Goal: Task Accomplishment & Management: Complete application form

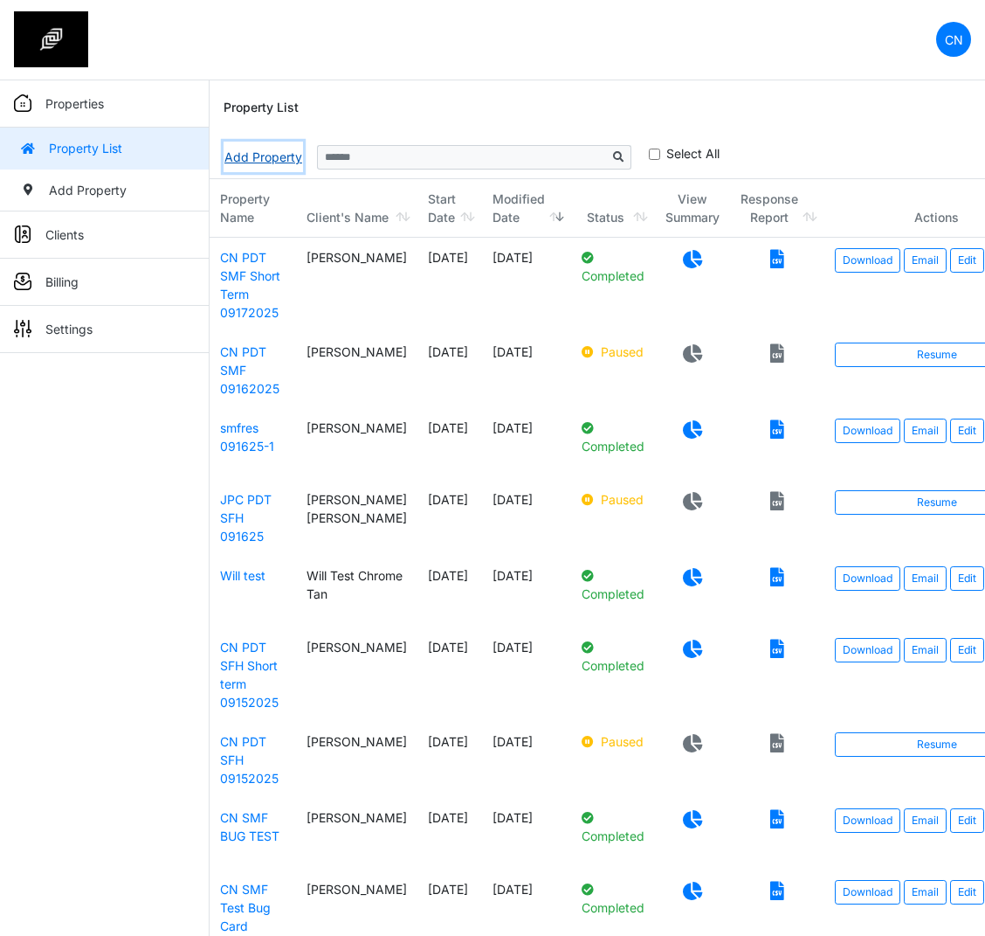
click at [258, 162] on link "Add Property" at bounding box center [263, 157] width 79 height 31
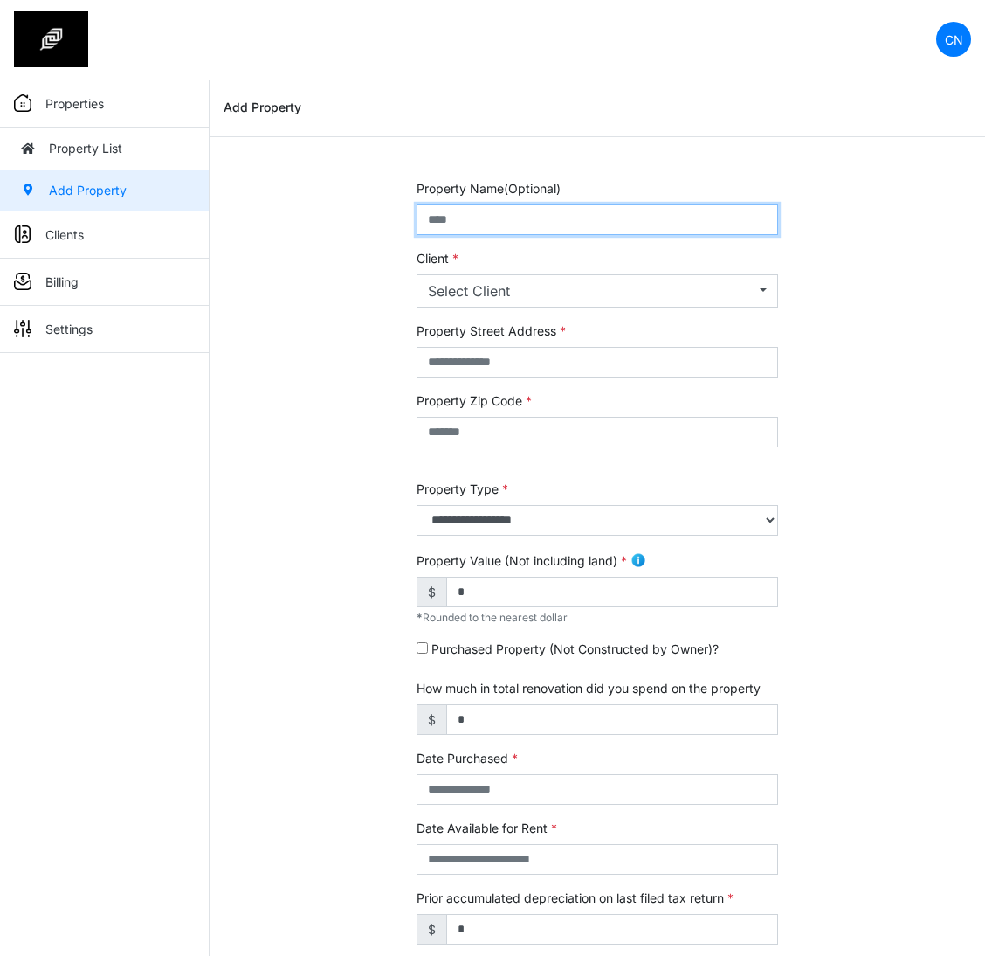
click at [502, 225] on input "text" at bounding box center [598, 219] width 362 height 31
click at [512, 220] on input "**********" at bounding box center [598, 219] width 362 height 31
type input "**********"
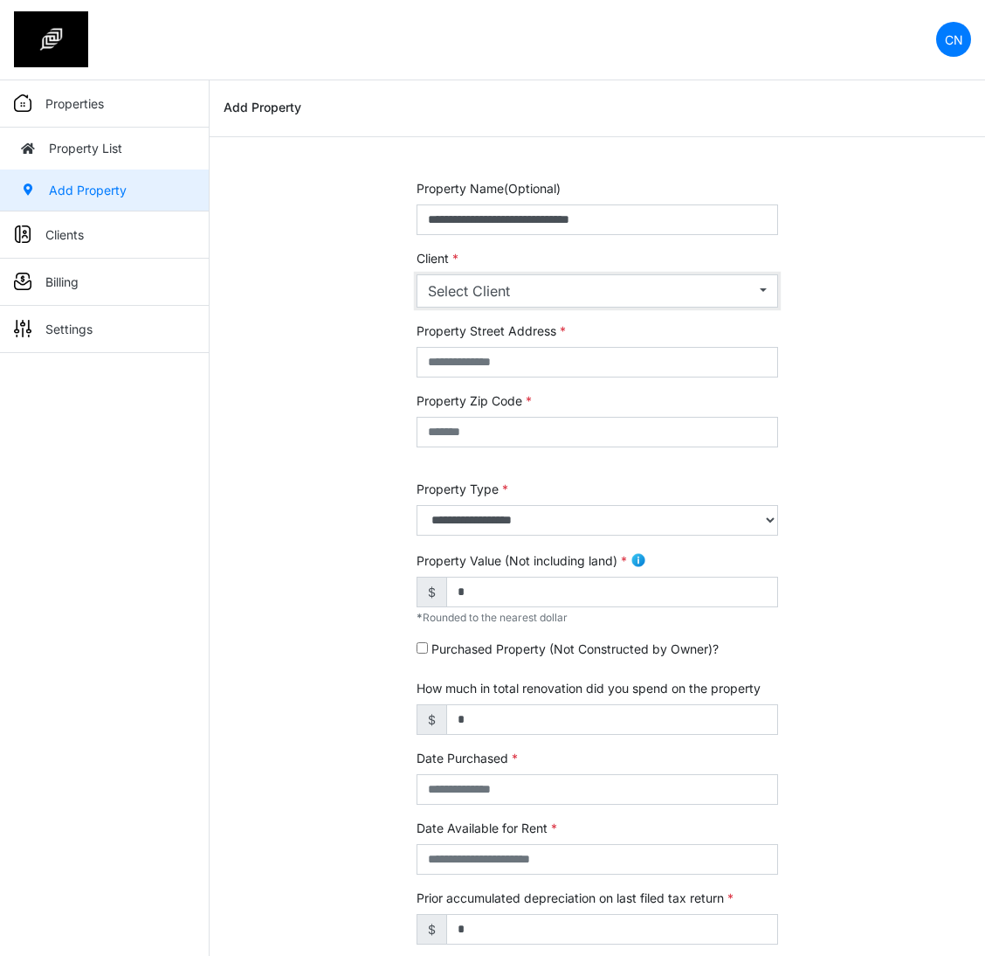
click at [590, 283] on div "Select Client" at bounding box center [592, 290] width 328 height 21
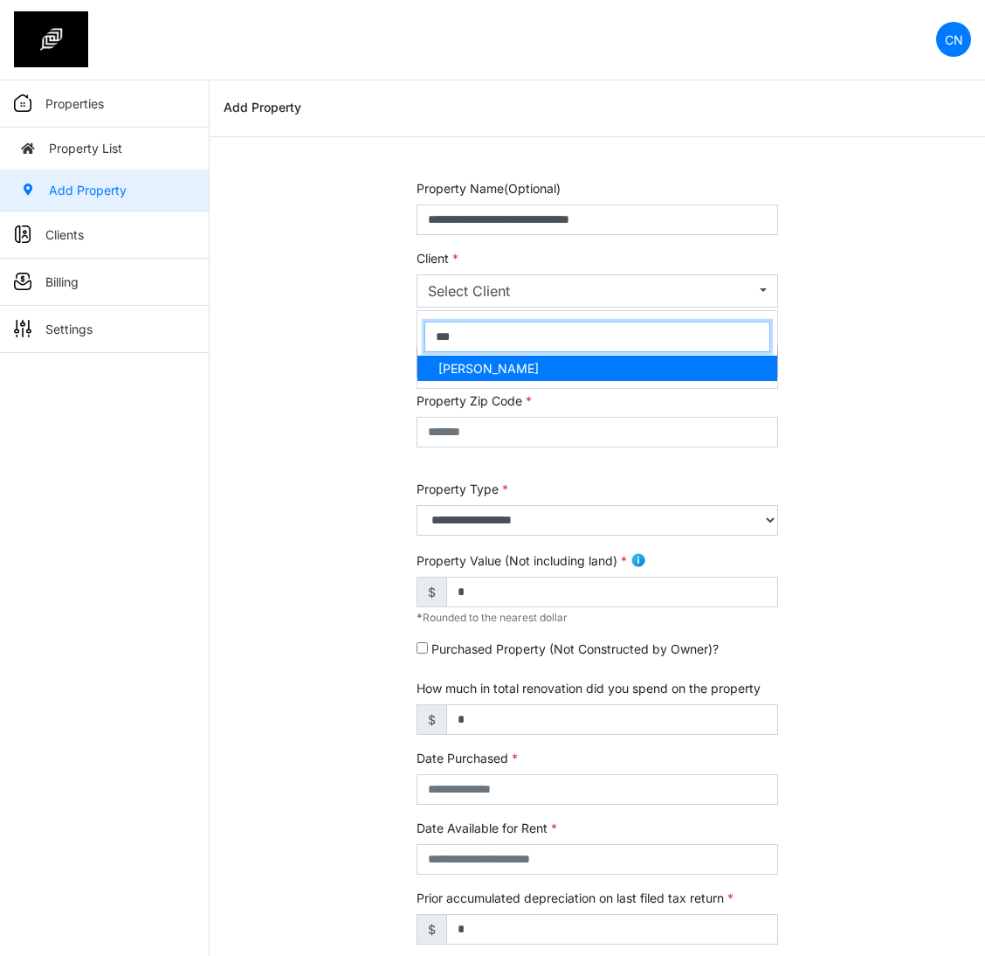
type input "***"
click at [515, 372] on span "[PERSON_NAME]" at bounding box center [489, 368] width 100 height 18
select select "***"
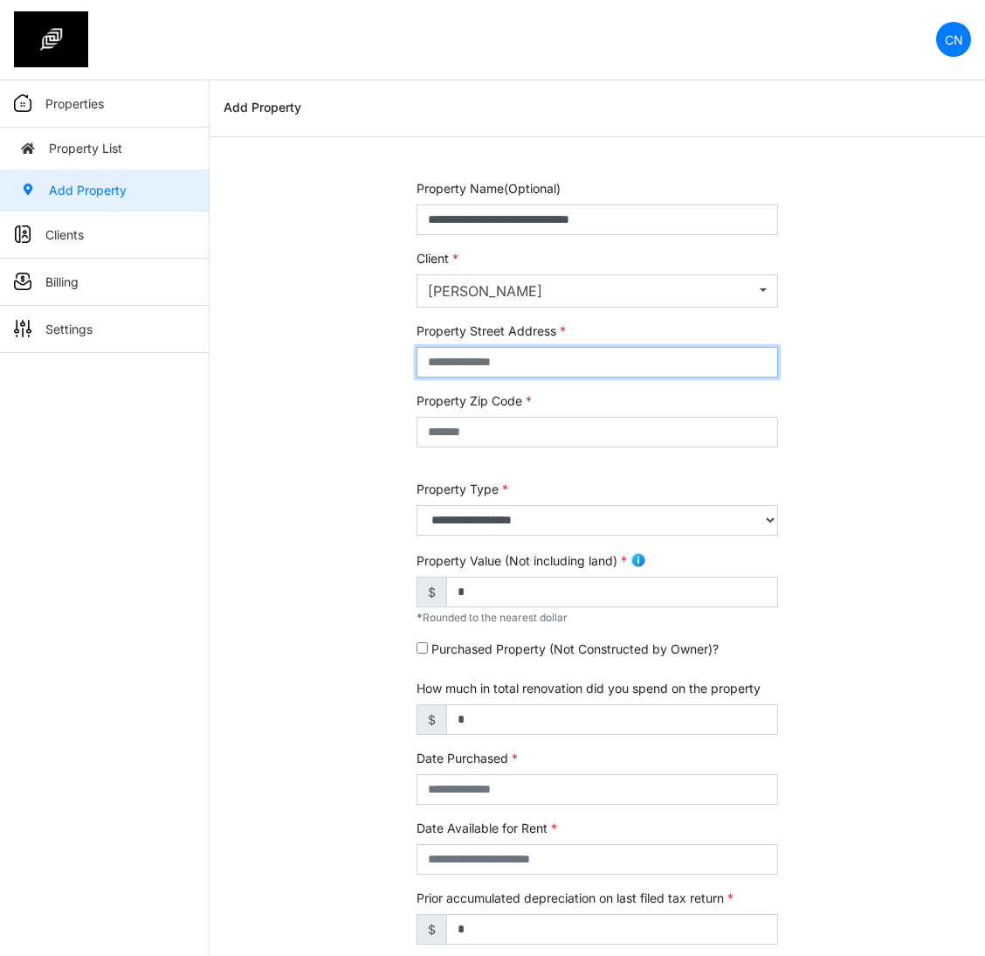
click at [513, 371] on input "text" at bounding box center [598, 362] width 362 height 31
type input "******"
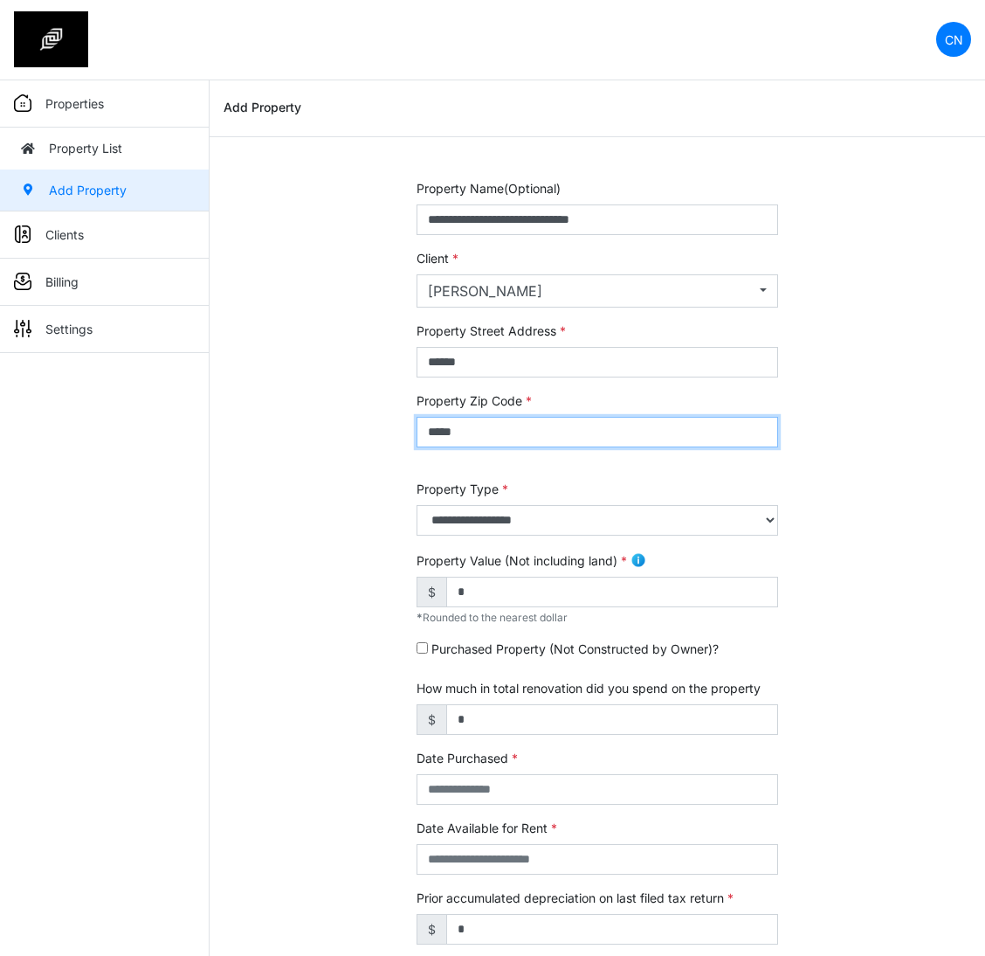
type input "*****"
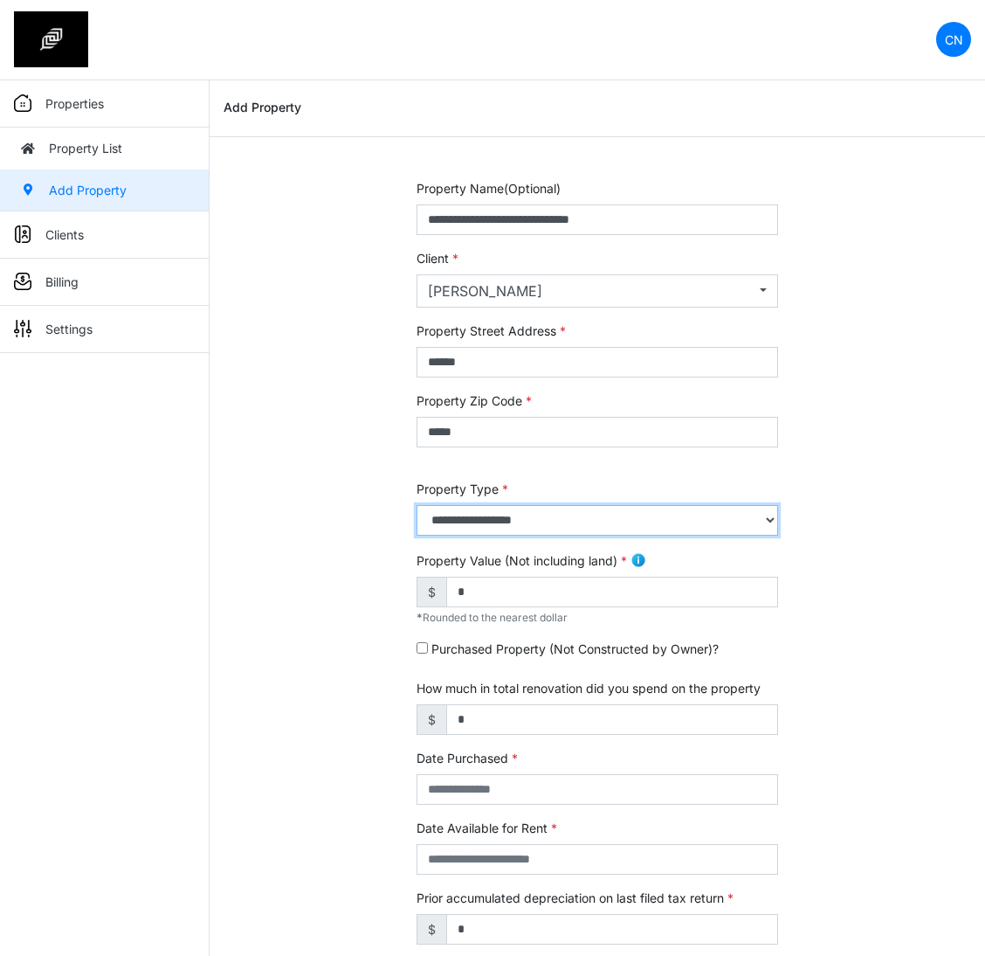
click at [479, 535] on select "**********" at bounding box center [598, 520] width 362 height 31
select select "*"
click at [417, 505] on select "**********" at bounding box center [598, 520] width 362 height 31
click at [301, 556] on div "**********" at bounding box center [598, 735] width 776 height 1113
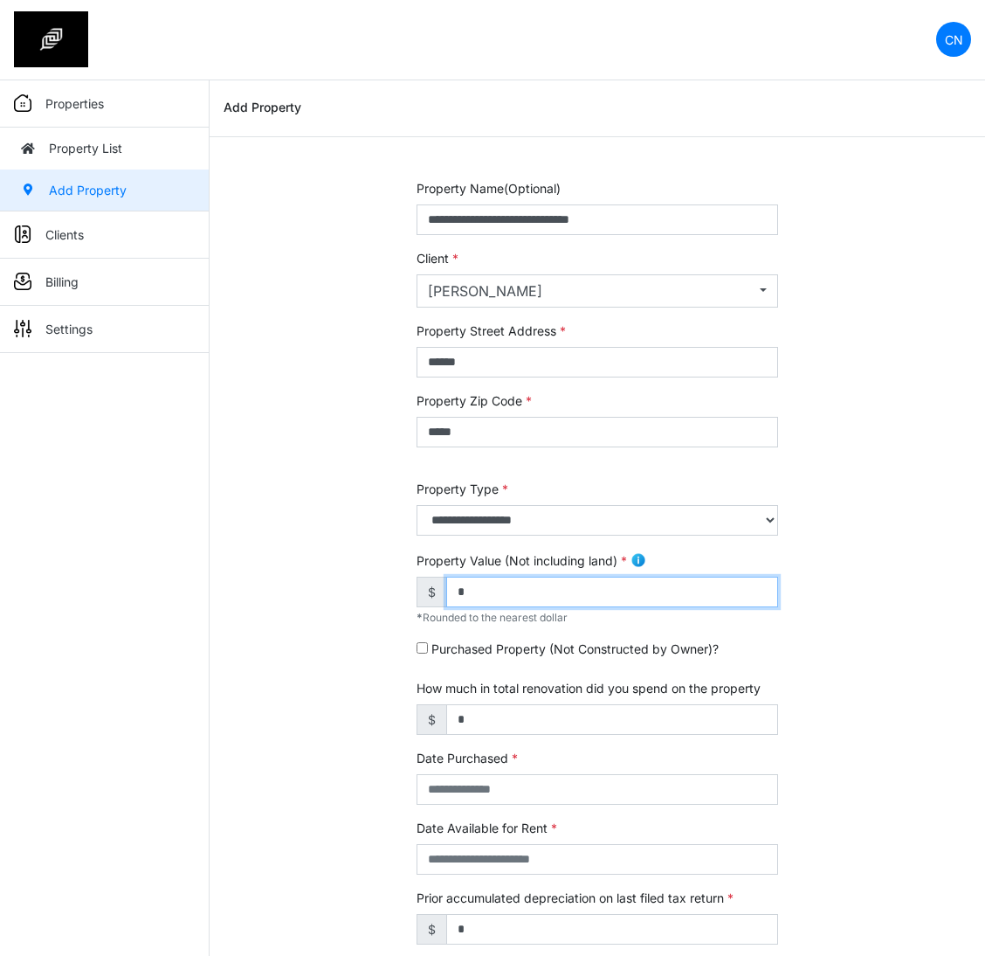
drag, startPoint x: 511, startPoint y: 595, endPoint x: 439, endPoint y: 587, distance: 72.1
click at [439, 587] on div "$ *" at bounding box center [598, 592] width 362 height 31
type input "******"
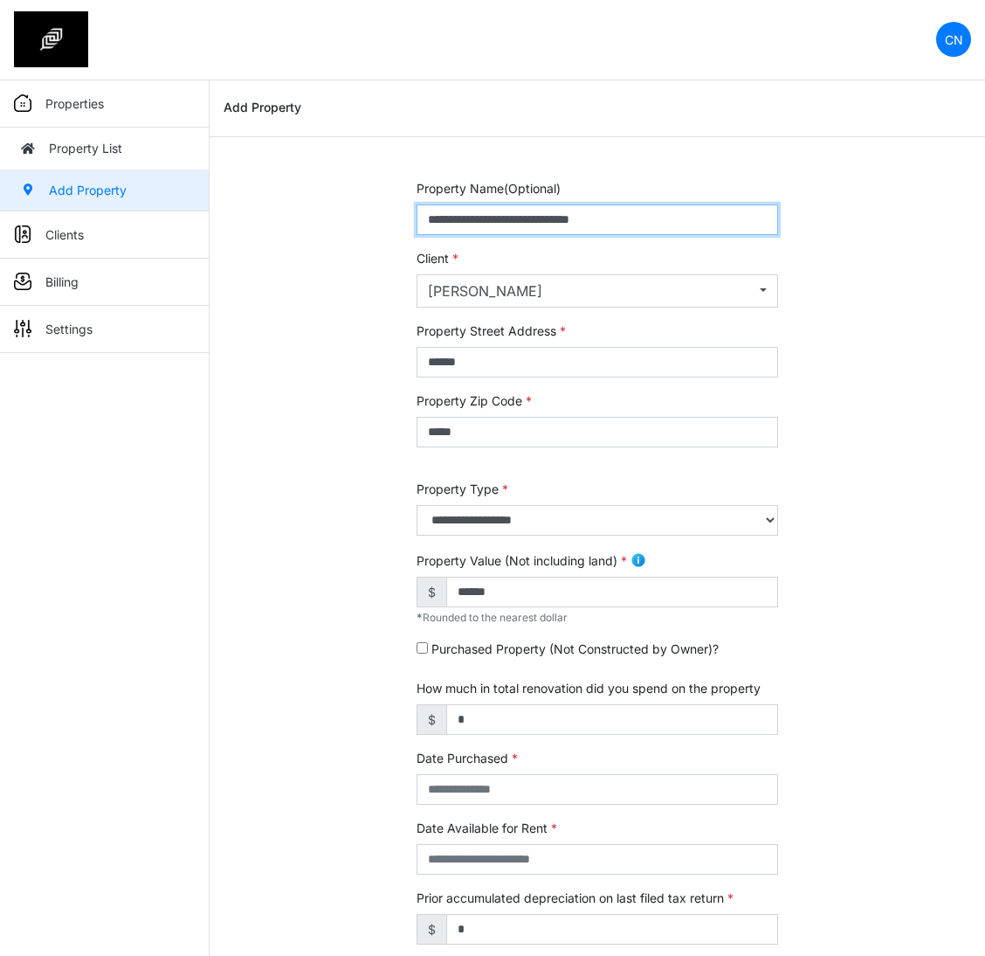
drag, startPoint x: 683, startPoint y: 210, endPoint x: 373, endPoint y: 221, distance: 310.3
click at [373, 221] on div "**********" at bounding box center [598, 735] width 776 height 1113
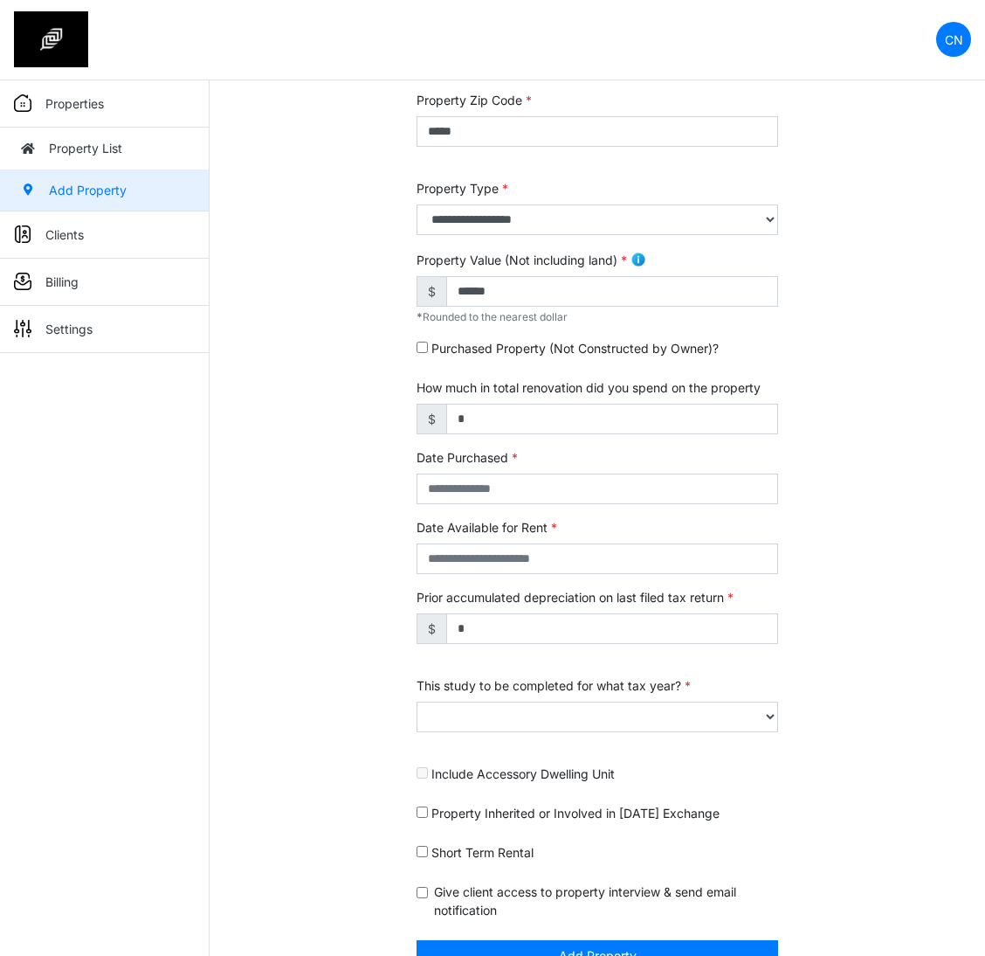
scroll to position [338, 0]
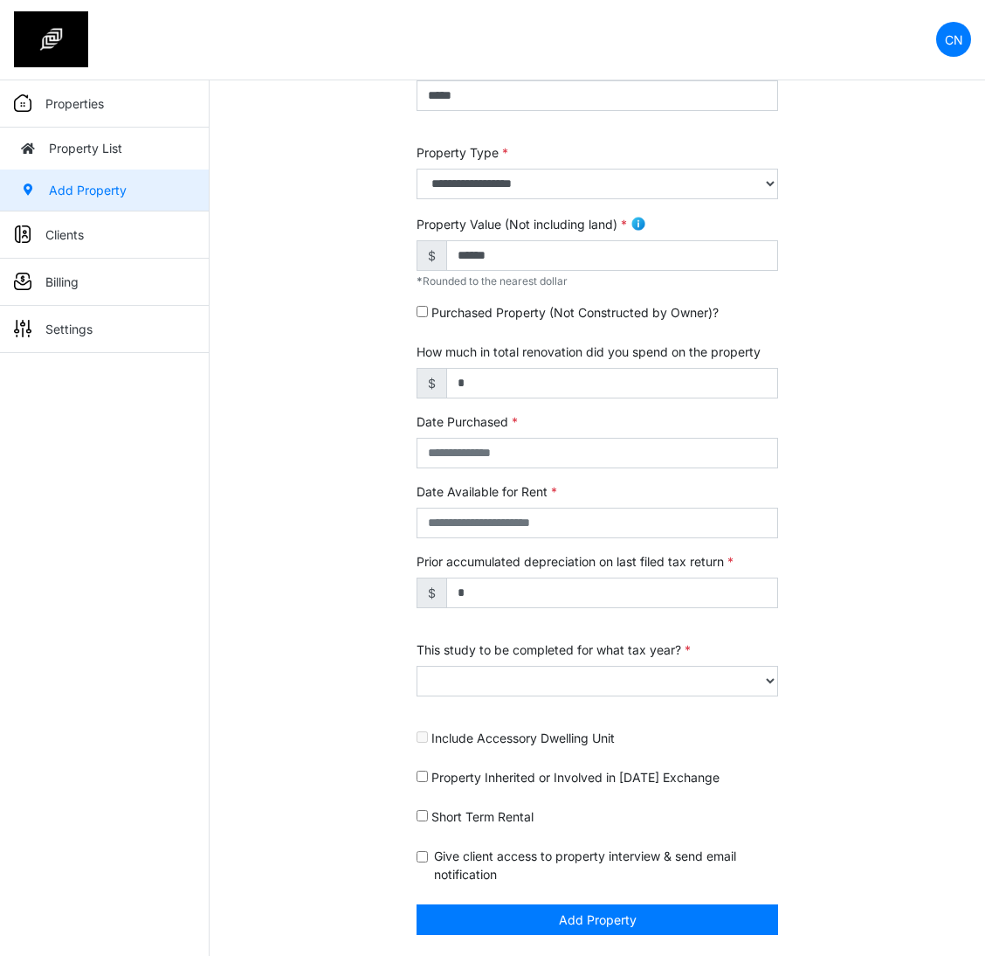
click at [353, 536] on div "**********" at bounding box center [598, 399] width 776 height 1113
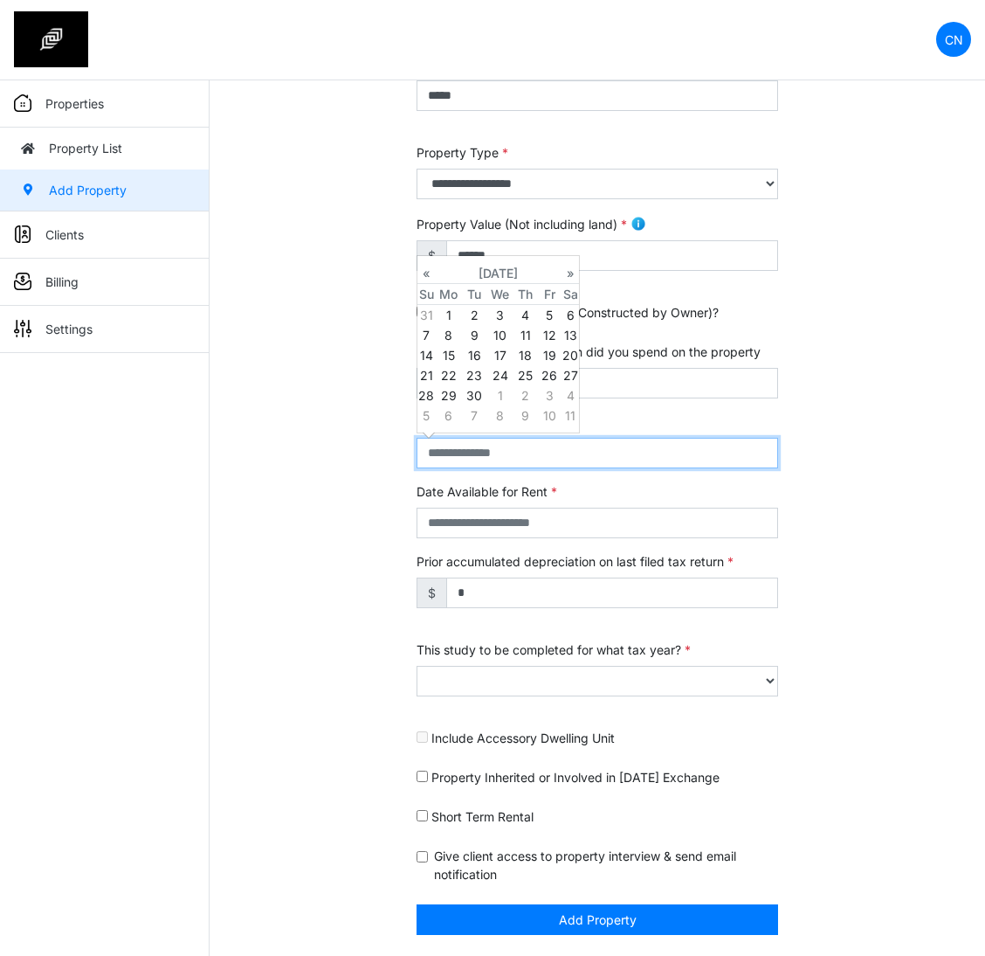
click at [501, 448] on input "text" at bounding box center [598, 453] width 362 height 31
click at [473, 353] on td "16" at bounding box center [474, 355] width 24 height 20
type input "**********"
select select "****"
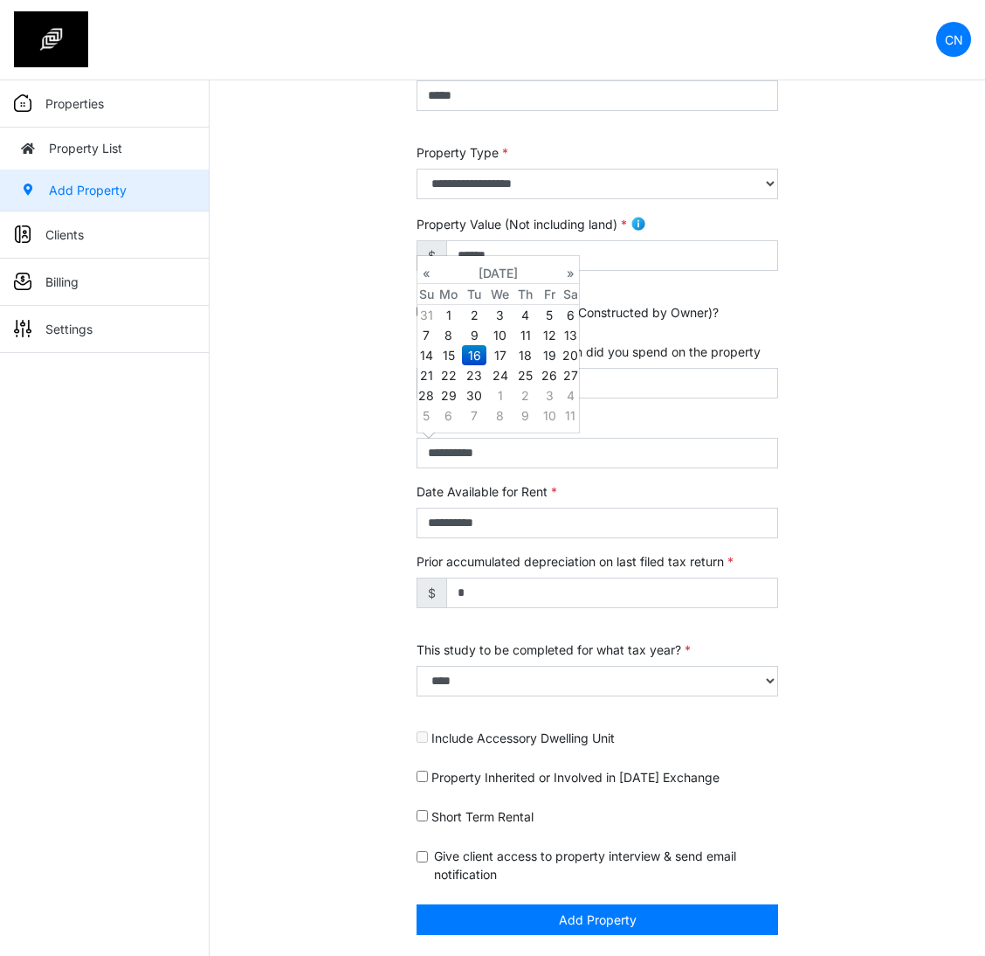
click at [349, 589] on div "**********" at bounding box center [598, 399] width 776 height 1113
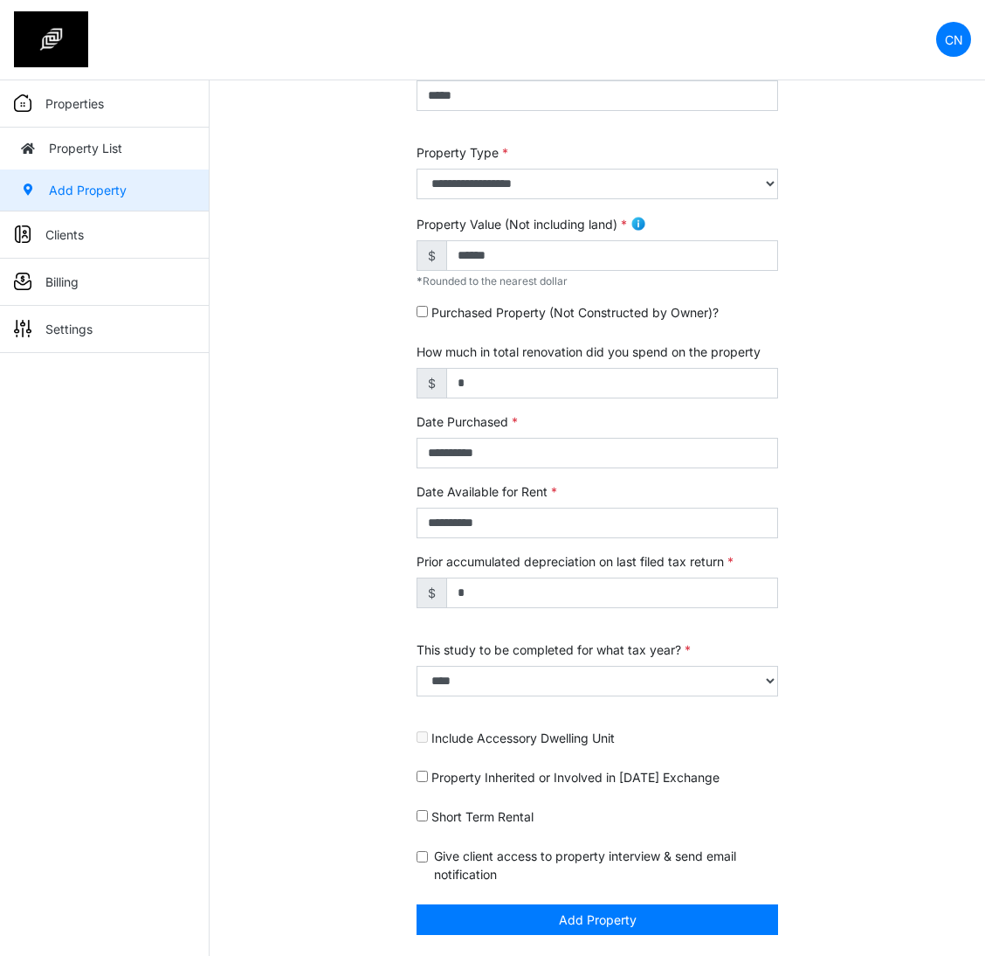
click at [369, 793] on div "**********" at bounding box center [598, 399] width 776 height 1113
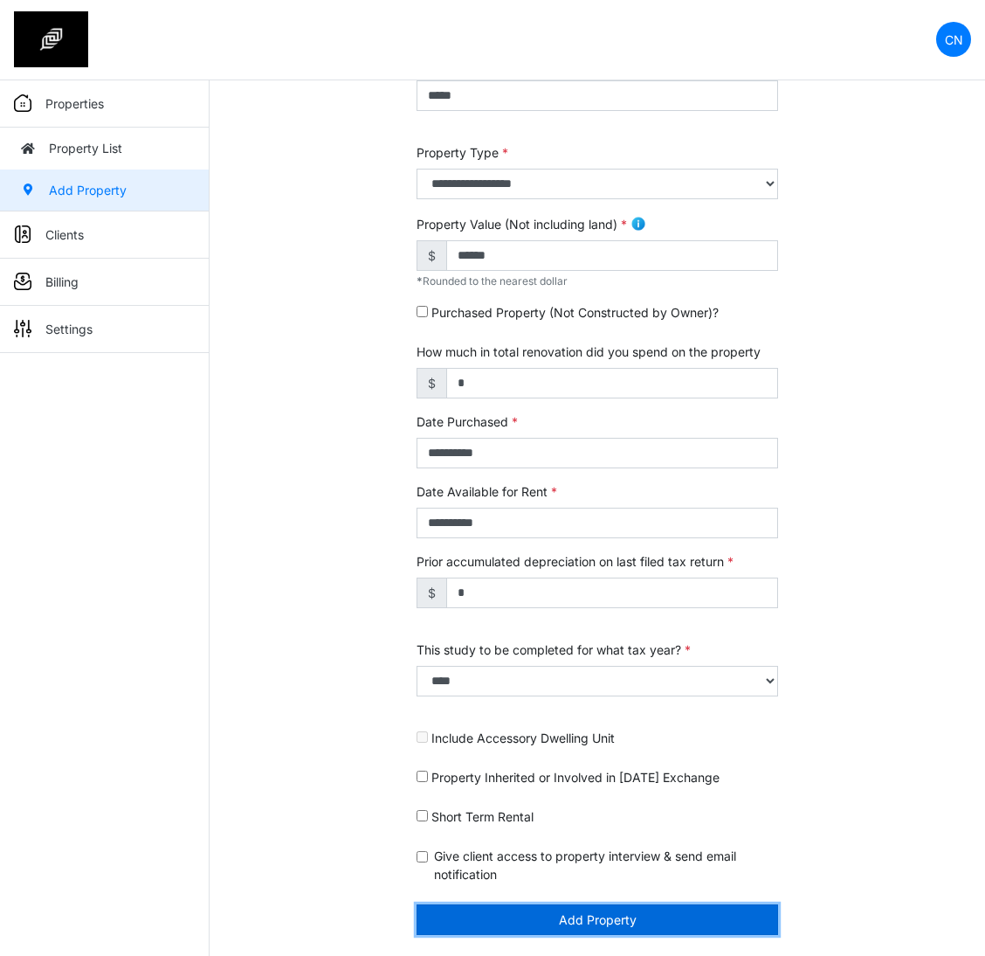
click at [667, 916] on button "Add Property" at bounding box center [598, 919] width 362 height 31
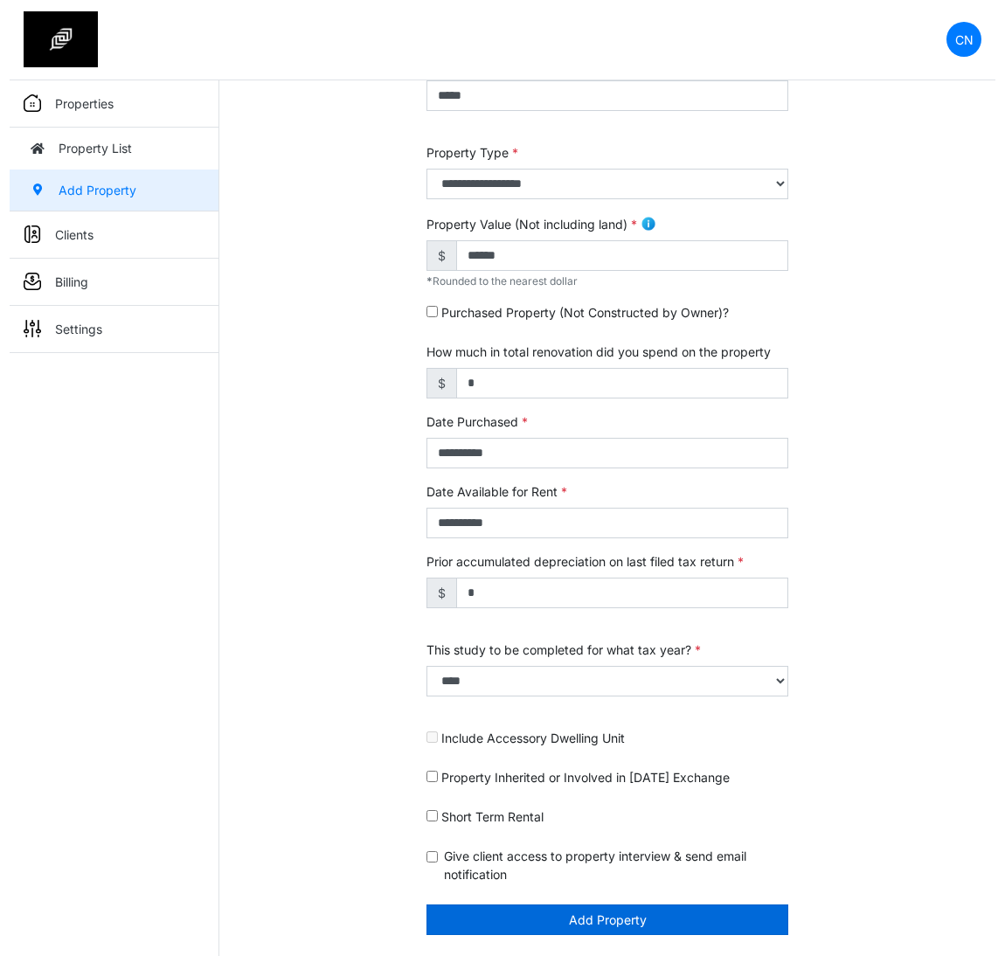
scroll to position [282, 0]
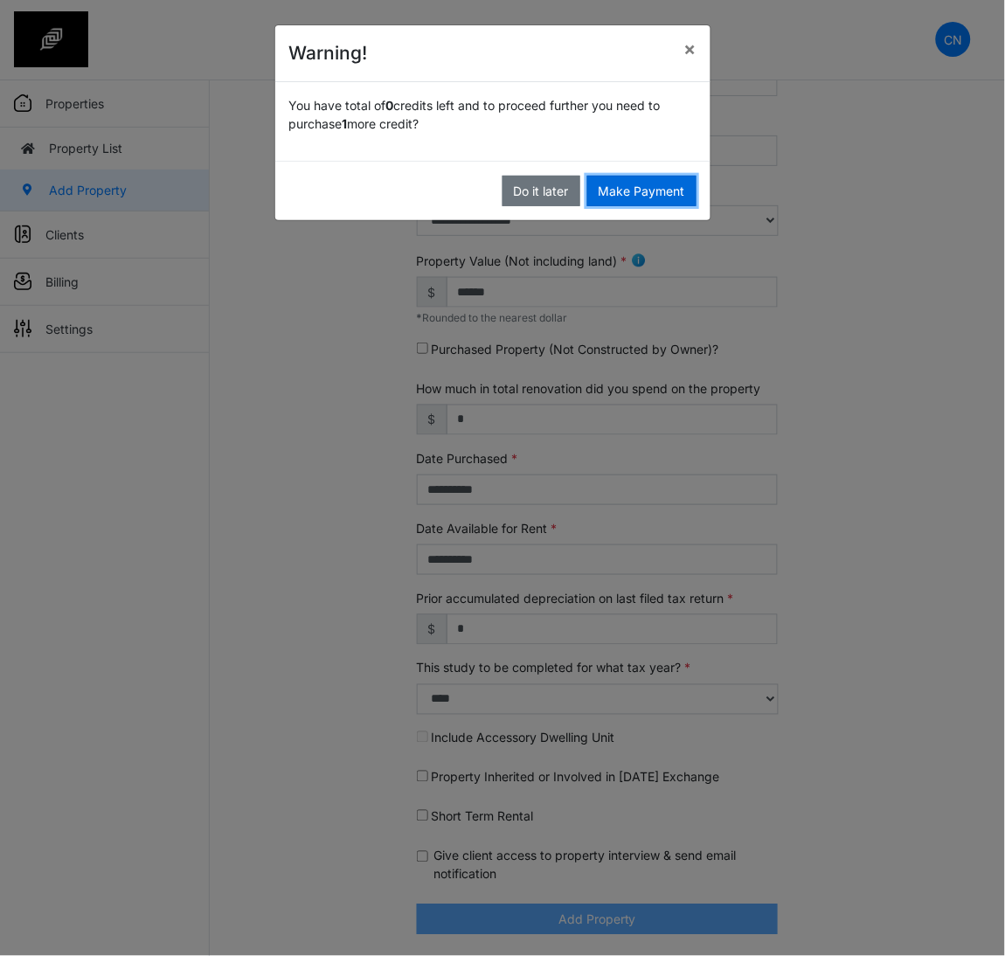
click at [648, 188] on button "Make Payment" at bounding box center [641, 191] width 109 height 31
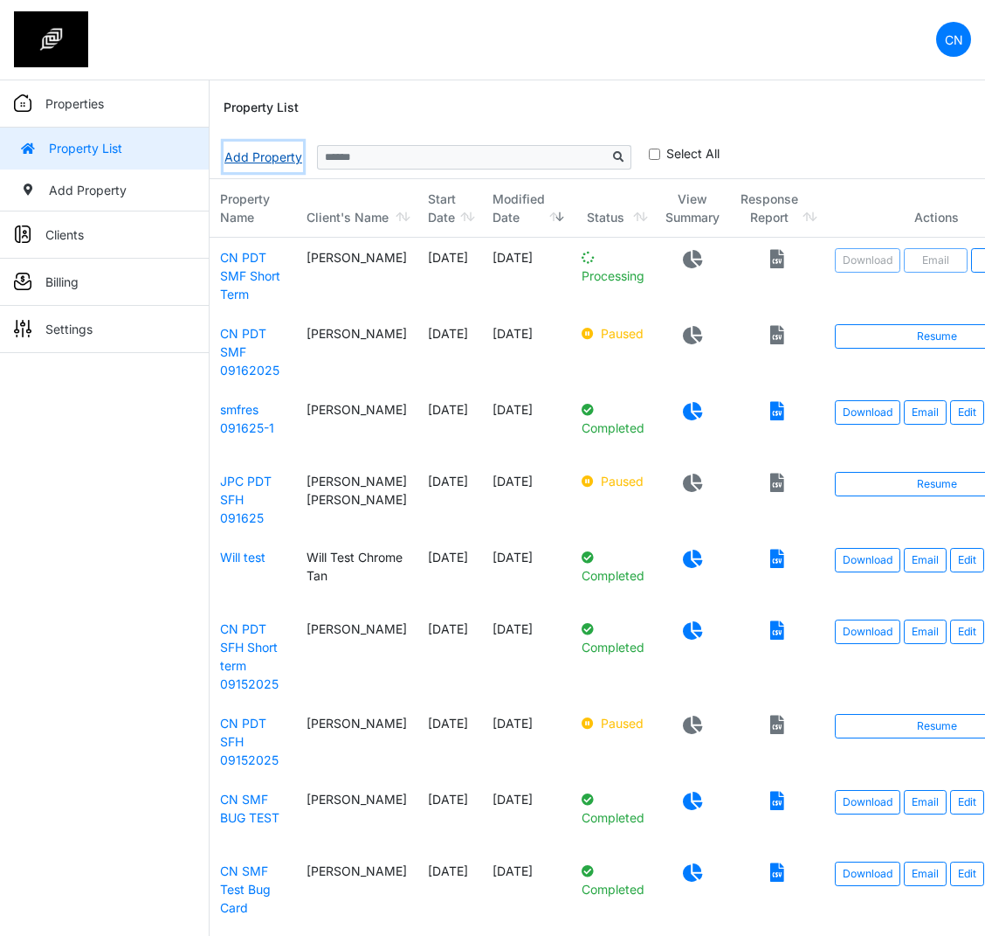
click at [258, 160] on link "Add Property" at bounding box center [263, 157] width 79 height 31
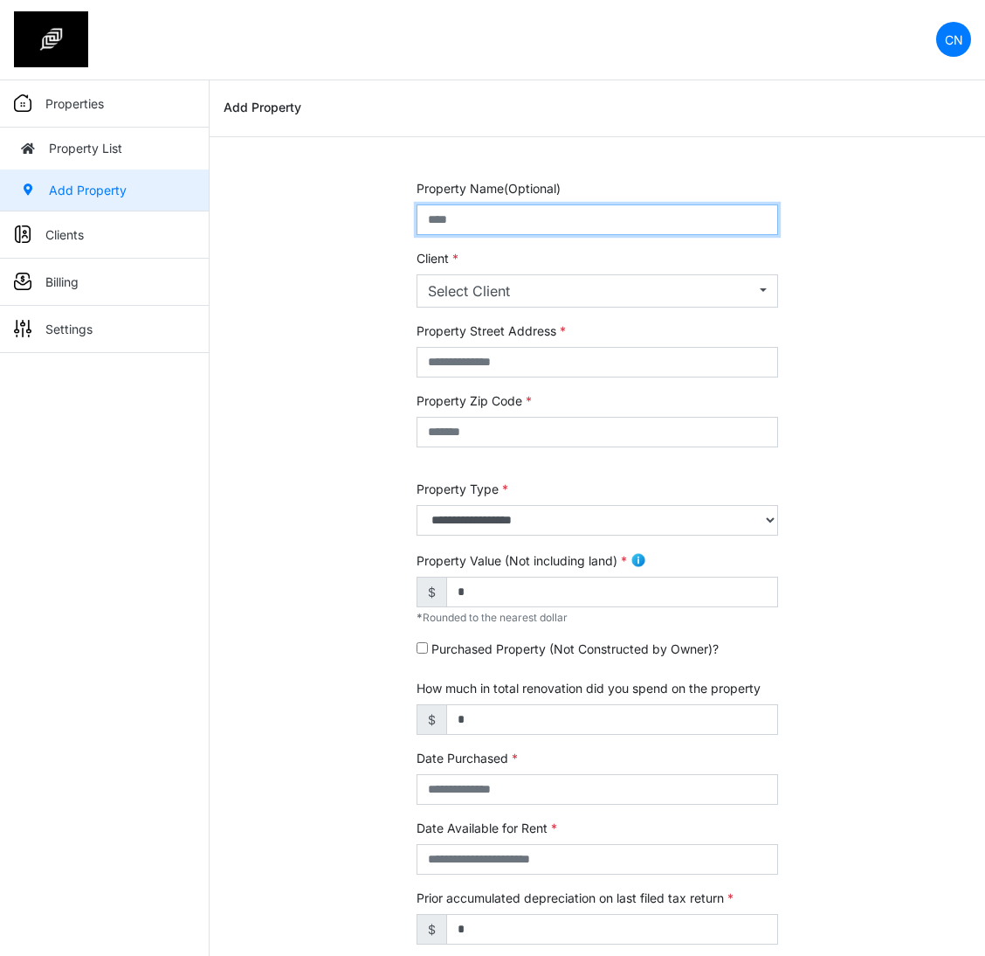
click at [454, 225] on input "text" at bounding box center [598, 219] width 362 height 31
paste input "**********"
drag, startPoint x: 522, startPoint y: 218, endPoint x: 585, endPoint y: 221, distance: 63.0
click at [585, 221] on input "**********" at bounding box center [598, 219] width 362 height 31
type input "**********"
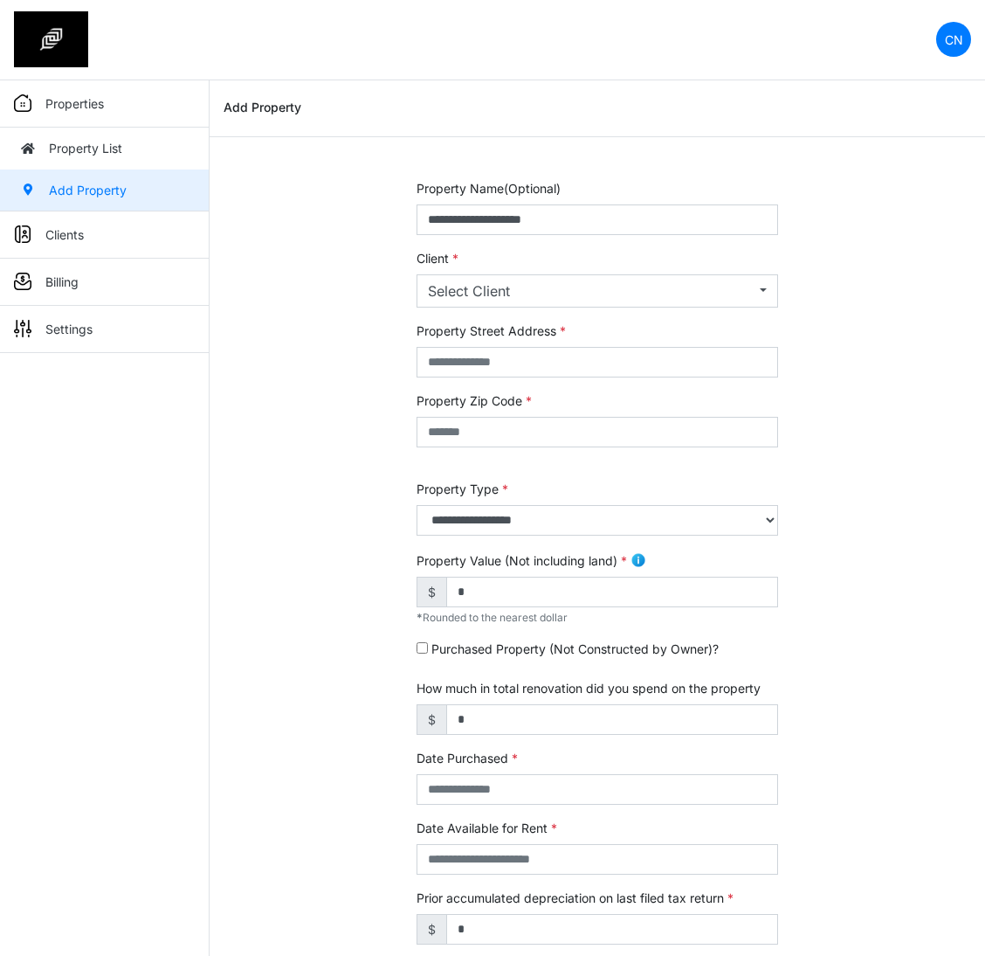
click at [303, 422] on div "**********" at bounding box center [598, 735] width 776 height 1113
click at [522, 282] on div "Select Client" at bounding box center [592, 290] width 328 height 21
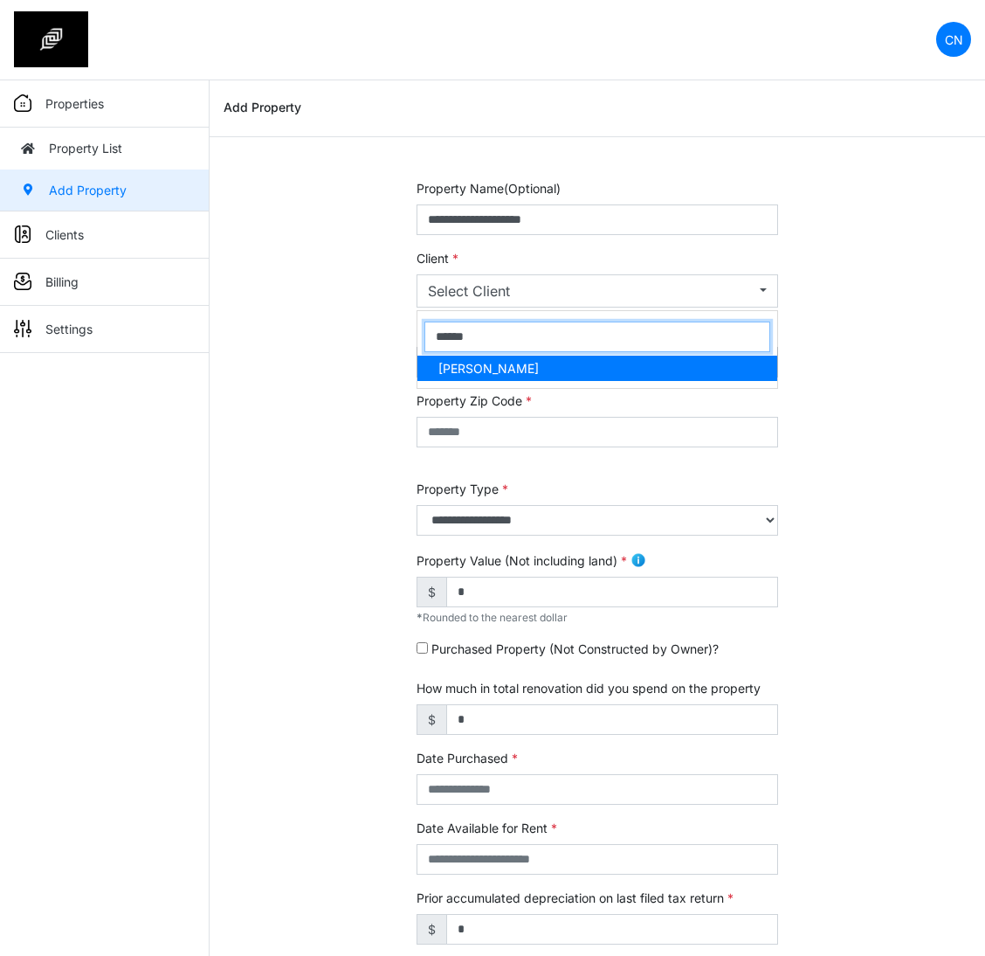
type input "******"
click at [492, 370] on span "[PERSON_NAME]" at bounding box center [489, 368] width 100 height 18
select select "***"
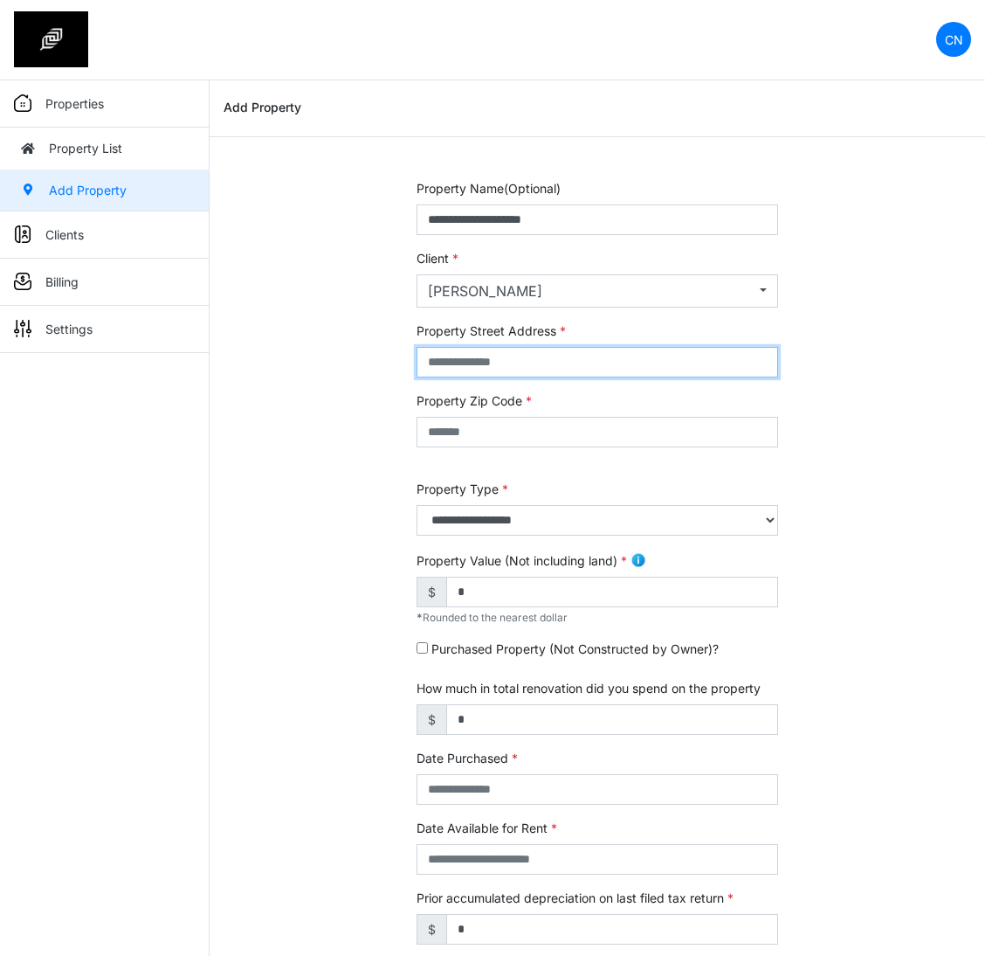
click at [483, 367] on input "text" at bounding box center [598, 362] width 362 height 31
type input "******"
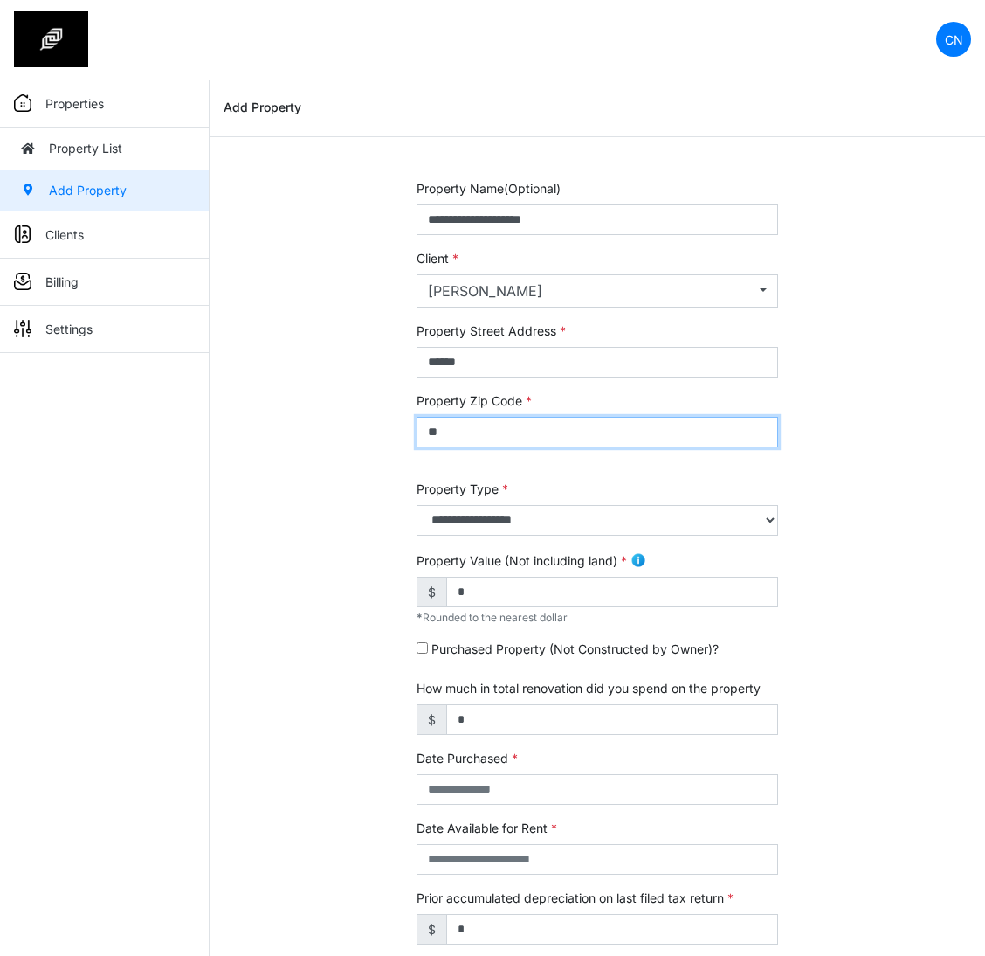
type input "*"
type input "*****"
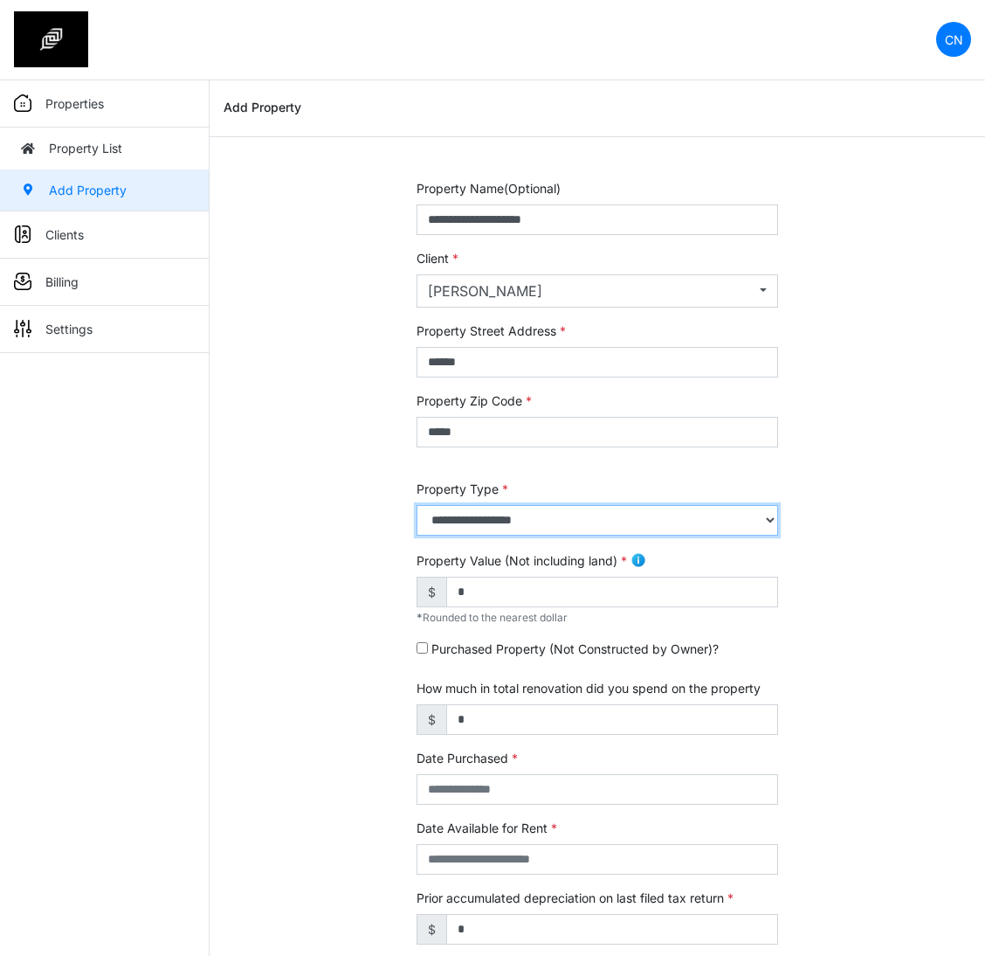
click at [487, 519] on select "**********" at bounding box center [598, 520] width 362 height 31
select select "*"
click at [417, 505] on select "**********" at bounding box center [598, 520] width 362 height 31
click at [338, 637] on div "**********" at bounding box center [598, 735] width 776 height 1113
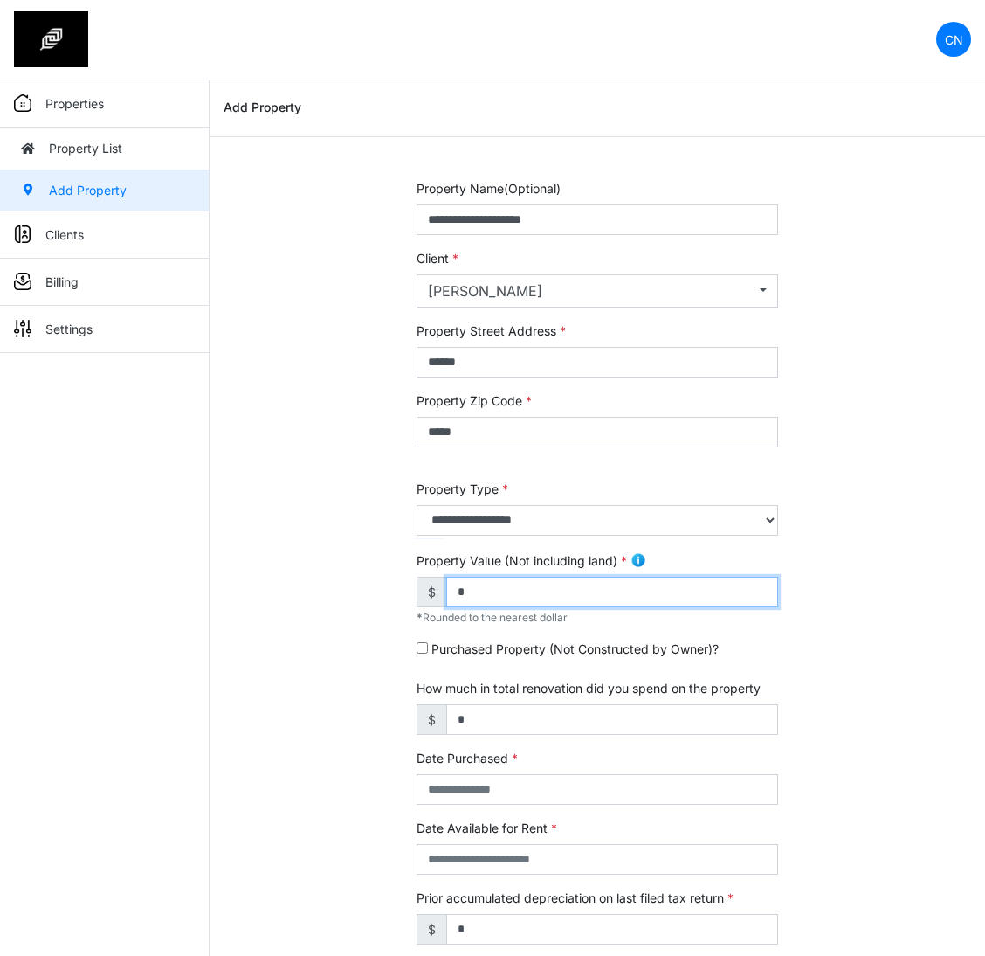
drag, startPoint x: 497, startPoint y: 598, endPoint x: 378, endPoint y: 586, distance: 119.4
click at [378, 586] on div "**********" at bounding box center [598, 735] width 776 height 1113
type input "******"
click at [363, 618] on div "**********" at bounding box center [598, 735] width 776 height 1113
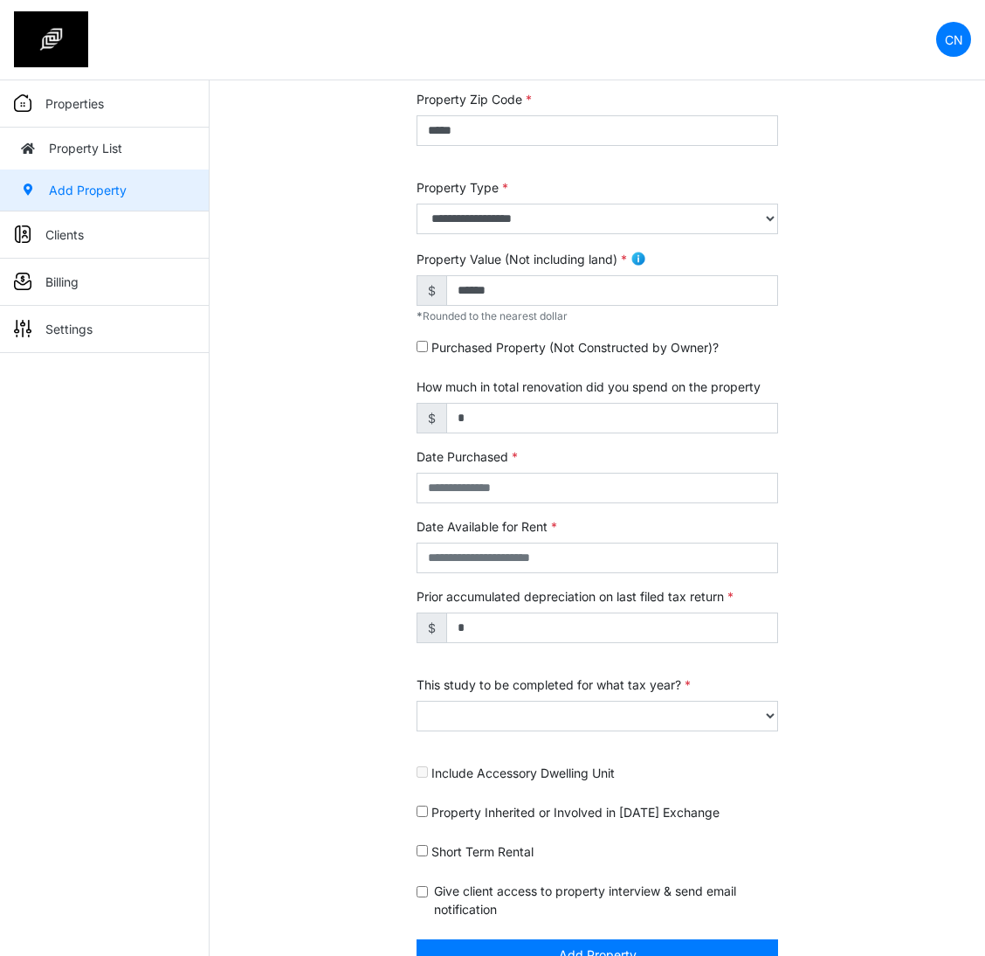
scroll to position [338, 0]
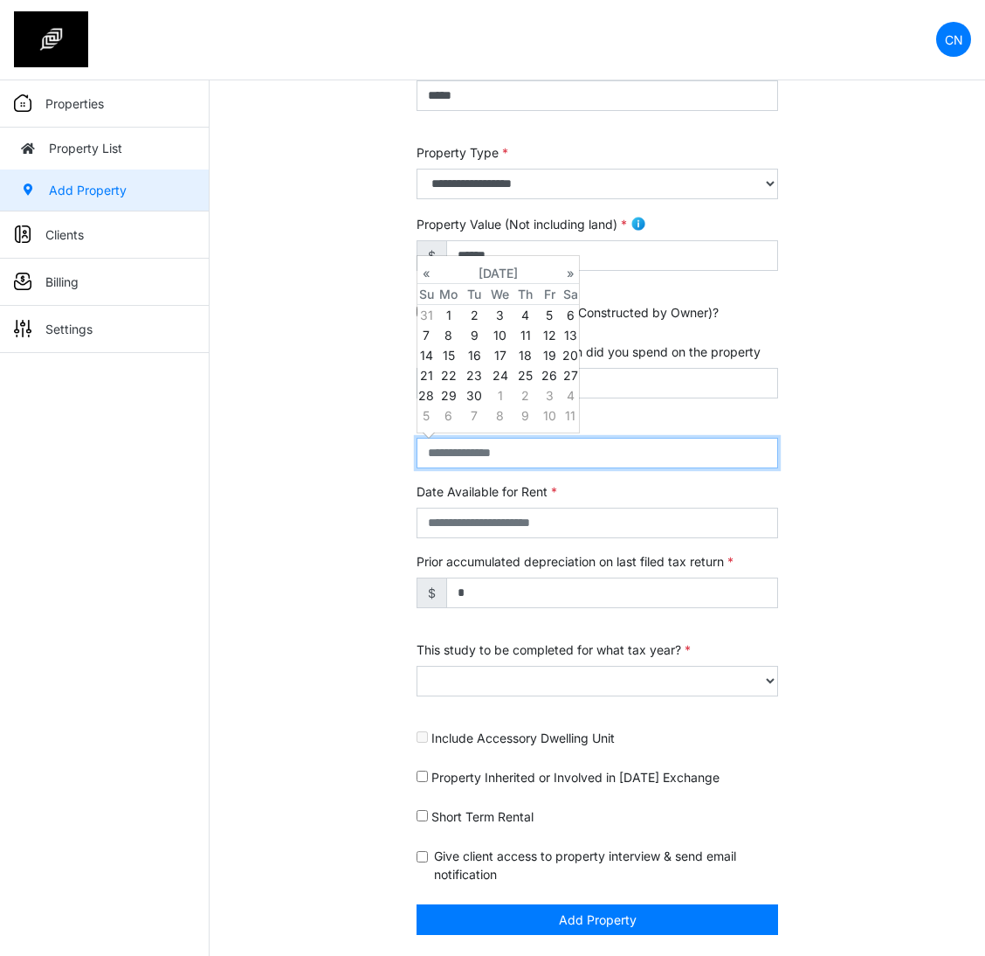
click at [473, 460] on input "text" at bounding box center [598, 453] width 362 height 31
click at [478, 351] on td "16" at bounding box center [474, 355] width 24 height 20
type input "**********"
select select "****"
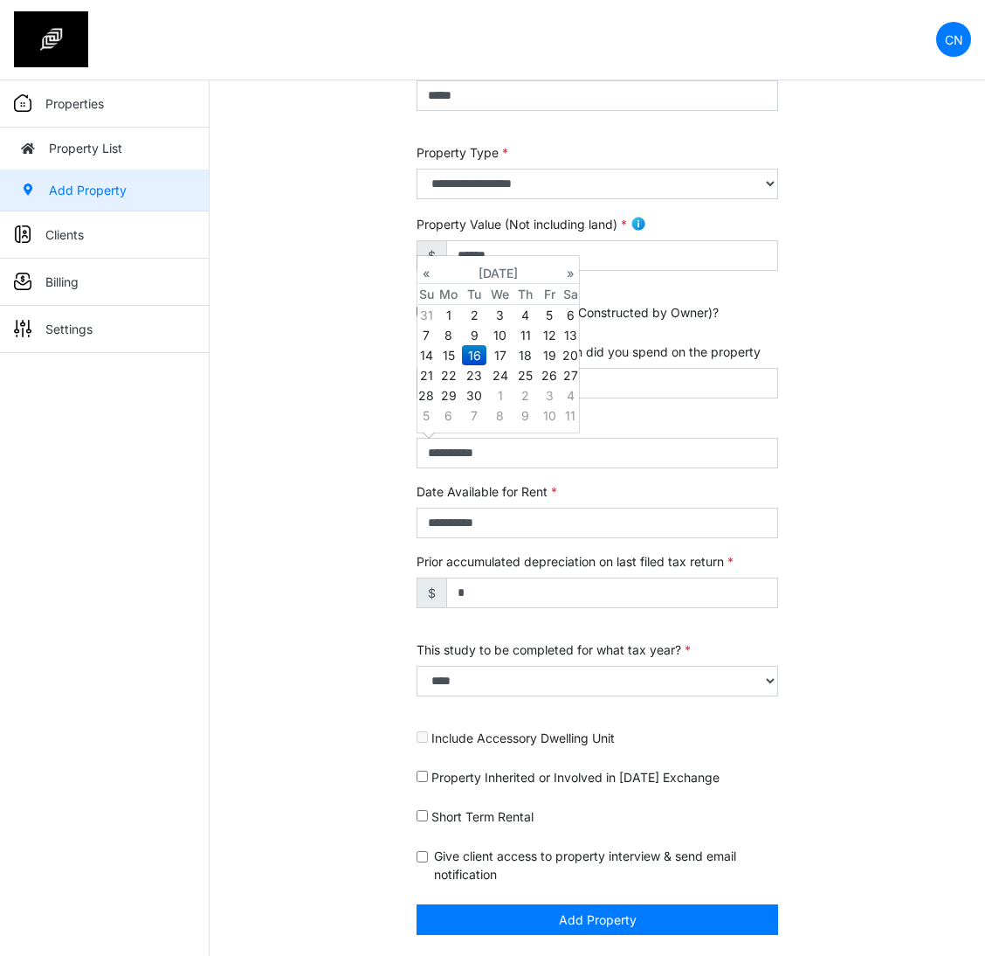
click at [363, 759] on div "**********" at bounding box center [598, 399] width 776 height 1113
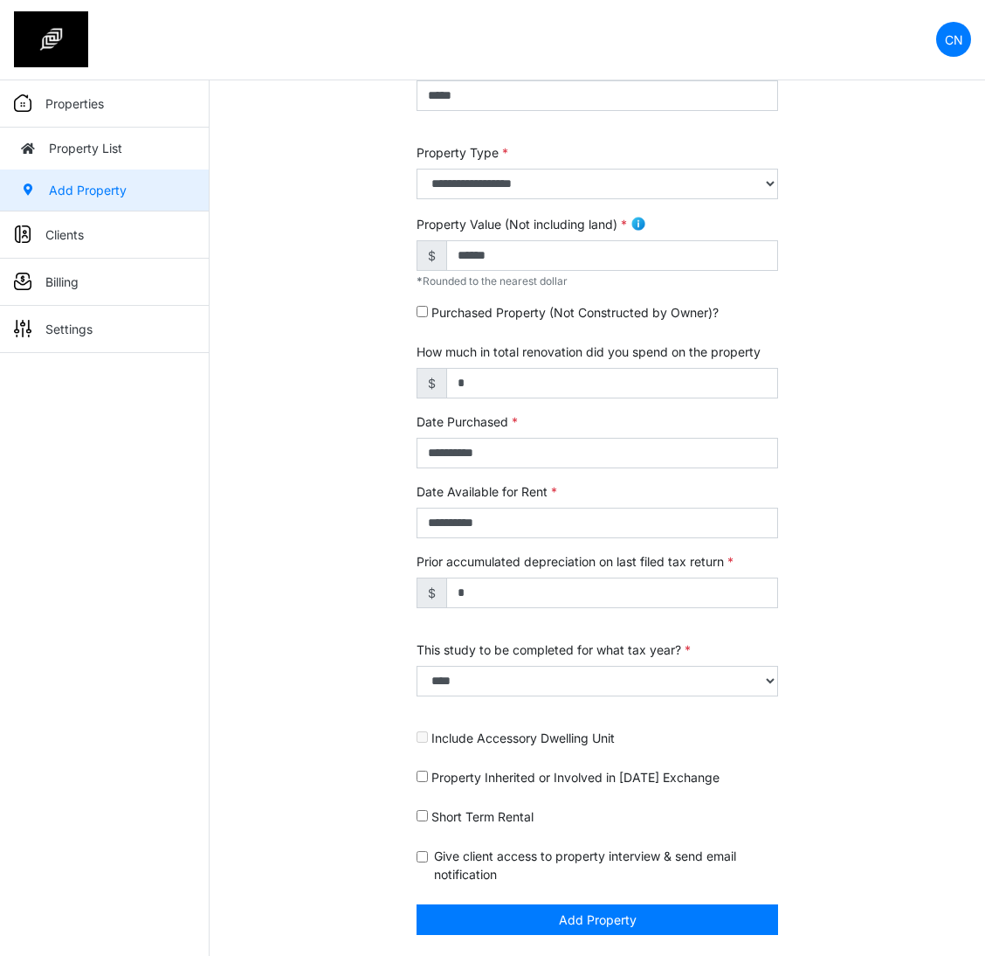
click at [302, 836] on div "**********" at bounding box center [598, 399] width 776 height 1113
click at [290, 484] on div "**********" at bounding box center [598, 399] width 776 height 1113
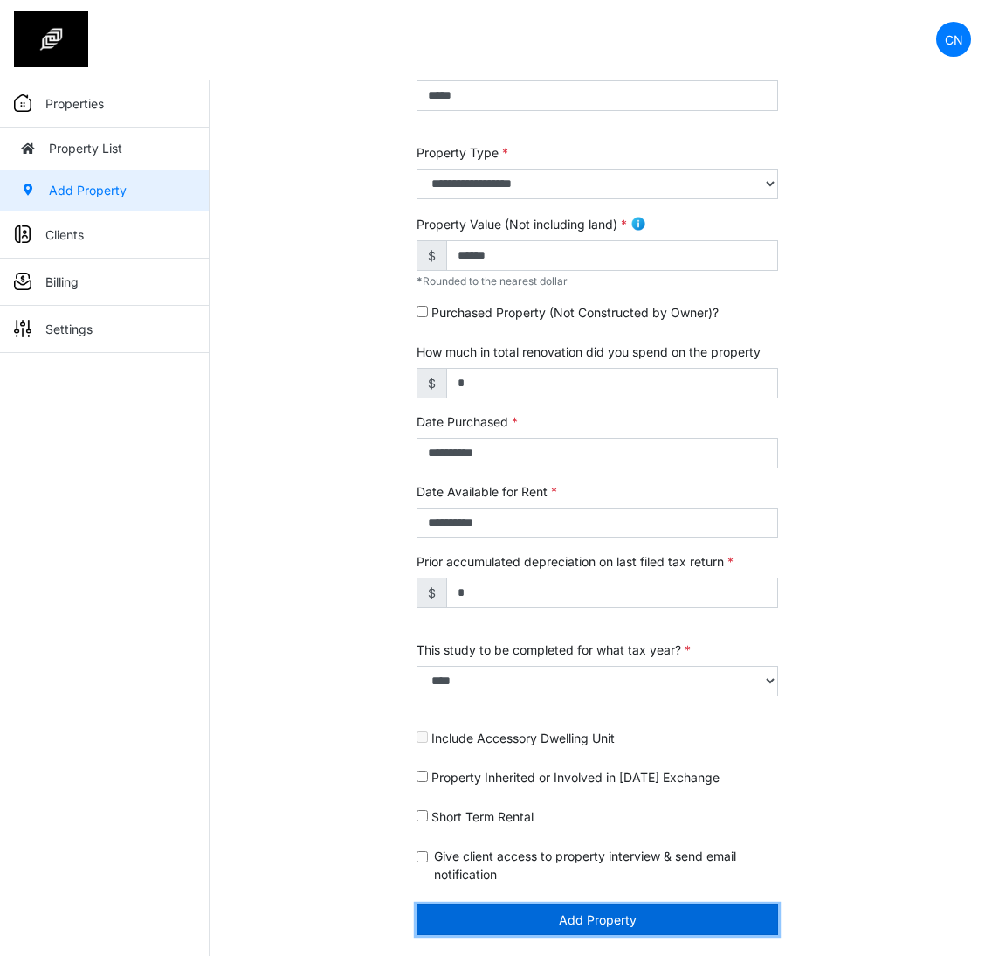
click at [522, 913] on button "Add Property" at bounding box center [598, 919] width 362 height 31
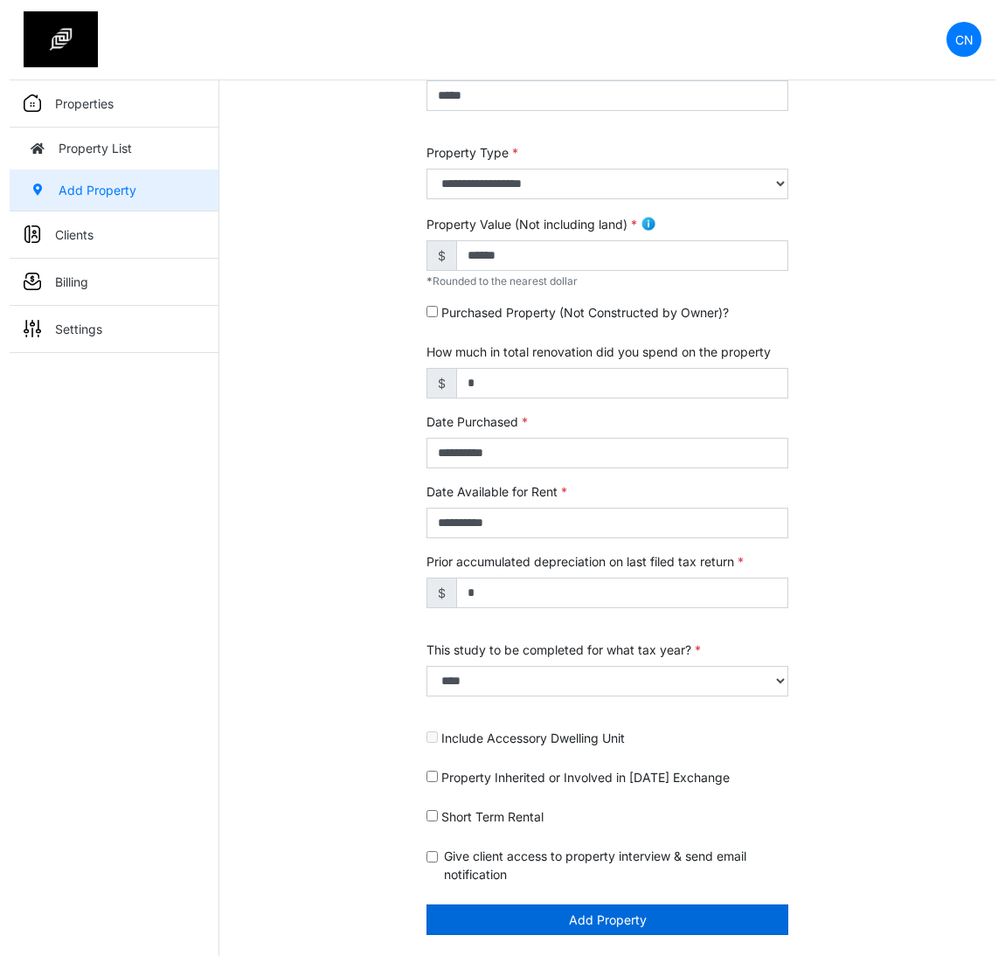
scroll to position [282, 0]
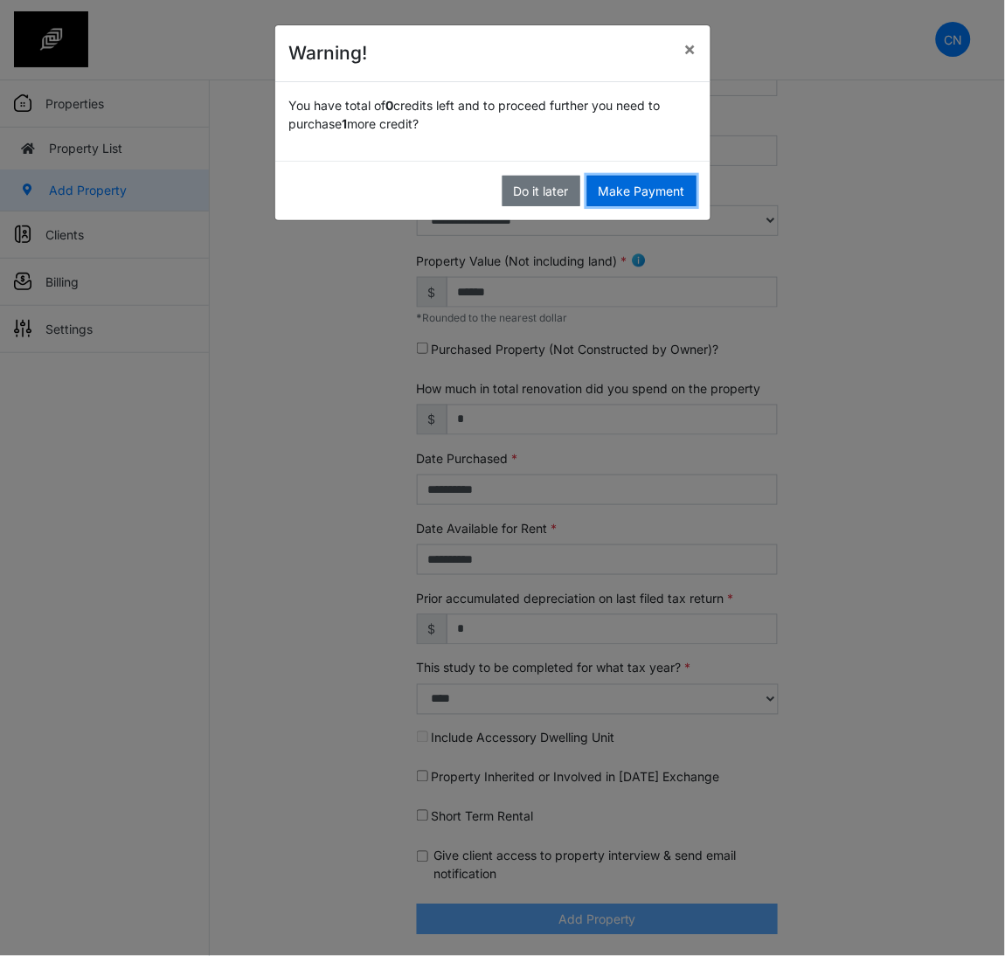
click at [627, 189] on button "Make Payment" at bounding box center [641, 191] width 109 height 31
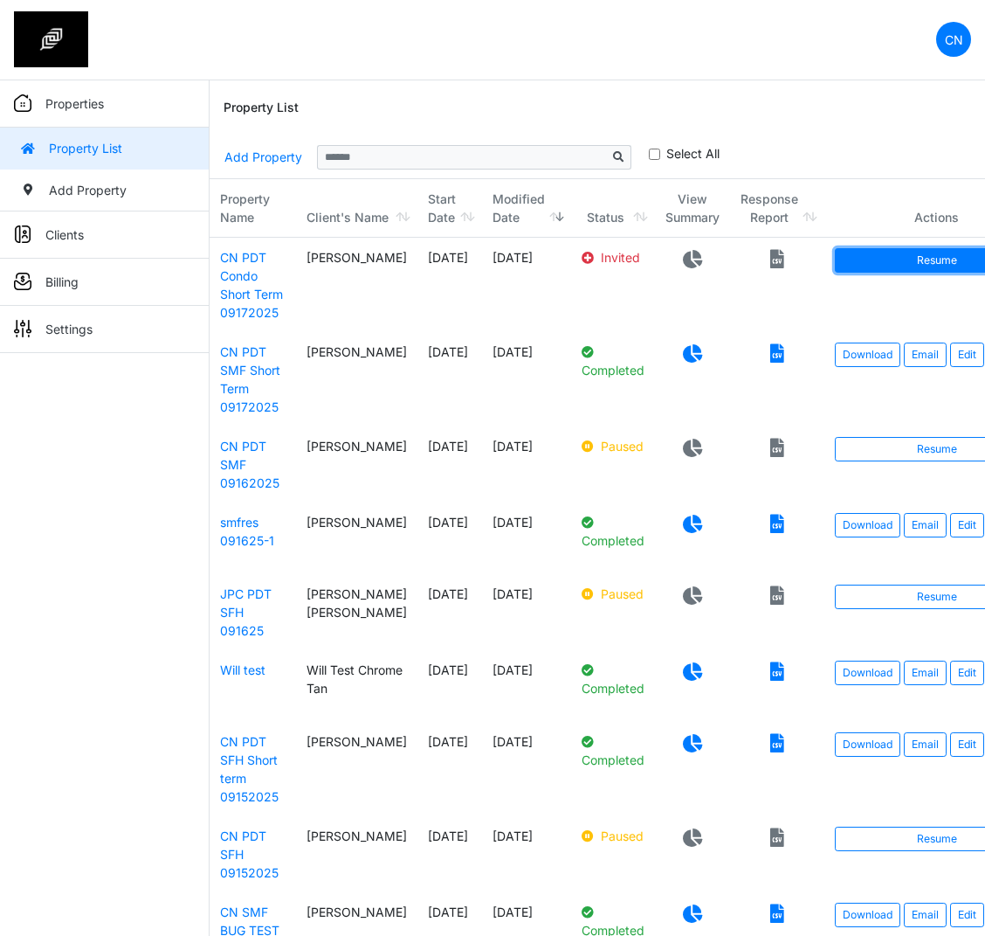
click at [890, 254] on link "Resume" at bounding box center [937, 260] width 204 height 24
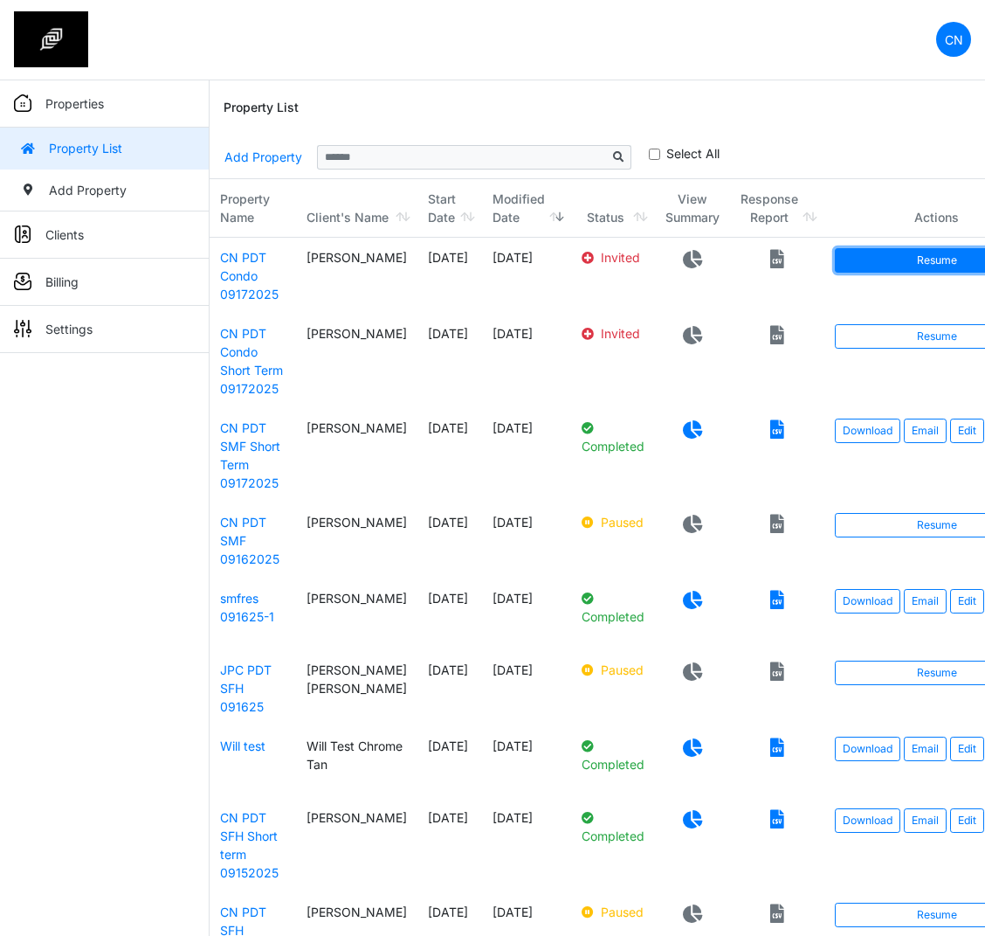
click at [835, 264] on link "Resume" at bounding box center [937, 260] width 204 height 24
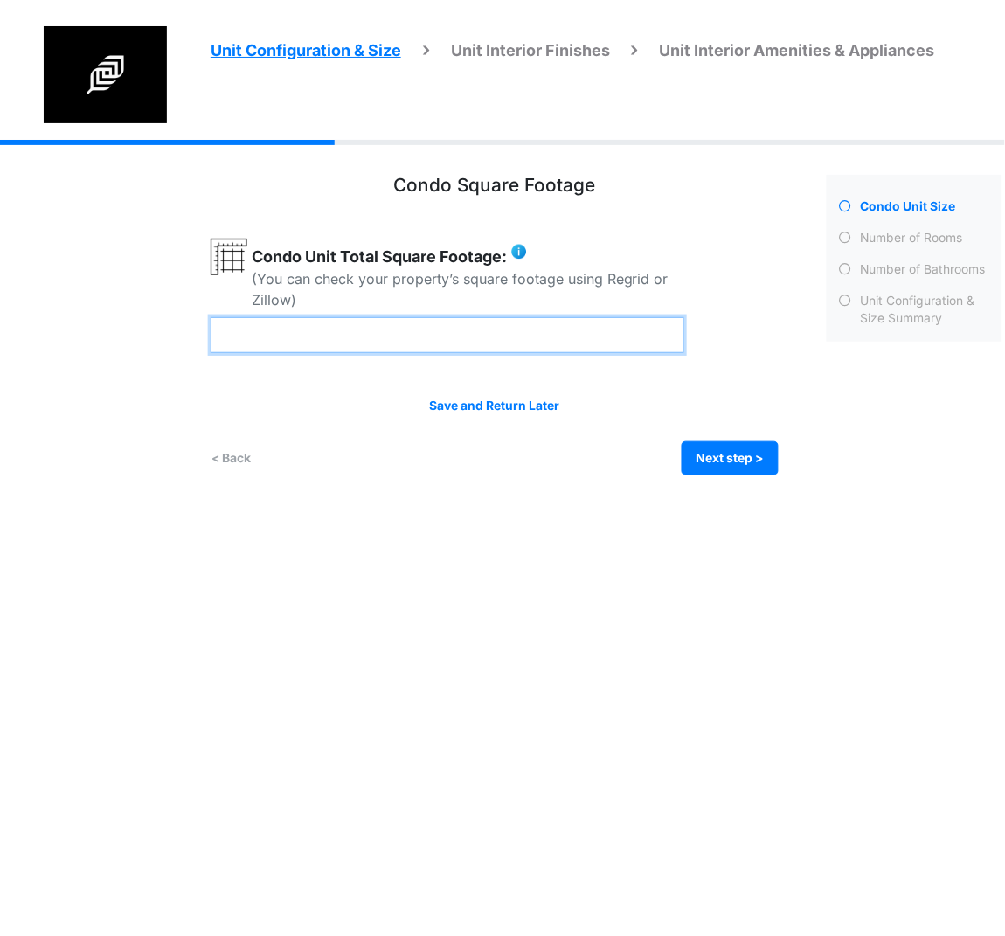
click at [269, 341] on input "number" at bounding box center [447, 335] width 473 height 36
click at [490, 327] on input "number" at bounding box center [447, 335] width 473 height 36
type input "****"
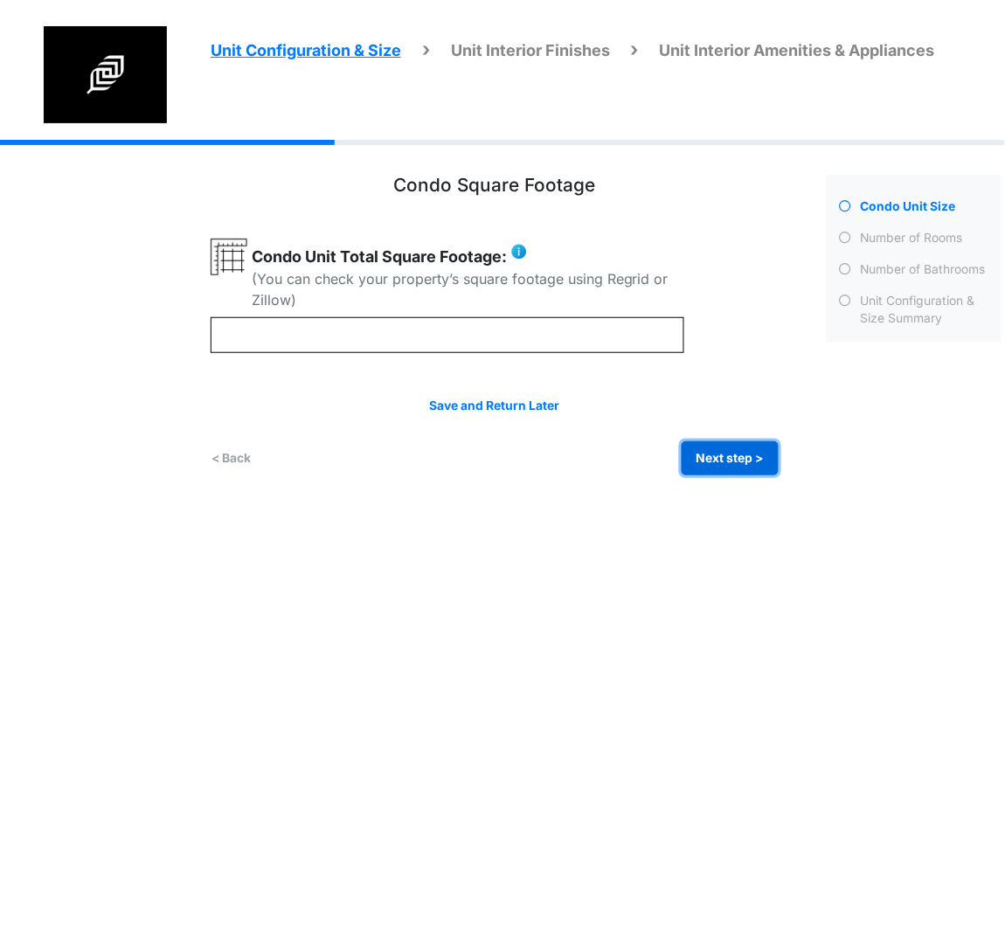
click at [703, 457] on button "Next step >" at bounding box center [729, 458] width 97 height 34
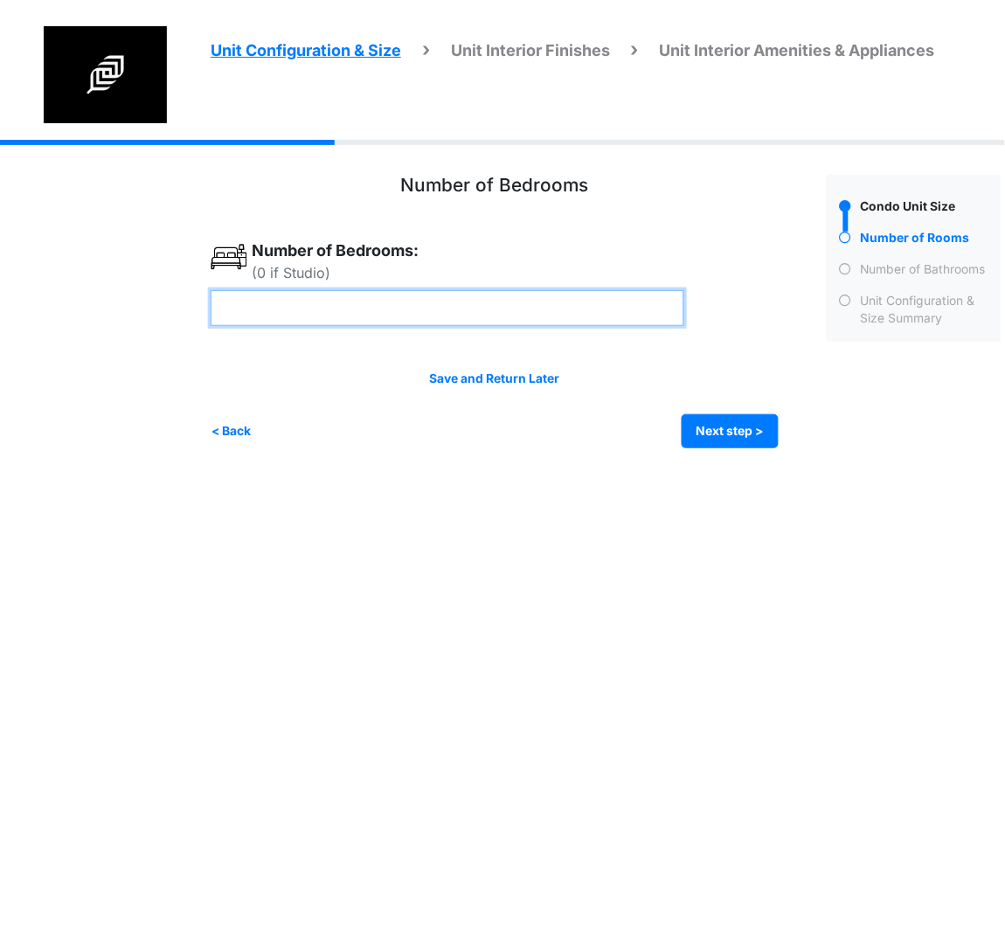
click at [494, 317] on input "number" at bounding box center [447, 308] width 473 height 36
type input "*"
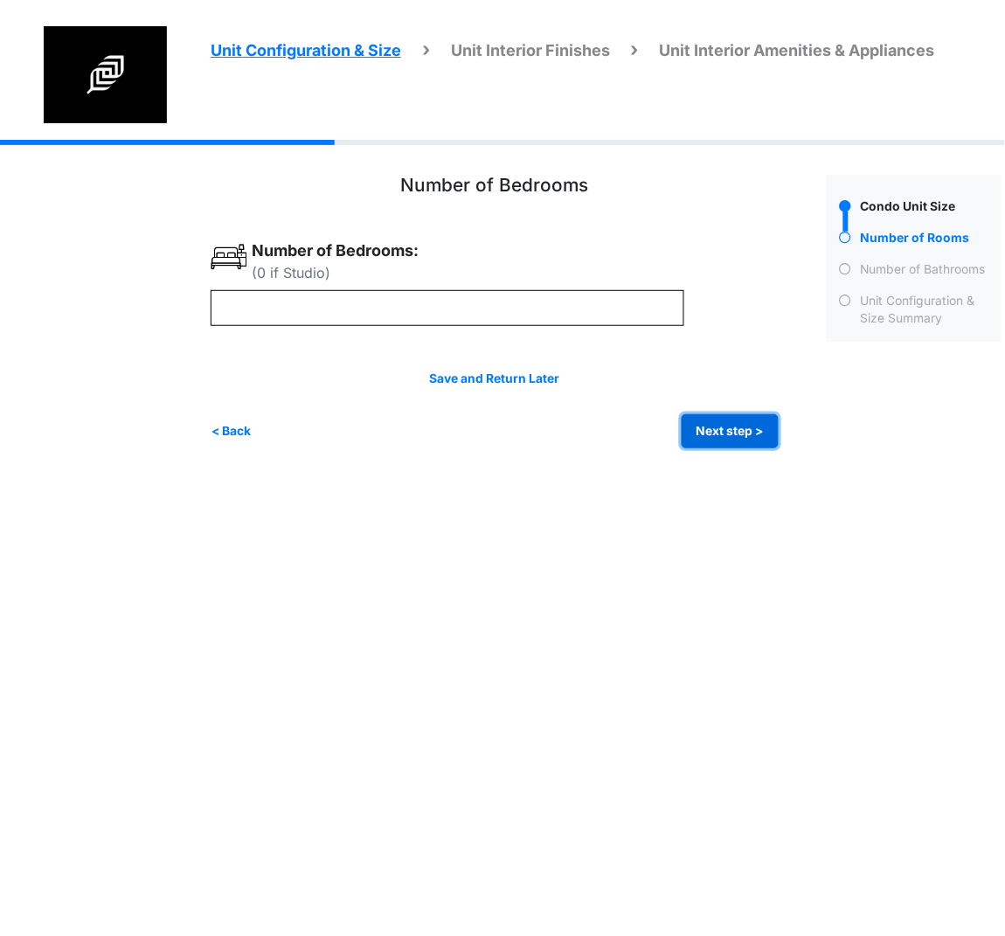
click at [715, 432] on button "Next step >" at bounding box center [729, 431] width 97 height 34
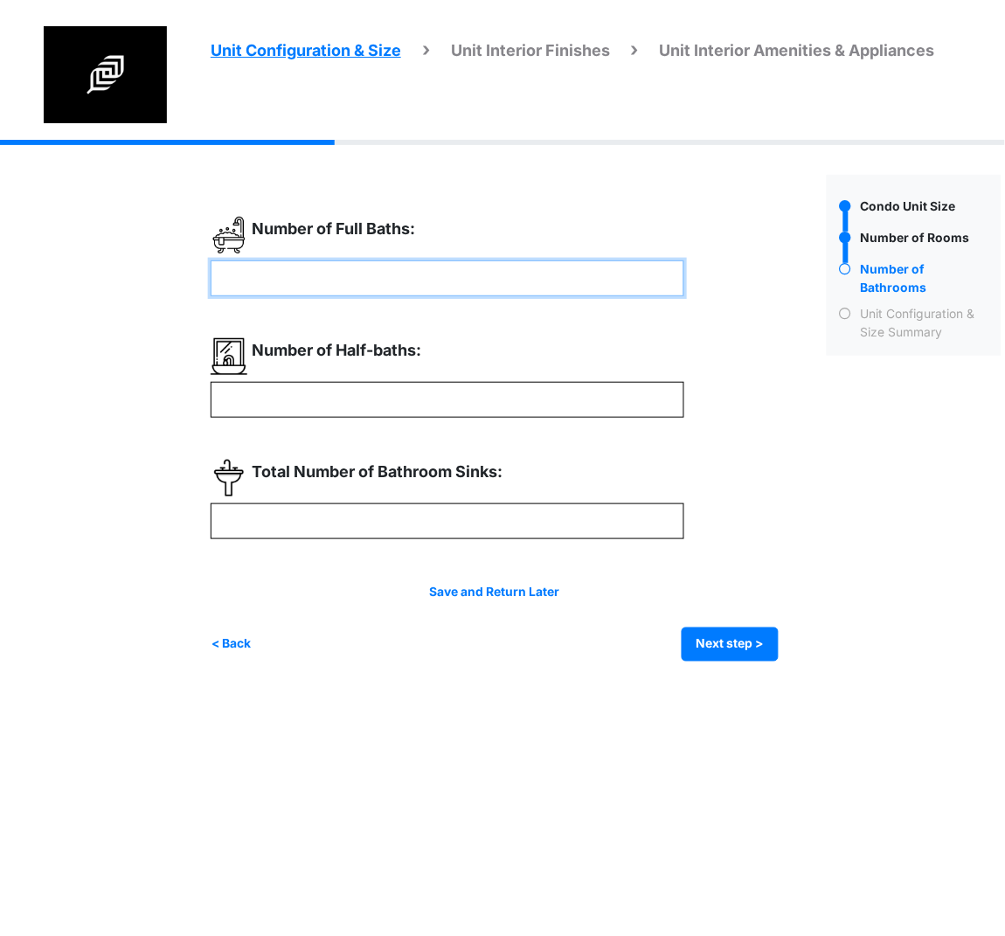
click at [539, 282] on input "number" at bounding box center [447, 278] width 473 height 36
type input "*"
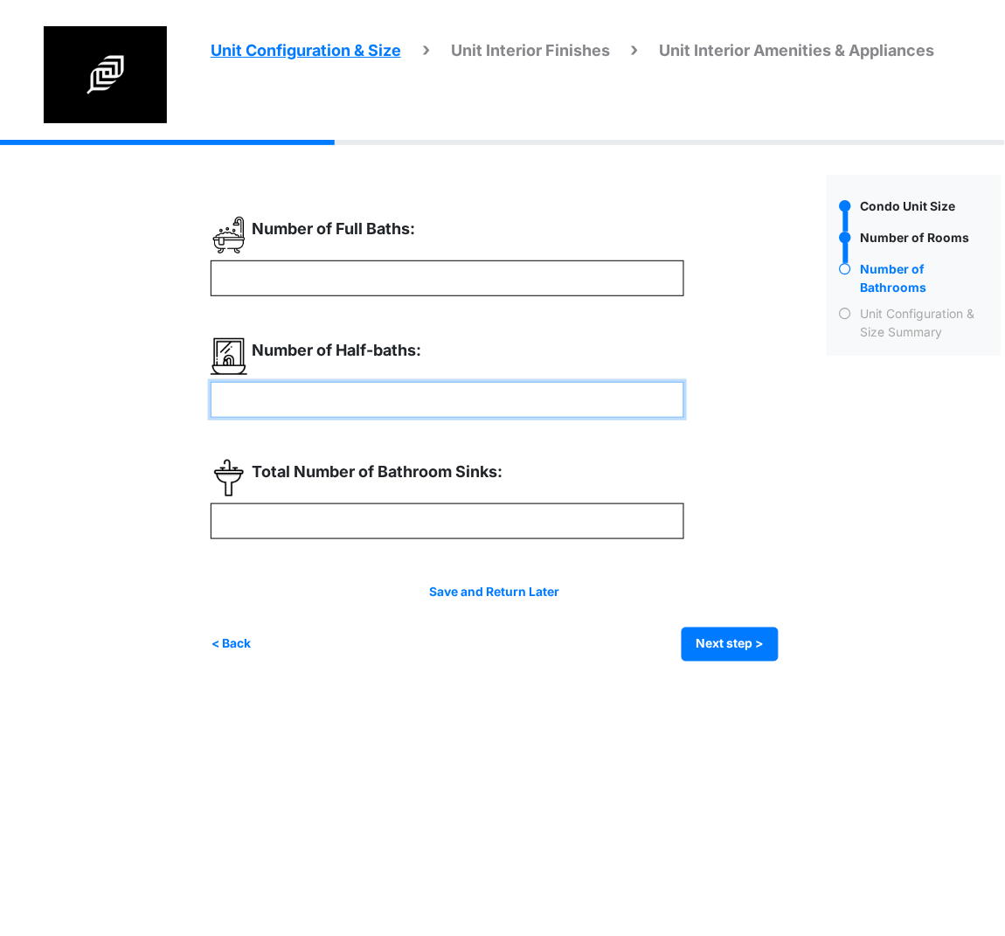
click at [421, 408] on input "number" at bounding box center [447, 400] width 473 height 36
type input "*"
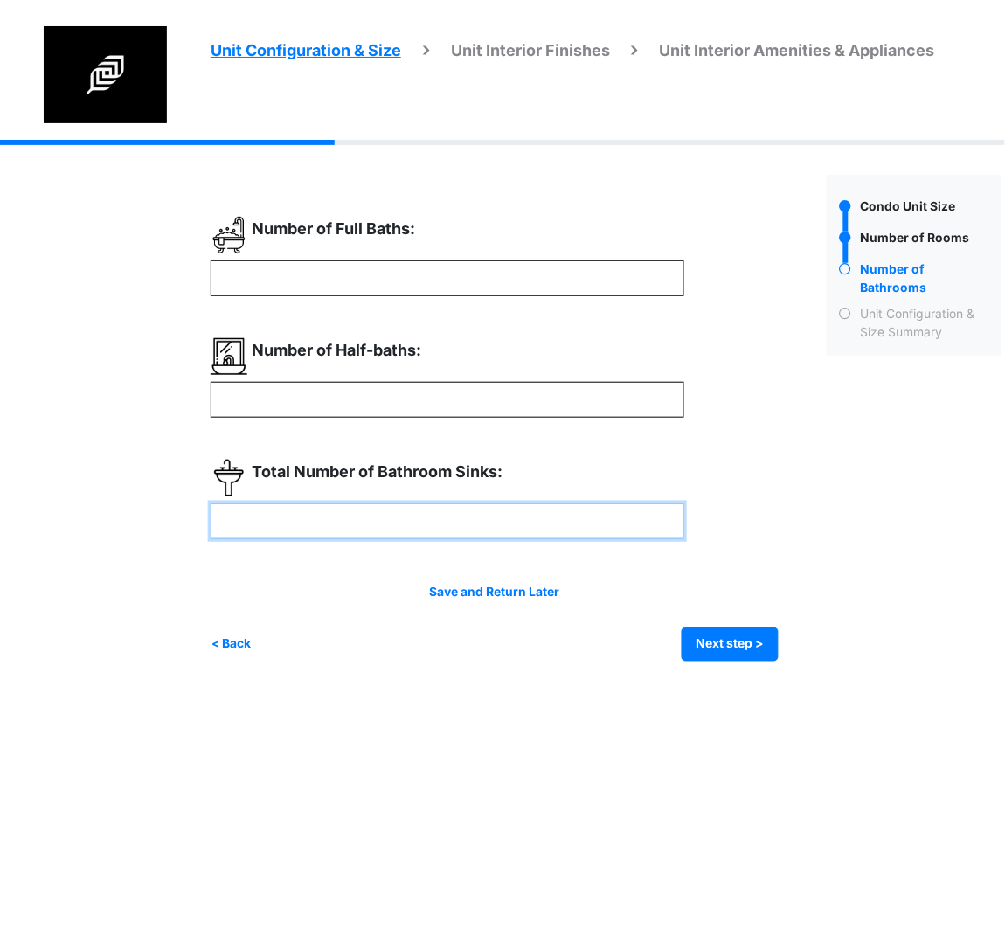
click at [321, 523] on input "number" at bounding box center [447, 521] width 473 height 36
type input "*"
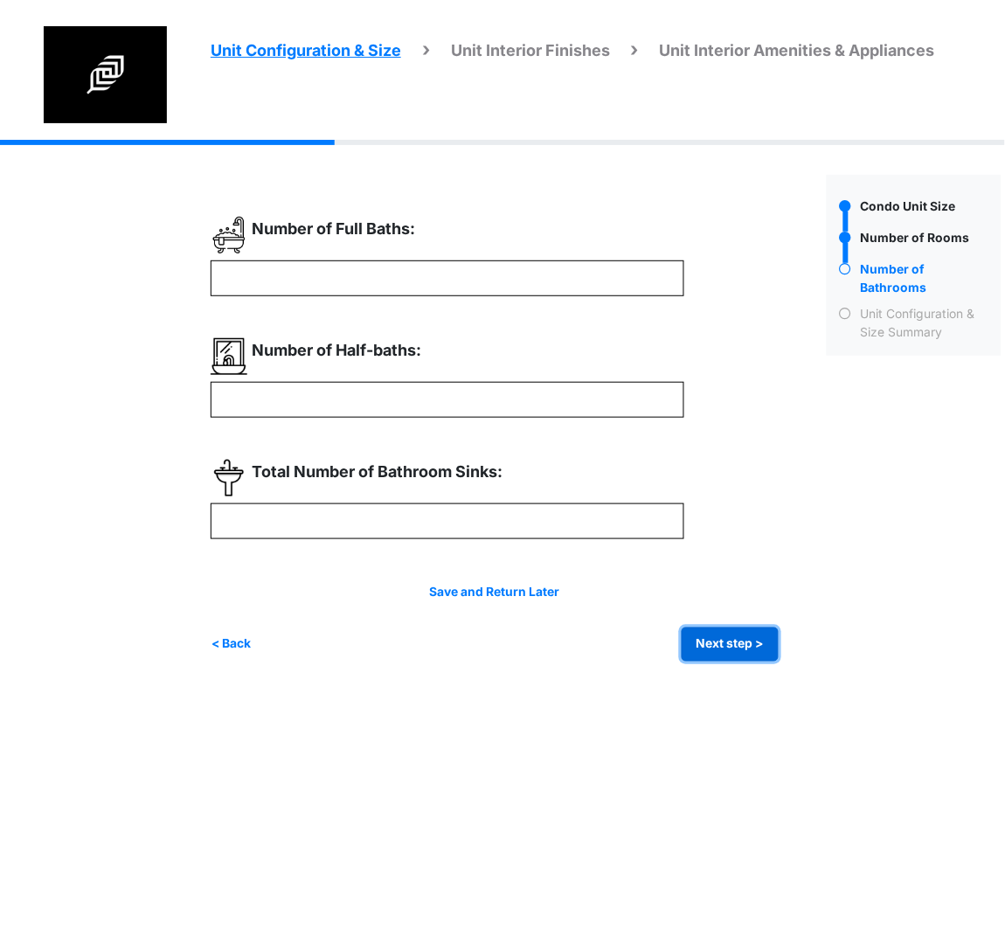
click at [708, 631] on button "Next step >" at bounding box center [729, 644] width 97 height 34
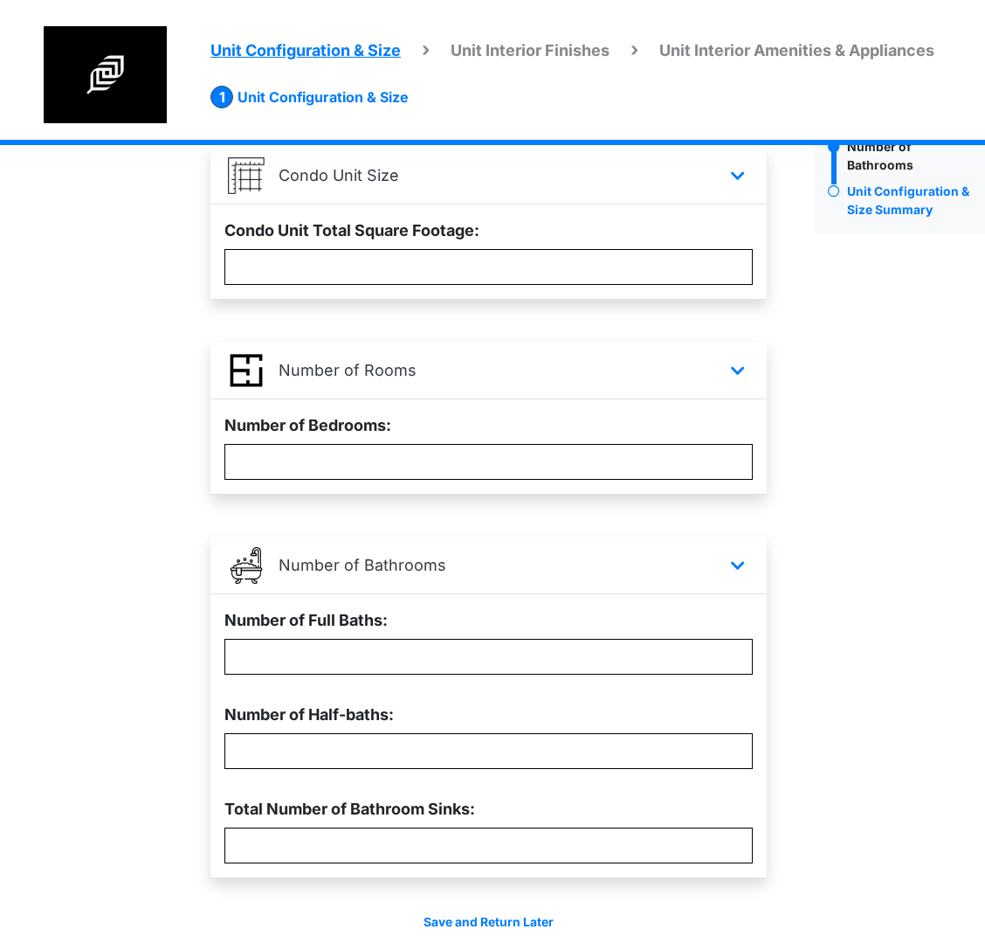
scroll to position [204, 0]
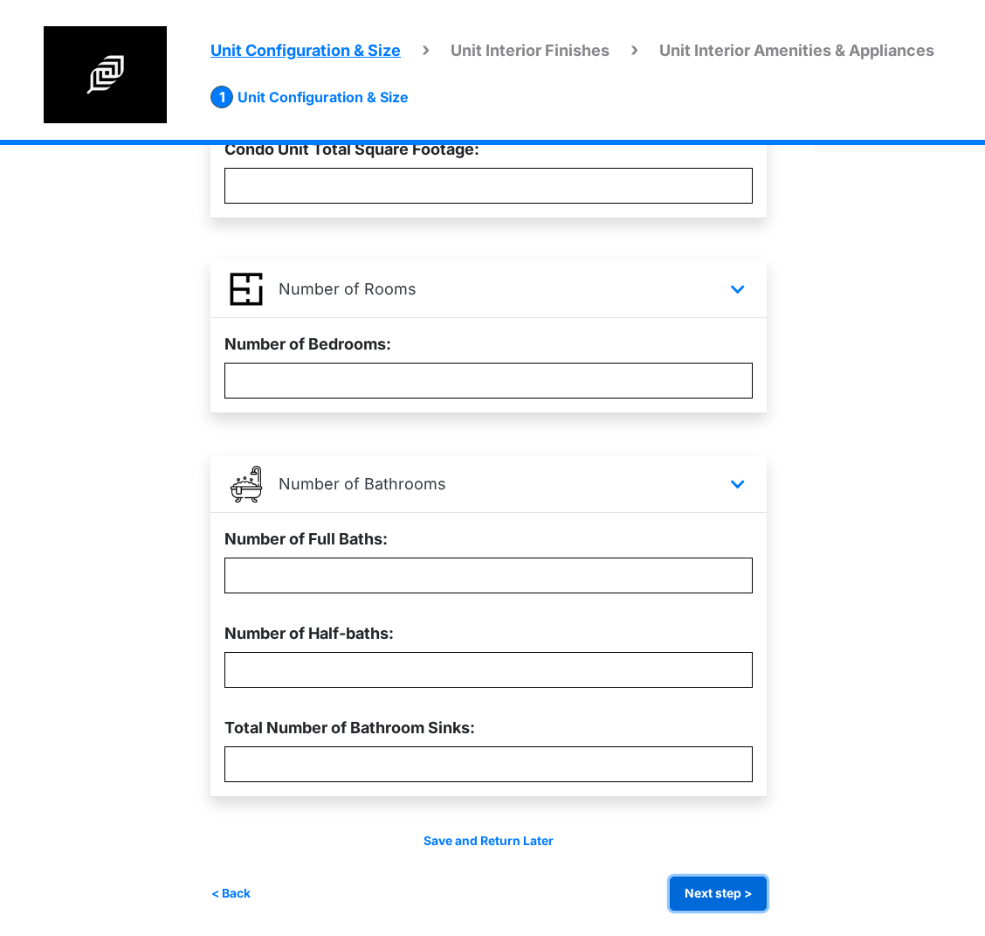
click at [708, 895] on button "Next step >" at bounding box center [718, 893] width 97 height 34
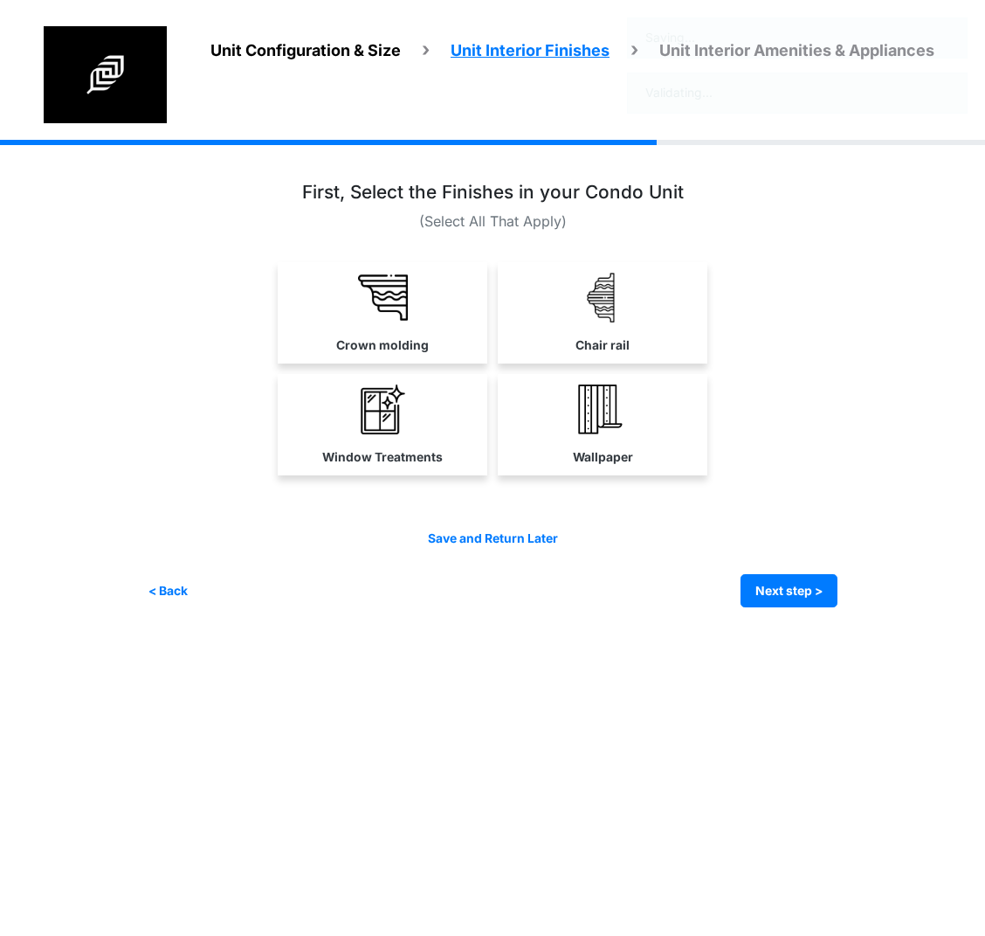
scroll to position [0, 0]
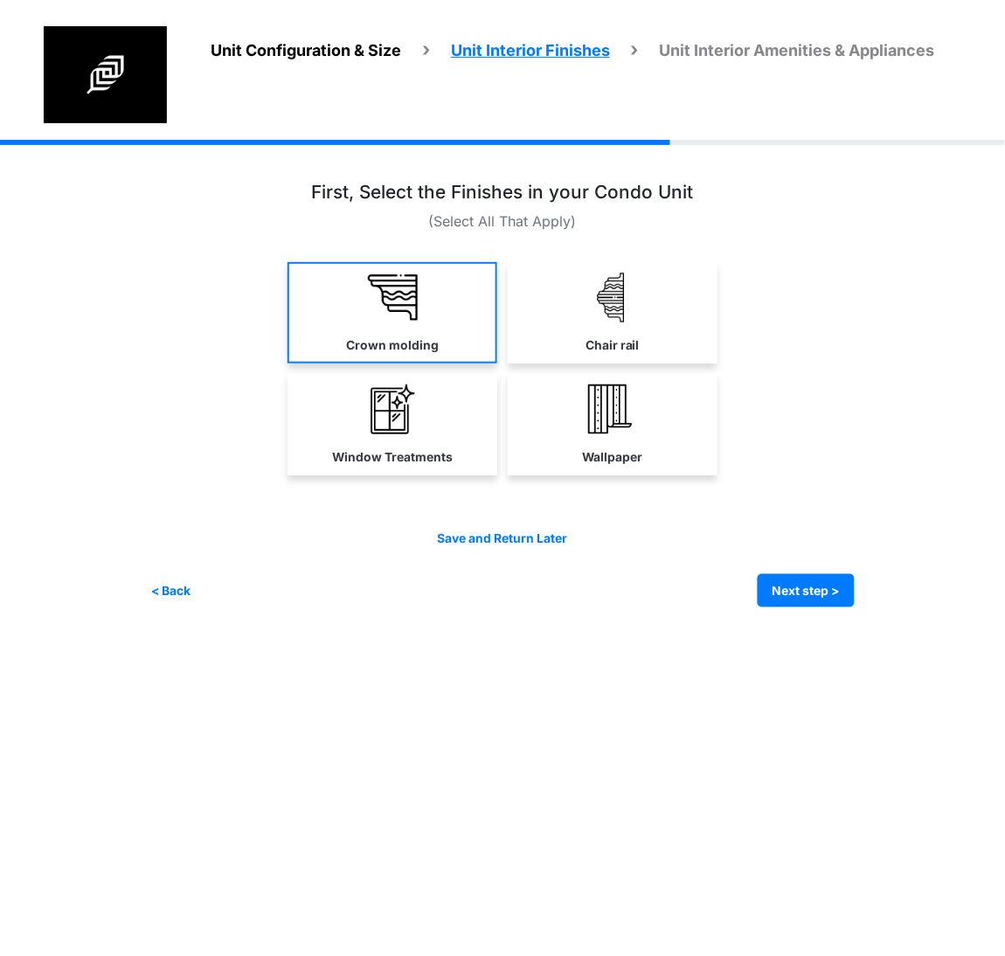
click at [376, 320] on img at bounding box center [393, 298] width 50 height 50
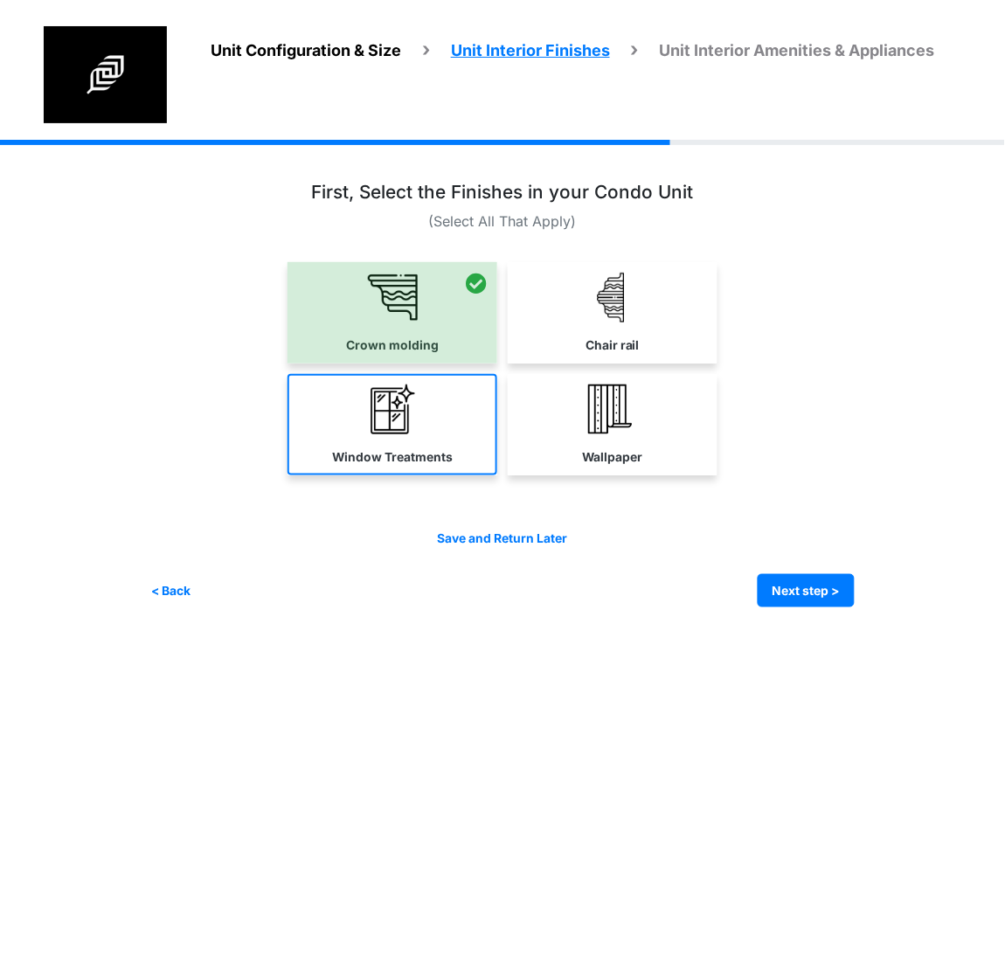
click at [392, 413] on img at bounding box center [393, 409] width 50 height 50
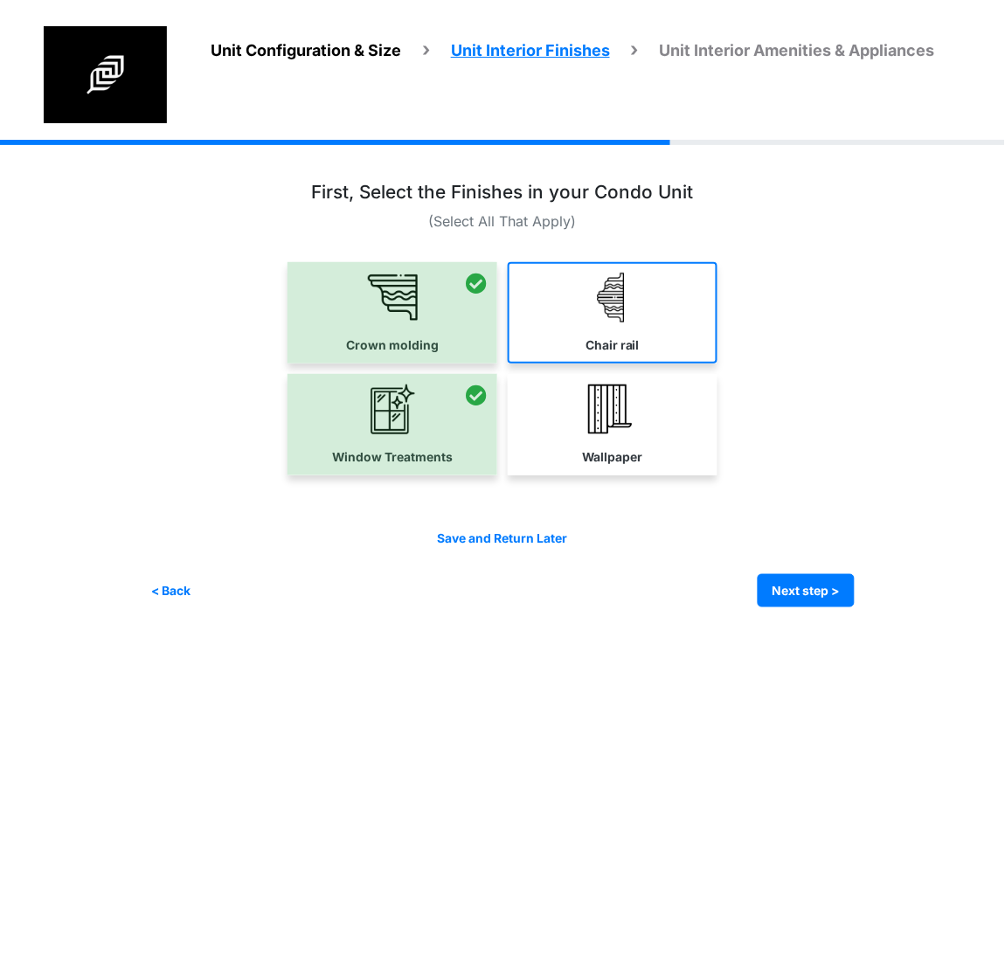
click at [600, 322] on link "Chair rail" at bounding box center [613, 312] width 210 height 101
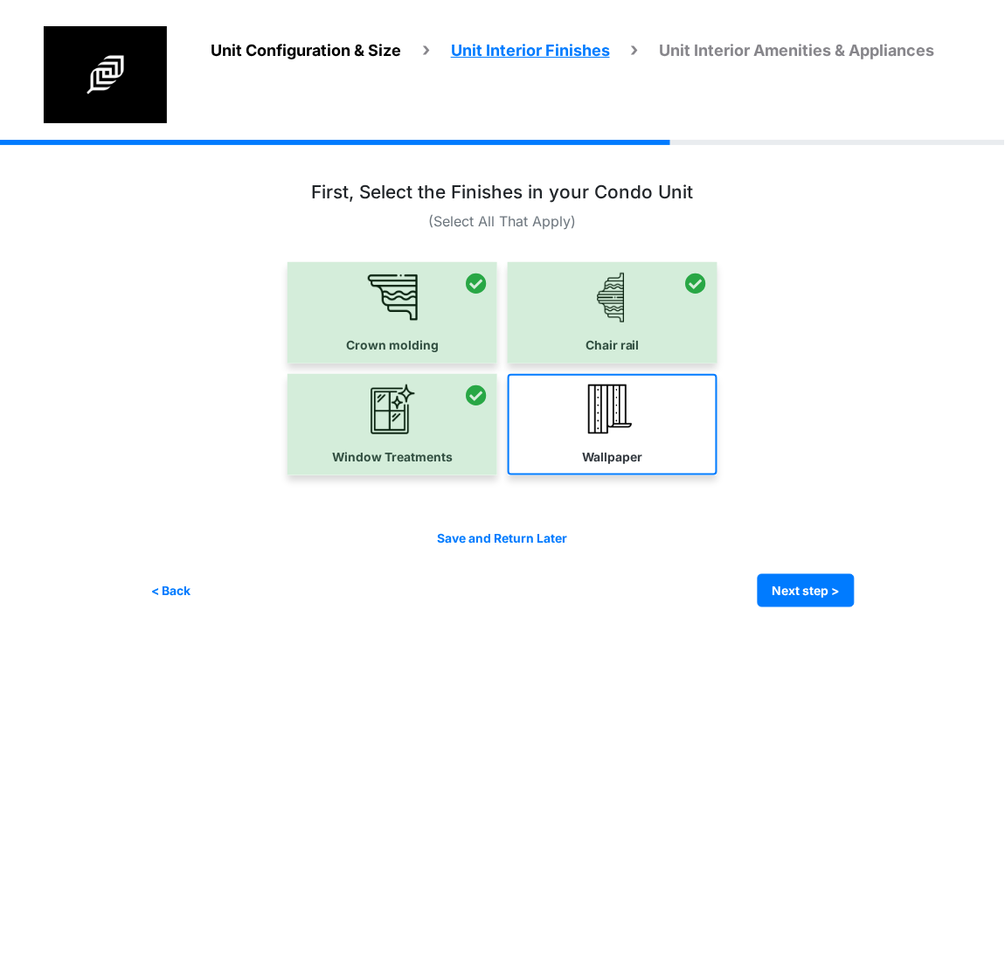
click at [591, 415] on img at bounding box center [613, 409] width 50 height 50
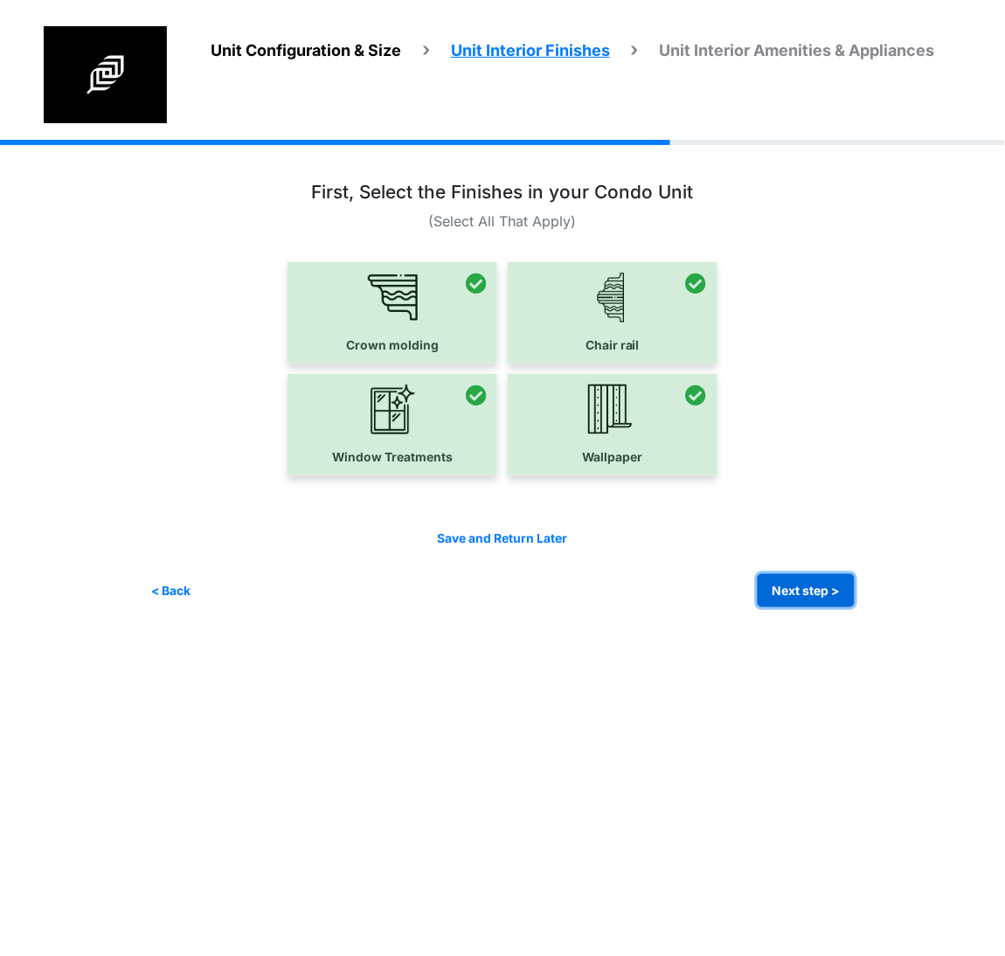
click at [775, 587] on button "Next step >" at bounding box center [805, 591] width 97 height 34
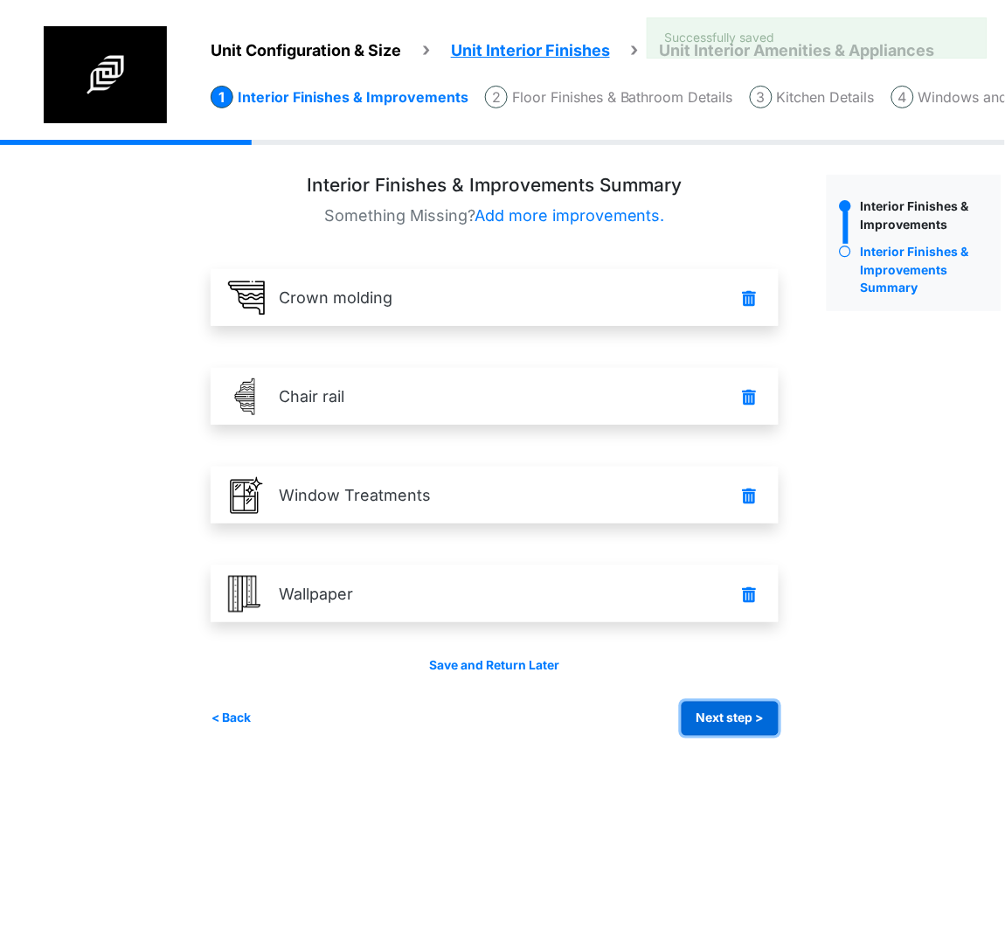
click at [701, 718] on button "Next step >" at bounding box center [729, 718] width 97 height 34
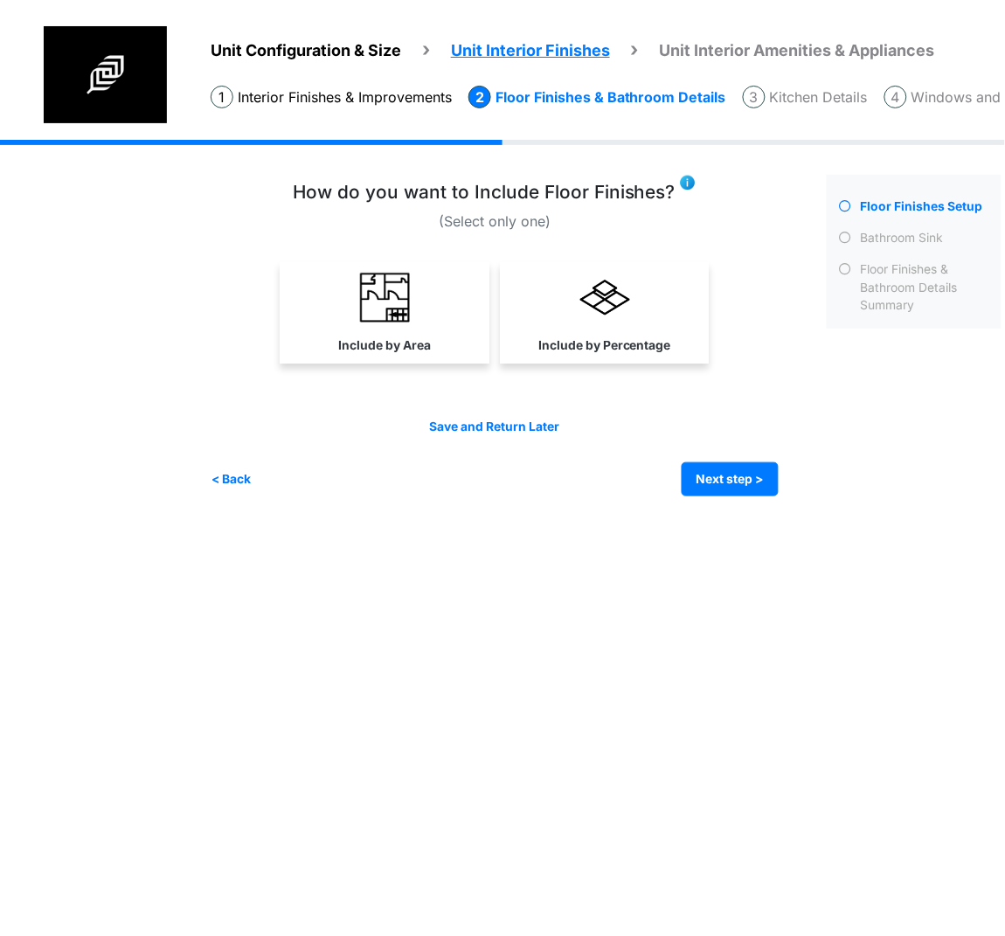
drag, startPoint x: 642, startPoint y: 303, endPoint x: 660, endPoint y: 307, distance: 17.8
click at [641, 304] on link "Include by Percentage" at bounding box center [604, 312] width 203 height 101
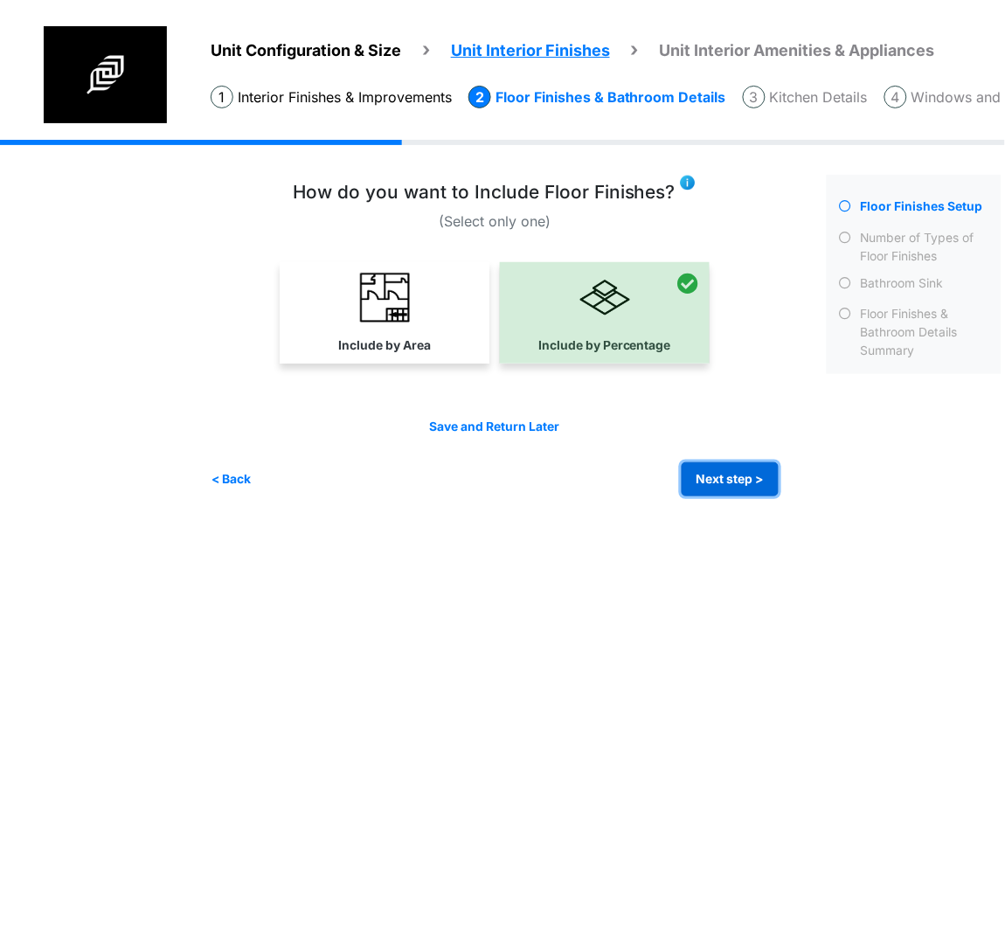
click at [716, 483] on button "Next step >" at bounding box center [729, 479] width 97 height 34
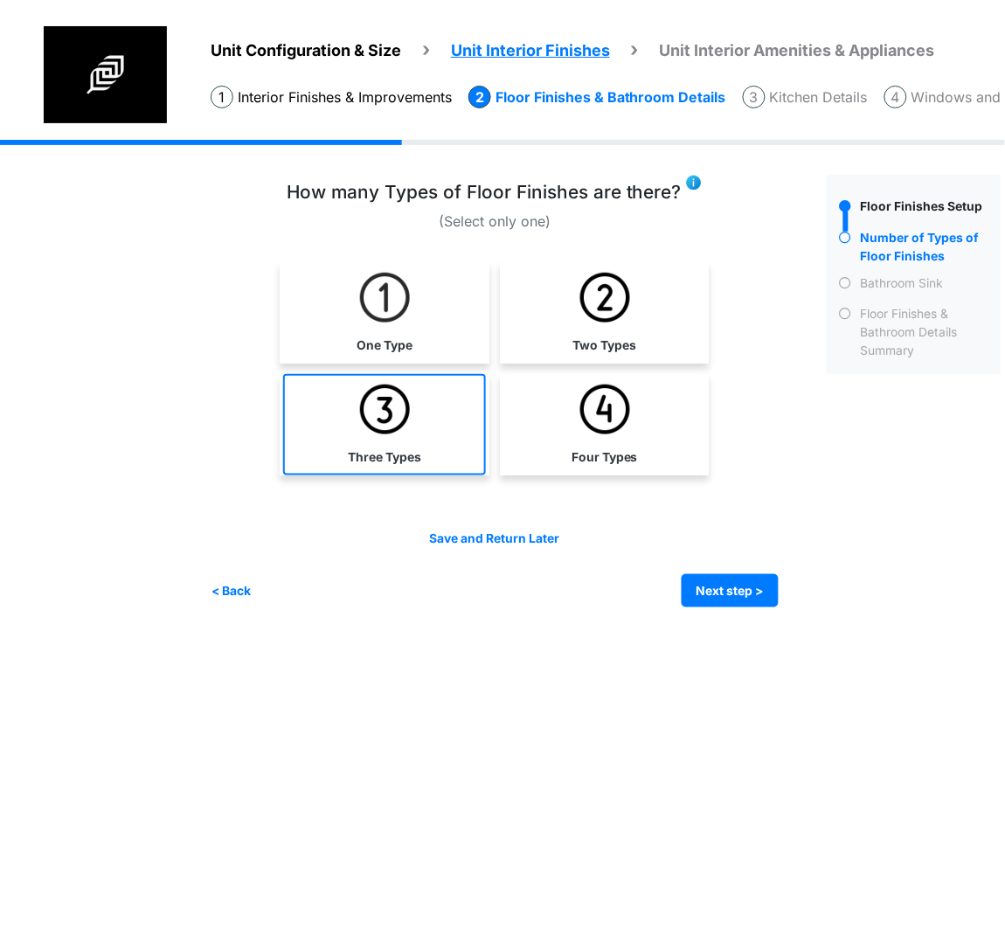
click at [432, 453] on link "Three Types" at bounding box center [384, 424] width 203 height 101
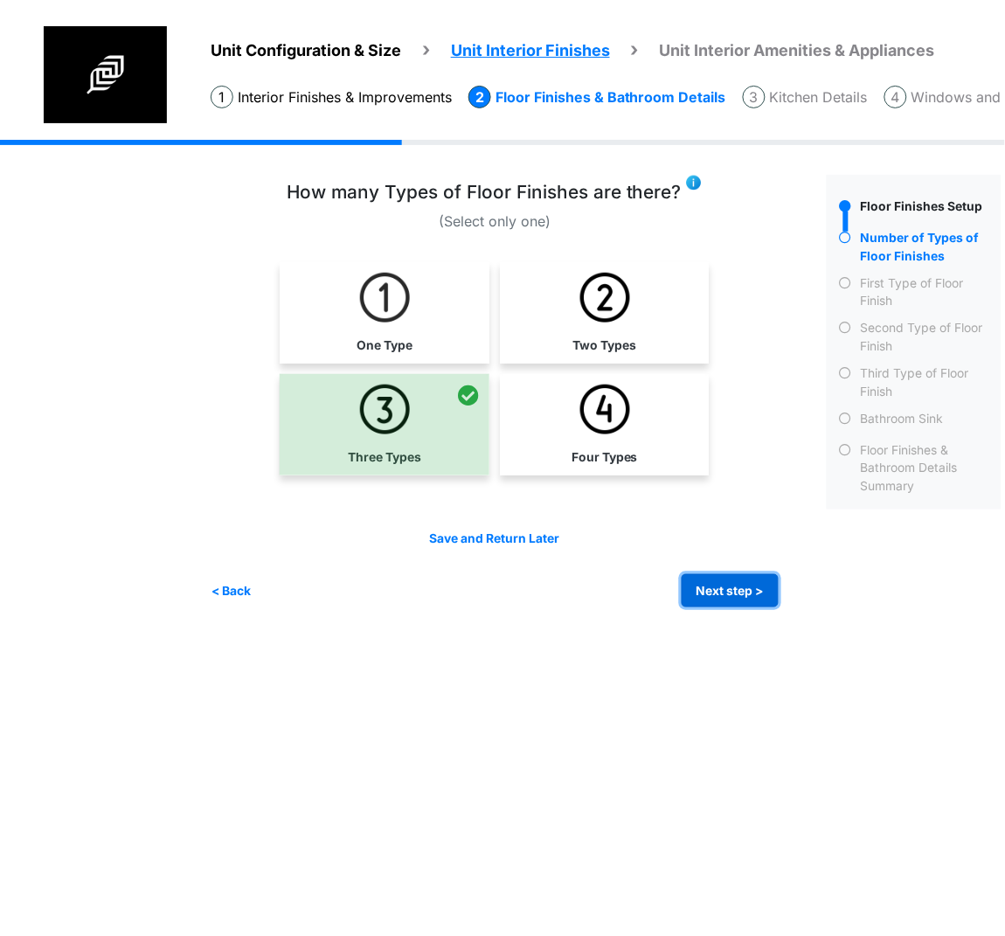
click at [750, 584] on button "Next step >" at bounding box center [729, 591] width 97 height 34
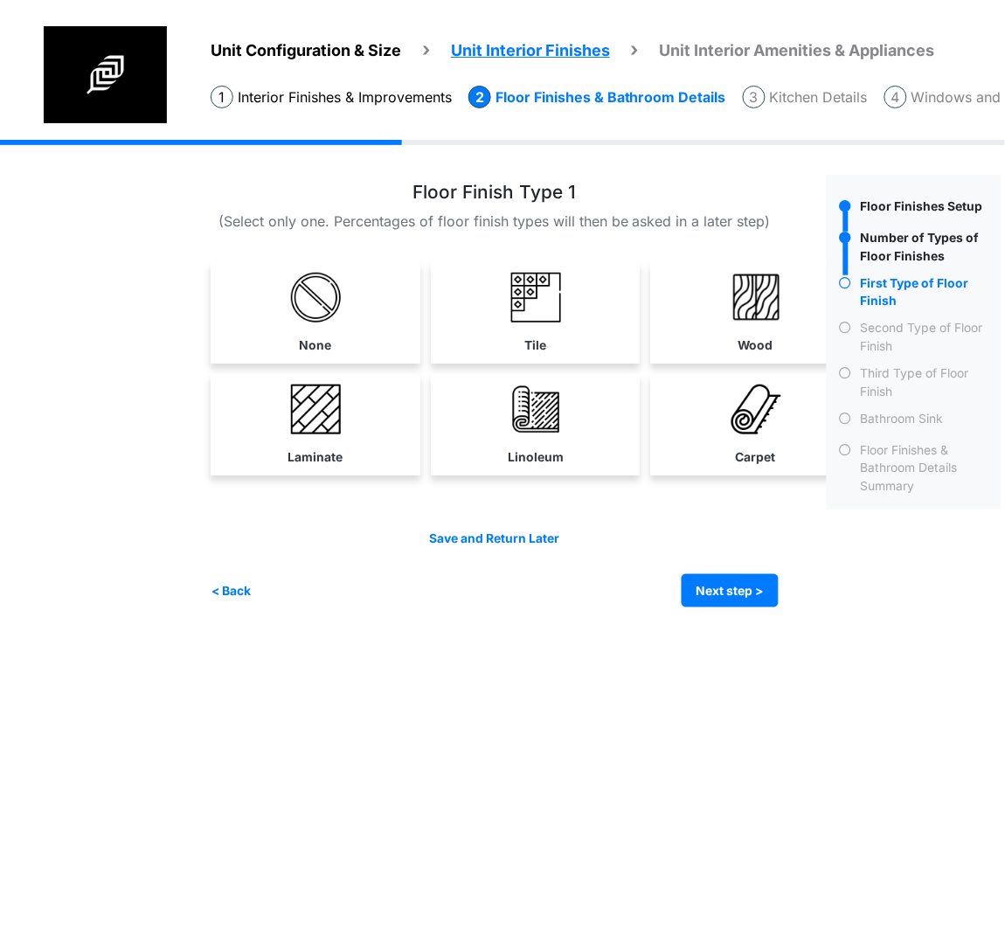
drag, startPoint x: 313, startPoint y: 430, endPoint x: 326, endPoint y: 430, distance: 13.1
click at [313, 430] on img at bounding box center [316, 409] width 50 height 50
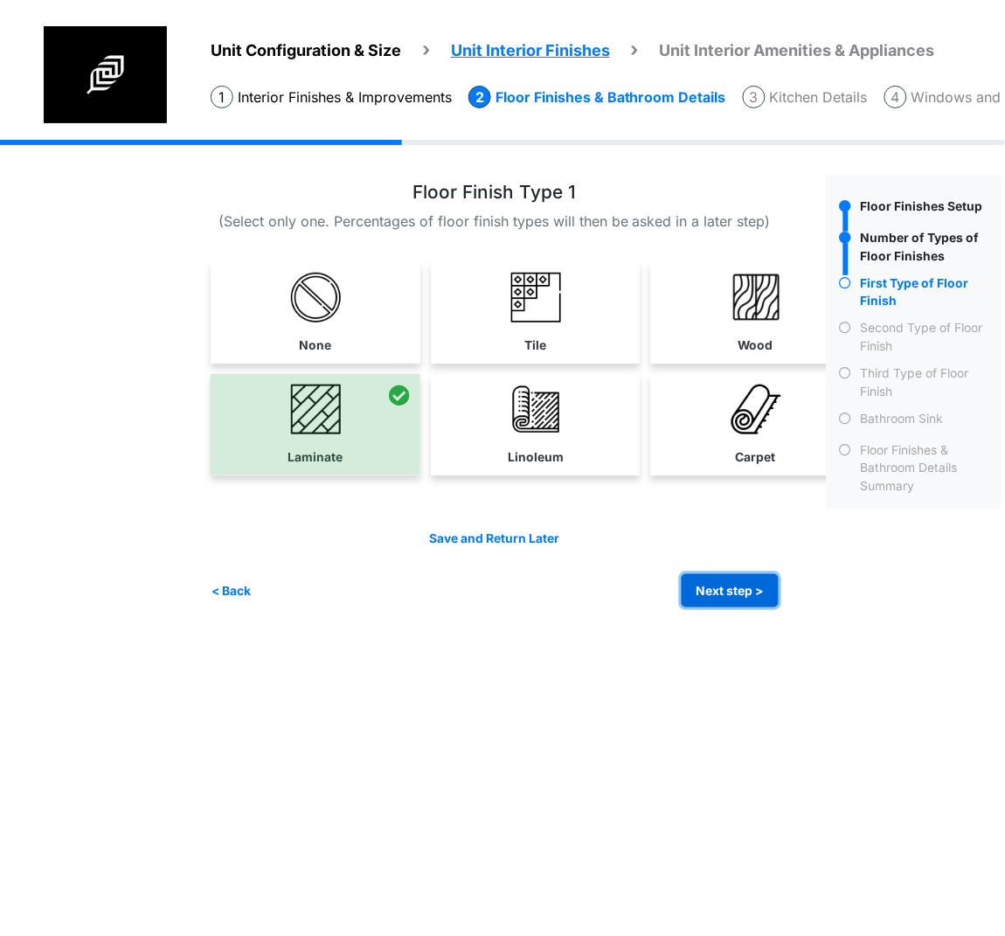
click at [756, 579] on button "Next step >" at bounding box center [729, 591] width 97 height 34
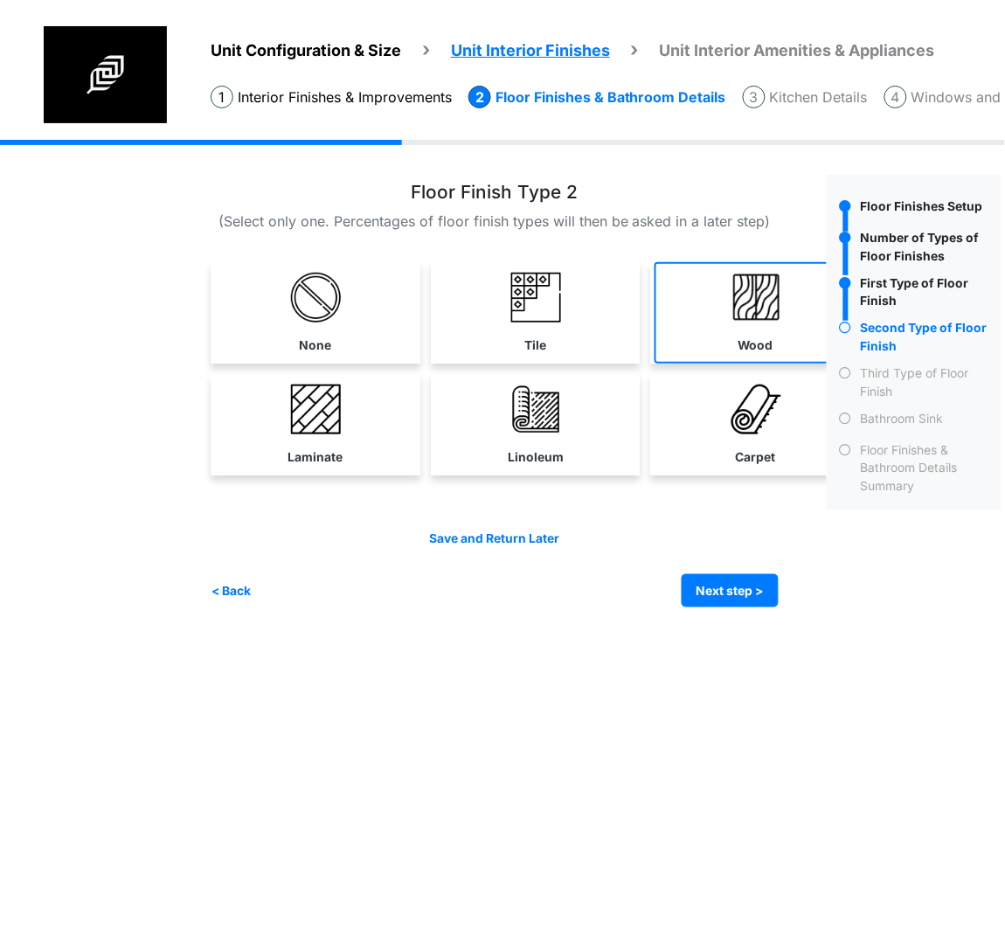
click at [736, 321] on img at bounding box center [756, 298] width 50 height 50
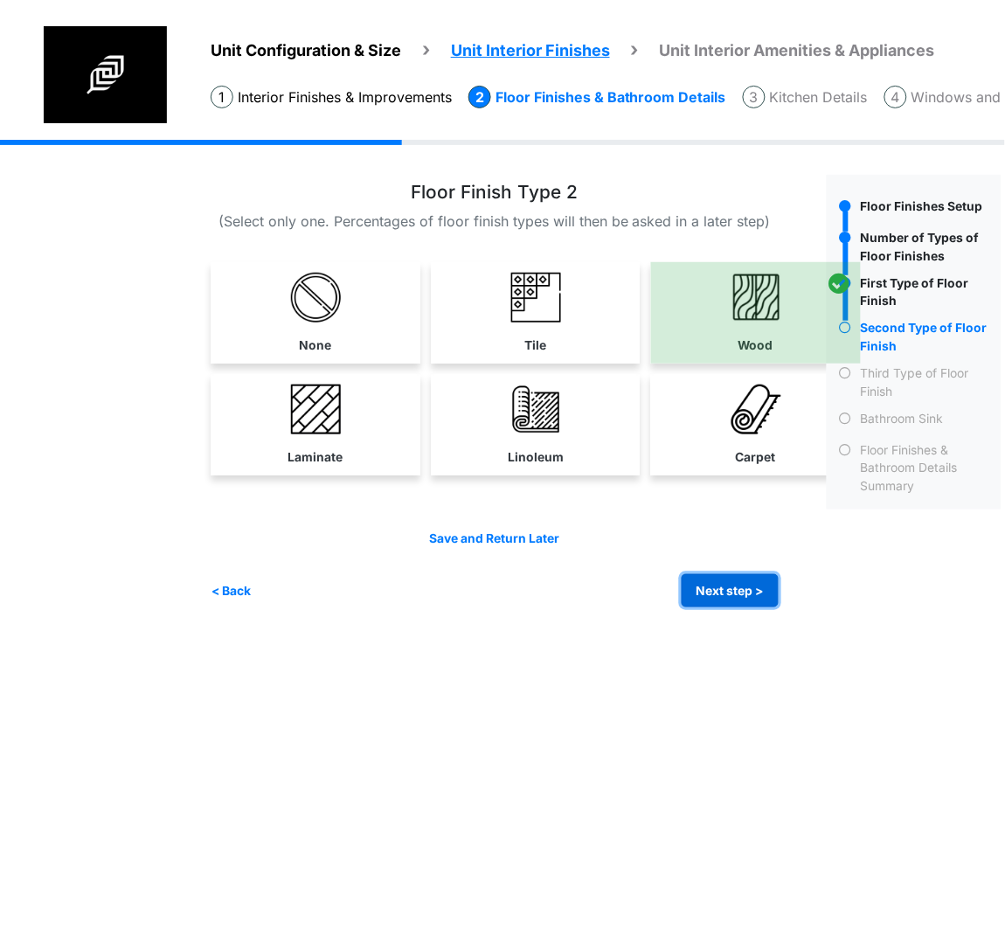
click at [699, 577] on button "Next step >" at bounding box center [729, 591] width 97 height 34
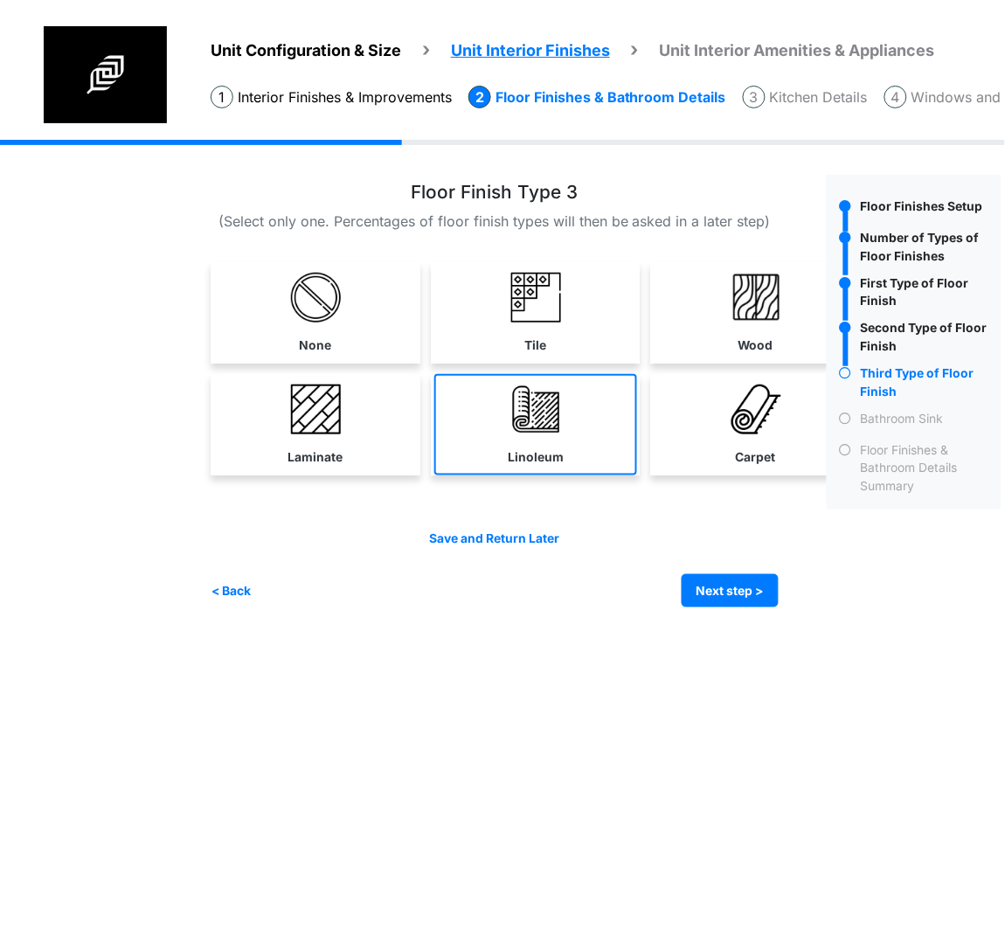
click at [549, 439] on link "Linoleum" at bounding box center [535, 424] width 203 height 101
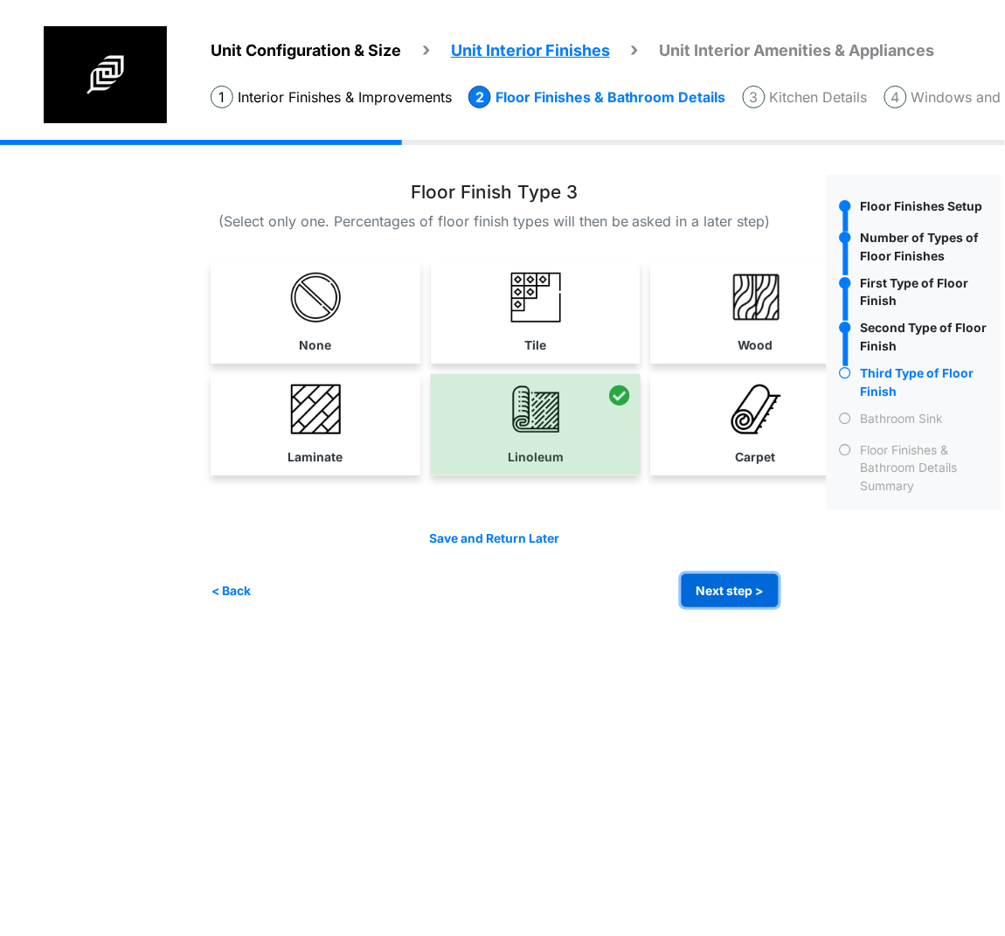
click at [756, 577] on button "Next step >" at bounding box center [729, 591] width 97 height 34
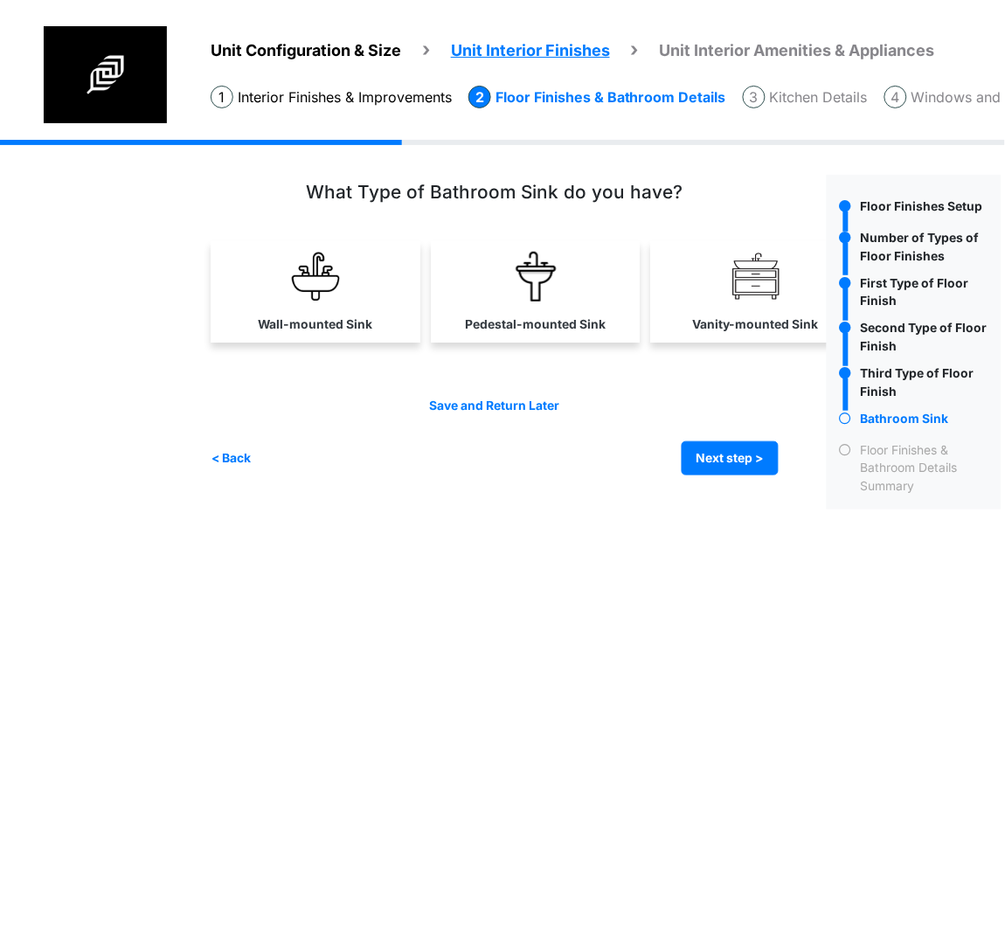
drag, startPoint x: 533, startPoint y: 311, endPoint x: 999, endPoint y: 317, distance: 466.5
click at [533, 311] on link "Pedestal-mounted Sink" at bounding box center [535, 291] width 203 height 101
select select "*"
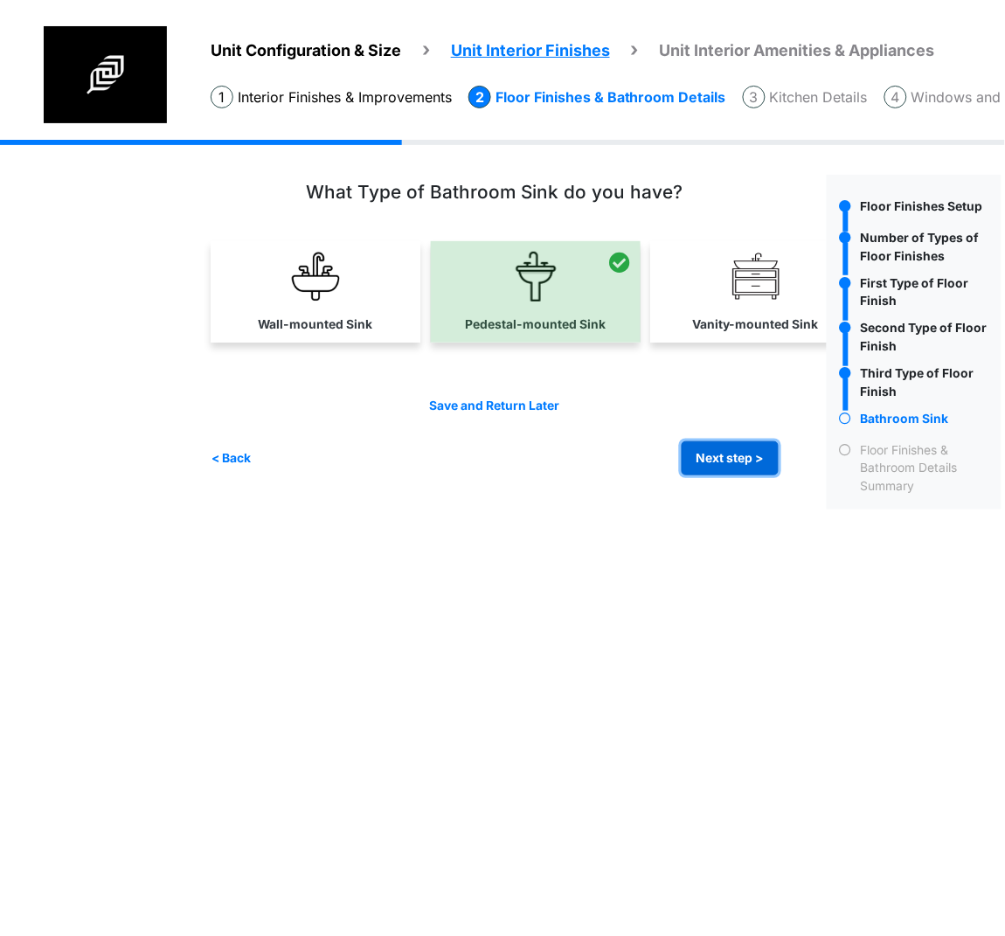
click at [716, 446] on button "Next step >" at bounding box center [729, 458] width 97 height 34
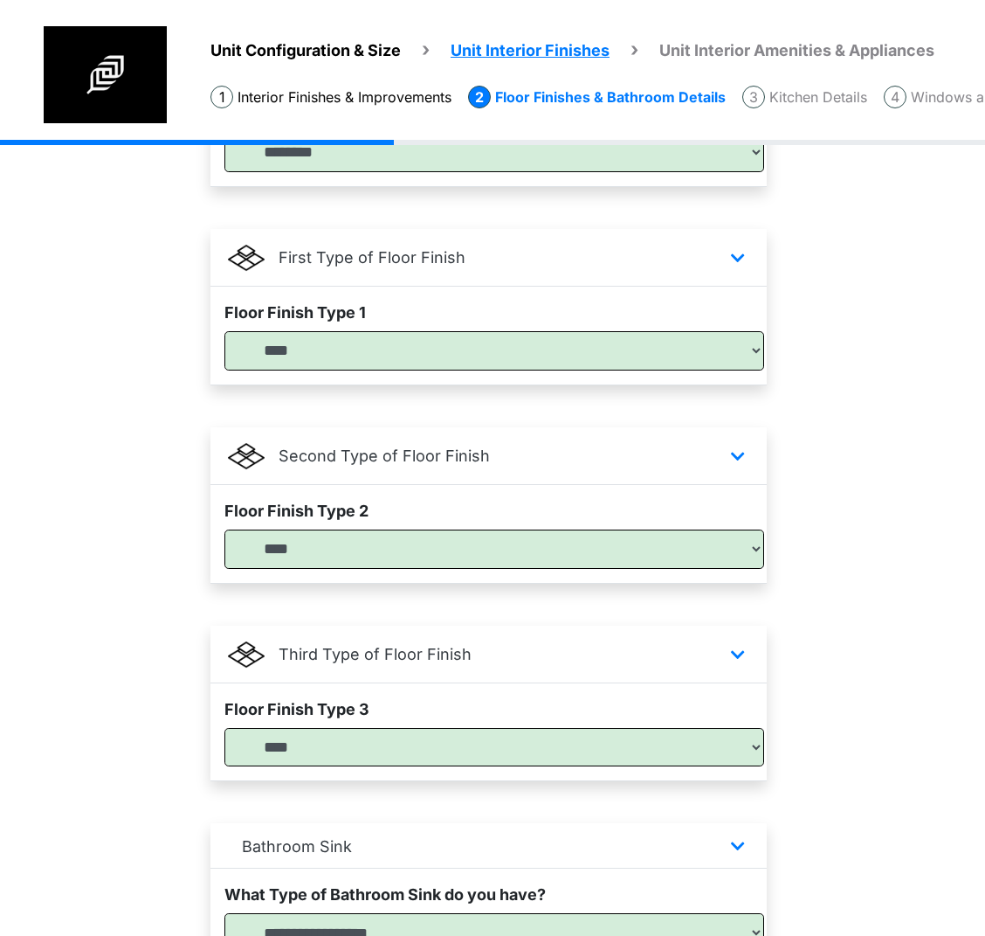
scroll to position [611, 0]
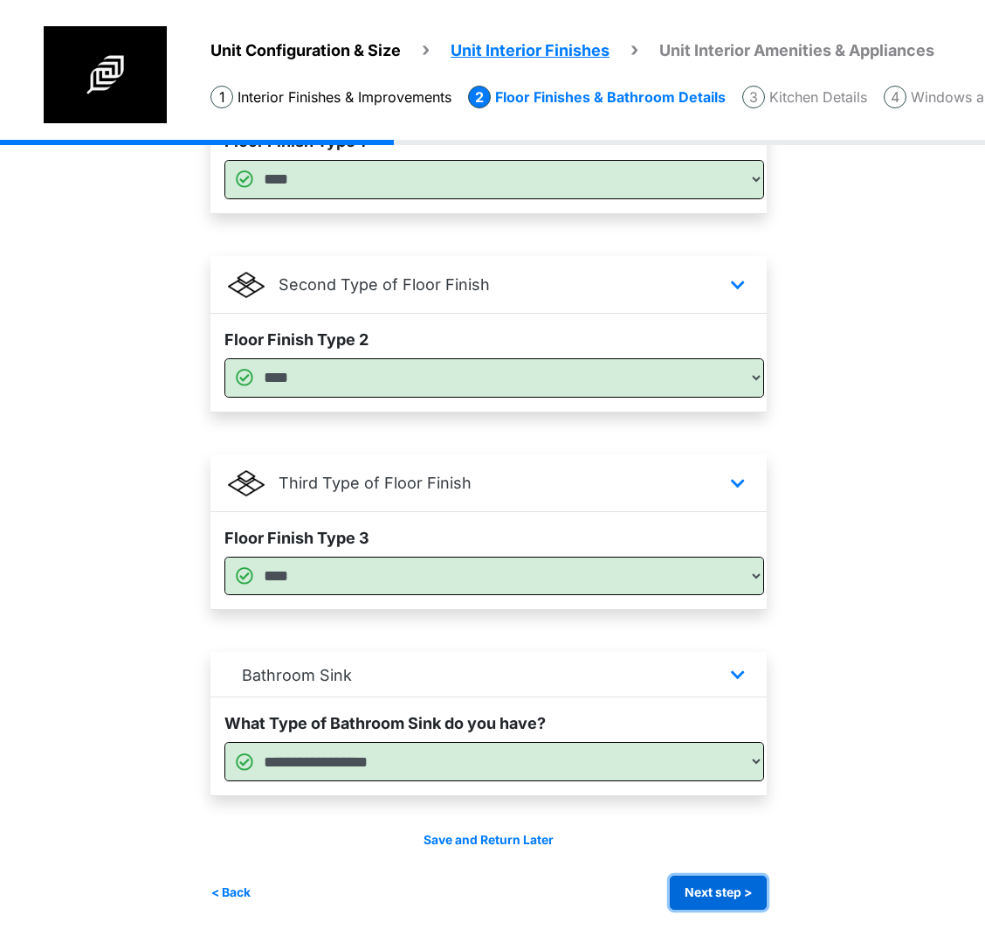
click at [711, 887] on button "Next step >" at bounding box center [718, 892] width 97 height 34
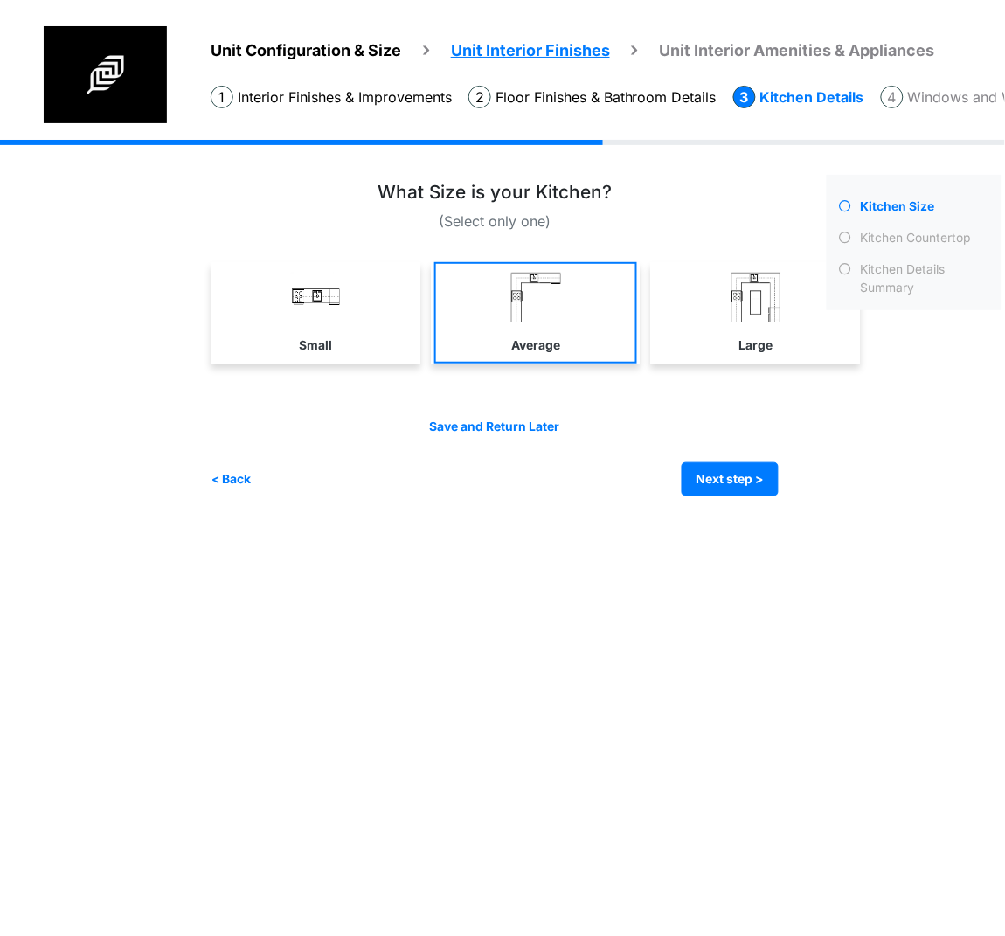
click at [542, 317] on img at bounding box center [536, 298] width 50 height 50
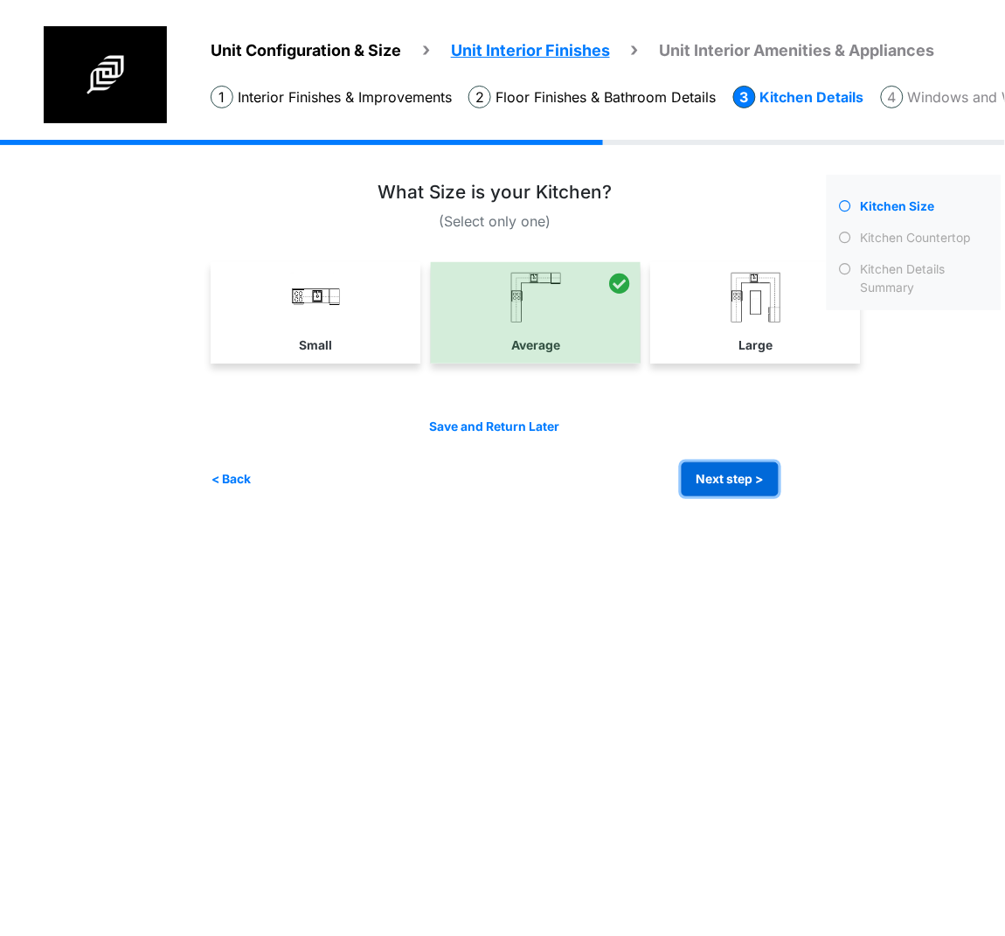
click at [743, 487] on button "Next step >" at bounding box center [729, 479] width 97 height 34
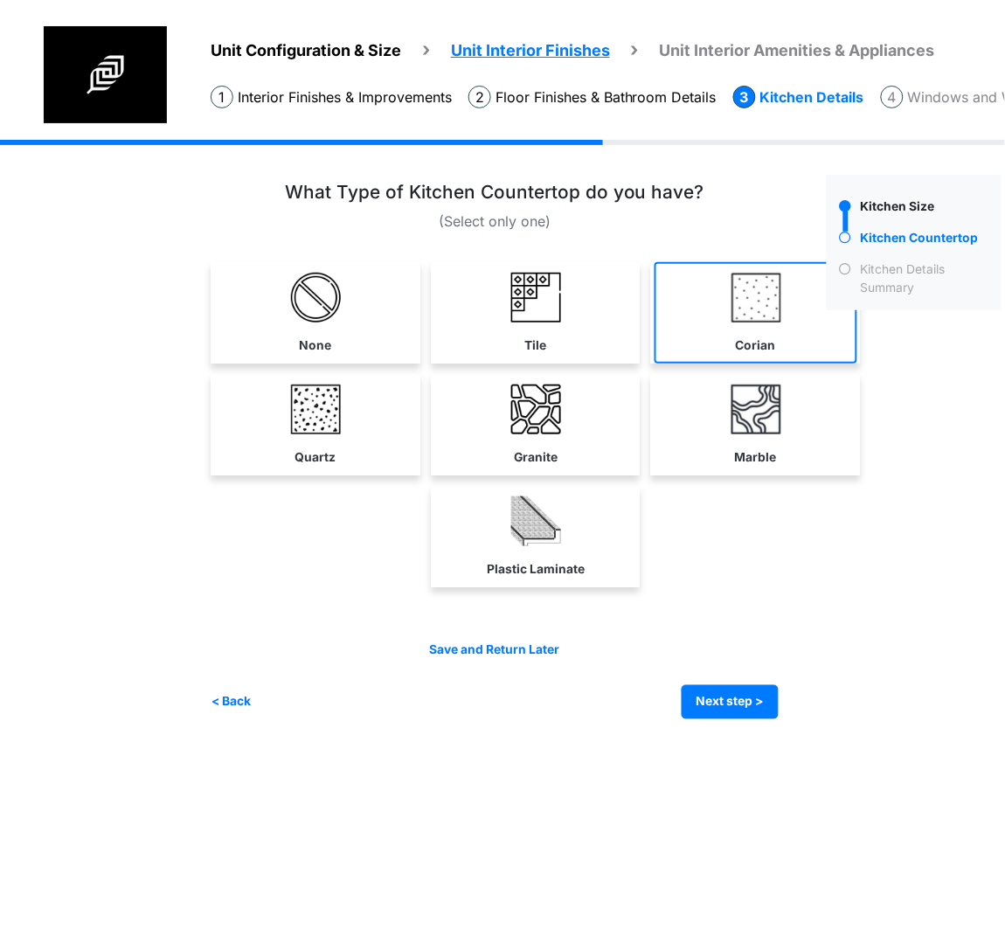
click at [715, 322] on link "Corian" at bounding box center [755, 312] width 203 height 101
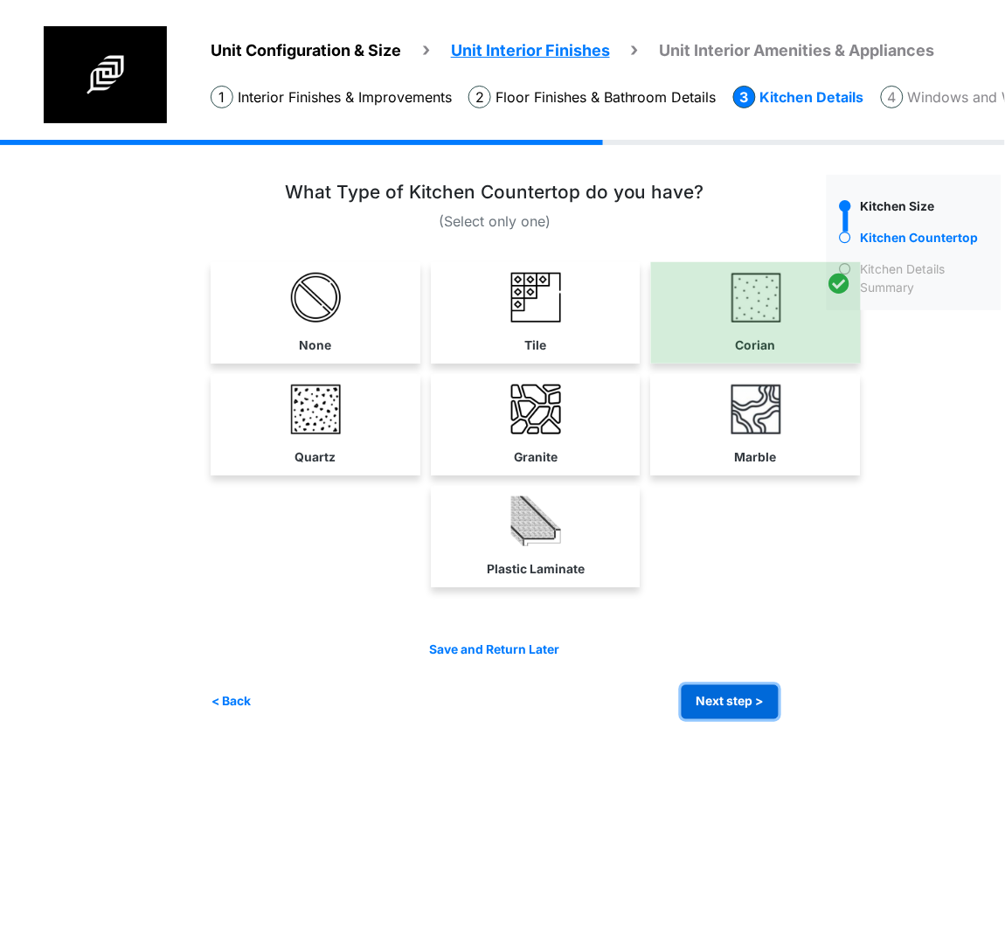
click at [749, 703] on button "Next step >" at bounding box center [729, 702] width 97 height 34
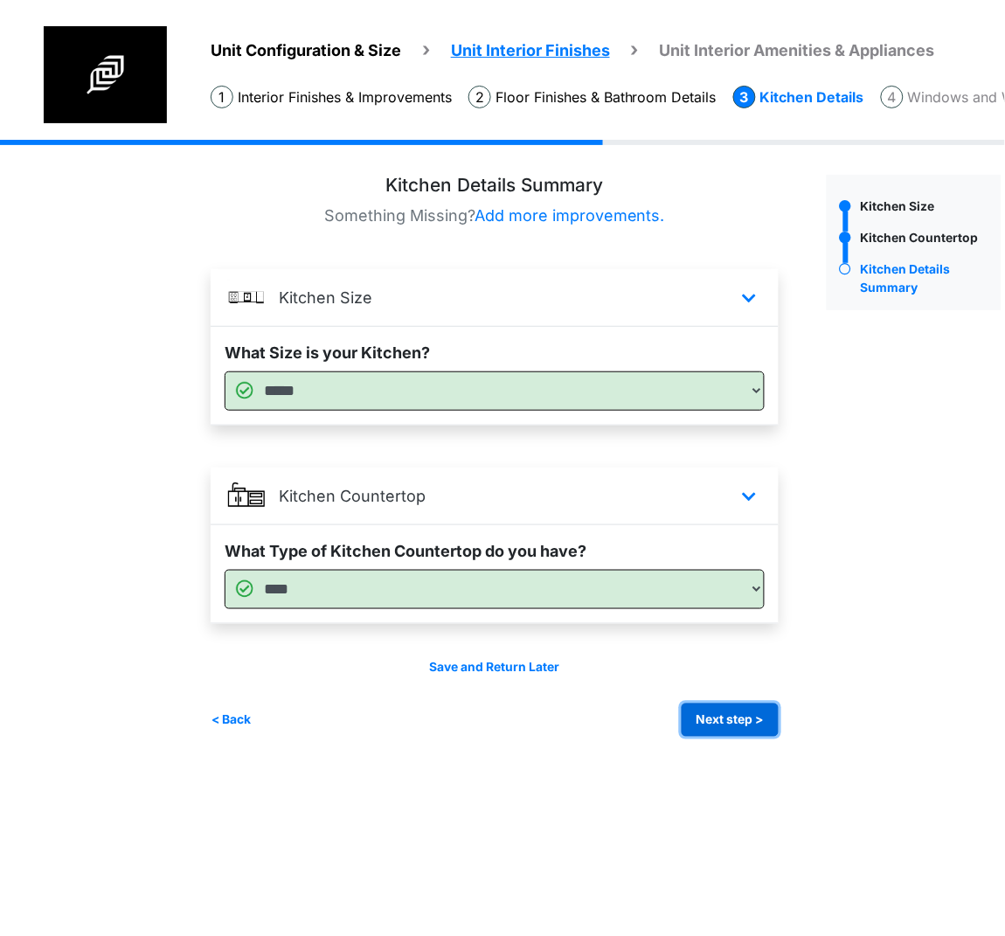
click at [724, 705] on button "Next step >" at bounding box center [729, 720] width 97 height 34
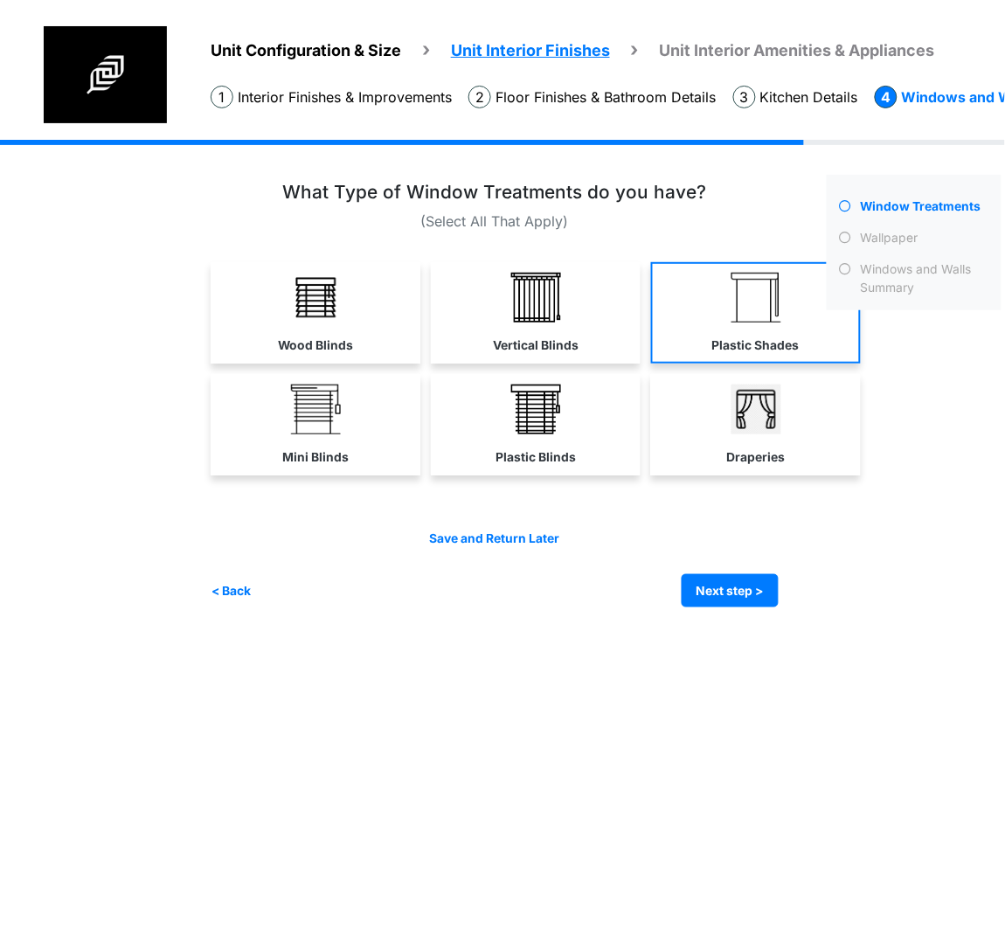
click at [731, 346] on label "Plastic Shades" at bounding box center [755, 345] width 87 height 18
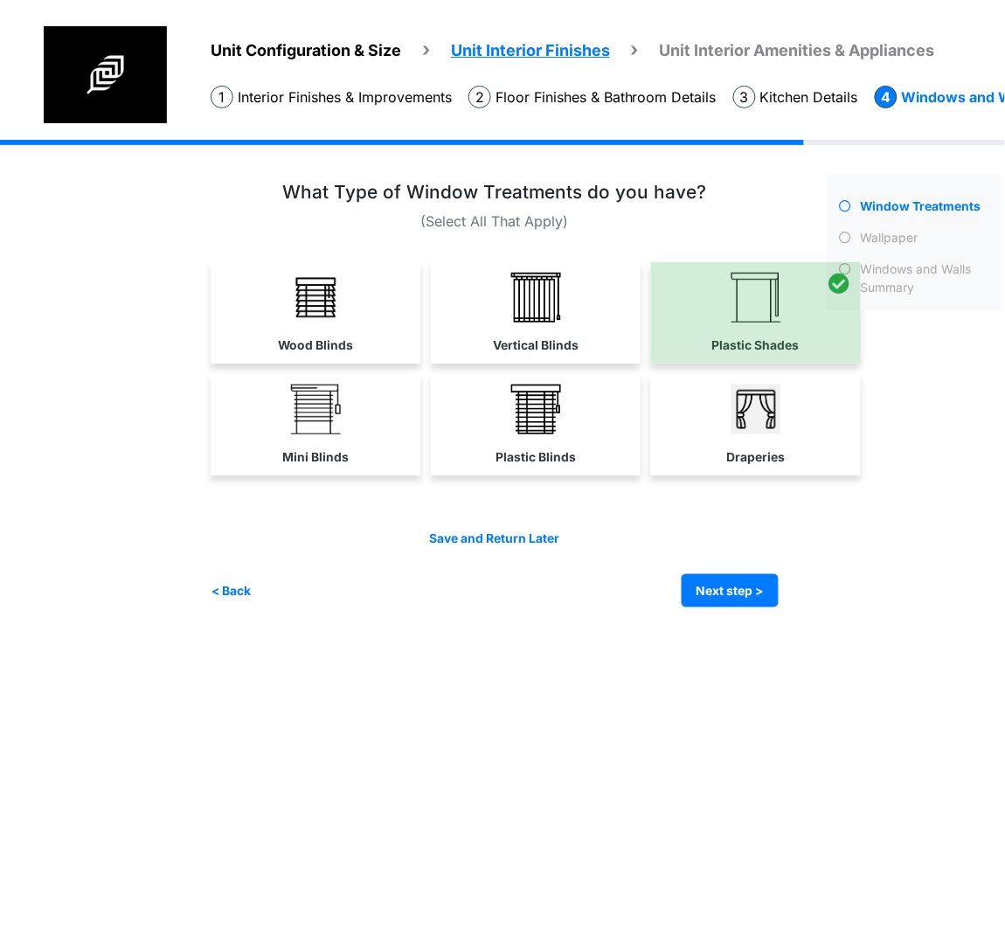
click at [756, 610] on div "Condo Square Footage **** Next step >" at bounding box center [613, 387] width 804 height 494
click at [328, 420] on img at bounding box center [316, 409] width 50 height 50
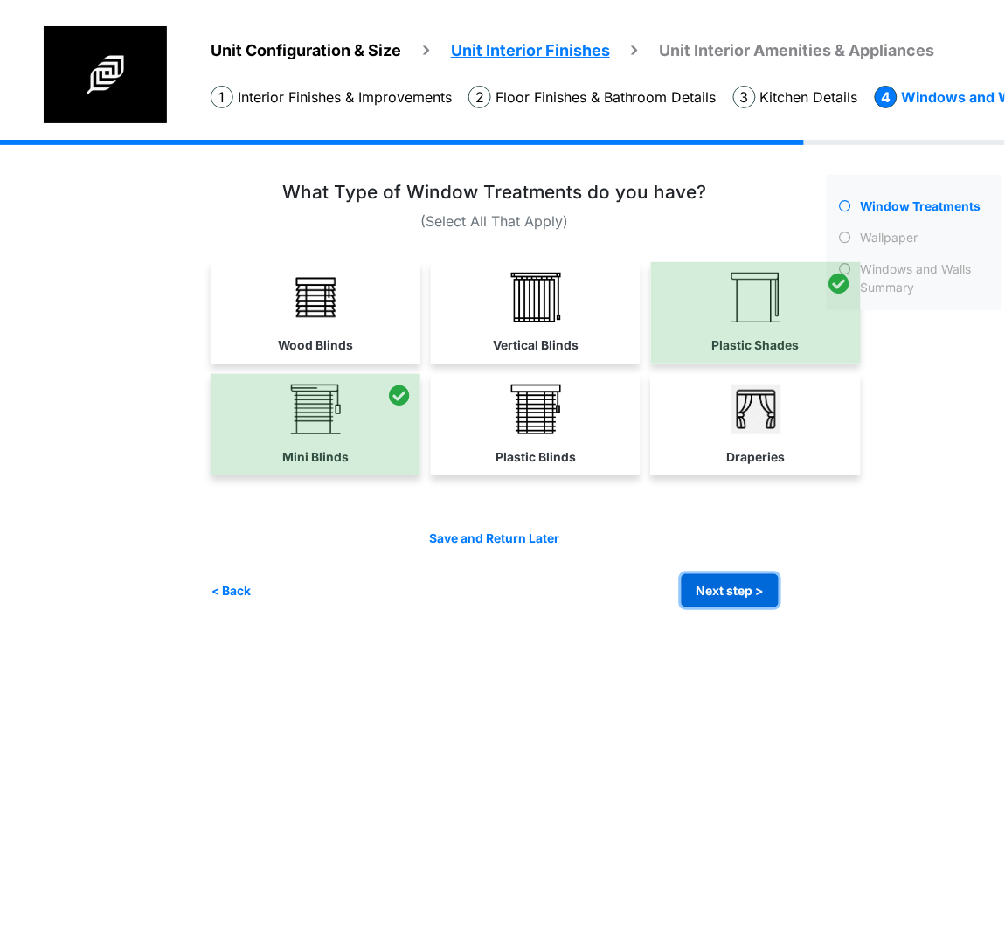
click at [738, 582] on button "Next step >" at bounding box center [729, 591] width 97 height 34
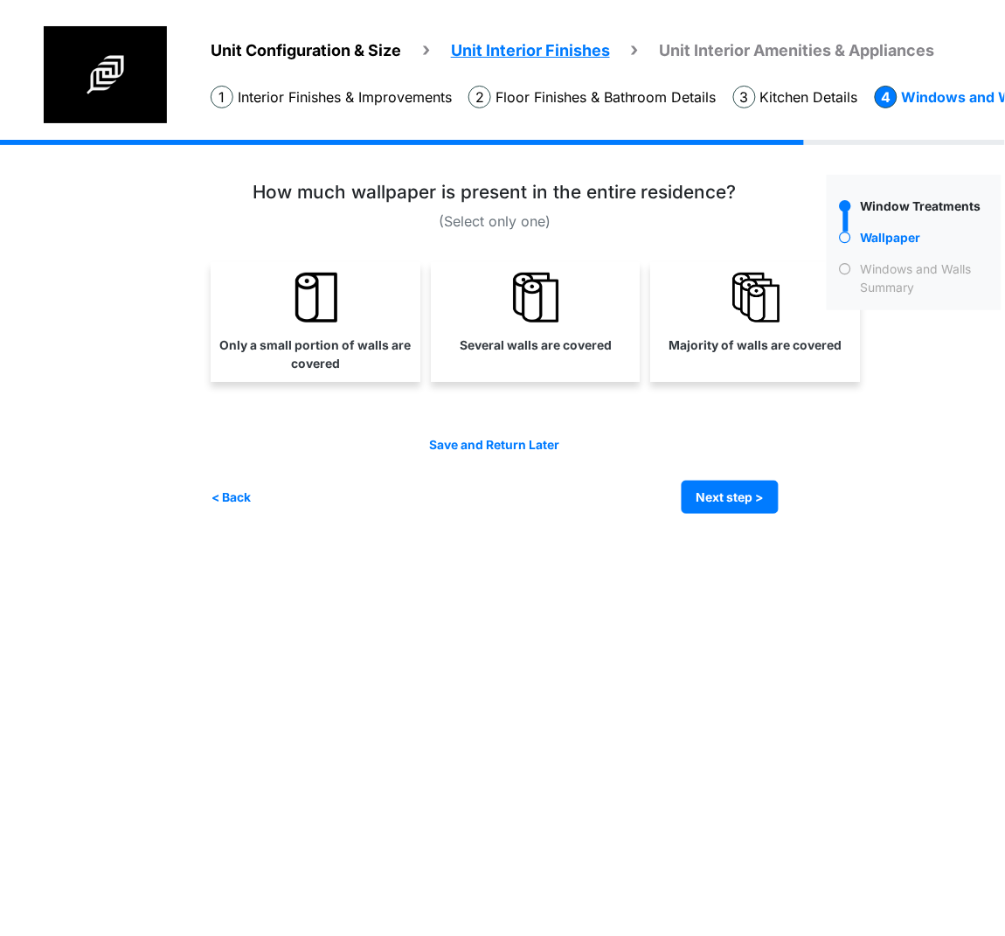
click at [757, 356] on link "Majority of walls are covered" at bounding box center [755, 312] width 203 height 101
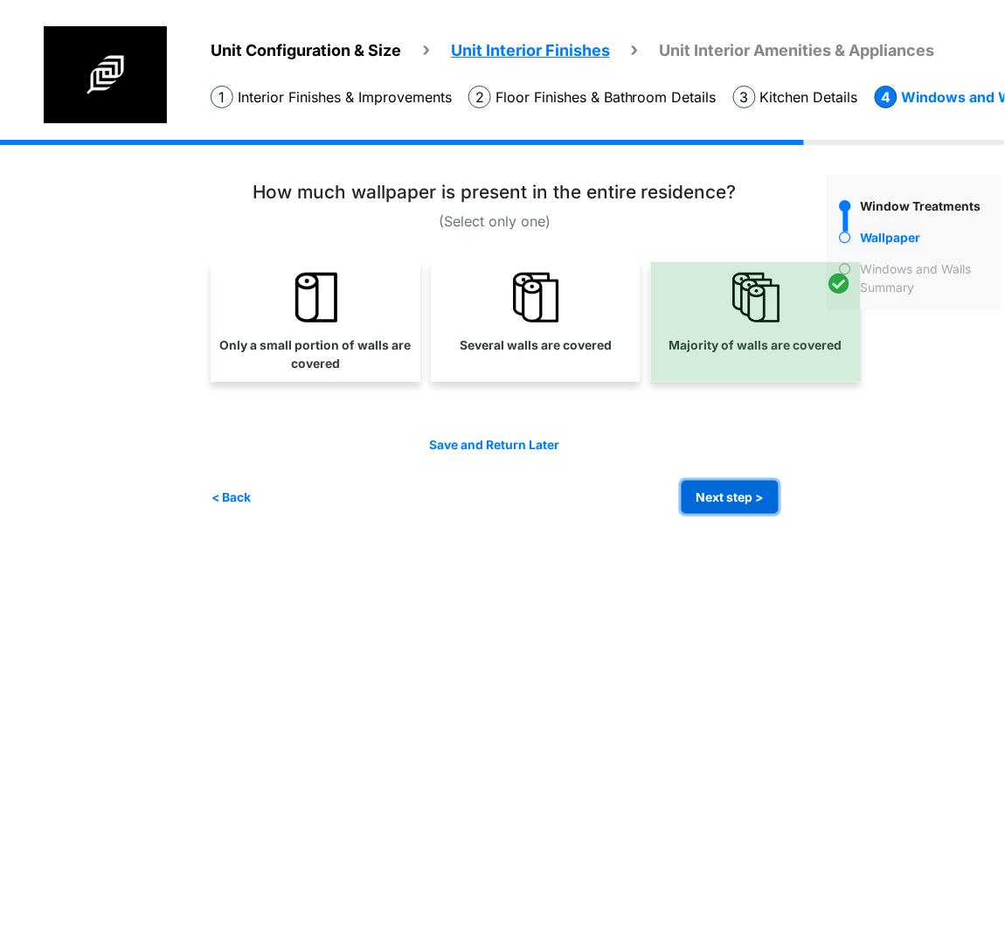
click at [756, 498] on button "Next step >" at bounding box center [729, 497] width 97 height 34
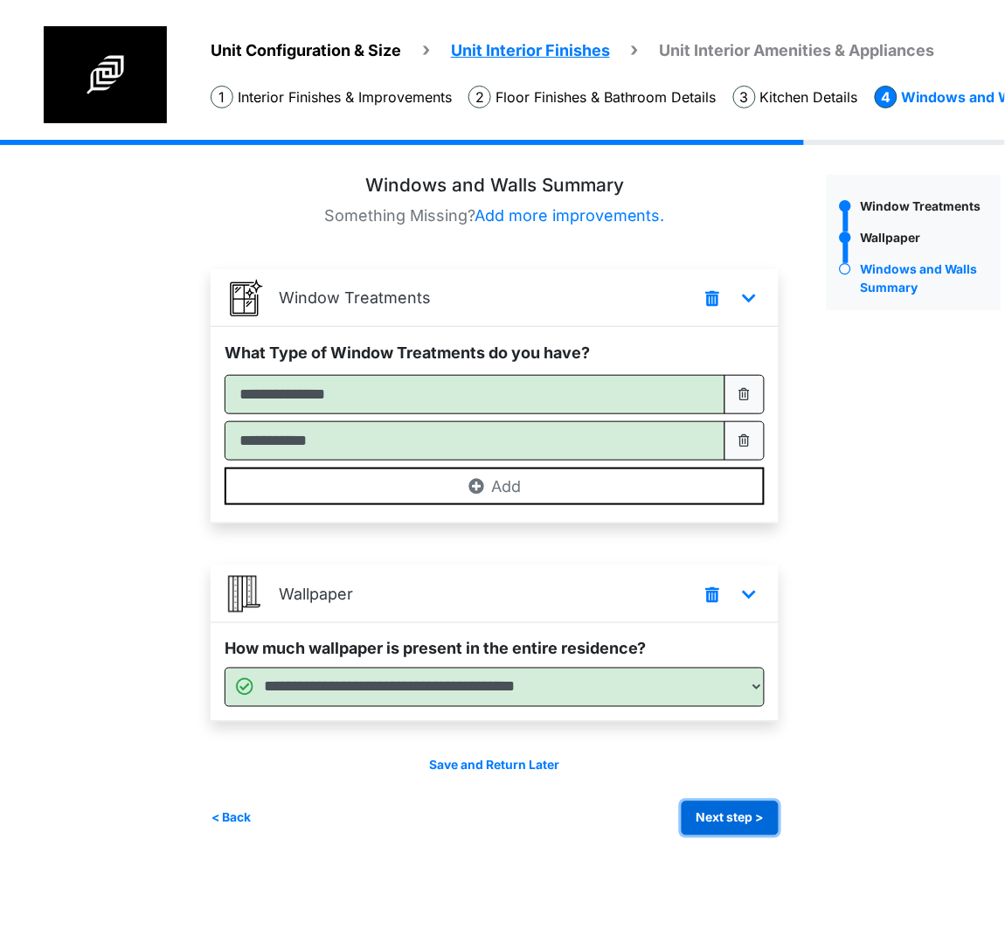
click at [715, 815] on button "Next step >" at bounding box center [729, 818] width 97 height 34
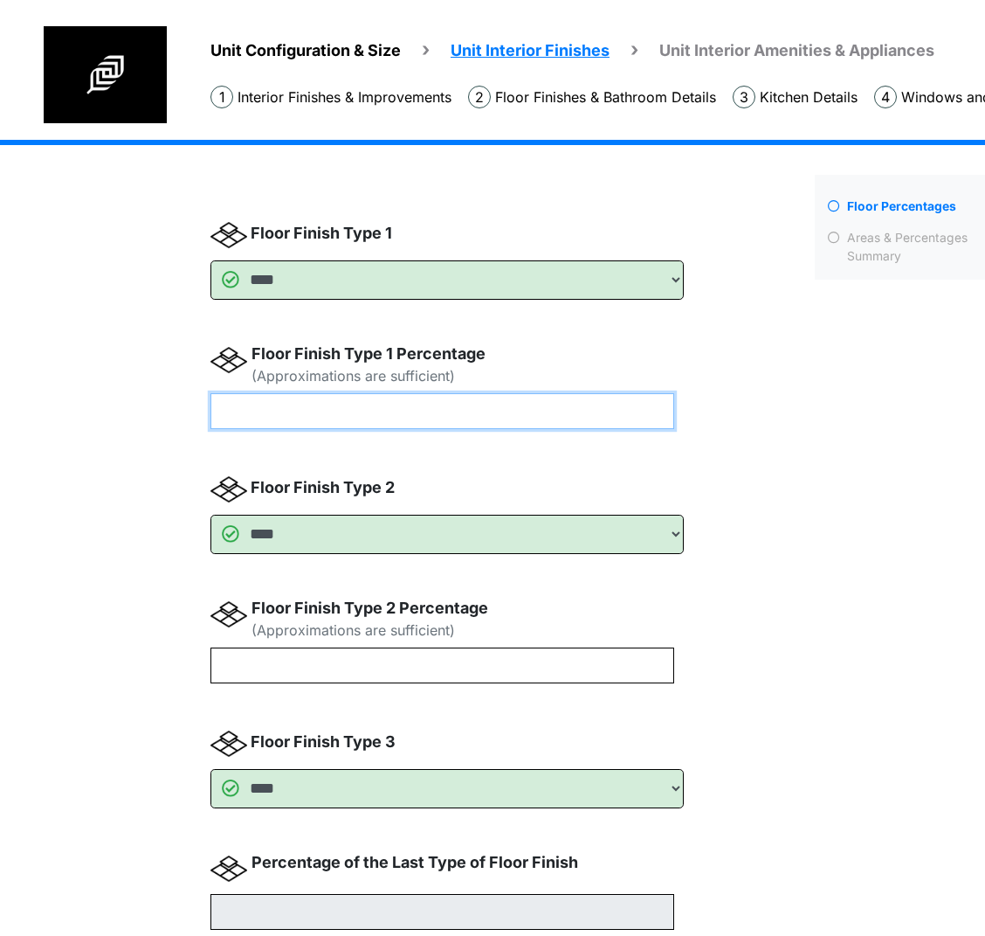
click at [470, 417] on input "number" at bounding box center [443, 411] width 464 height 36
type input "**"
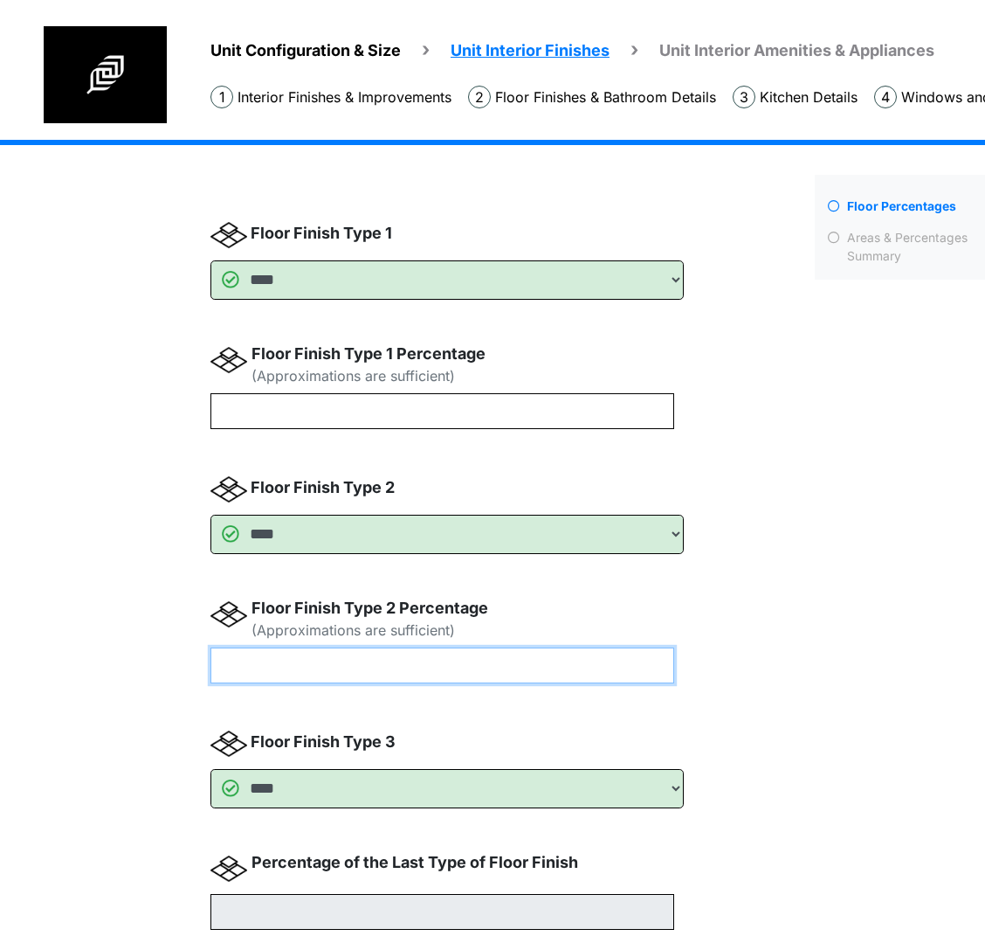
type input "**"
click at [380, 681] on input "number" at bounding box center [443, 665] width 464 height 36
type input "**"
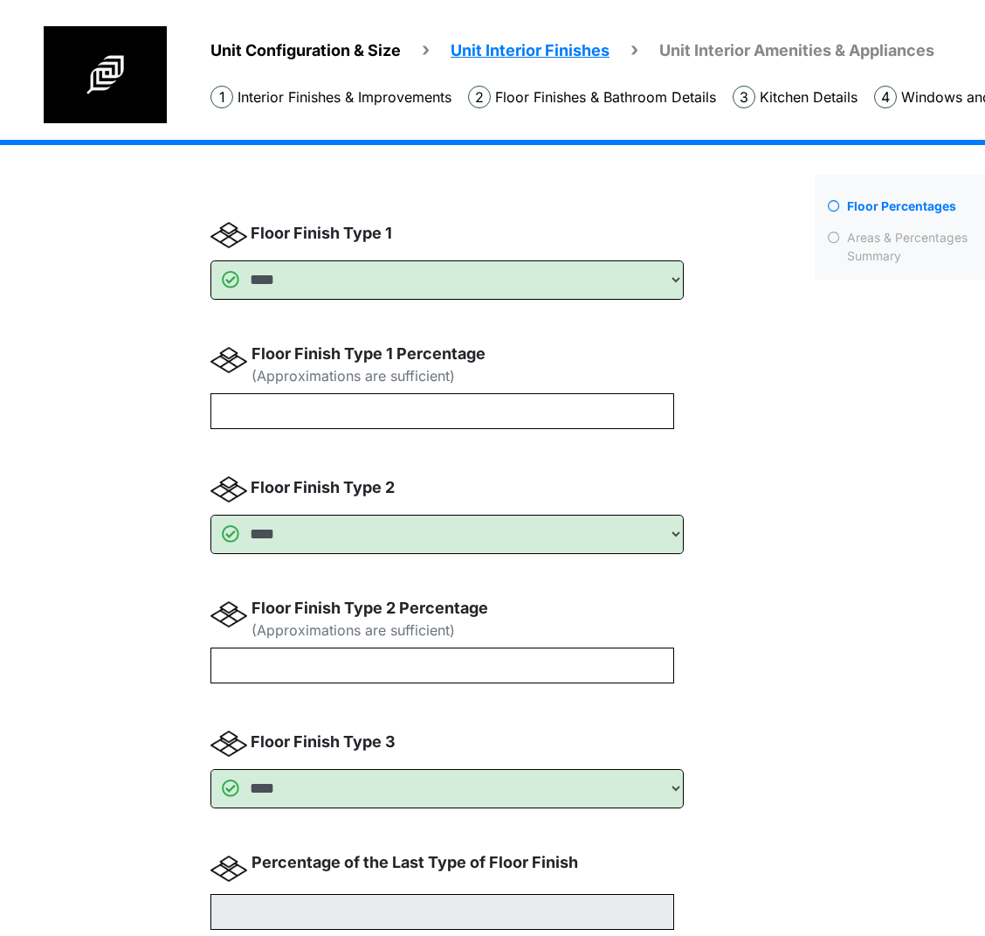
type input "**"
click at [947, 613] on div "Floor Percentages Areas & Percentages Summary" at bounding box center [900, 613] width 197 height 876
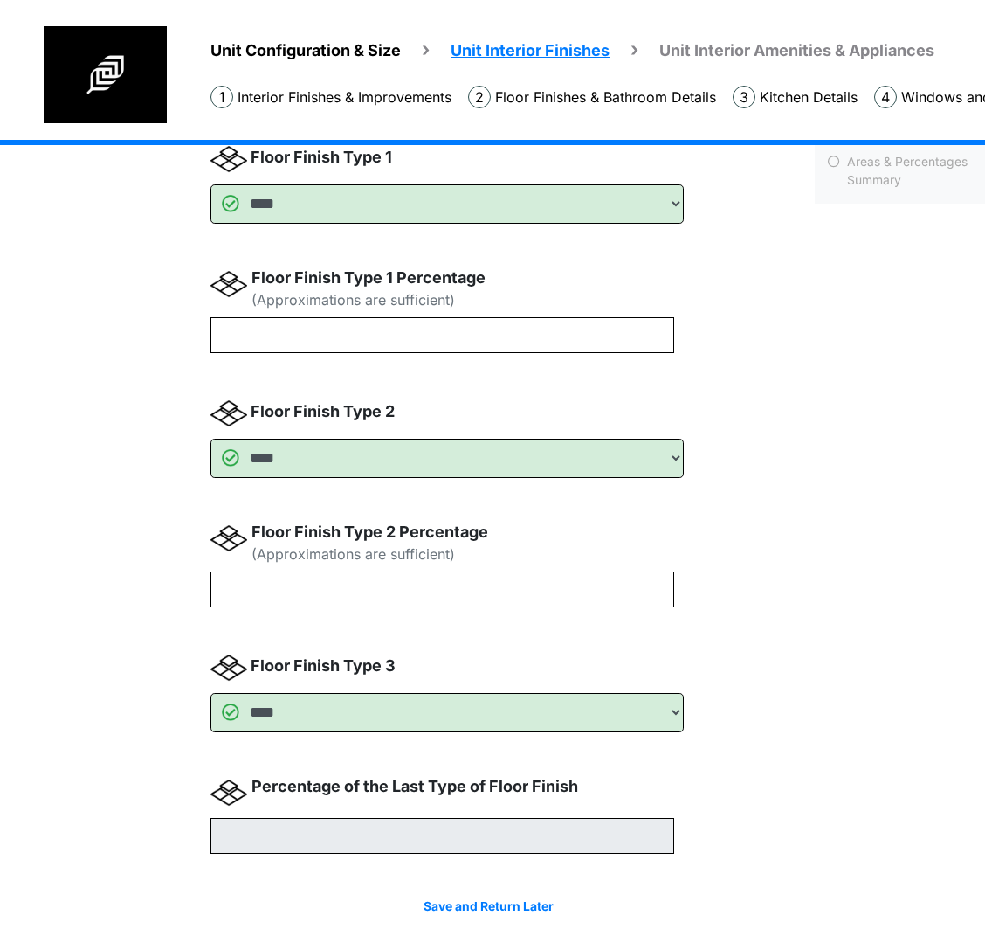
scroll to position [141, 0]
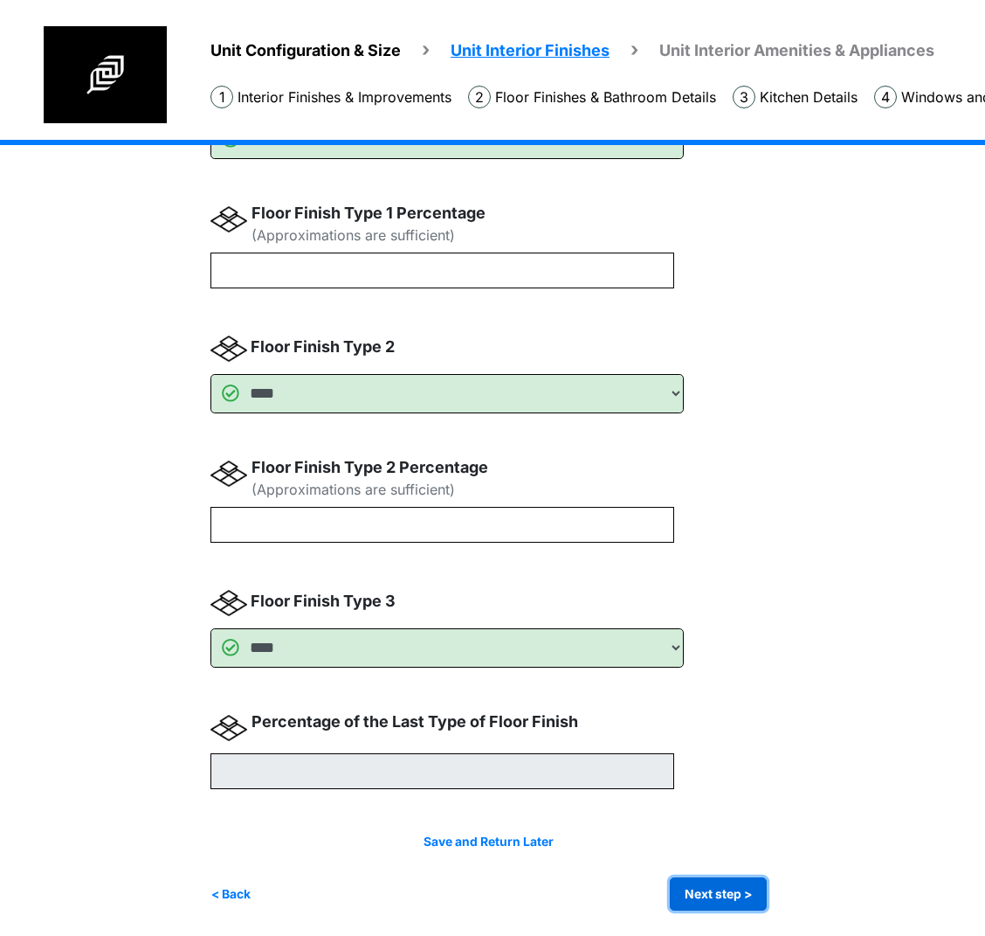
click at [737, 908] on button "Next step >" at bounding box center [718, 894] width 97 height 34
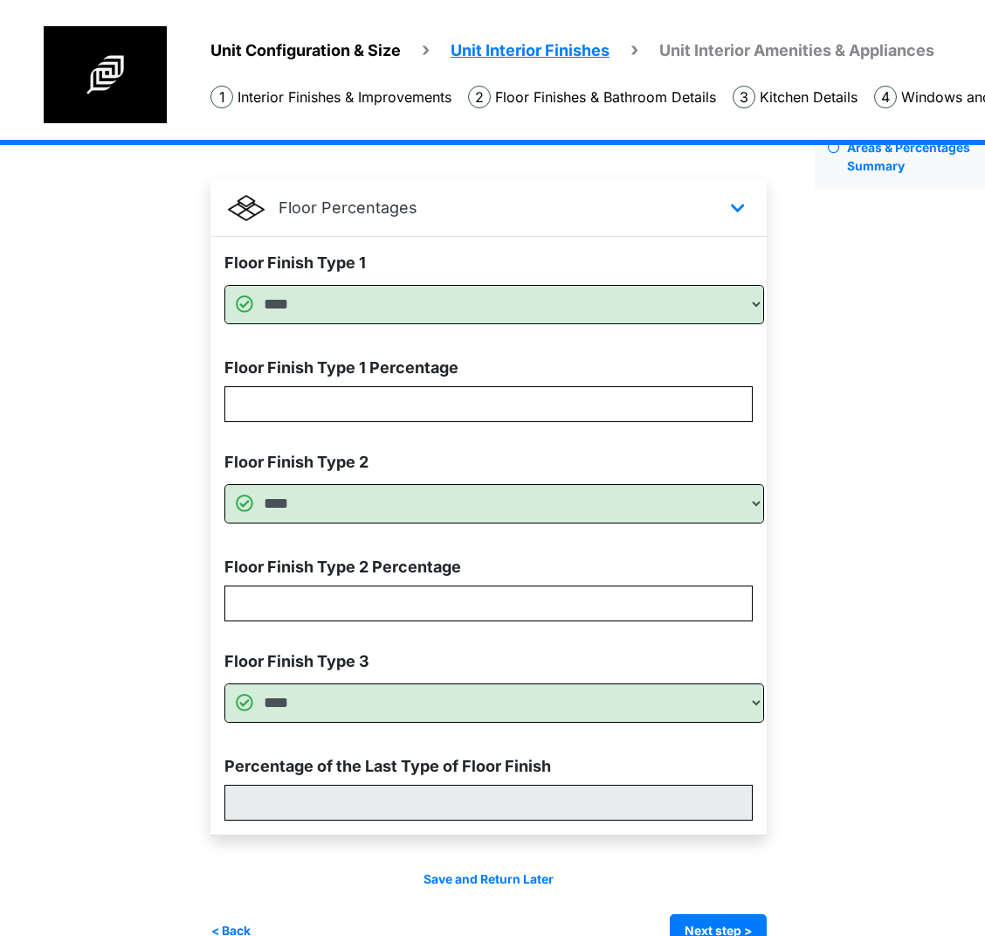
scroll to position [128, 0]
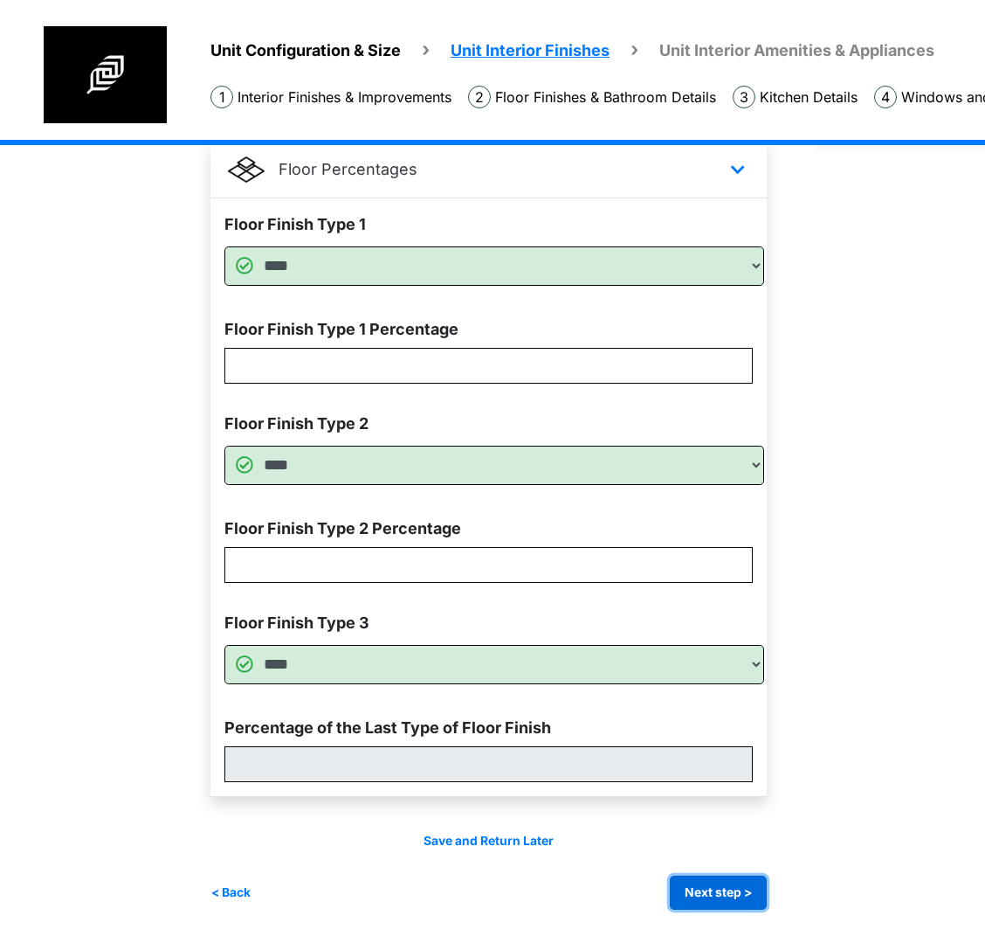
click at [735, 893] on button "Next step >" at bounding box center [718, 892] width 97 height 34
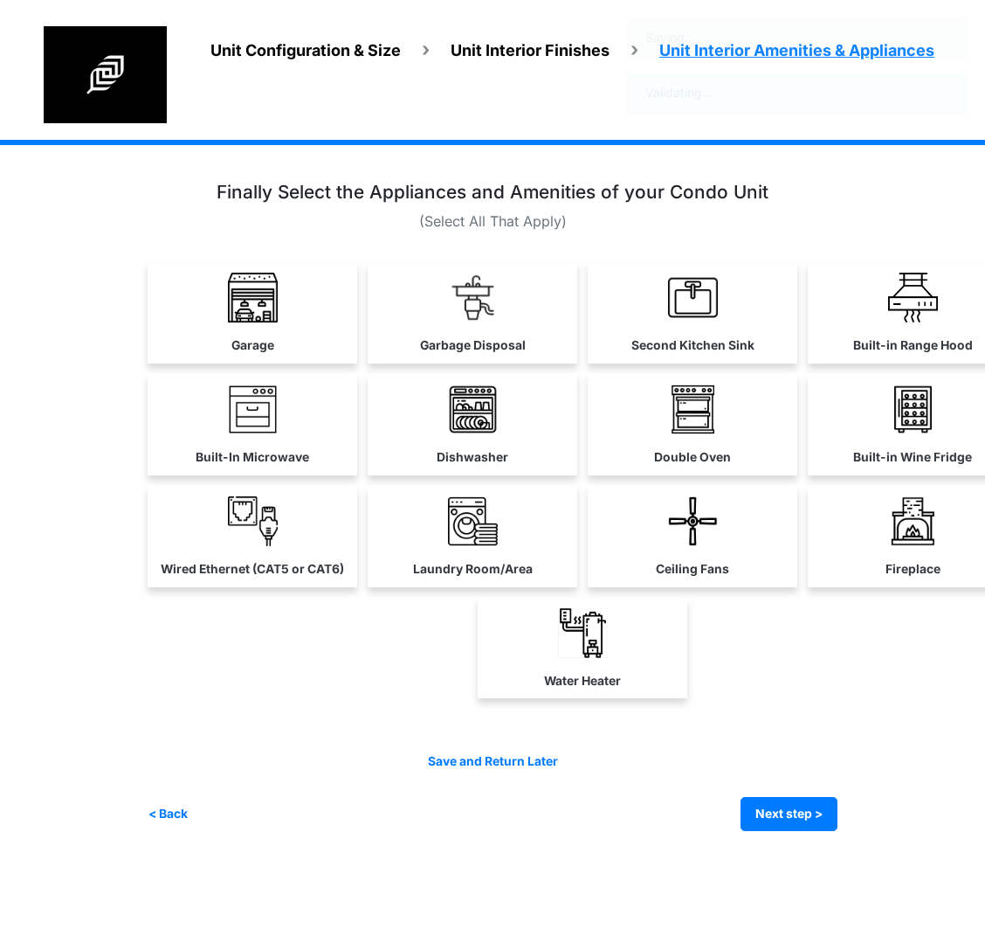
scroll to position [0, 0]
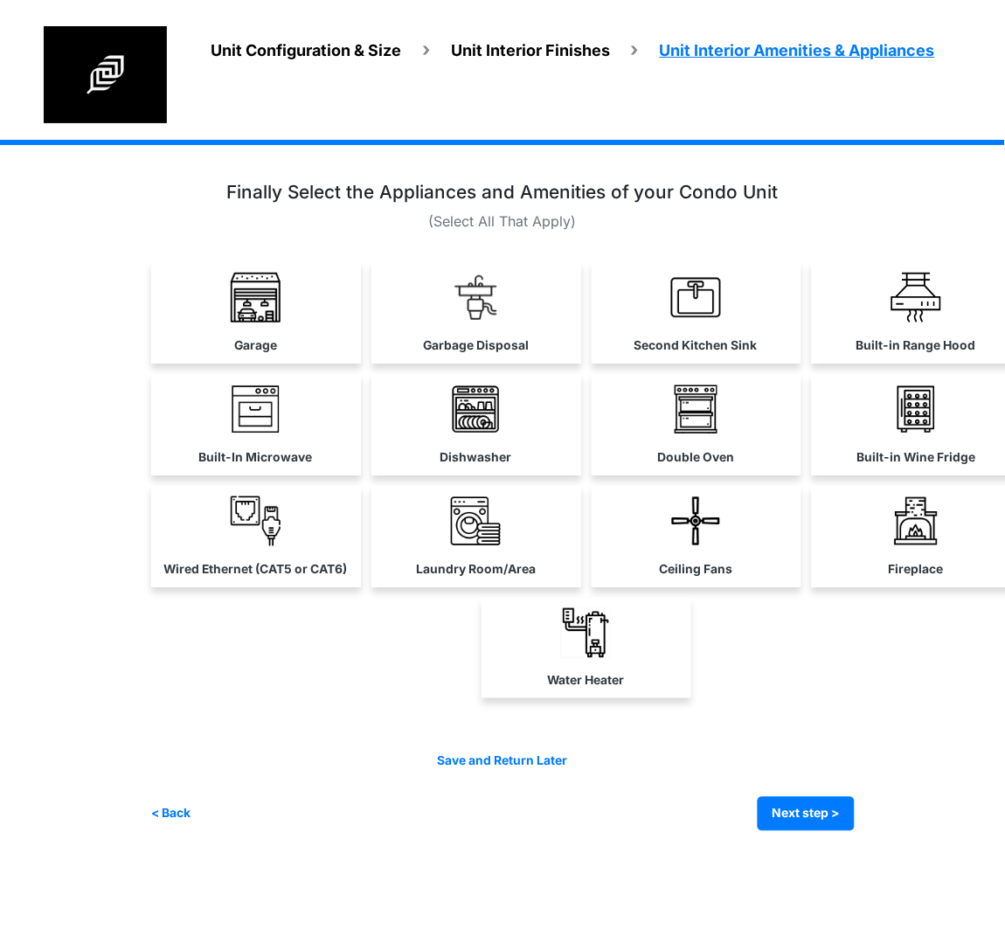
click at [279, 247] on div "Finally Select the Appliances and Amenities of your Condo Unit Garage" at bounding box center [502, 445] width 703 height 527
click at [287, 305] on link "Garage" at bounding box center [256, 312] width 210 height 101
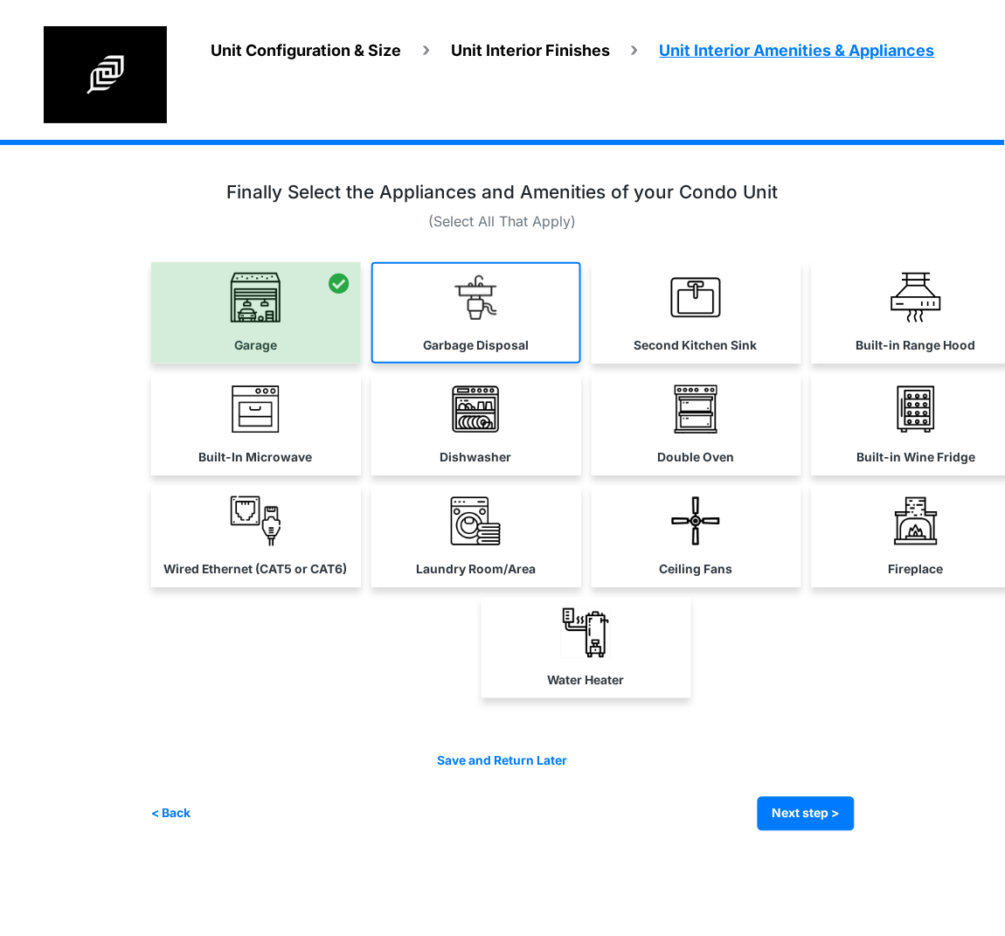
click at [411, 303] on link "Garbage Disposal" at bounding box center [476, 312] width 210 height 101
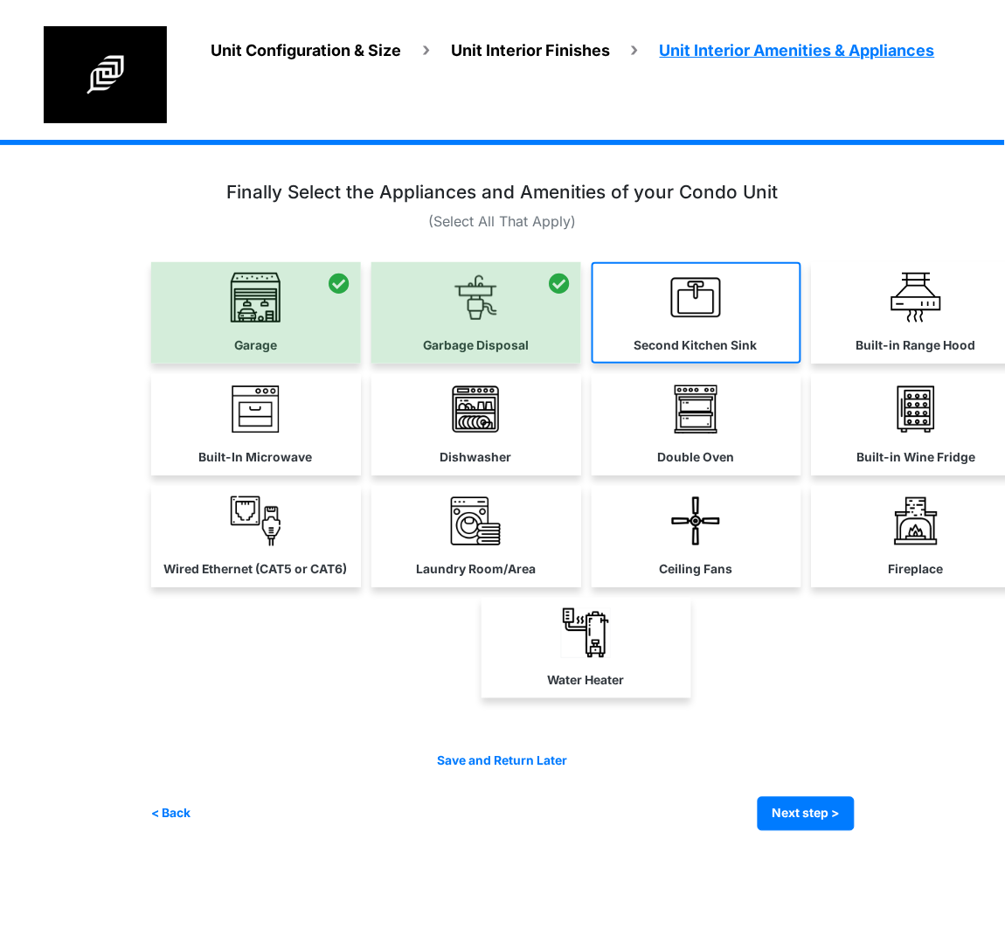
click at [726, 301] on link "Second Kitchen Sink" at bounding box center [696, 312] width 210 height 101
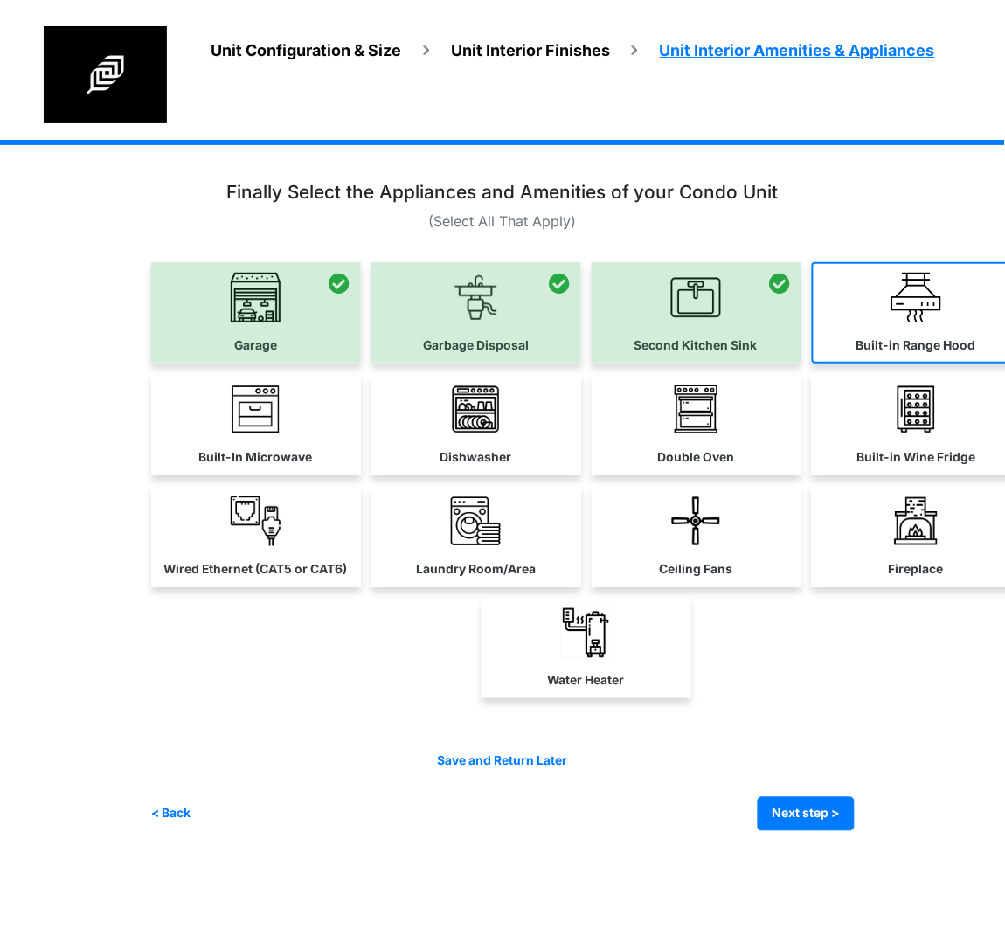
click at [860, 301] on link "Built-in Range Hood" at bounding box center [917, 312] width 210 height 101
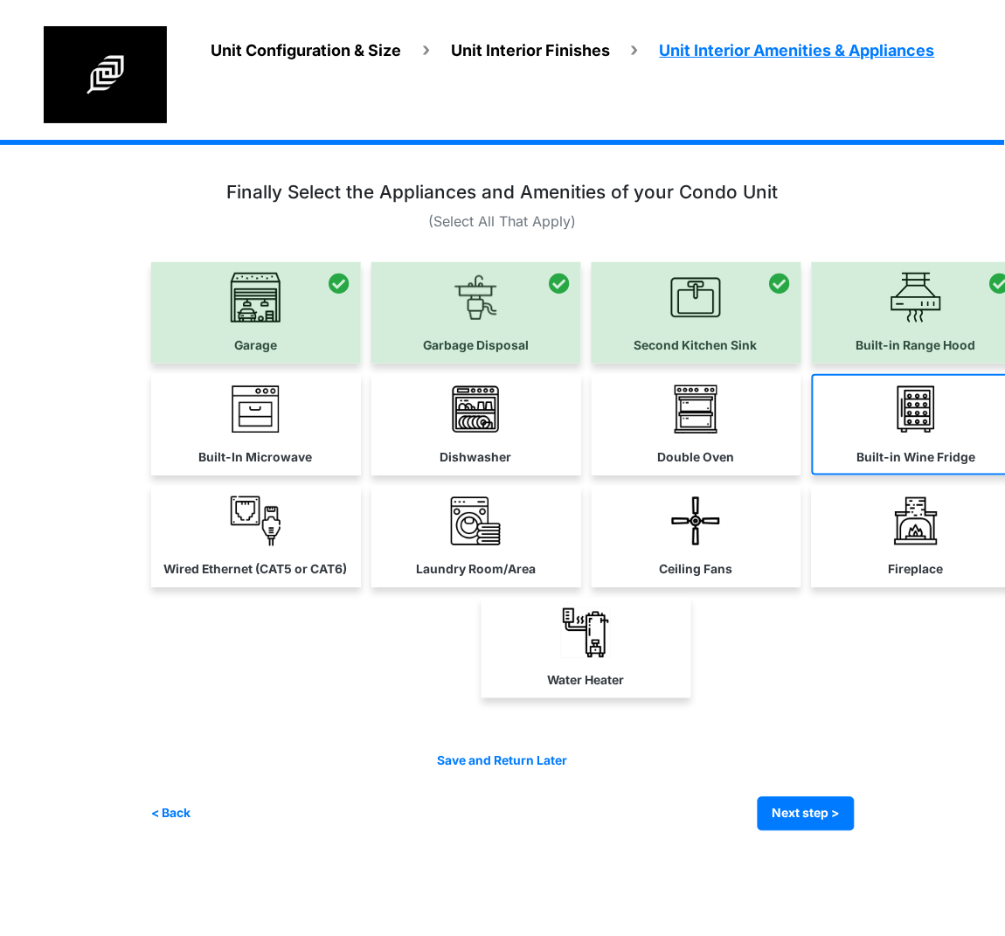
click at [859, 398] on link "Built-in Wine Fridge" at bounding box center [917, 424] width 210 height 101
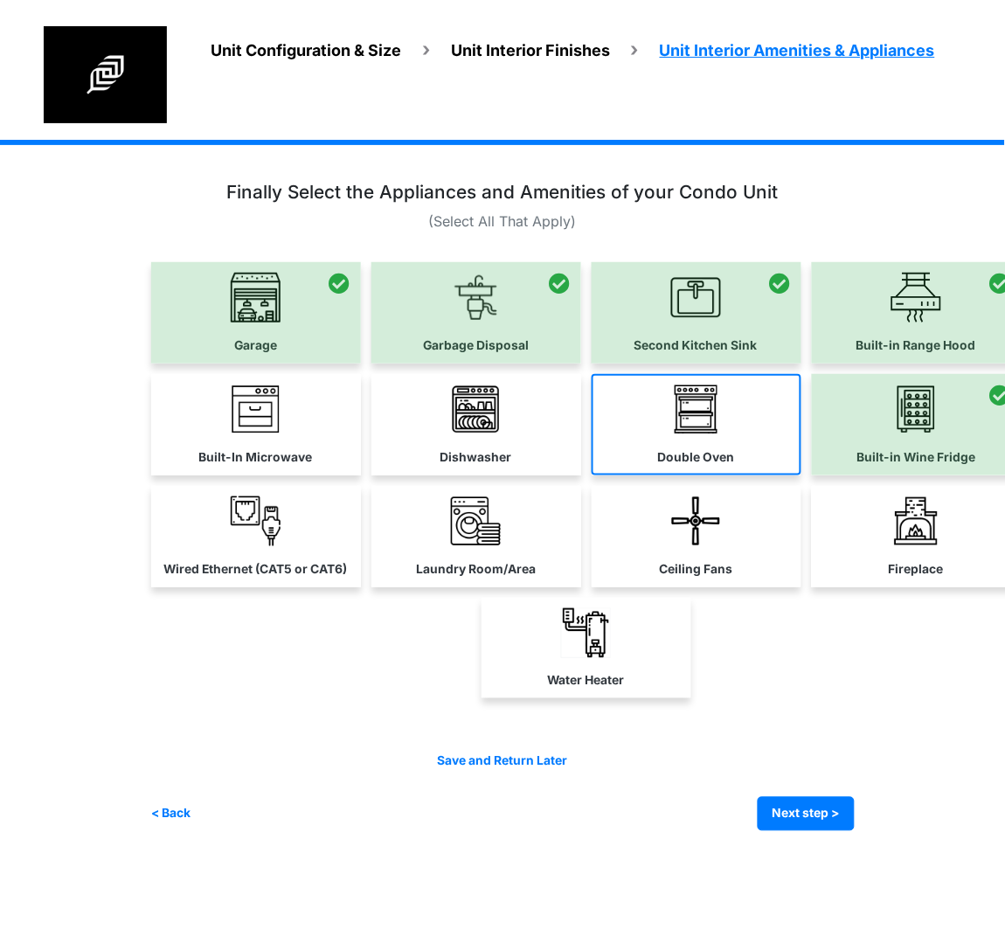
click at [640, 424] on link "Double Oven" at bounding box center [696, 424] width 210 height 101
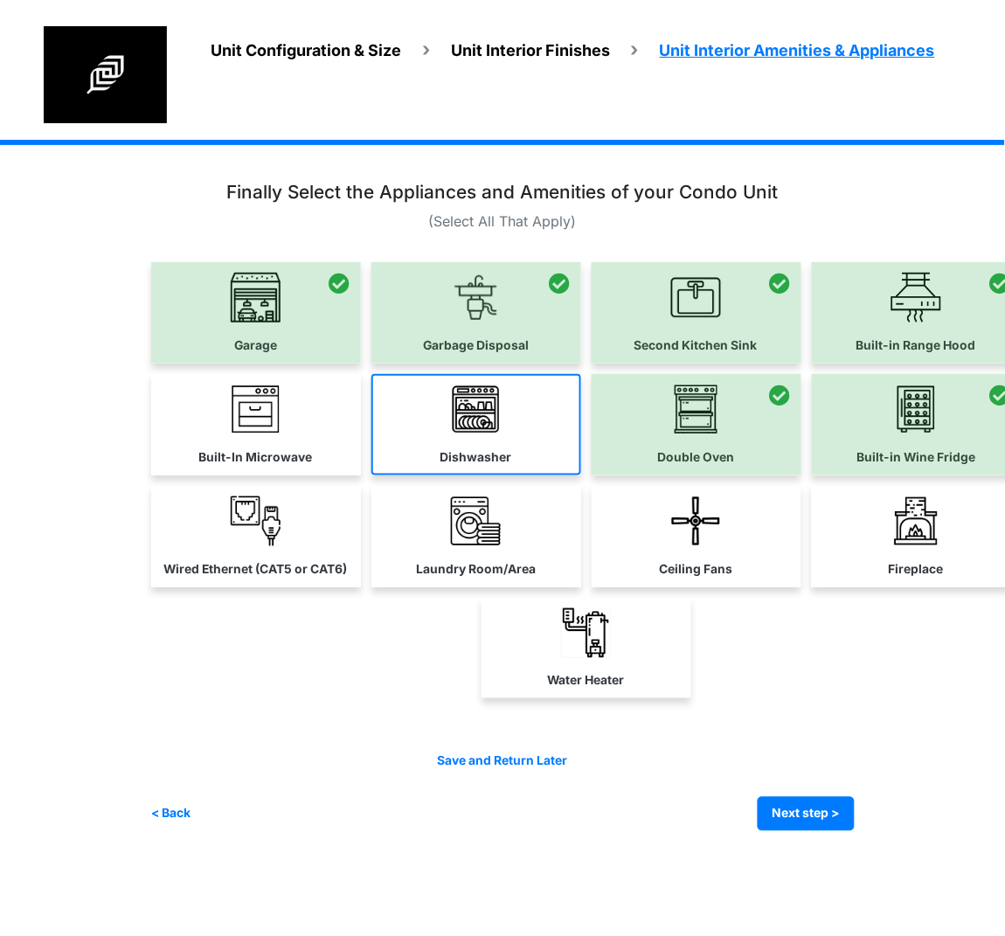
click at [421, 434] on link "Dishwasher" at bounding box center [476, 424] width 210 height 101
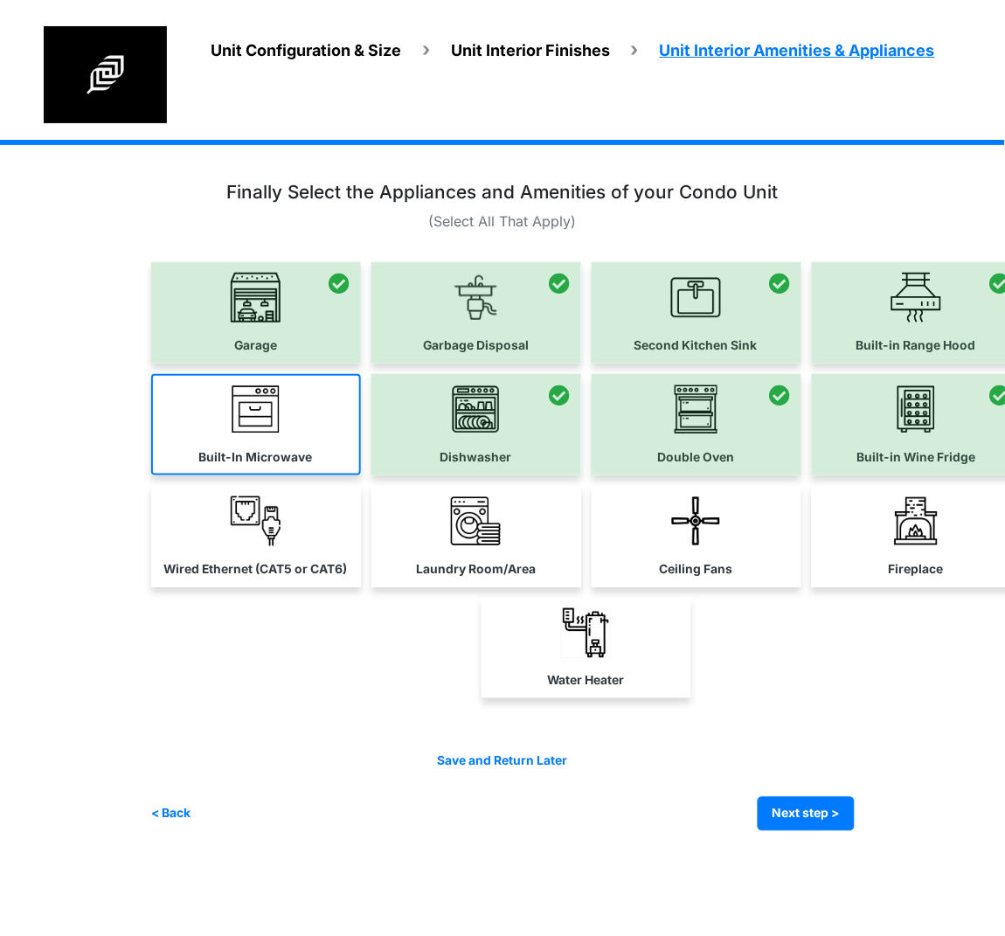
click at [250, 455] on label "Built-In Microwave" at bounding box center [256, 457] width 114 height 18
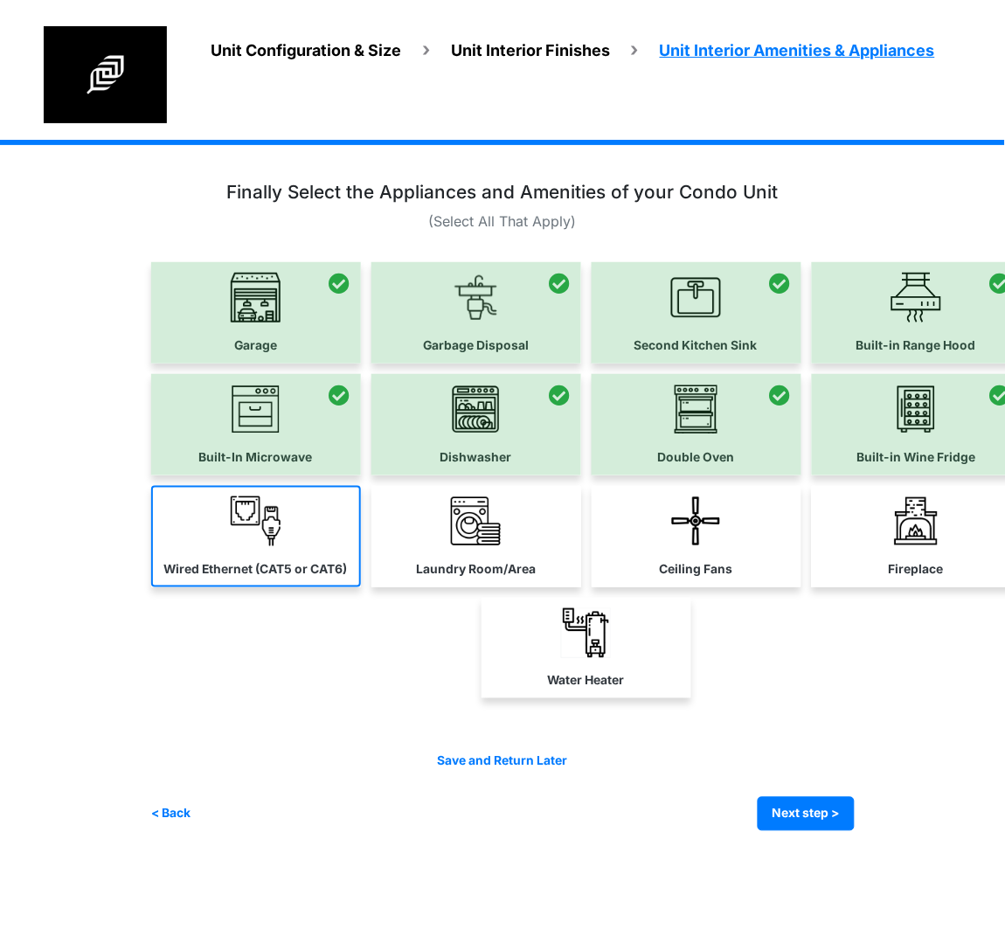
click at [263, 534] on img at bounding box center [256, 521] width 50 height 50
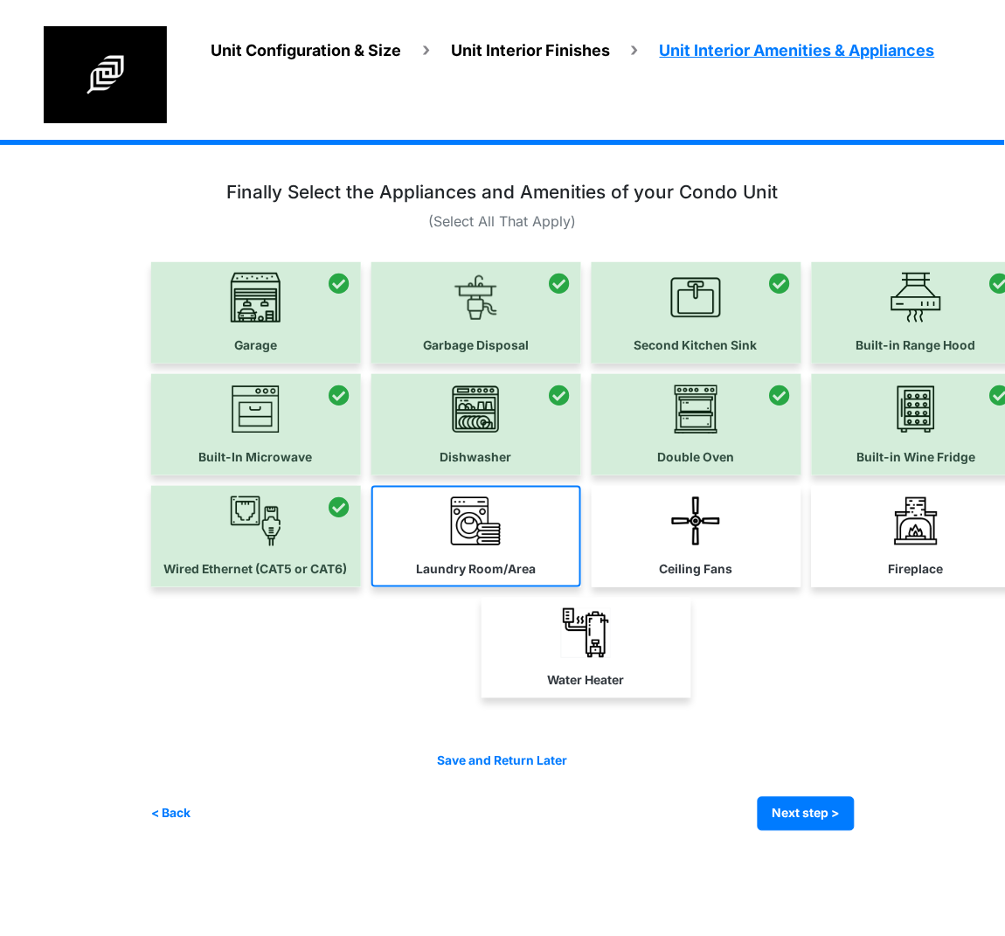
click at [464, 541] on img at bounding box center [476, 521] width 50 height 50
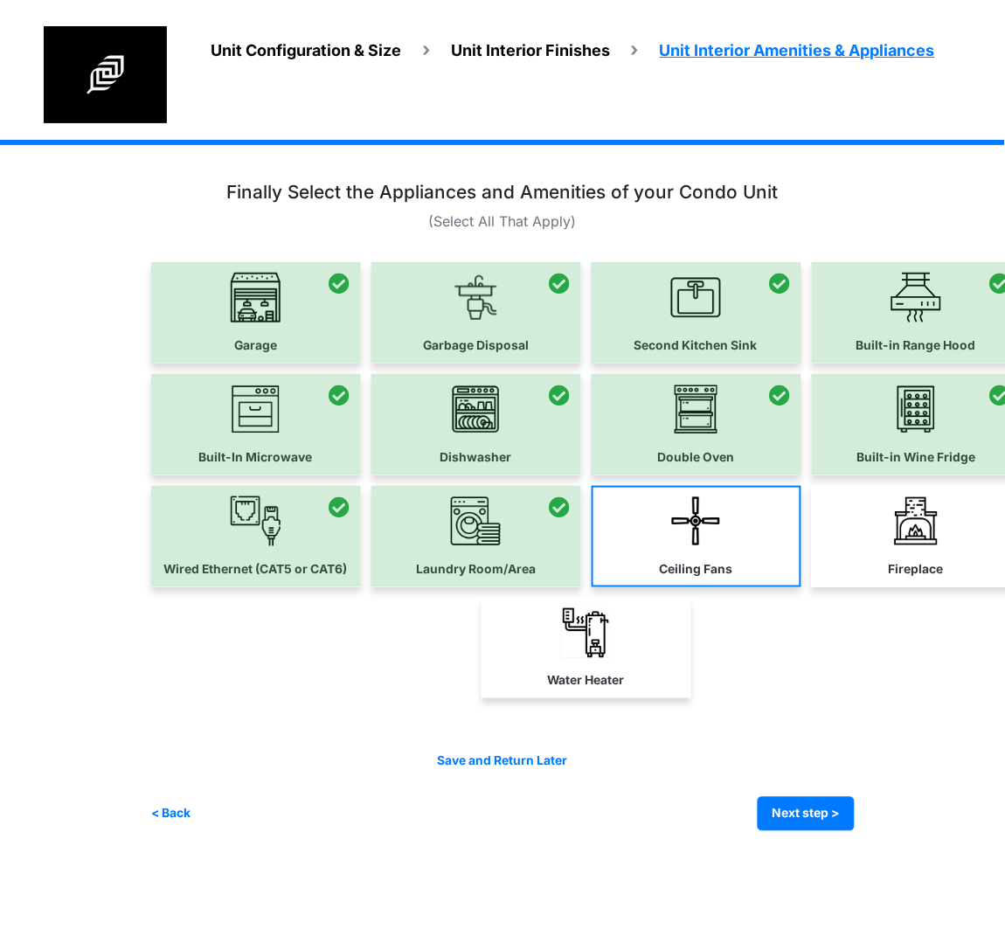
click at [665, 560] on label "Ceiling Fans" at bounding box center [696, 569] width 73 height 18
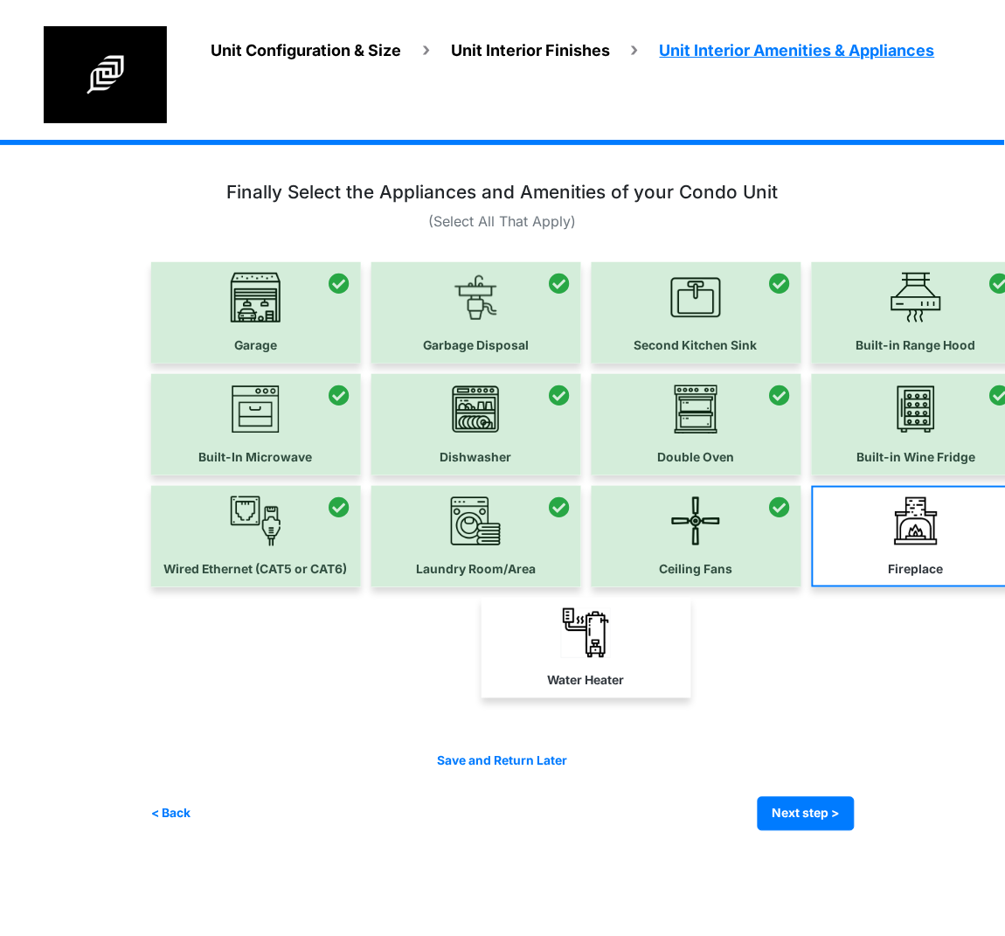
drag, startPoint x: 616, startPoint y: 646, endPoint x: 895, endPoint y: 548, distance: 296.2
click at [617, 646] on link "Water Heater" at bounding box center [586, 648] width 210 height 101
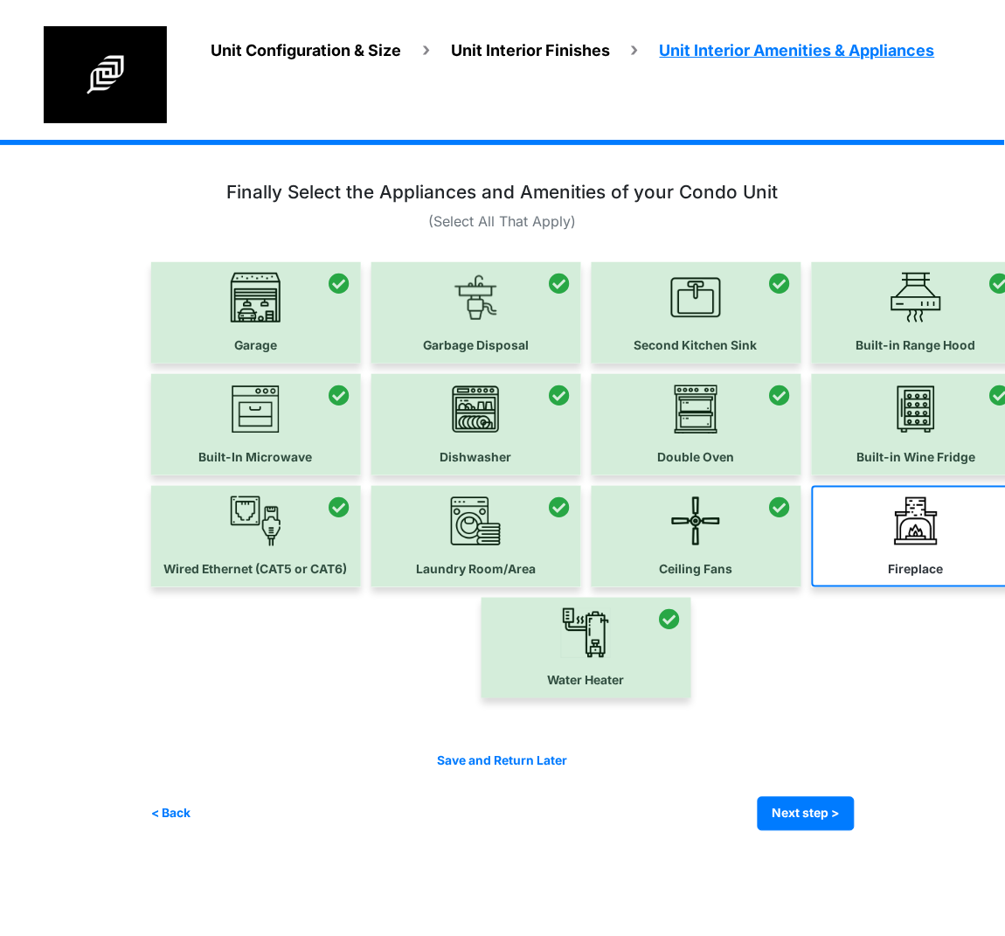
click at [897, 548] on link "Fireplace" at bounding box center [917, 536] width 210 height 101
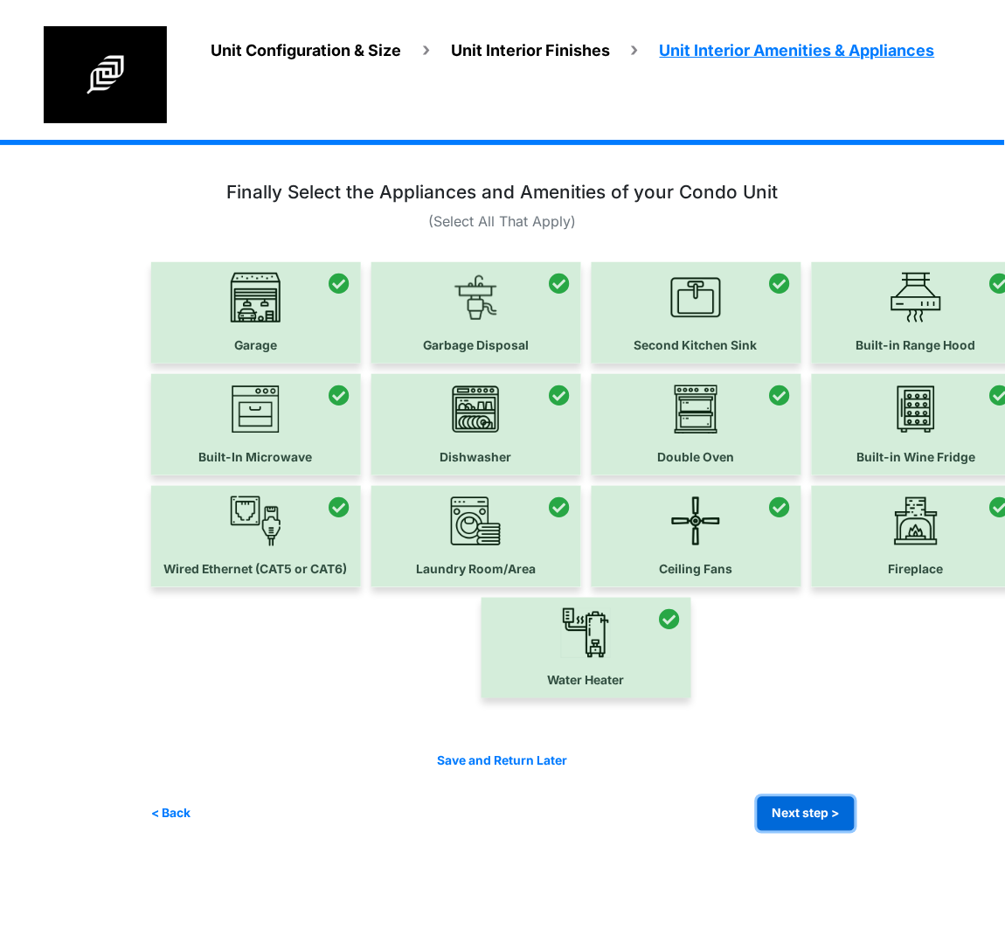
click at [817, 797] on button "Next step >" at bounding box center [805, 814] width 97 height 34
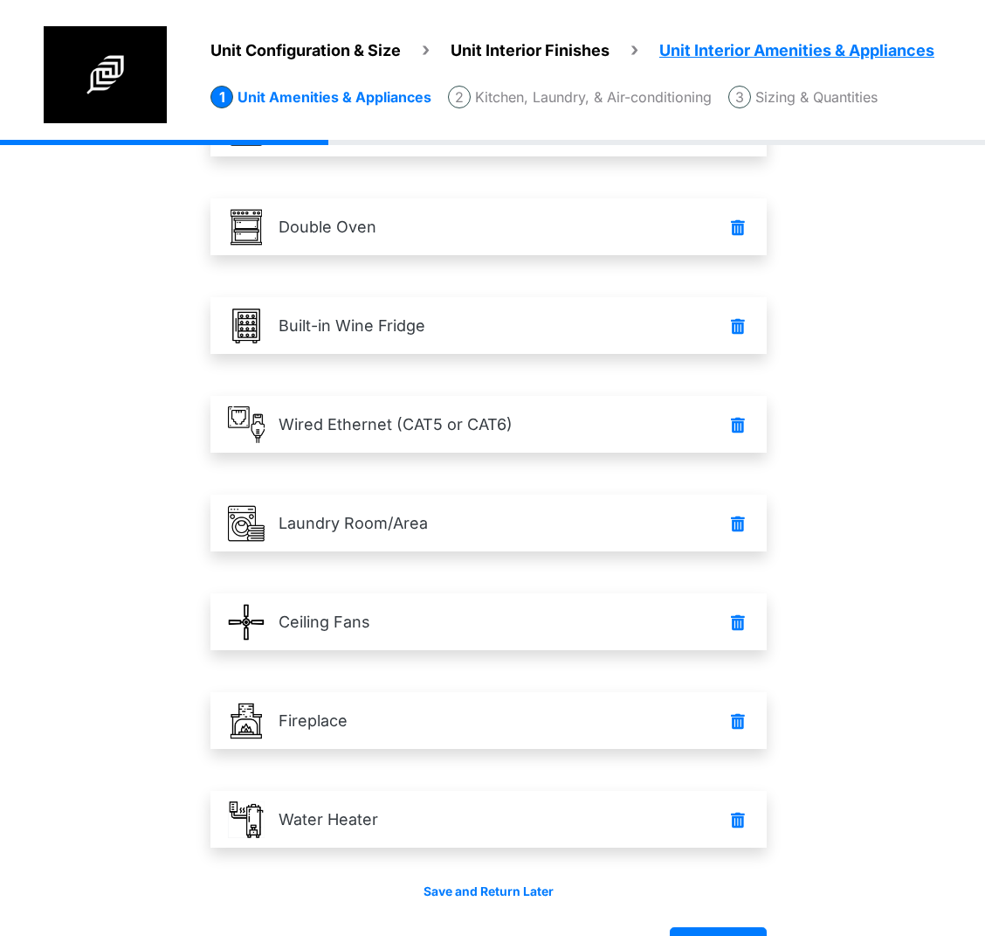
scroll to position [714, 0]
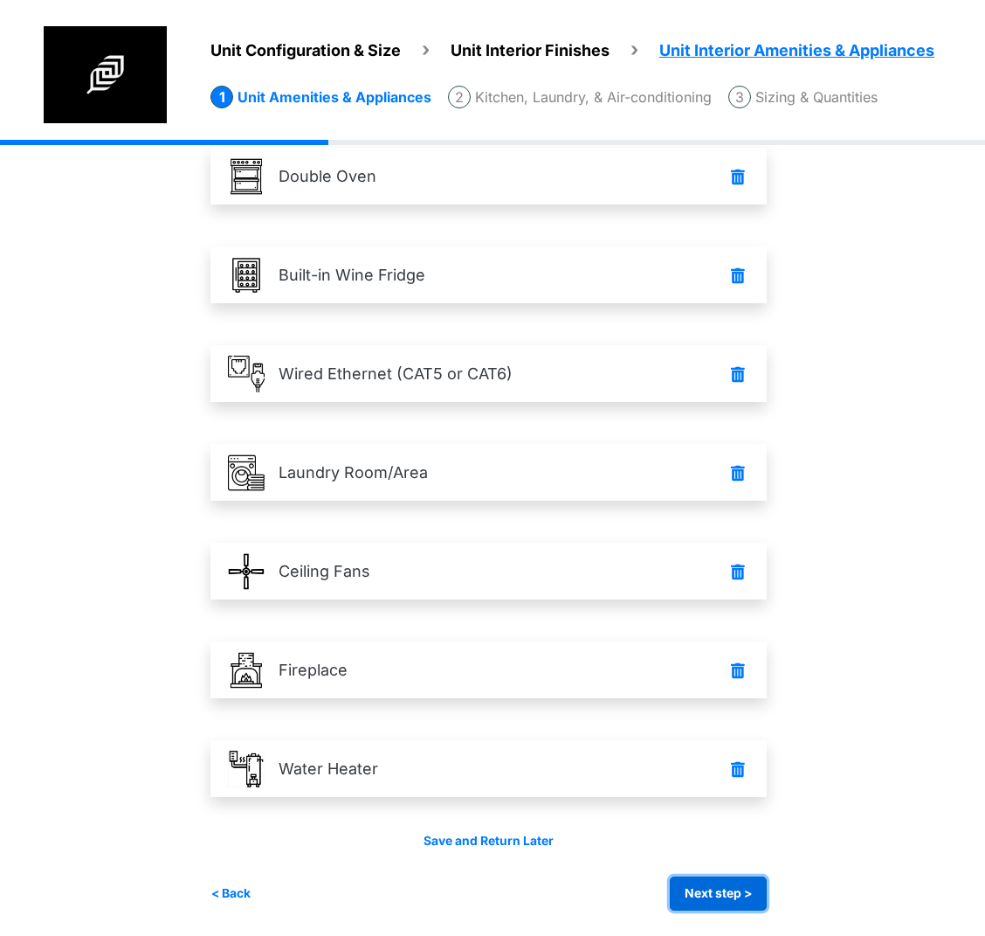
click at [750, 898] on button "Next step >" at bounding box center [718, 893] width 97 height 34
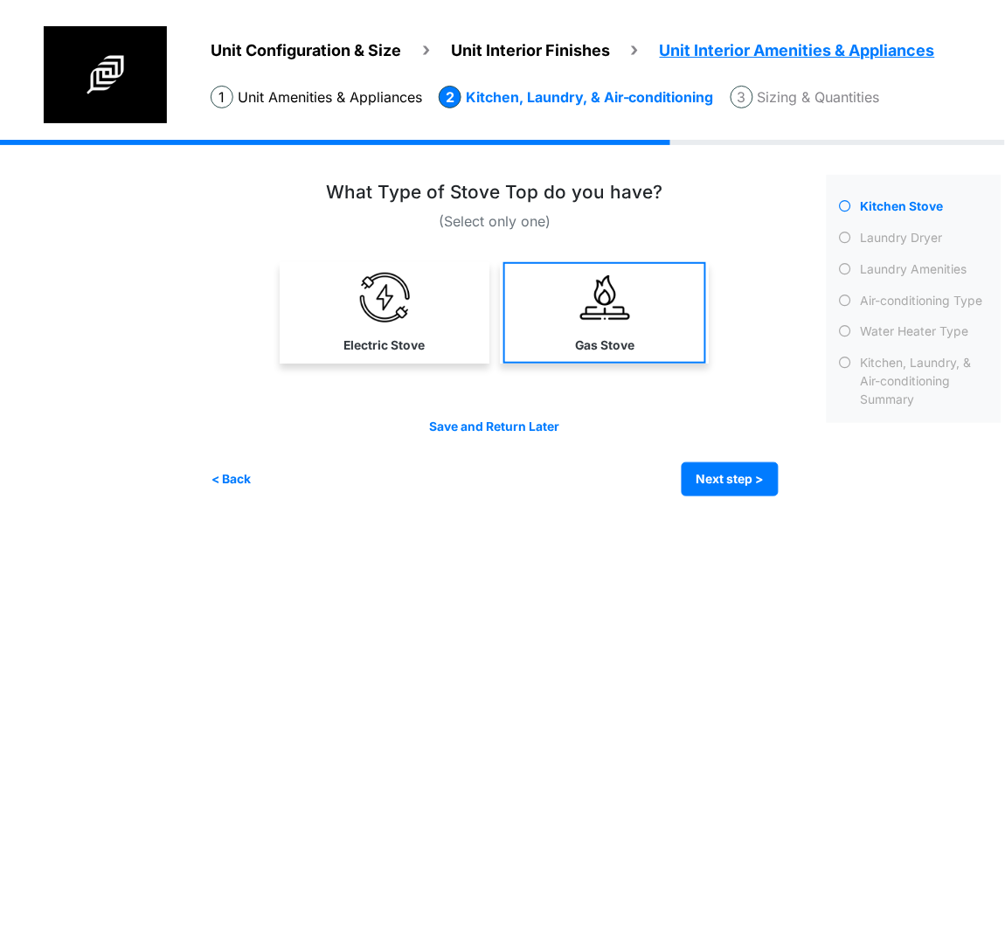
click at [542, 335] on link "Gas Stove" at bounding box center [604, 312] width 203 height 101
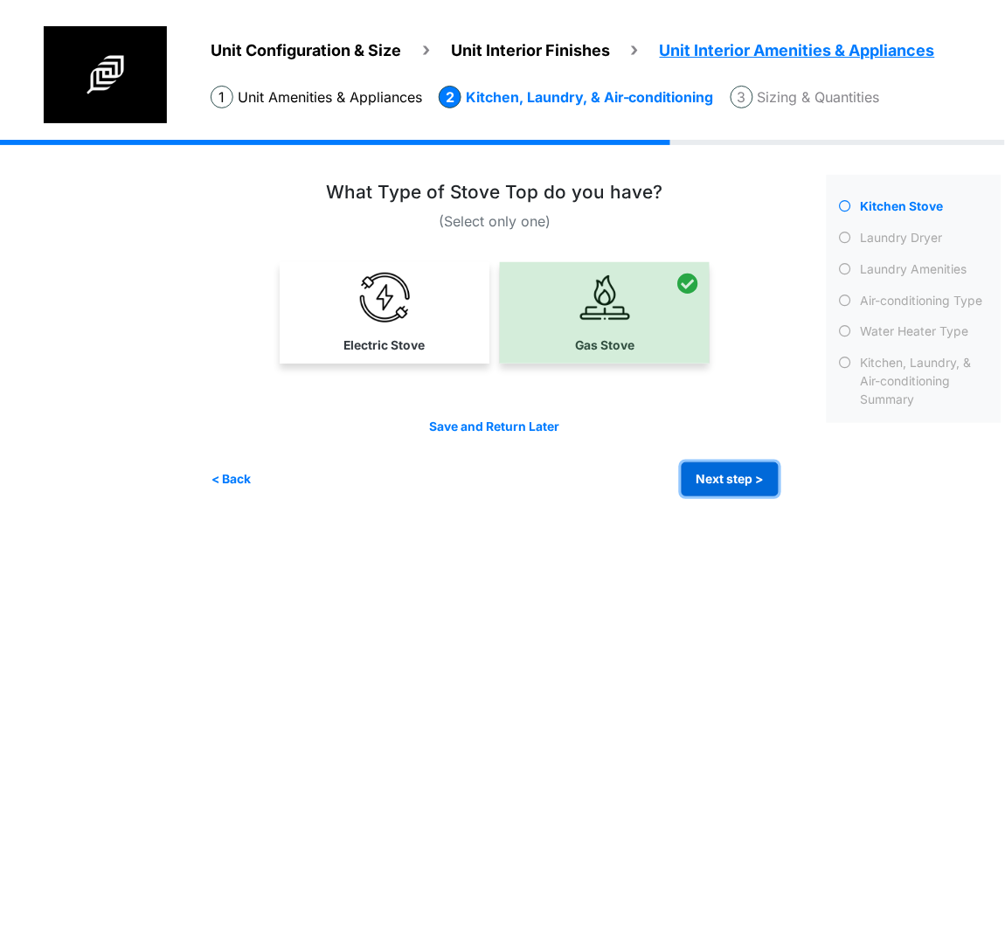
click at [756, 471] on button "Next step >" at bounding box center [729, 479] width 97 height 34
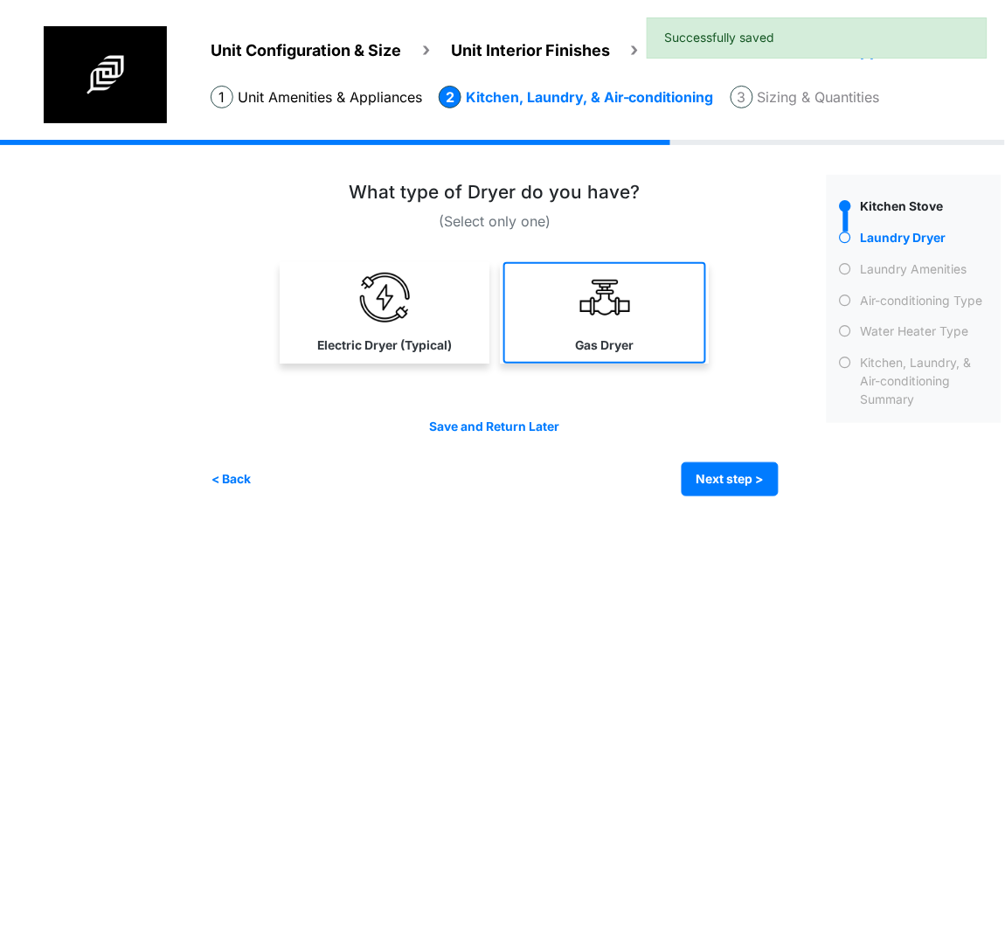
click at [623, 311] on img at bounding box center [605, 298] width 50 height 50
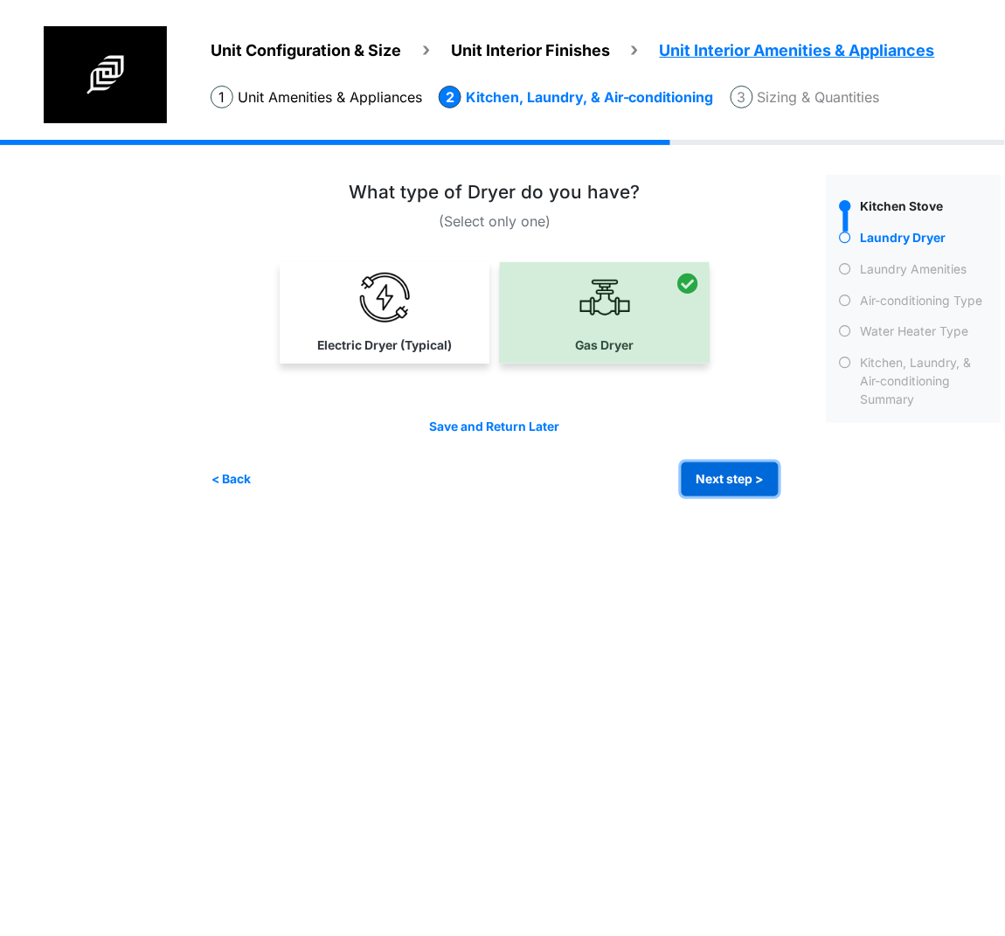
click at [736, 469] on button "Next step >" at bounding box center [729, 479] width 97 height 34
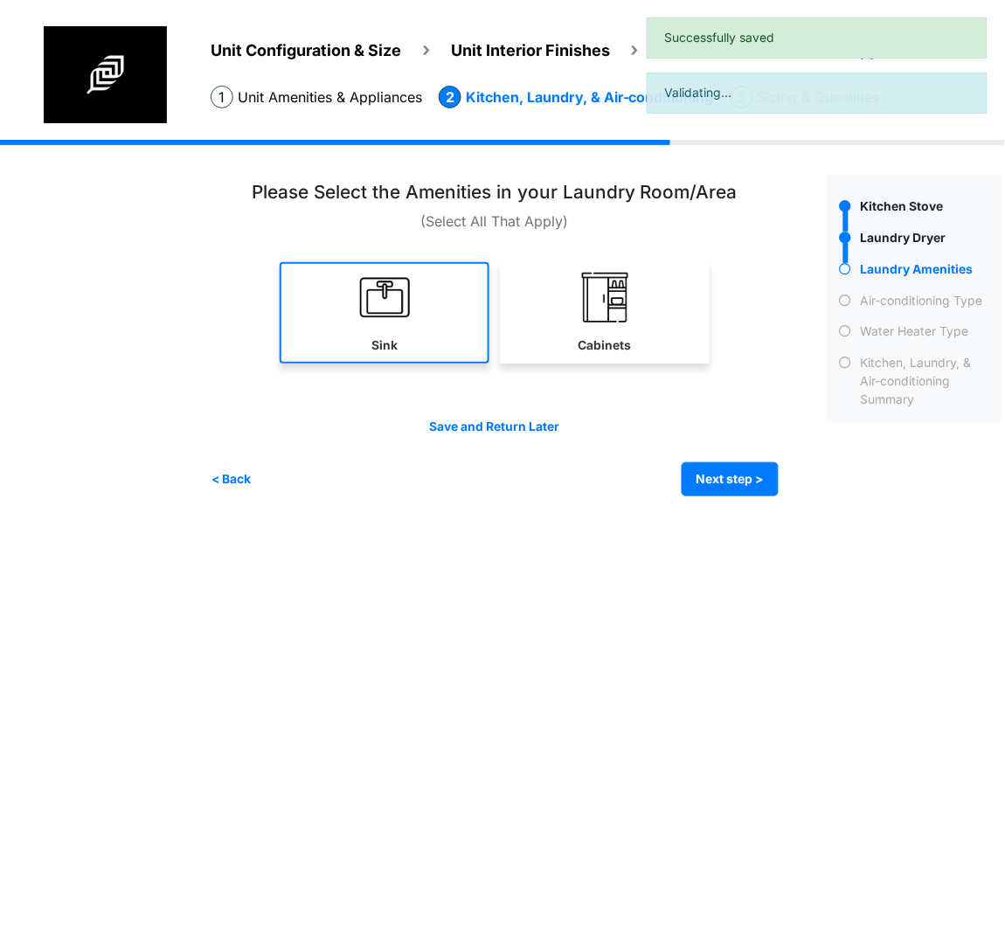
click at [384, 317] on img at bounding box center [385, 298] width 50 height 50
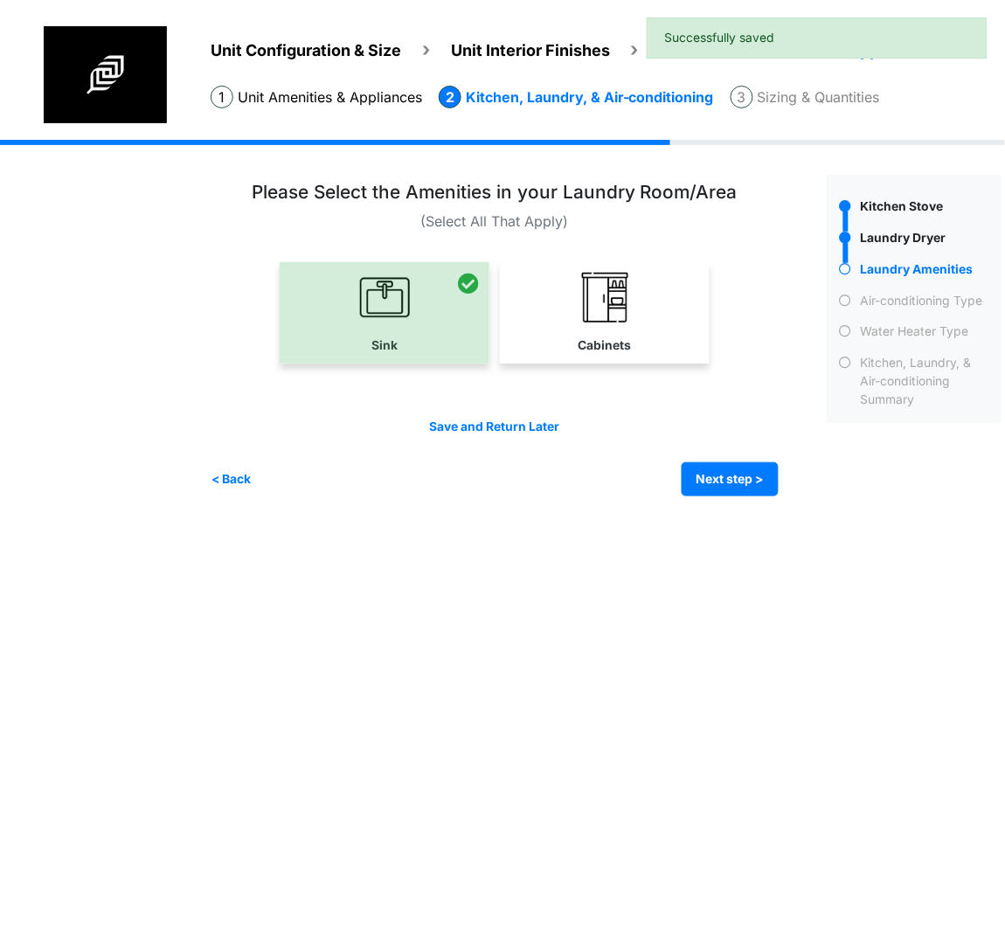
drag, startPoint x: 568, startPoint y: 309, endPoint x: 926, endPoint y: 329, distance: 358.7
click at [568, 308] on link "Cabinets" at bounding box center [605, 312] width 210 height 101
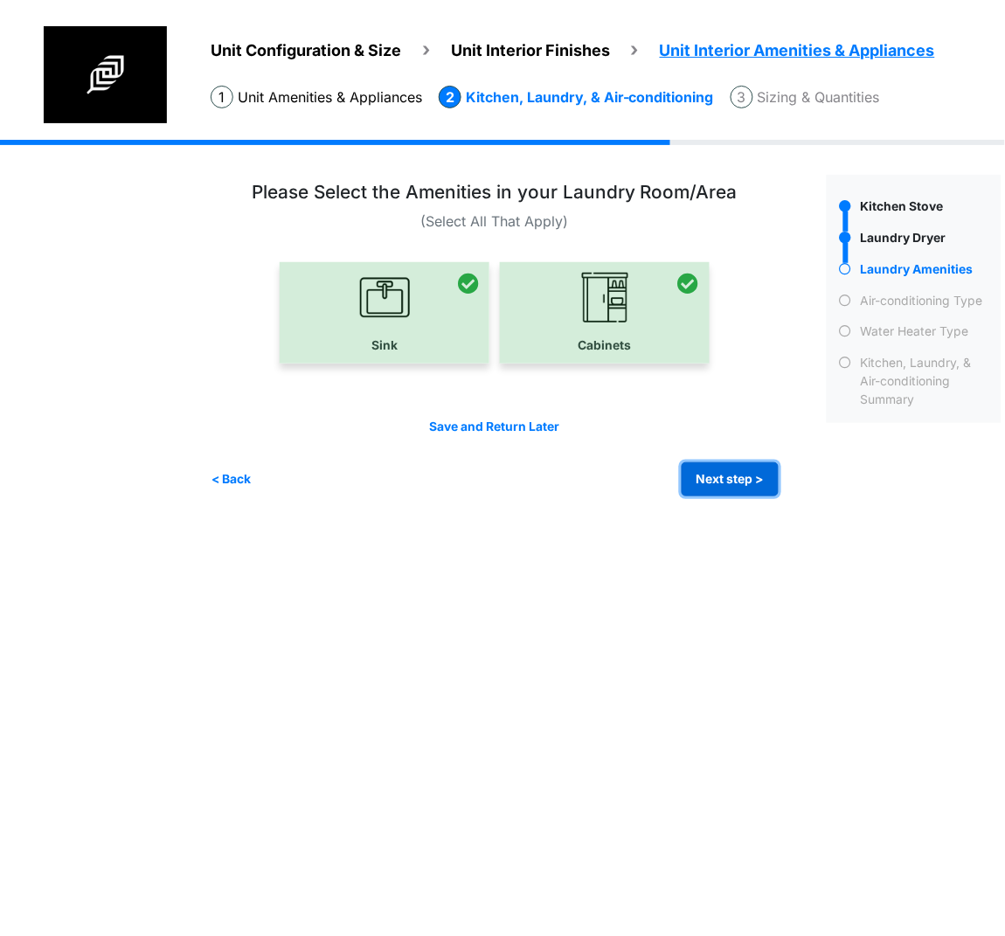
click at [733, 492] on button "Next step >" at bounding box center [729, 479] width 97 height 34
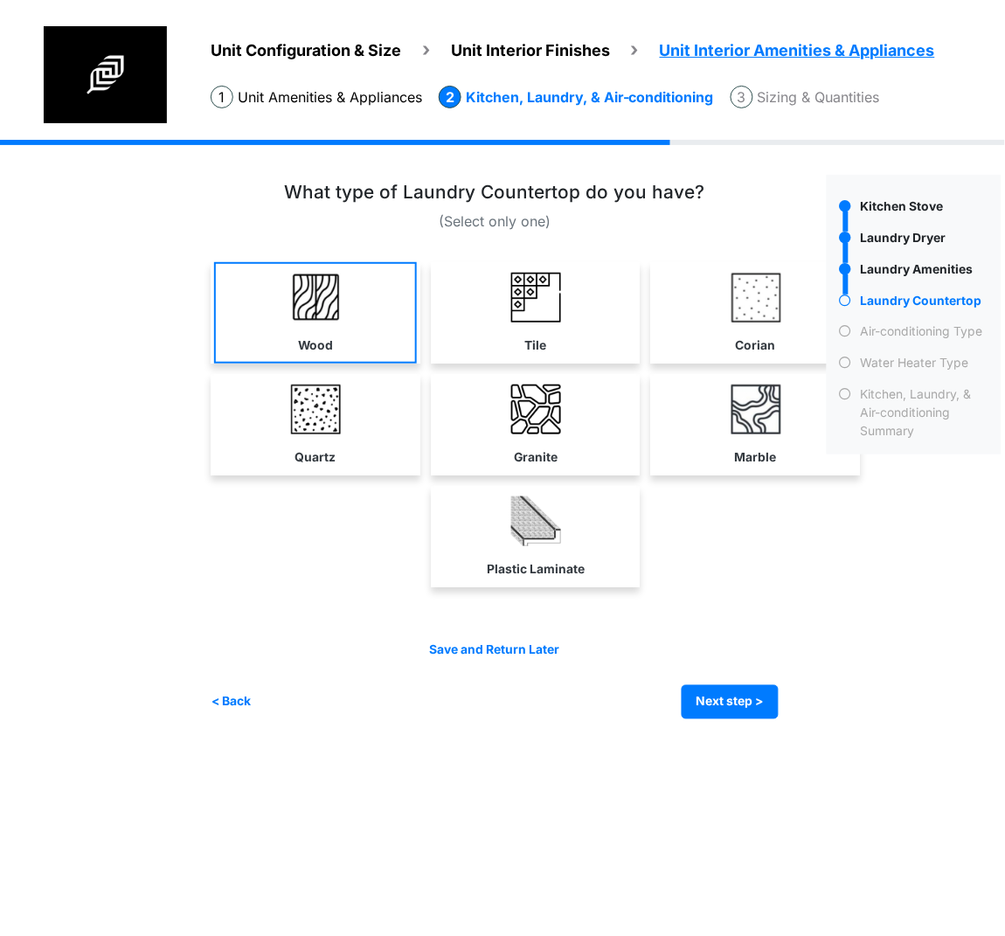
click at [314, 340] on label "Wood" at bounding box center [315, 345] width 35 height 18
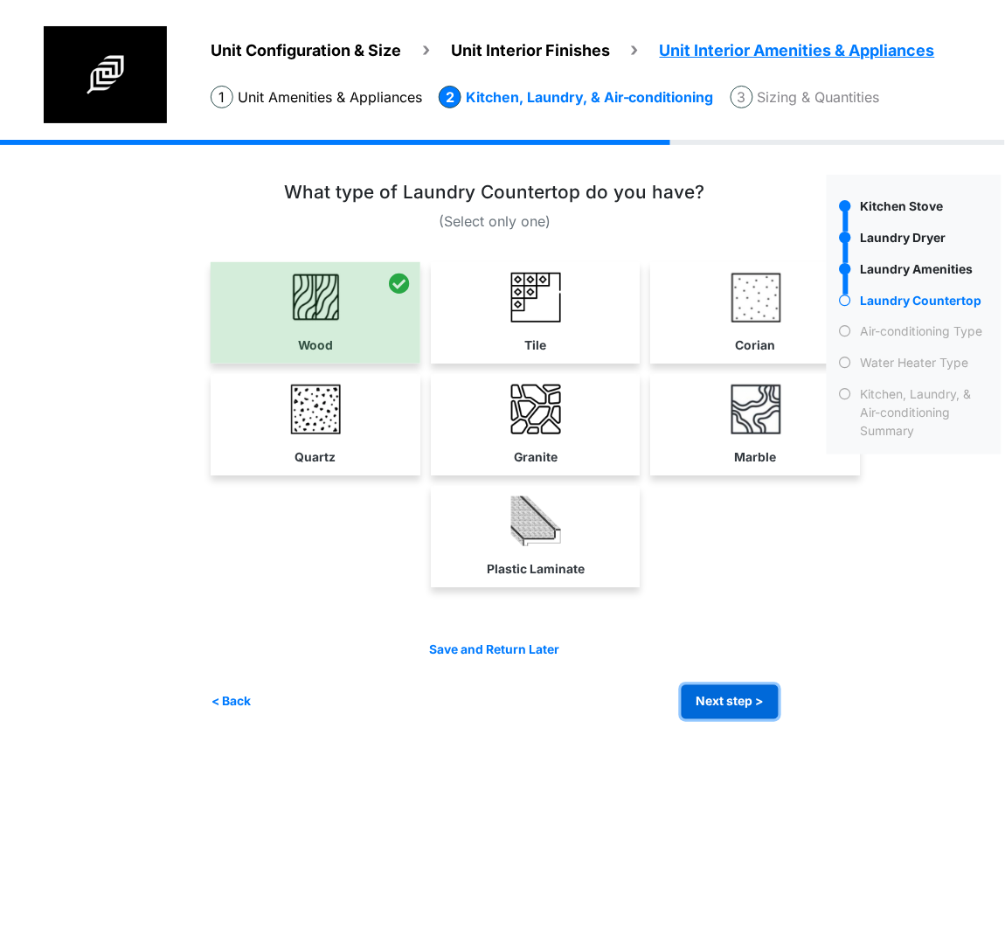
click at [722, 712] on button "Next step >" at bounding box center [729, 702] width 97 height 34
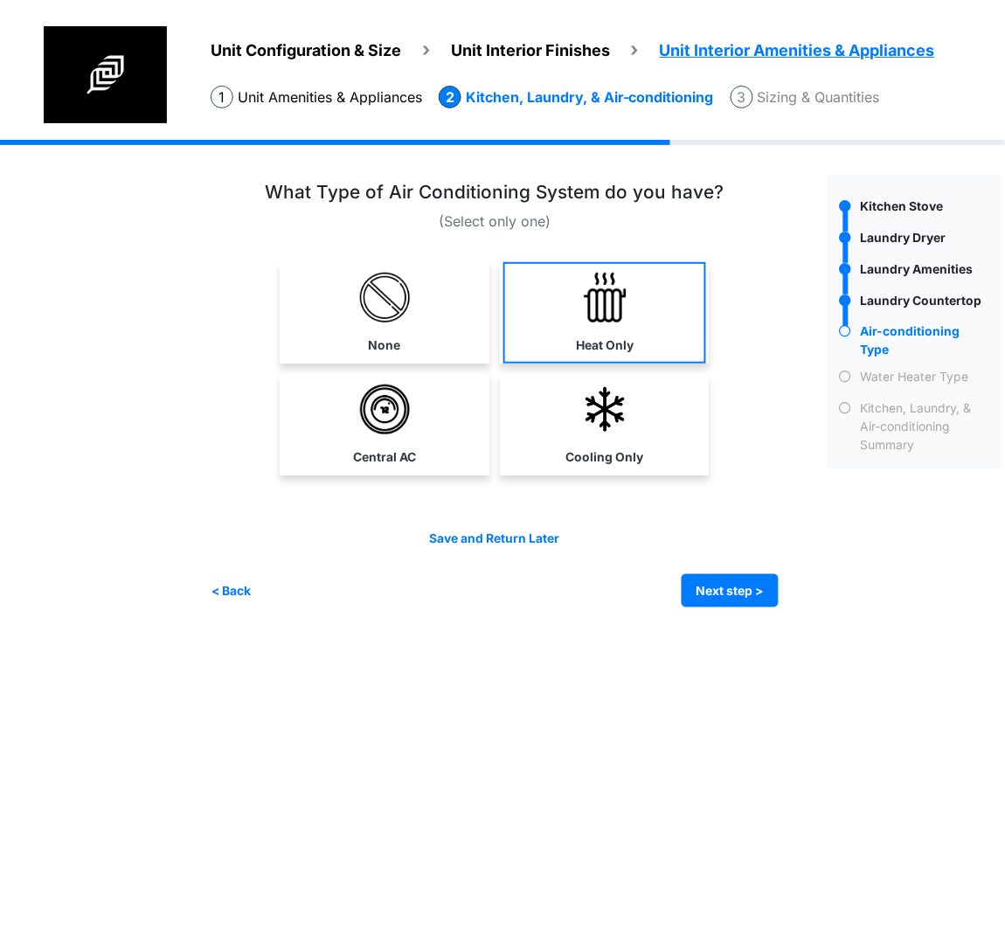
click at [586, 338] on label "Heat Only" at bounding box center [605, 345] width 58 height 18
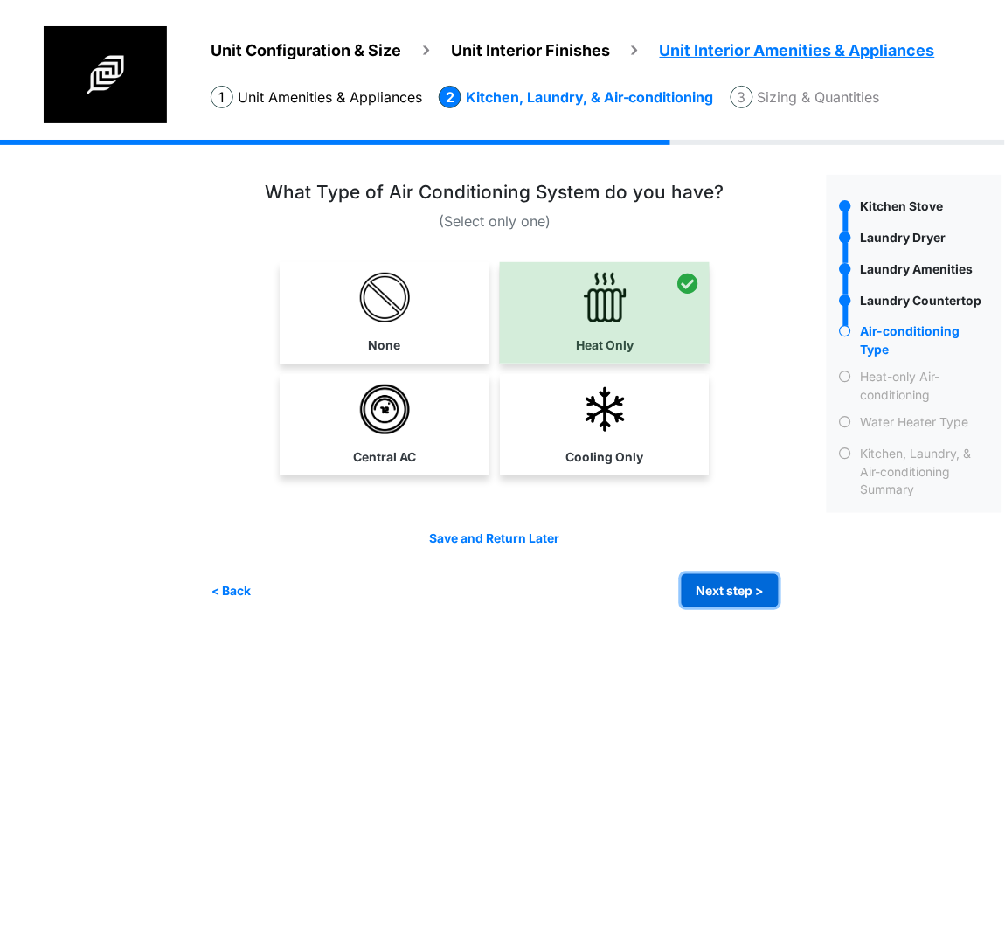
click at [756, 582] on button "Next step >" at bounding box center [729, 591] width 97 height 34
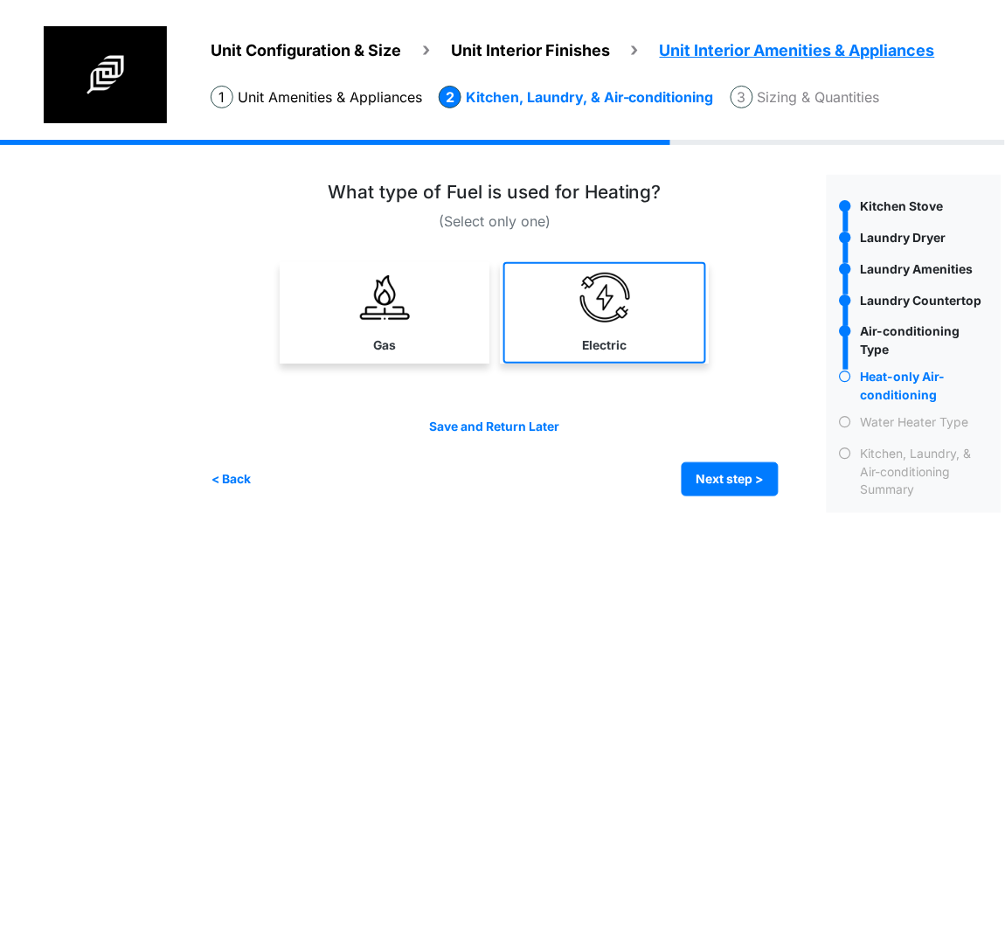
click at [631, 337] on link "Electric" at bounding box center [604, 312] width 203 height 101
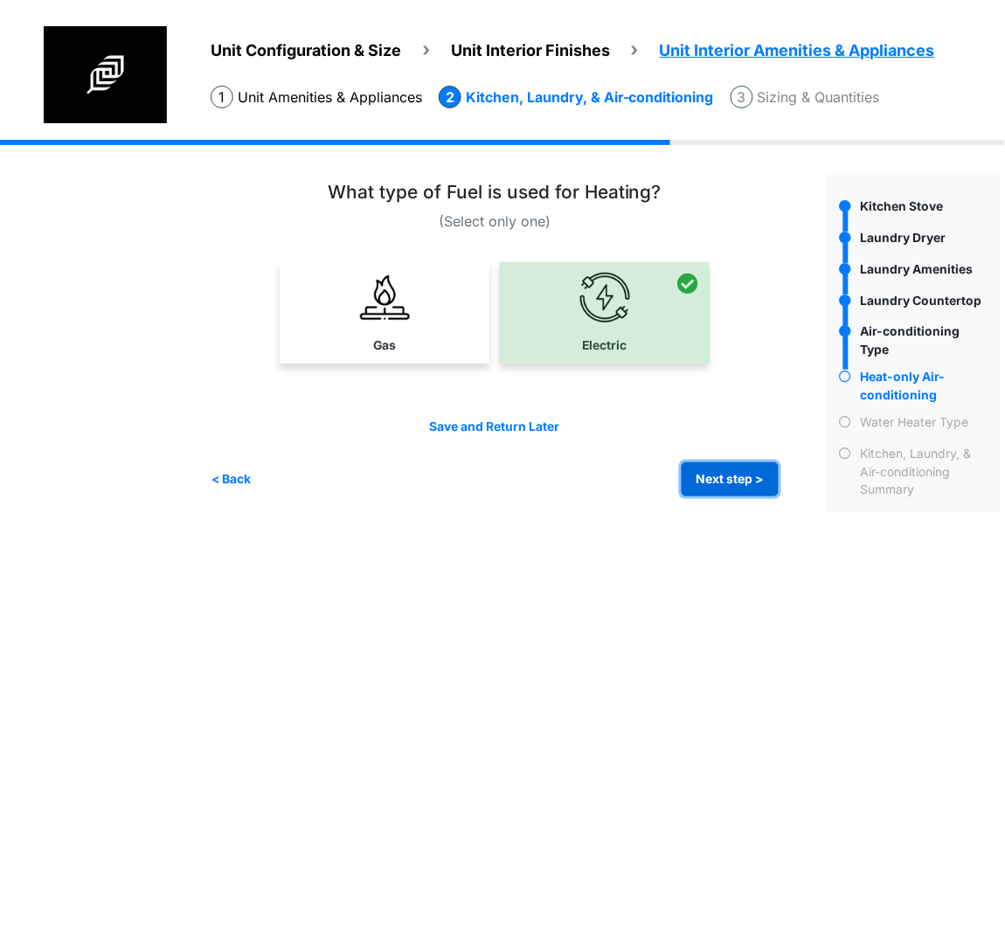
drag, startPoint x: 732, startPoint y: 472, endPoint x: 746, endPoint y: 473, distance: 14.1
click at [732, 472] on button "Next step >" at bounding box center [729, 479] width 97 height 34
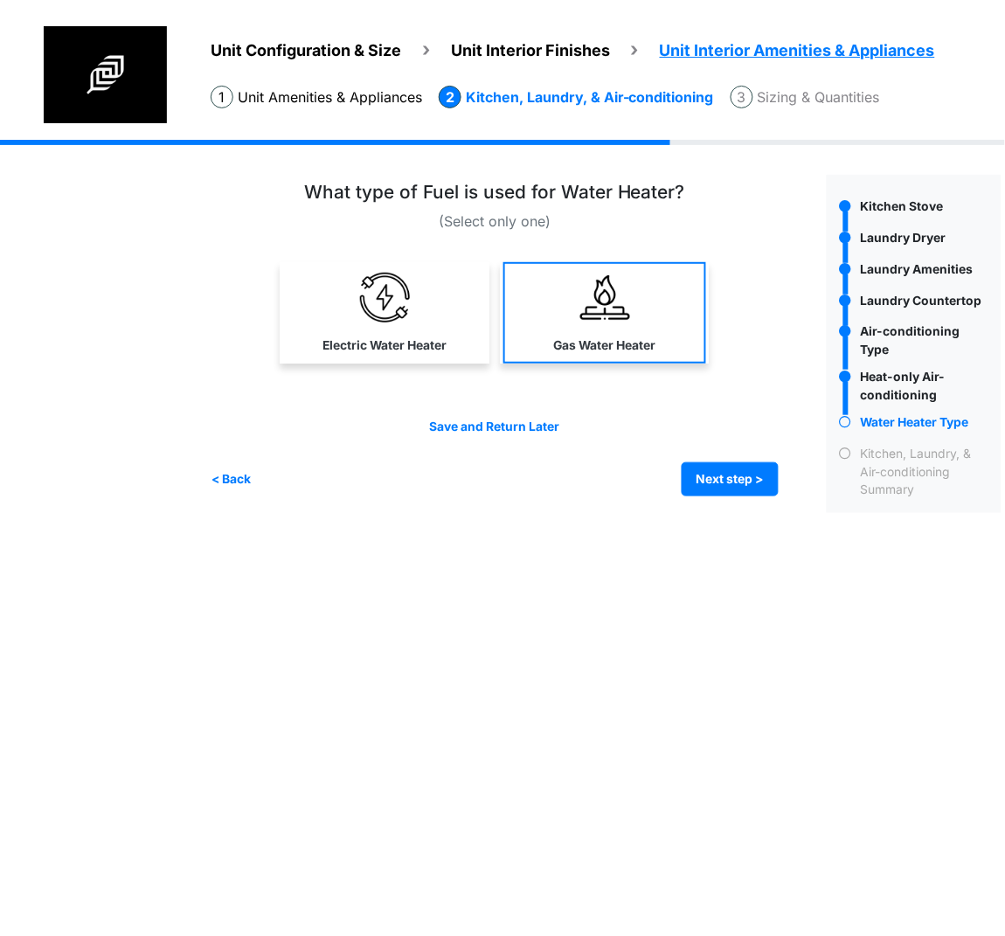
click at [646, 321] on link "Gas Water Heater" at bounding box center [604, 312] width 203 height 101
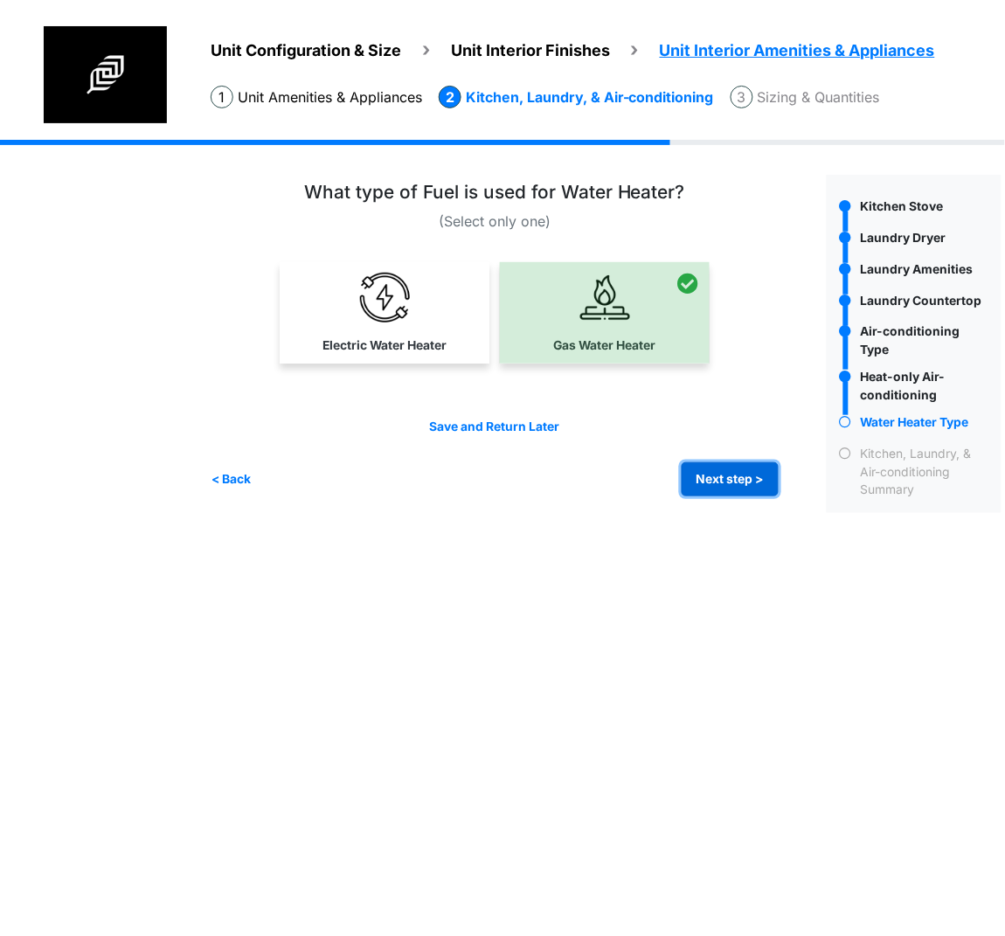
click at [743, 472] on button "Next step >" at bounding box center [729, 479] width 97 height 34
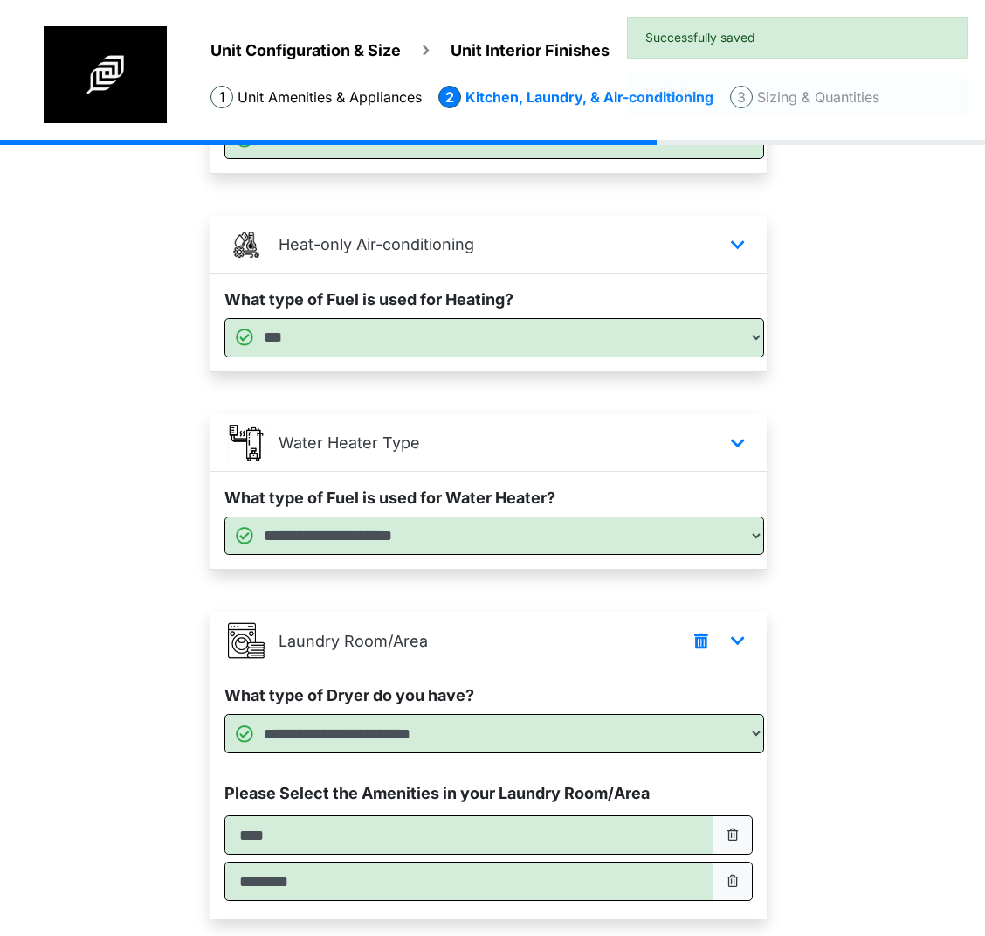
scroll to position [762, 0]
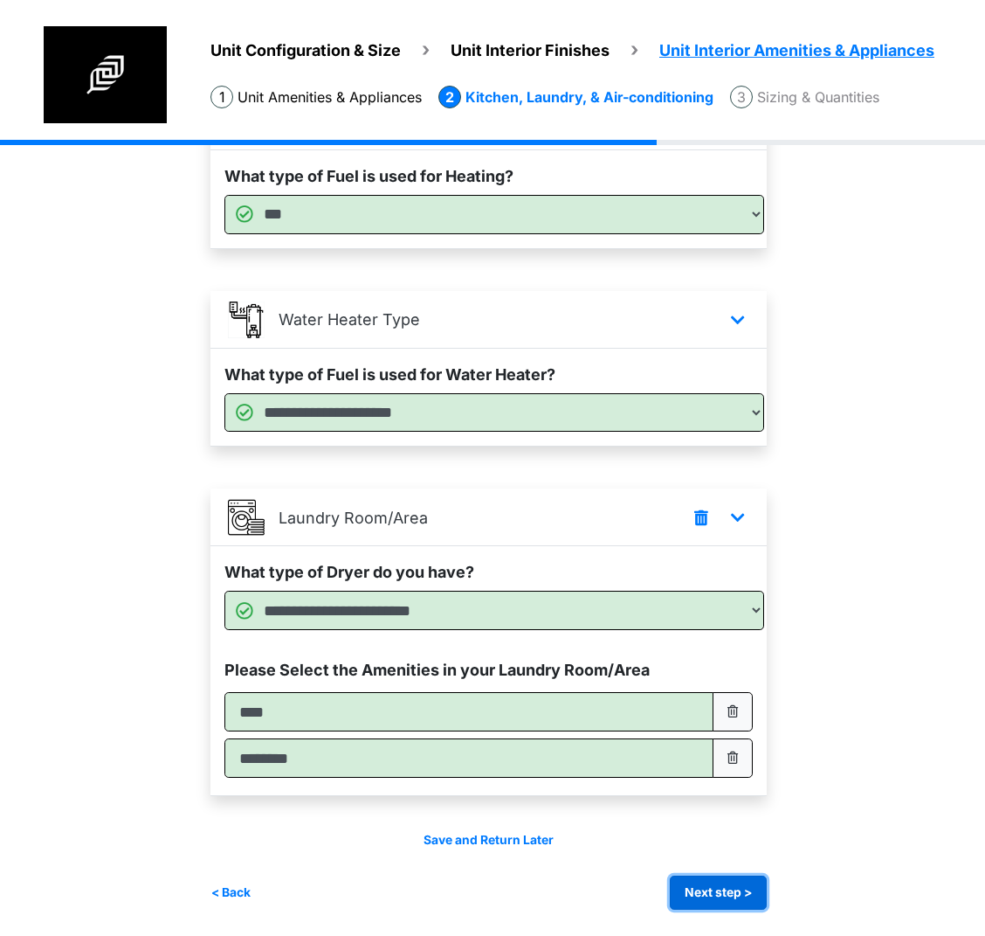
click at [720, 891] on button "Next step >" at bounding box center [718, 892] width 97 height 34
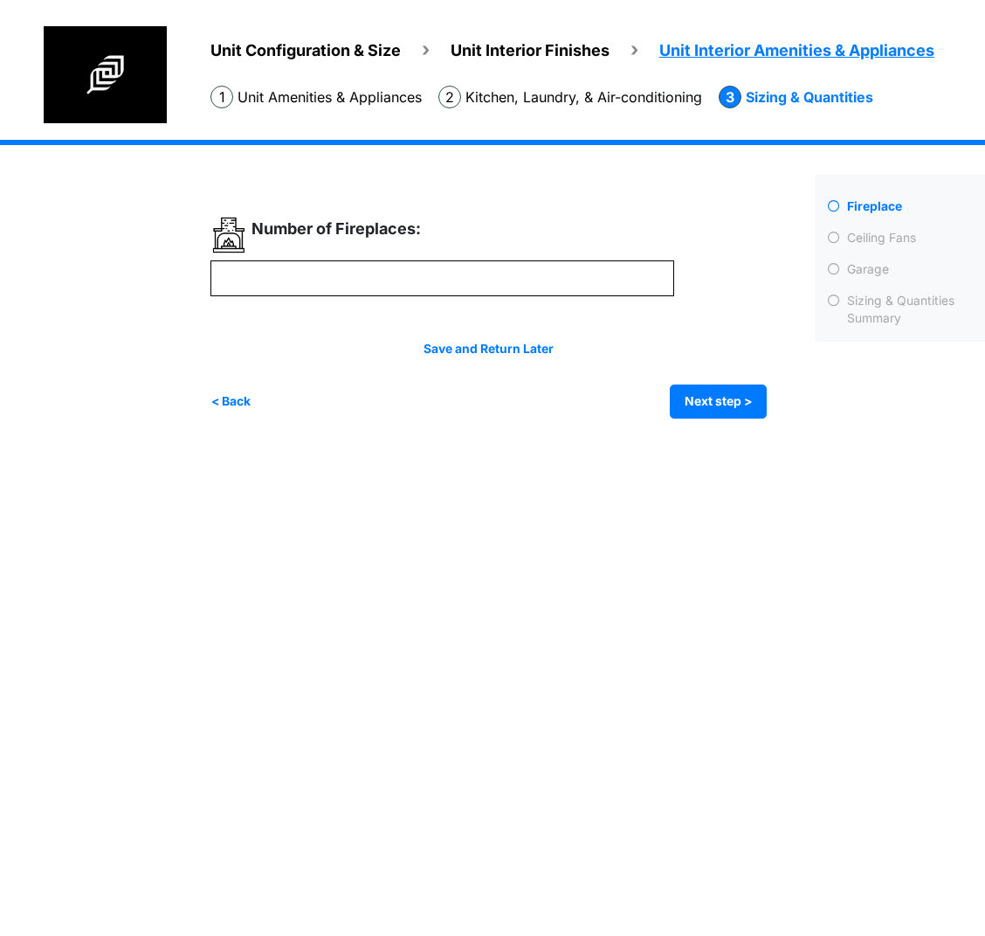
scroll to position [0, 0]
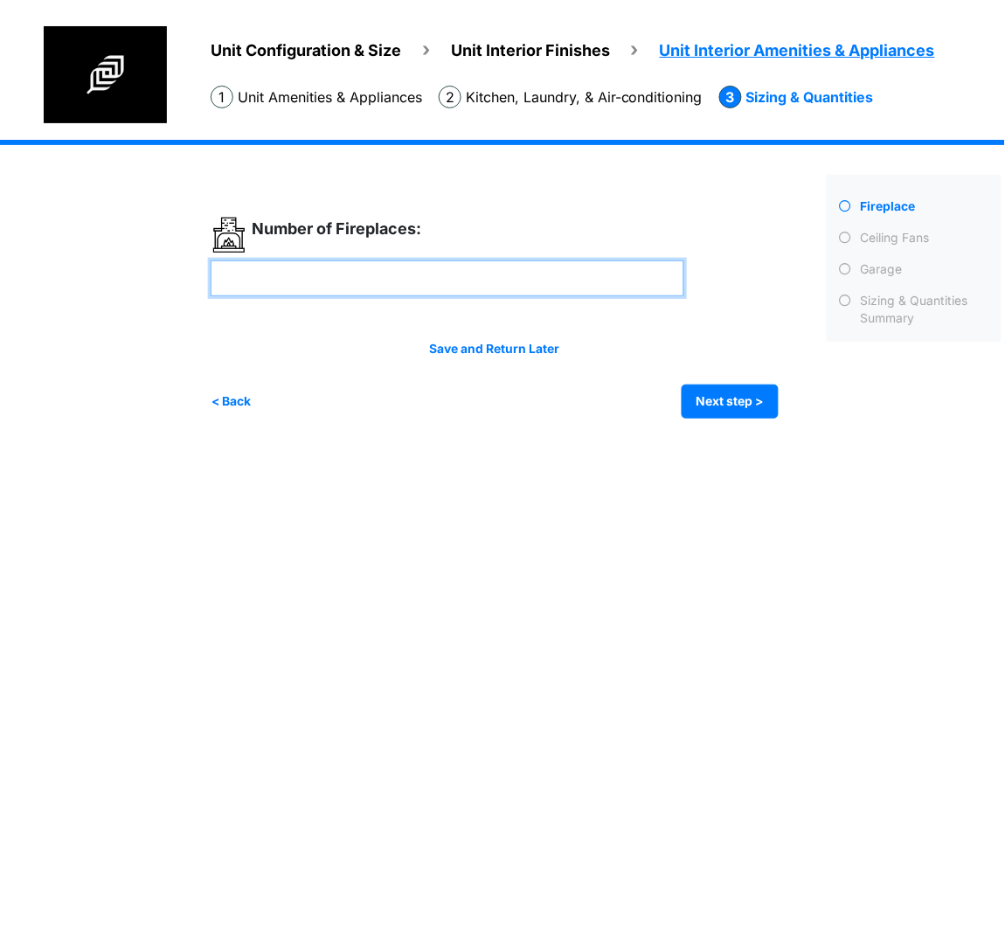
click at [340, 266] on input "number" at bounding box center [447, 278] width 473 height 36
type input "*"
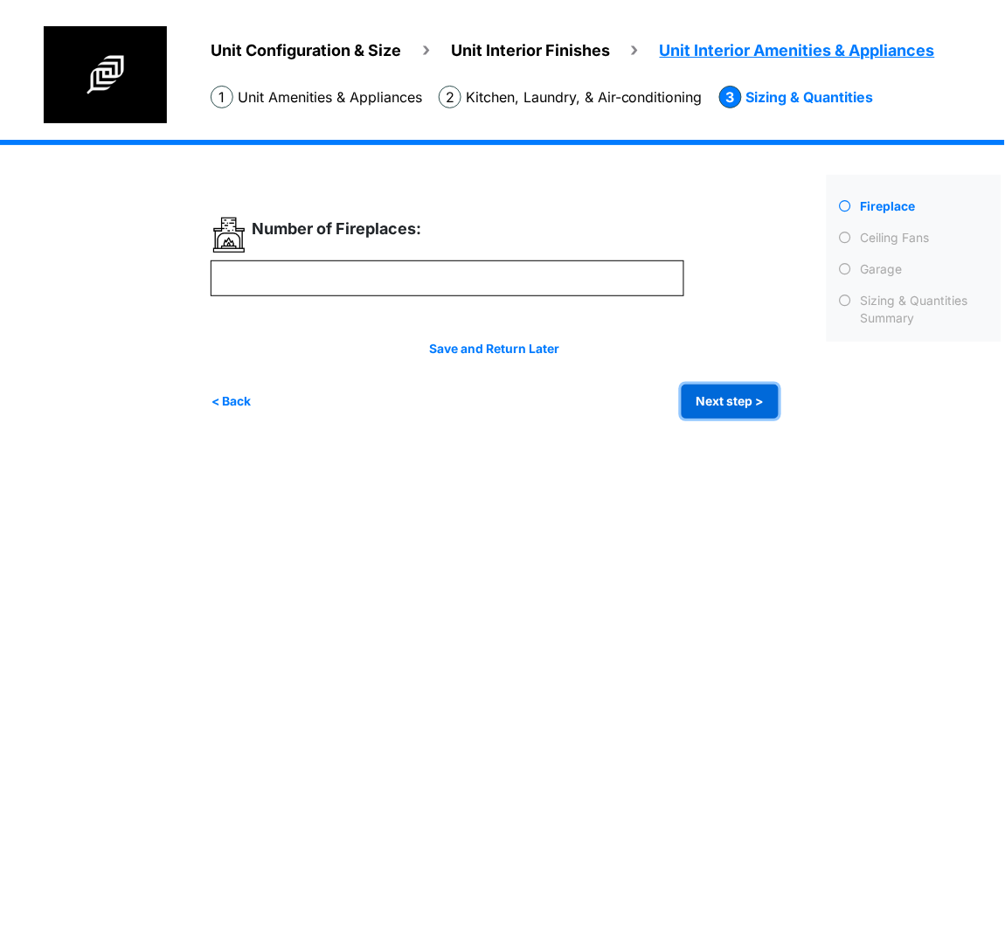
click at [740, 413] on button "Next step >" at bounding box center [729, 401] width 97 height 34
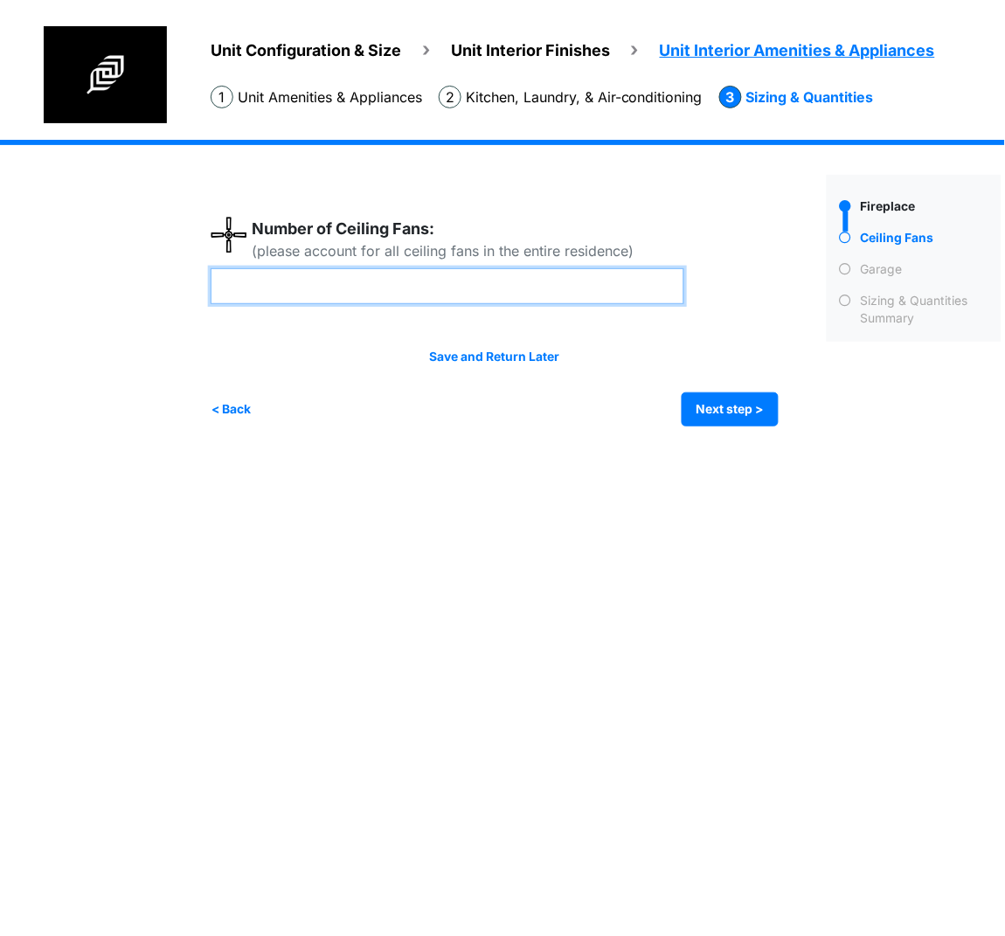
click at [500, 298] on input "number" at bounding box center [447, 286] width 473 height 36
type input "*"
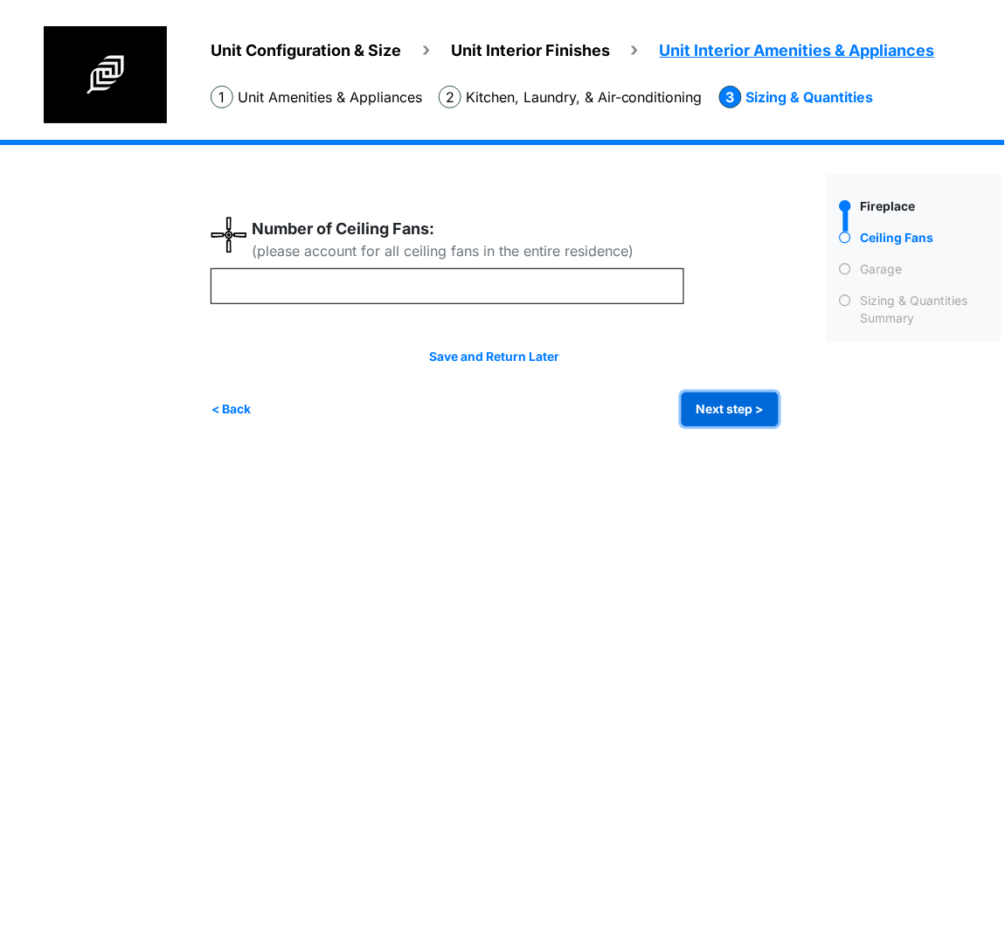
click at [743, 398] on button "Next step >" at bounding box center [729, 409] width 97 height 34
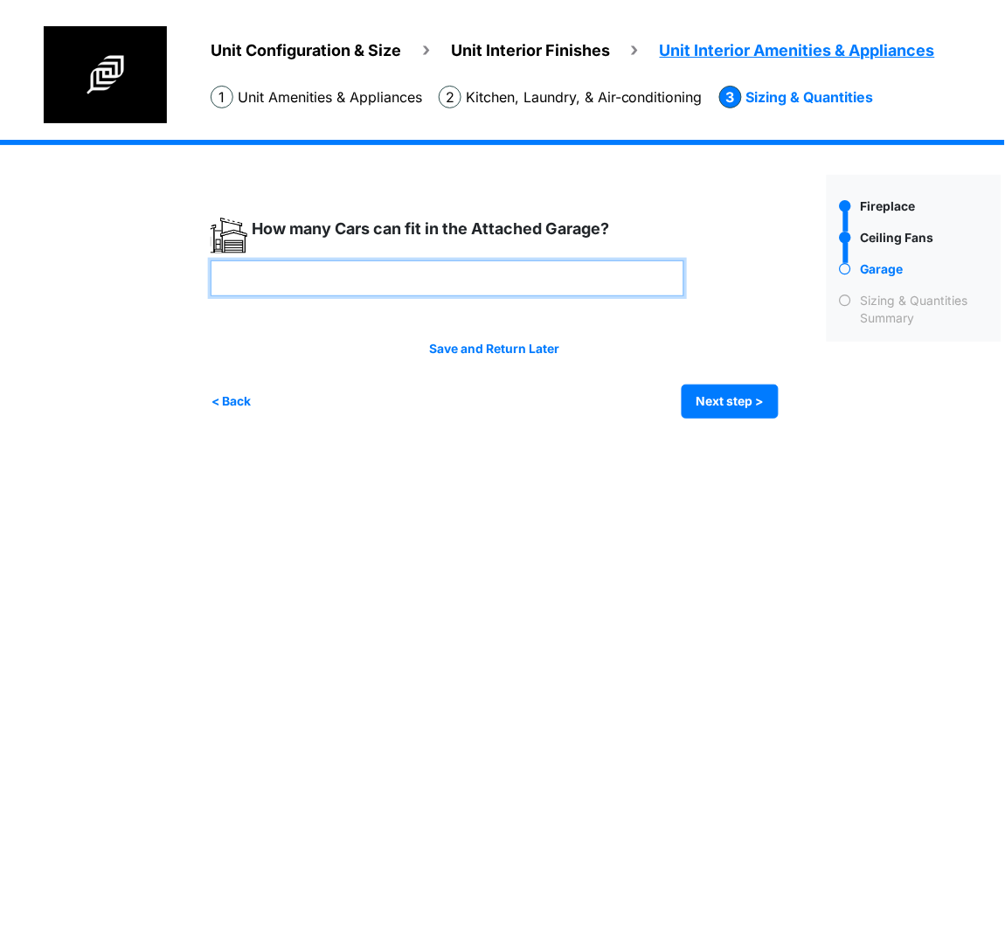
click at [387, 269] on input "number" at bounding box center [447, 278] width 473 height 36
type input "*"
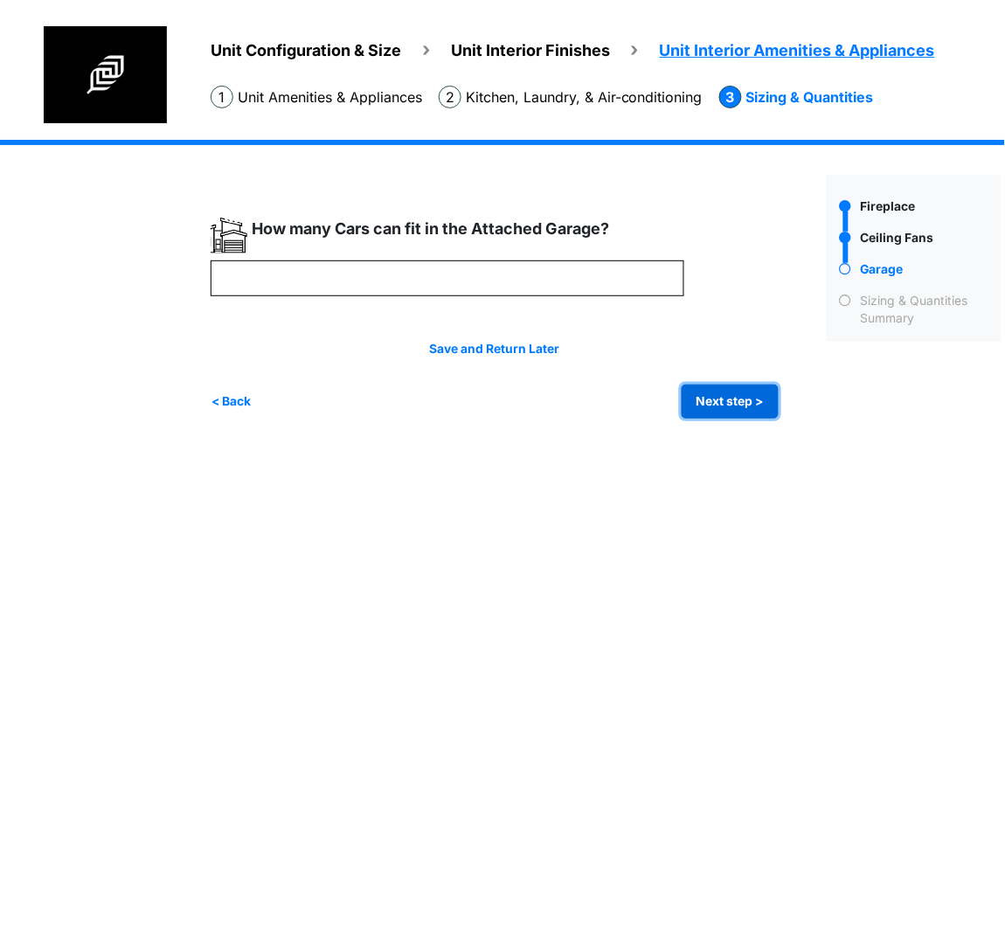
click at [701, 405] on button "Next step >" at bounding box center [729, 401] width 97 height 34
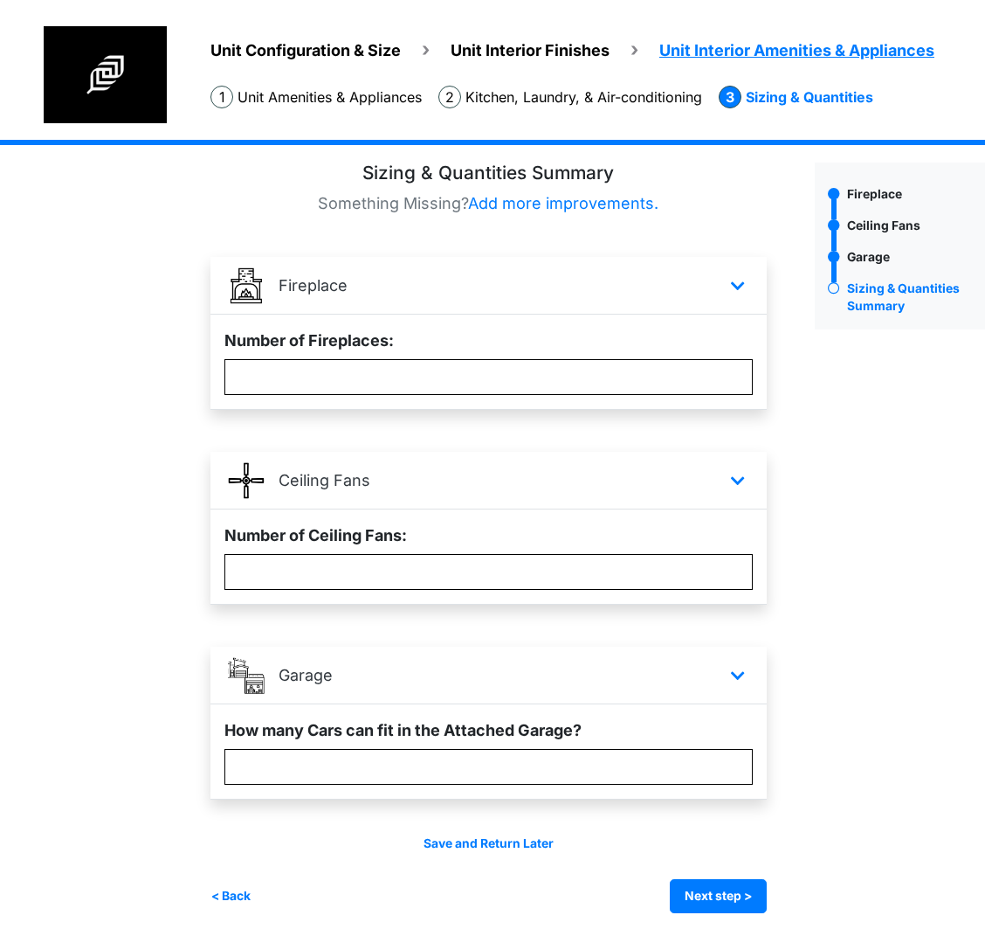
scroll to position [16, 0]
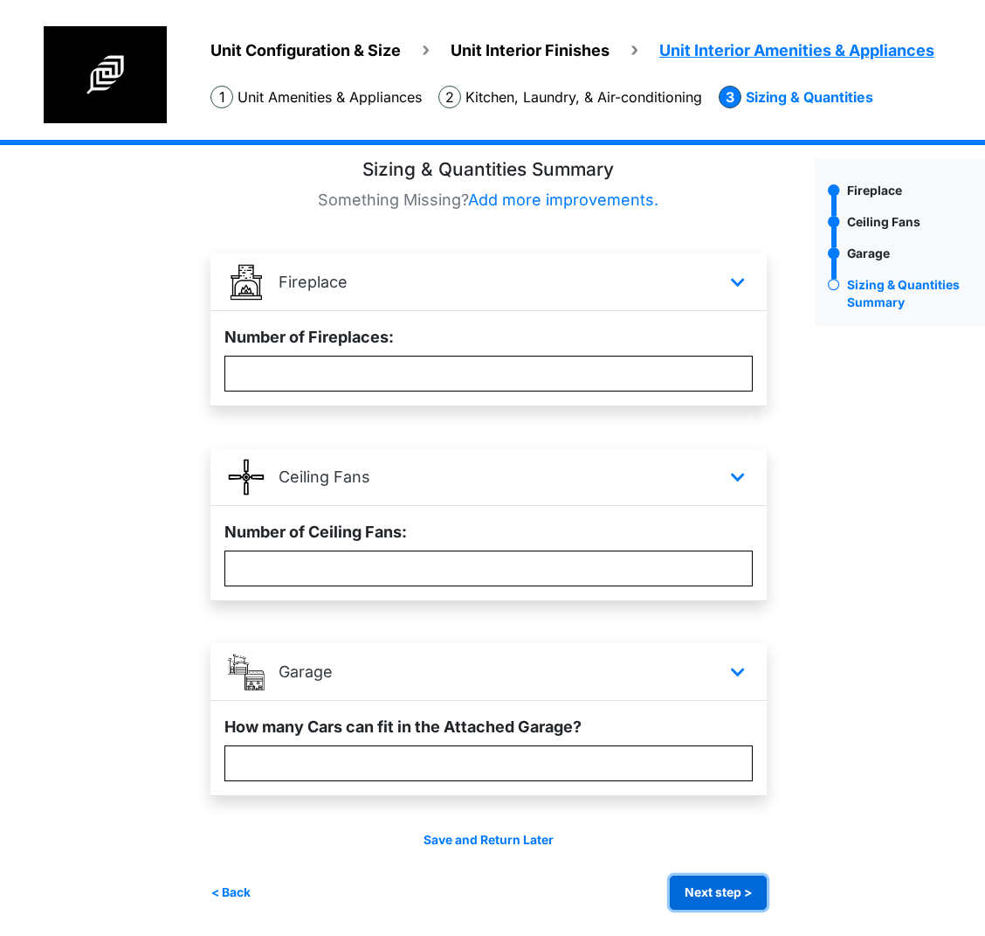
click at [736, 891] on button "Next step >" at bounding box center [718, 892] width 97 height 34
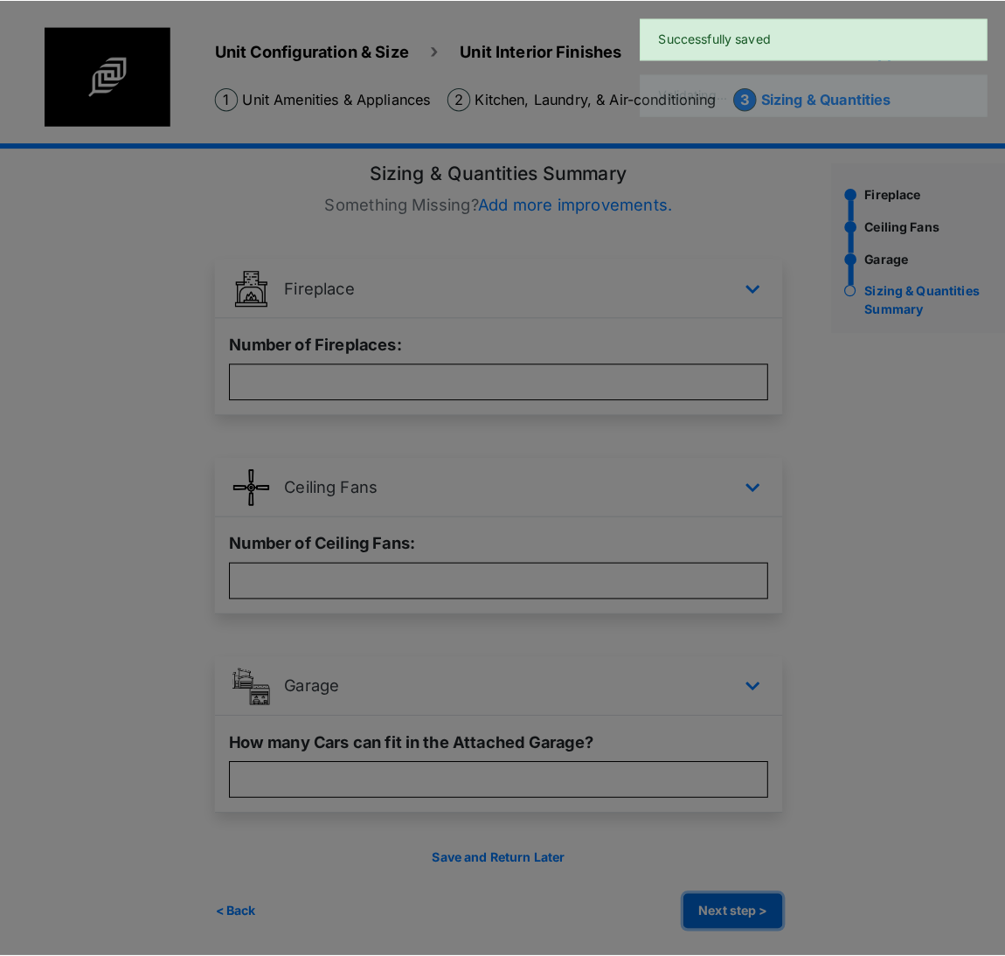
scroll to position [0, 0]
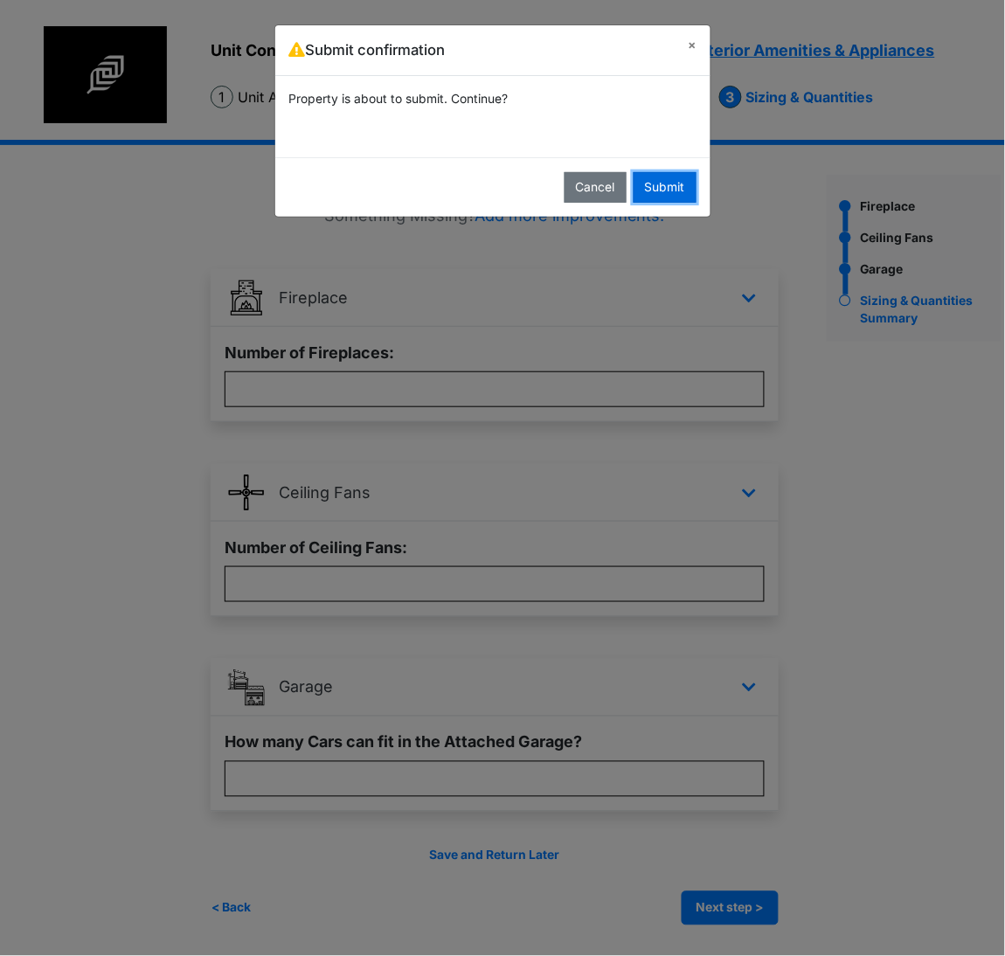
click at [669, 189] on button "Submit" at bounding box center [664, 187] width 63 height 31
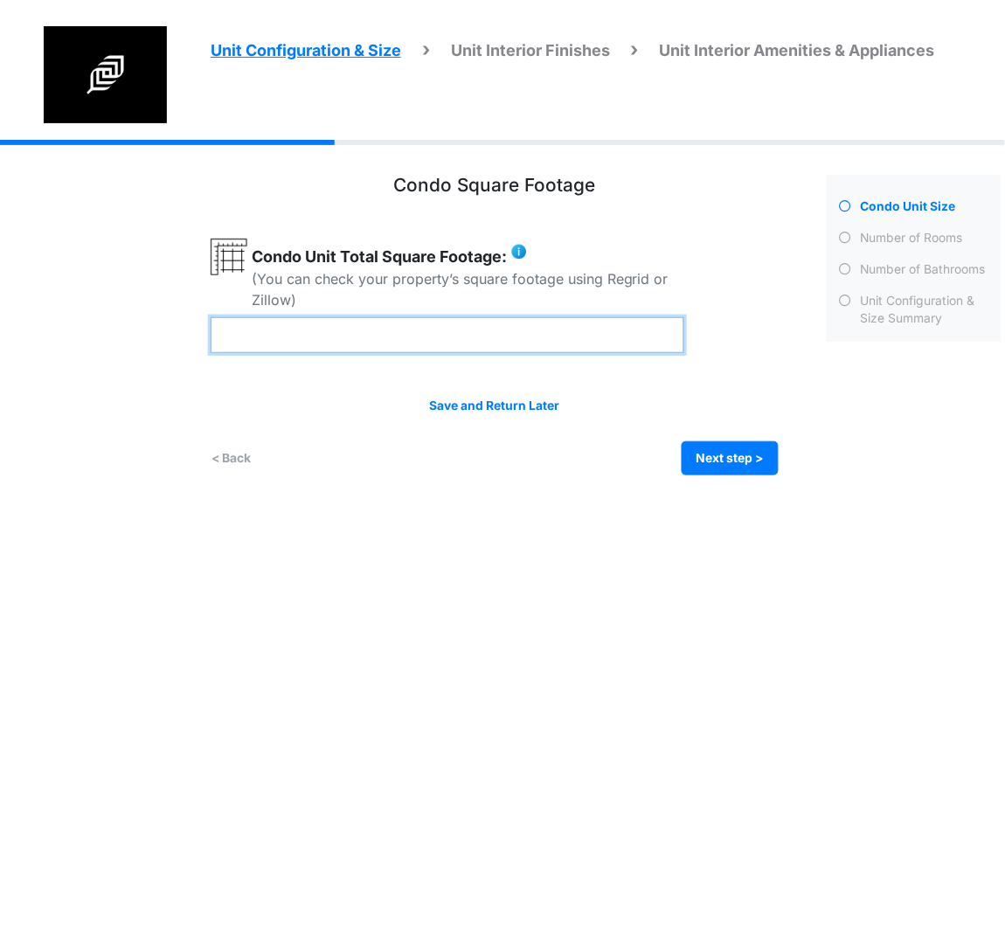
click at [400, 336] on input "number" at bounding box center [447, 335] width 473 height 36
type input "****"
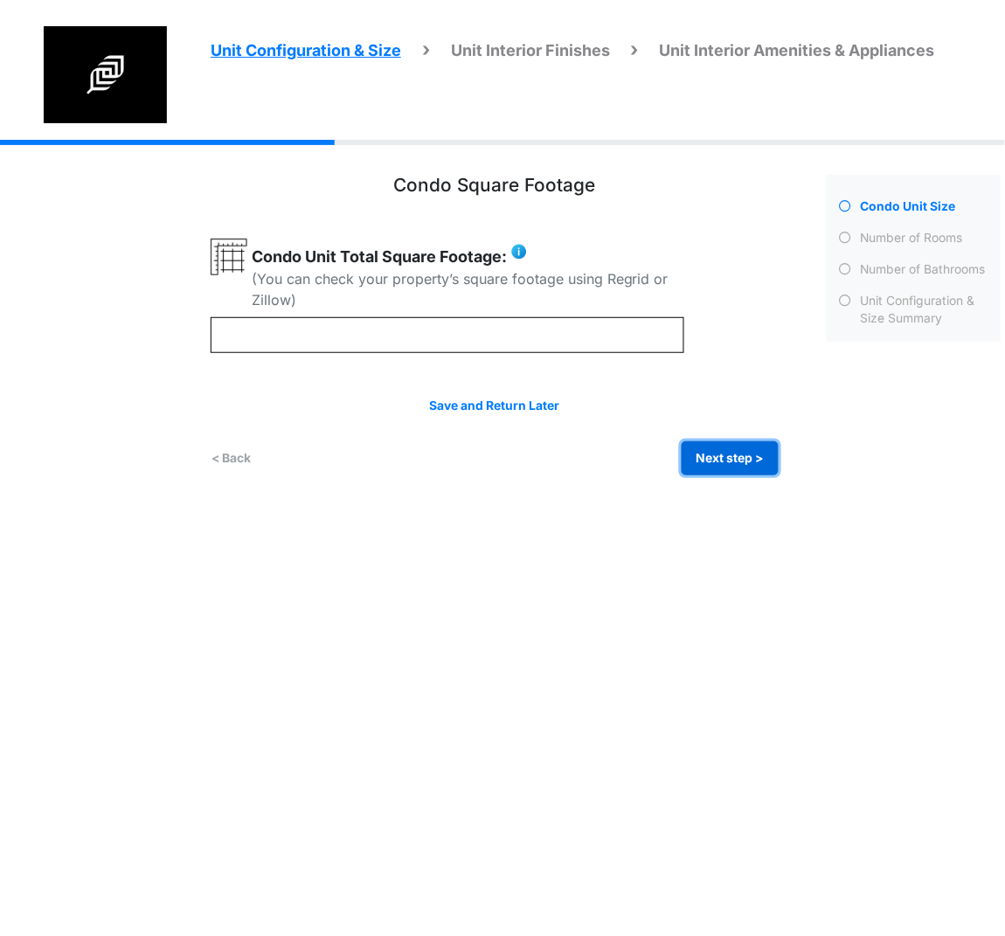
click at [731, 463] on button "Next step >" at bounding box center [729, 458] width 97 height 34
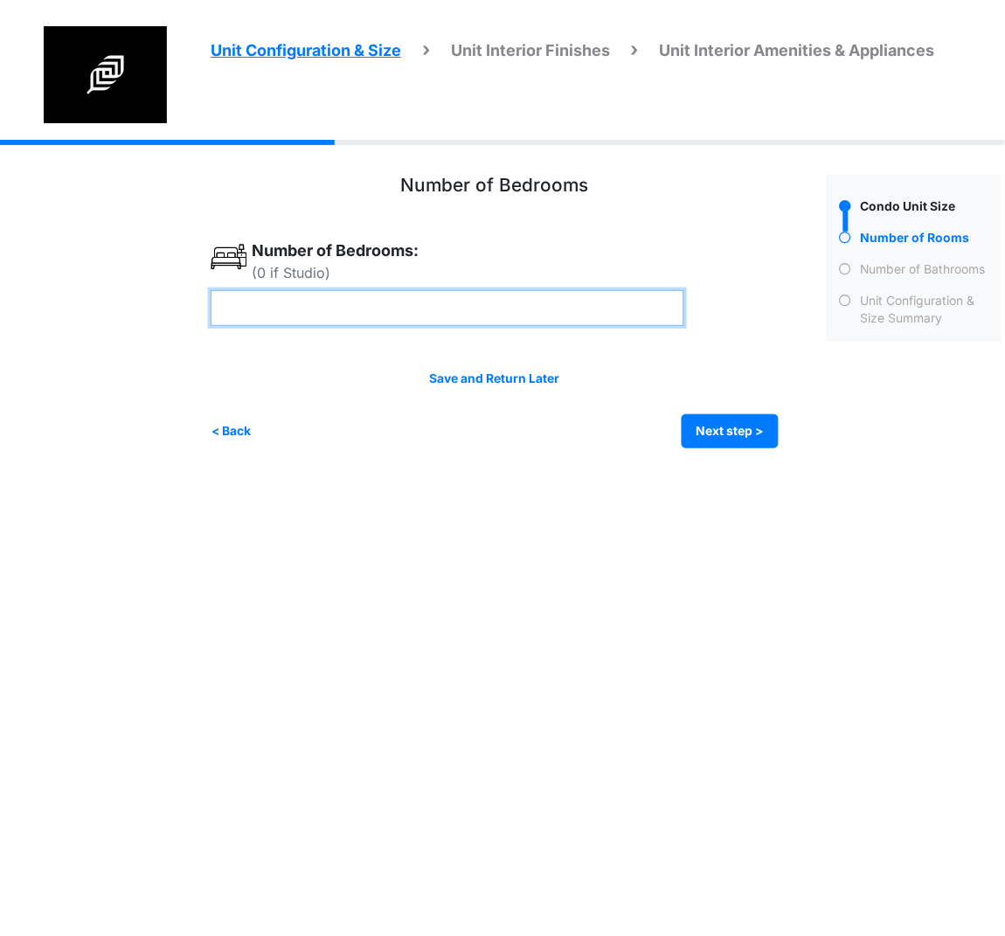
click at [275, 315] on input "number" at bounding box center [447, 308] width 473 height 36
type input "*"
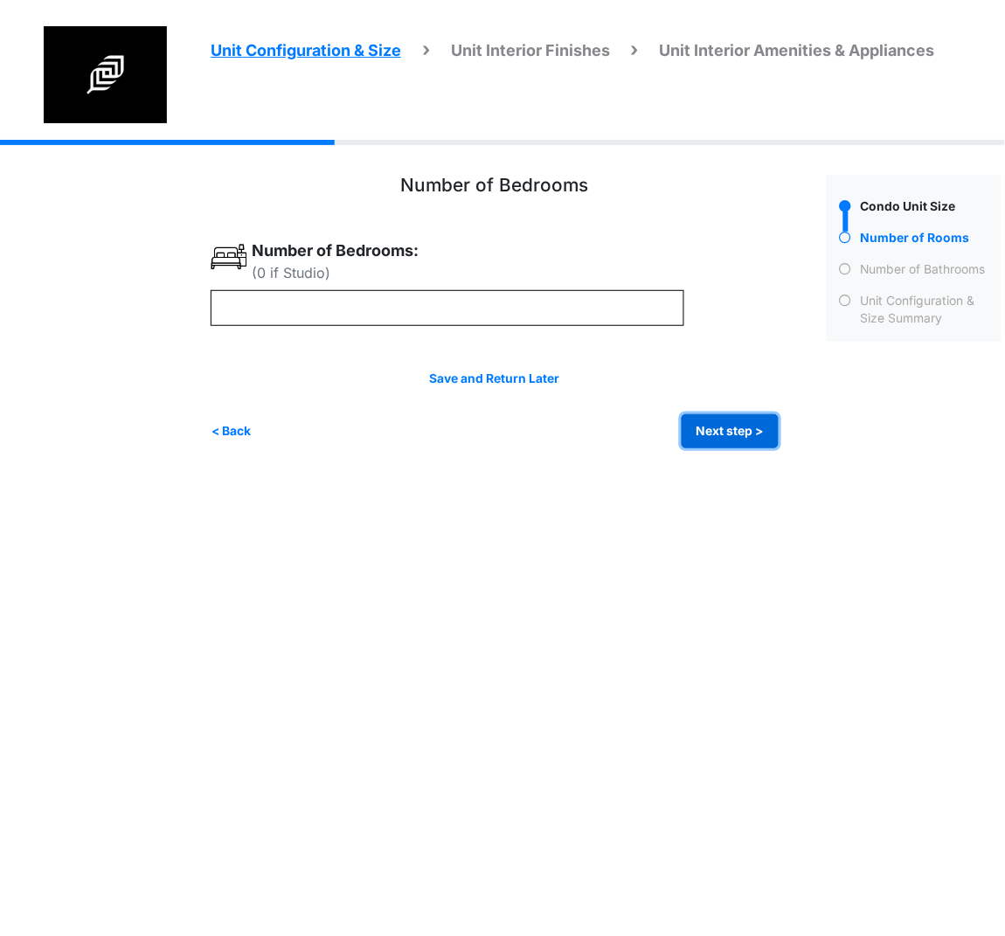
click at [748, 432] on button "Next step >" at bounding box center [729, 431] width 97 height 34
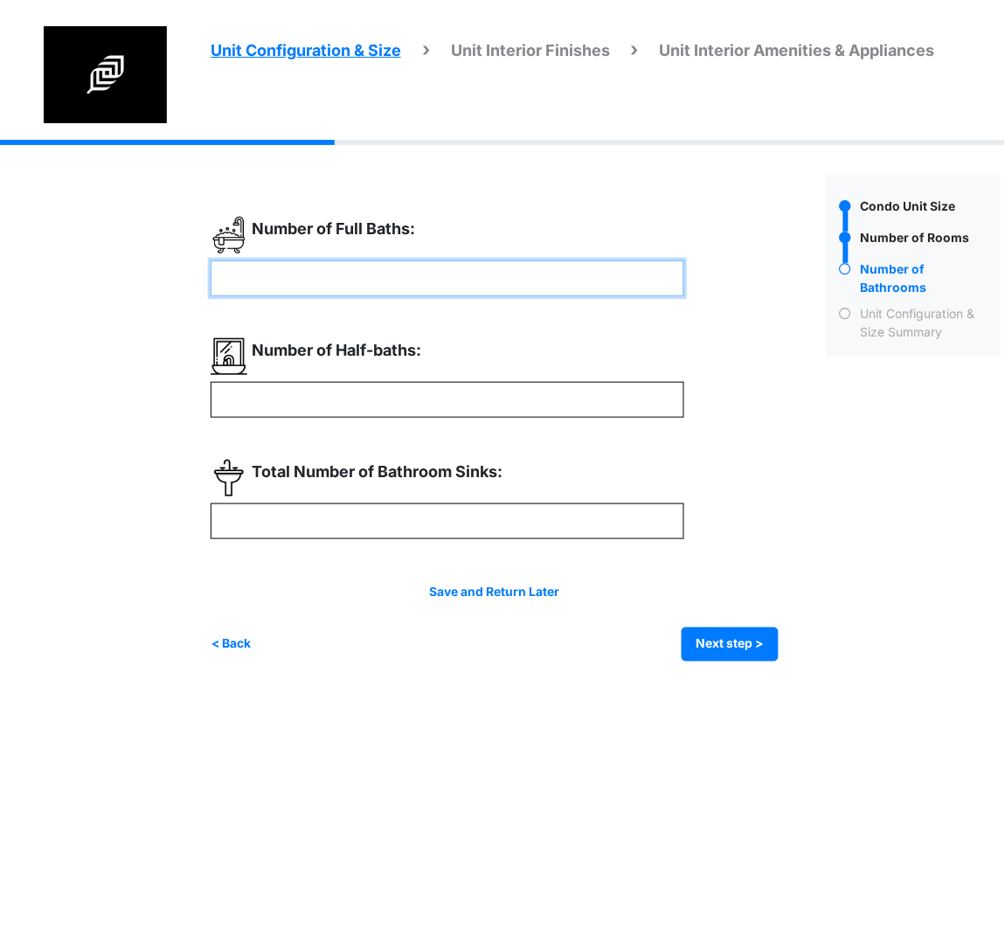
click at [292, 265] on input "number" at bounding box center [447, 278] width 473 height 36
type input "*"
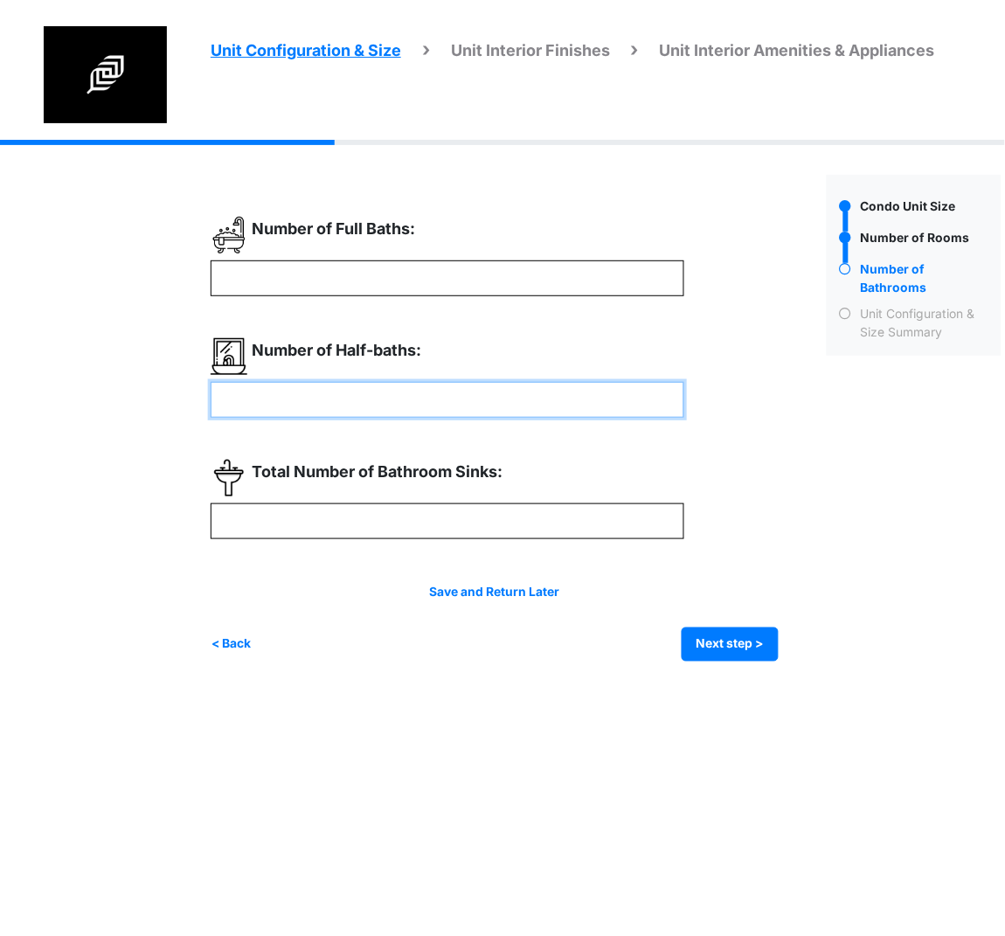
click at [242, 406] on input "number" at bounding box center [447, 400] width 473 height 36
type input "*"
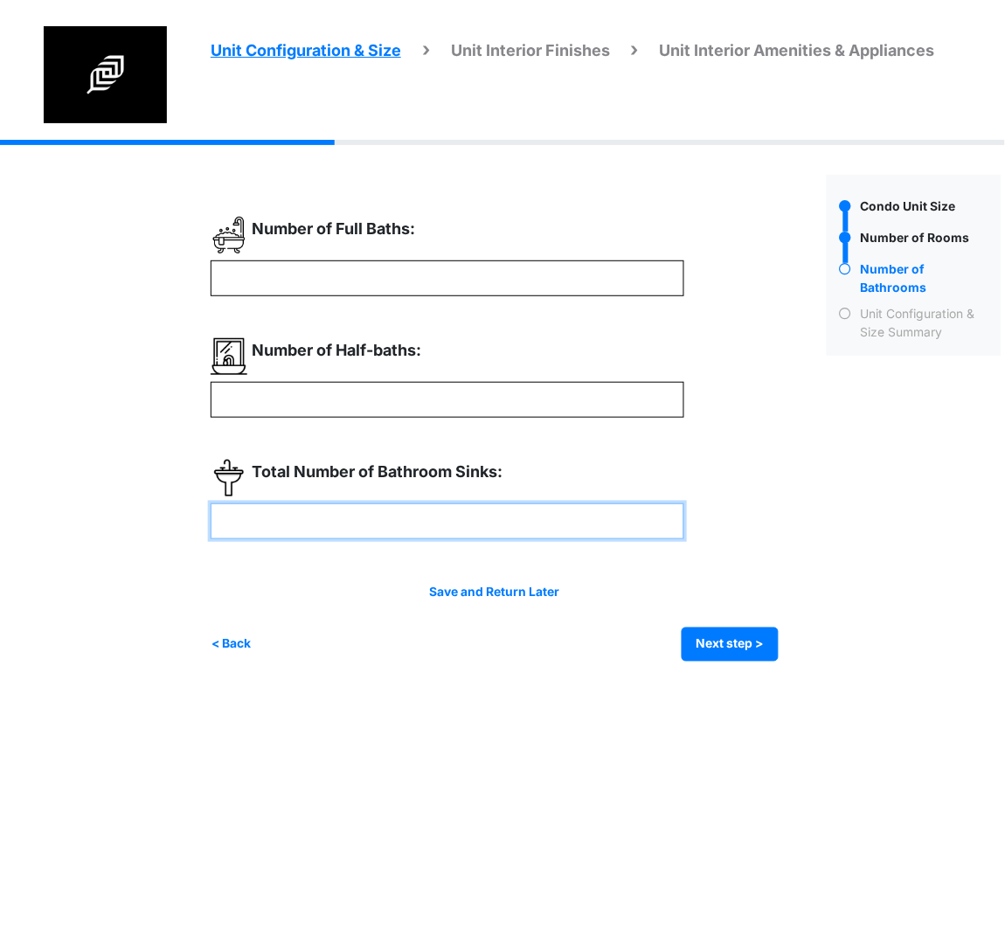
click at [271, 521] on input "number" at bounding box center [447, 521] width 473 height 36
type input "*"
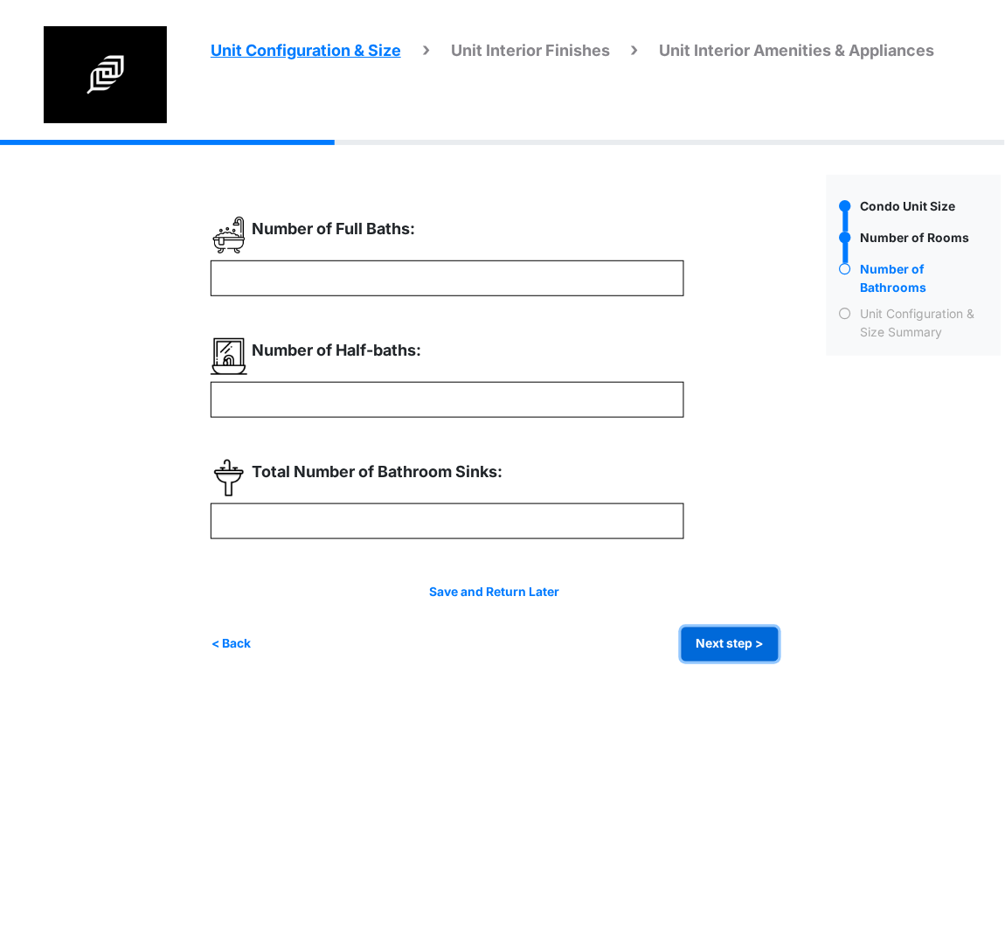
type input "*"
click at [715, 644] on button "Next step >" at bounding box center [729, 644] width 97 height 34
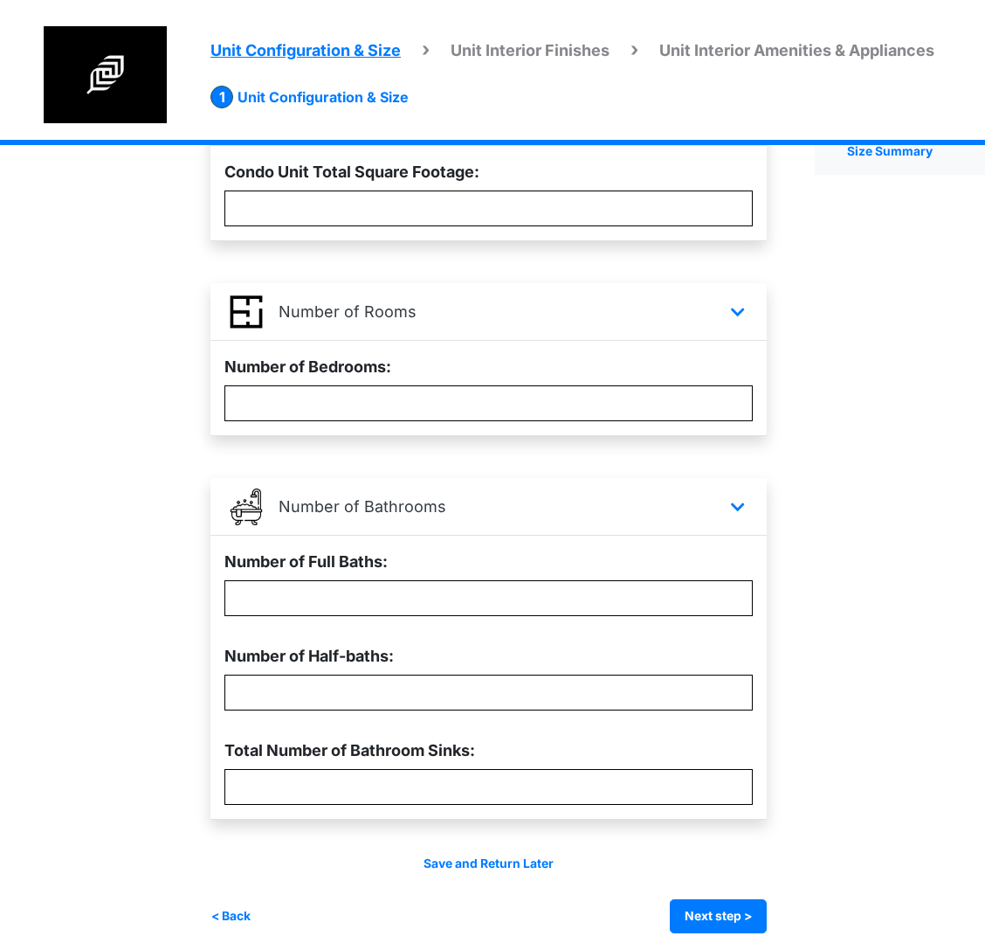
scroll to position [204, 0]
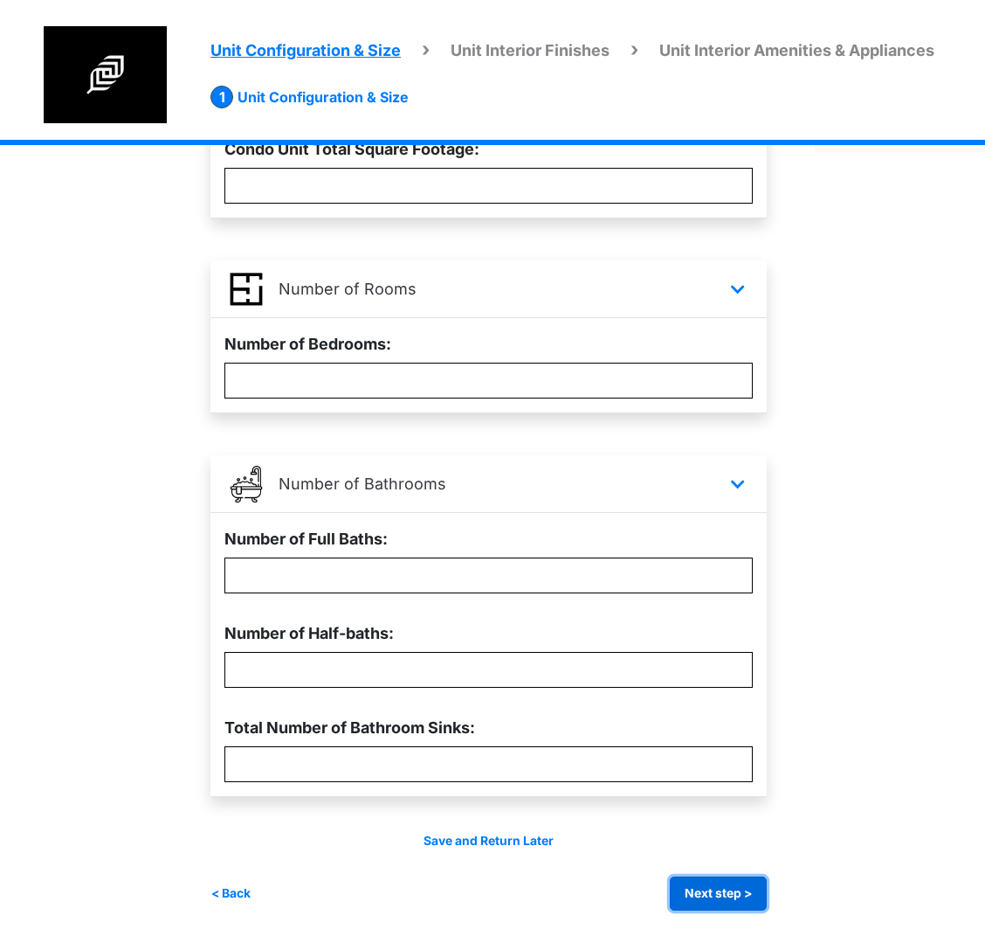
click at [764, 895] on button "Next step >" at bounding box center [718, 893] width 97 height 34
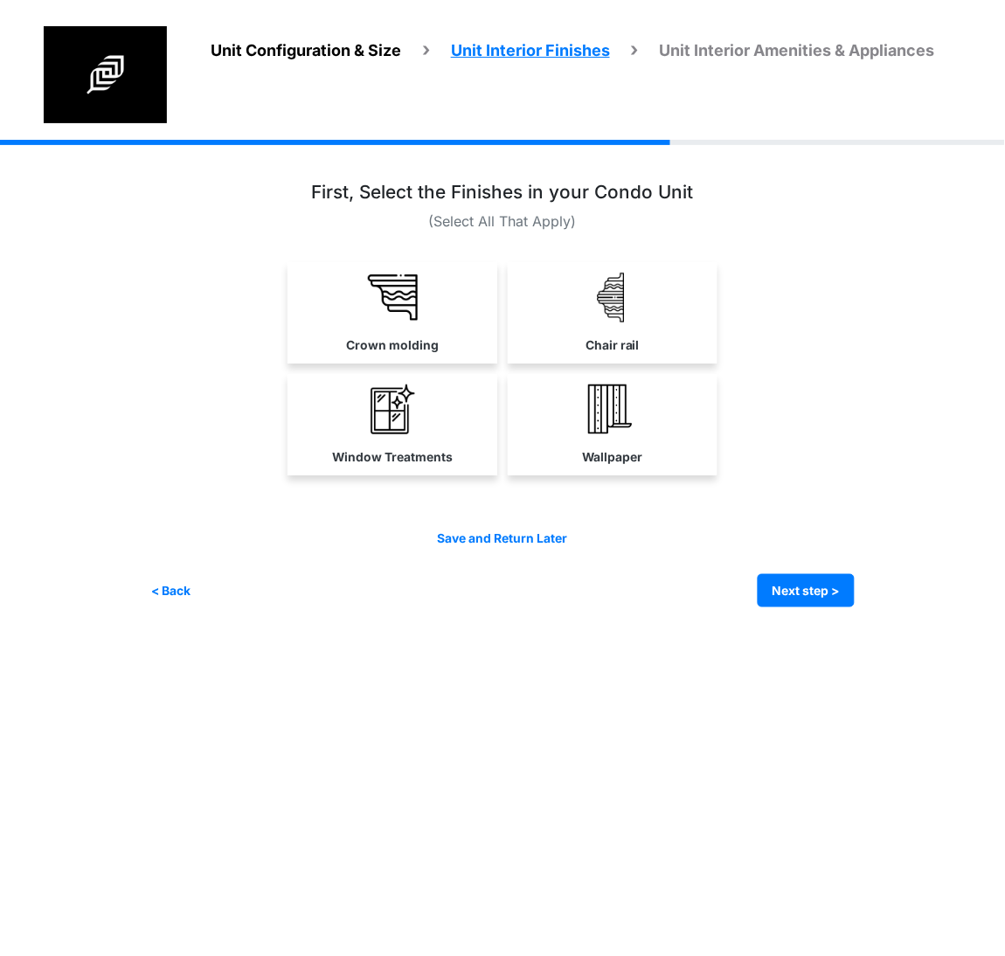
click at [375, 322] on link "Crown molding" at bounding box center [392, 312] width 210 height 101
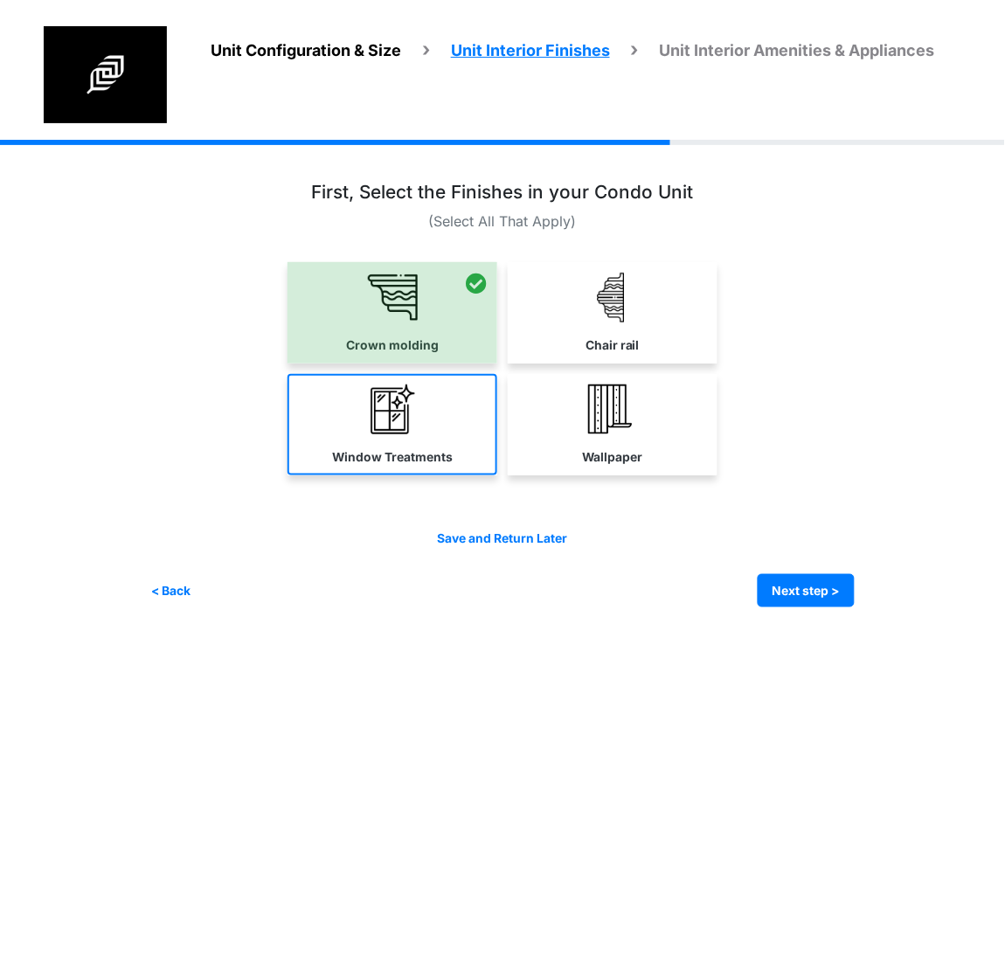
click at [363, 415] on link "Window Treatments" at bounding box center [392, 424] width 210 height 101
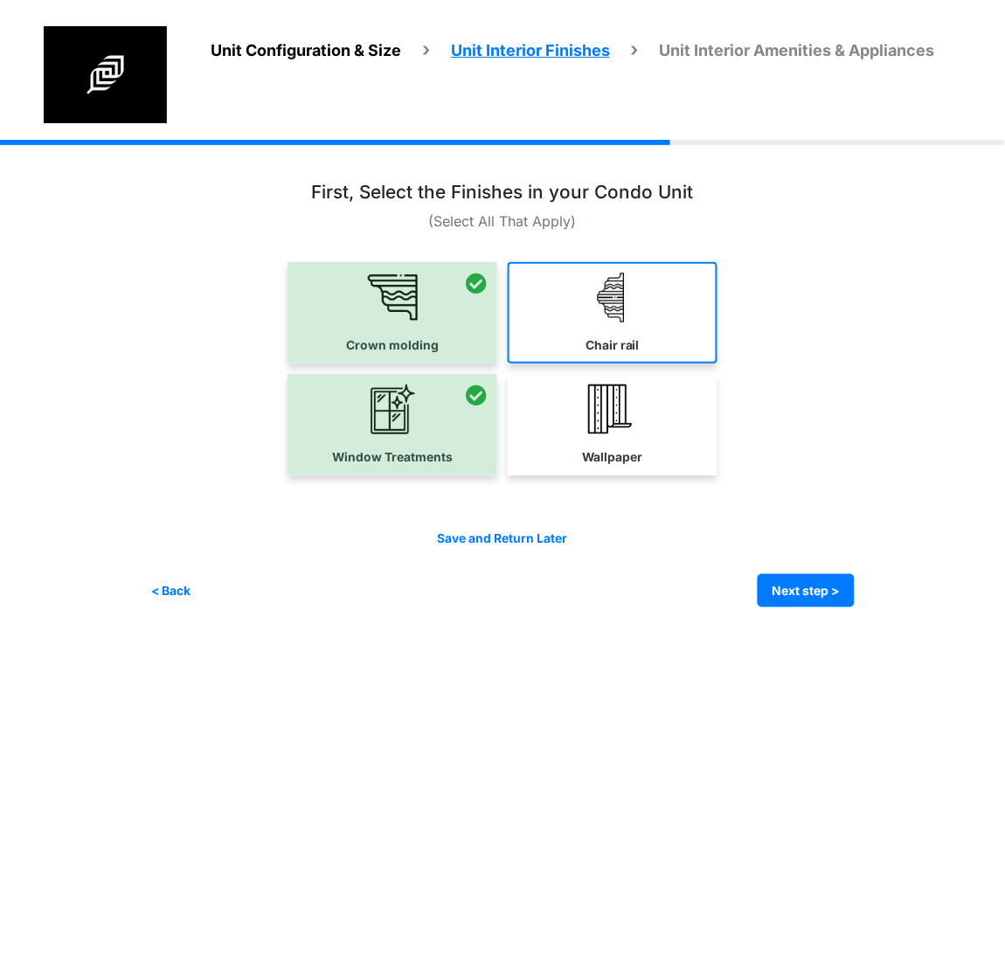
click at [570, 332] on link "Chair rail" at bounding box center [613, 312] width 210 height 101
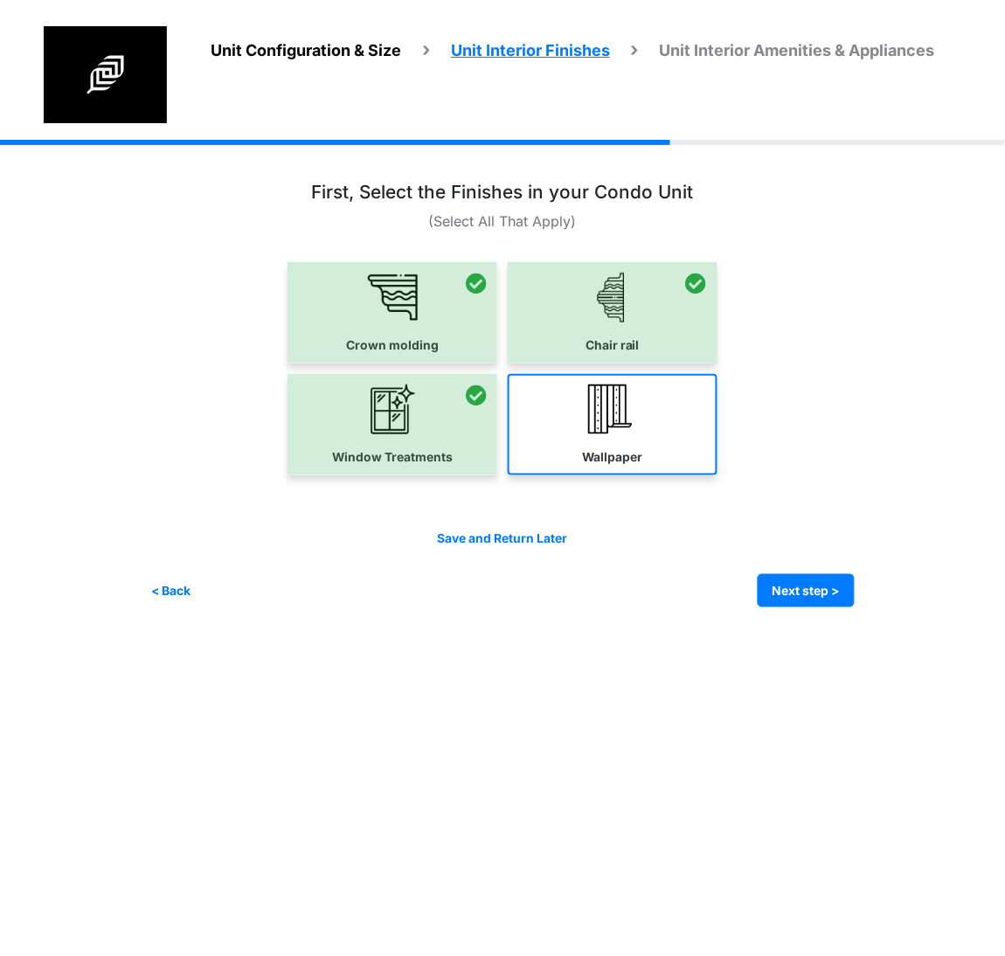
click at [588, 424] on img at bounding box center [613, 409] width 50 height 50
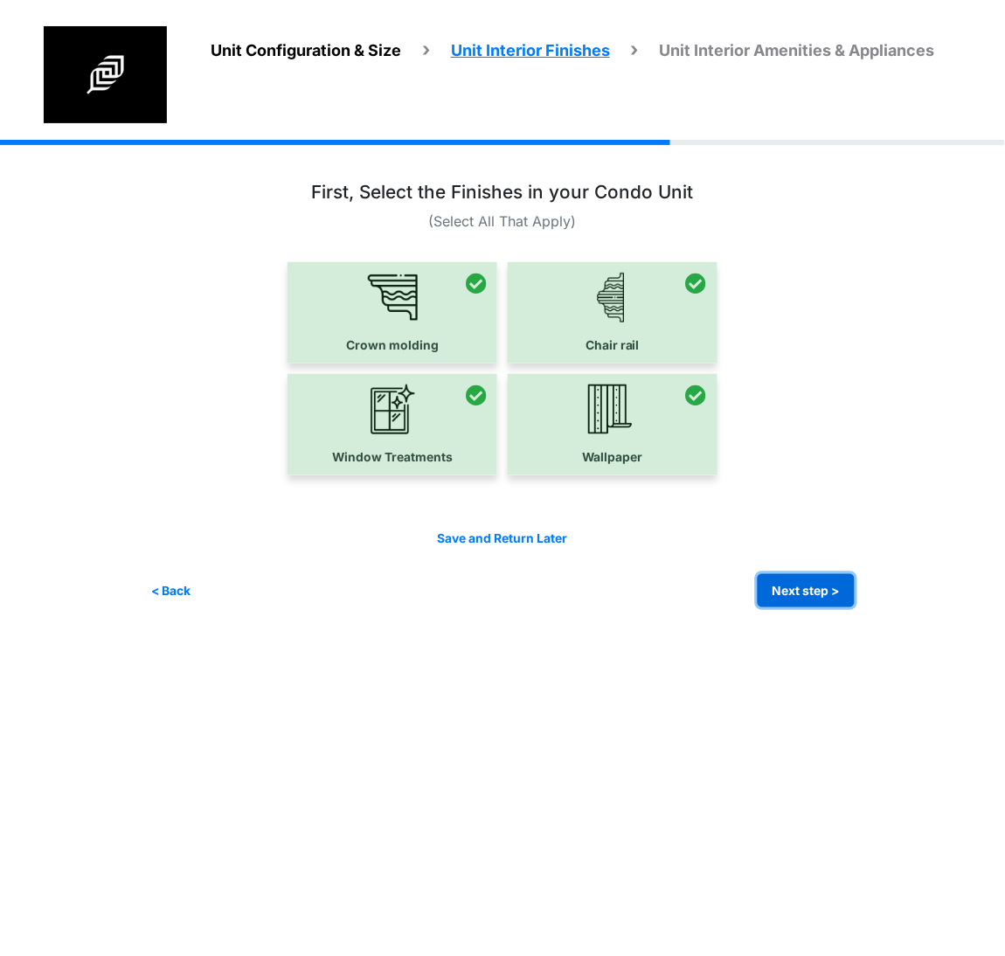
click at [813, 598] on button "Next step >" at bounding box center [805, 591] width 97 height 34
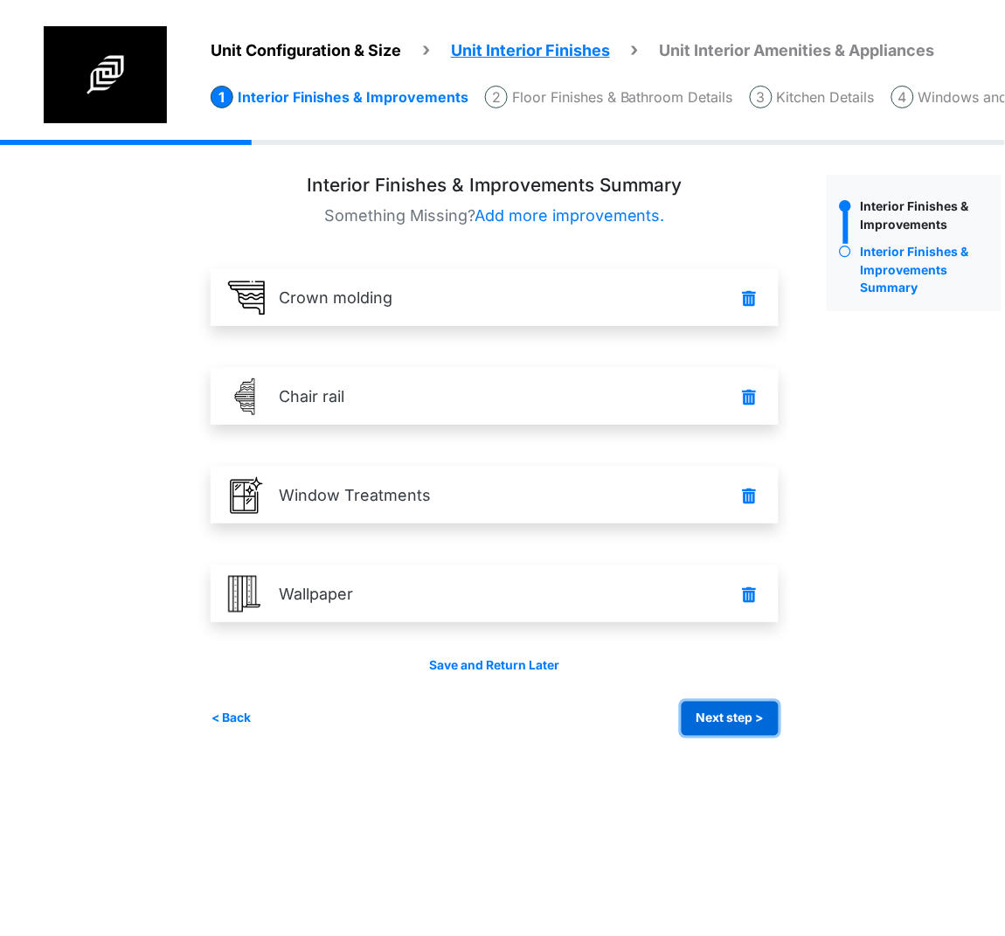
click at [736, 723] on button "Next step >" at bounding box center [729, 718] width 97 height 34
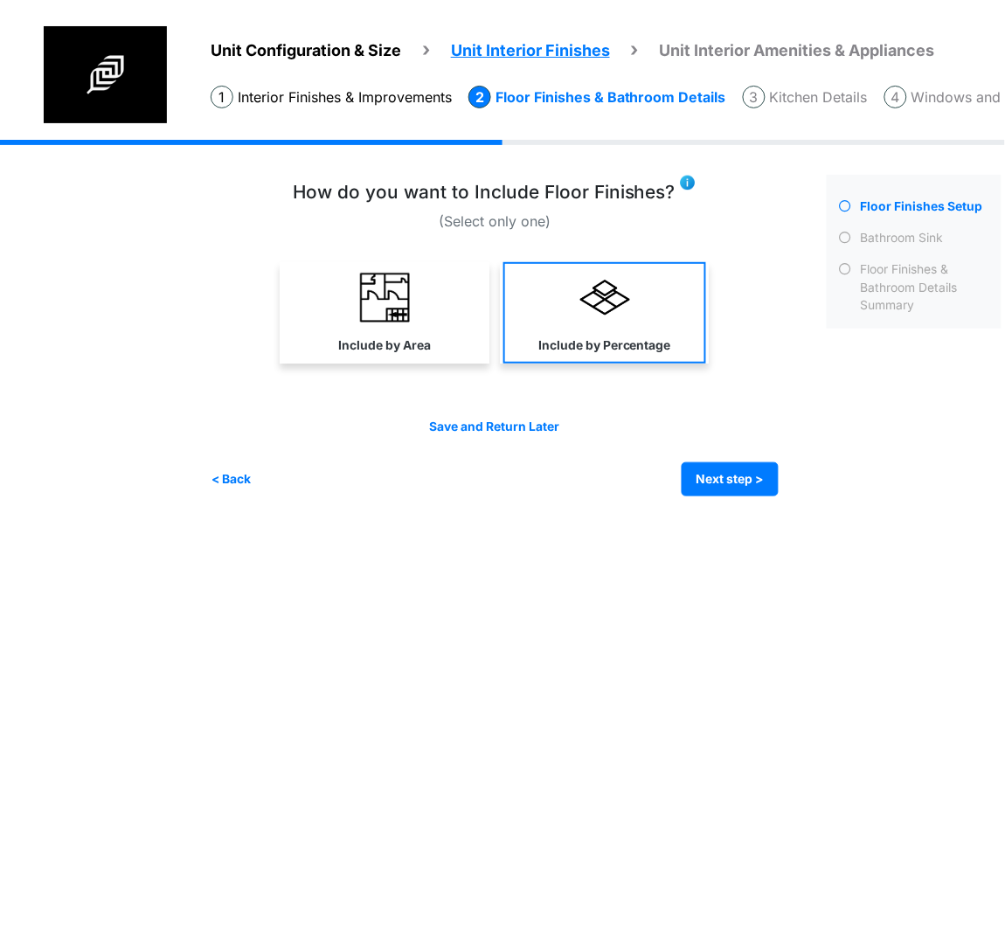
click at [615, 304] on img at bounding box center [605, 298] width 50 height 50
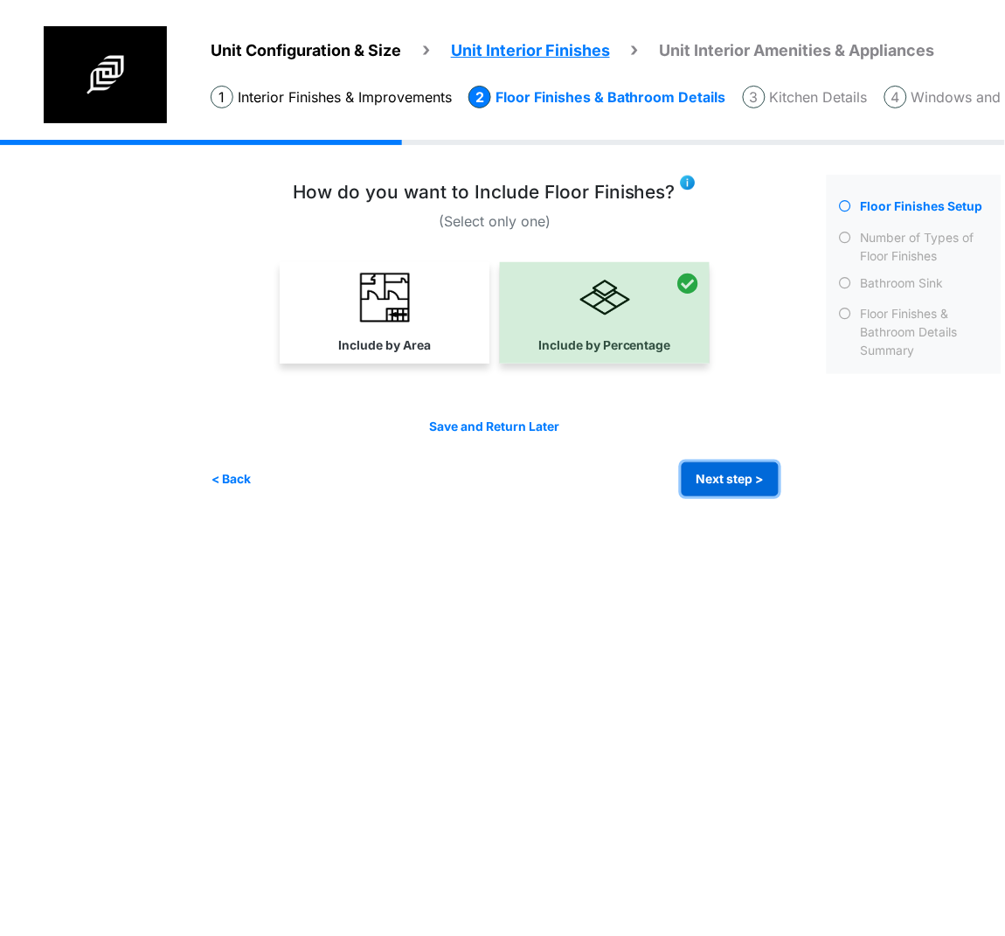
click at [708, 463] on button "Next step >" at bounding box center [729, 479] width 97 height 34
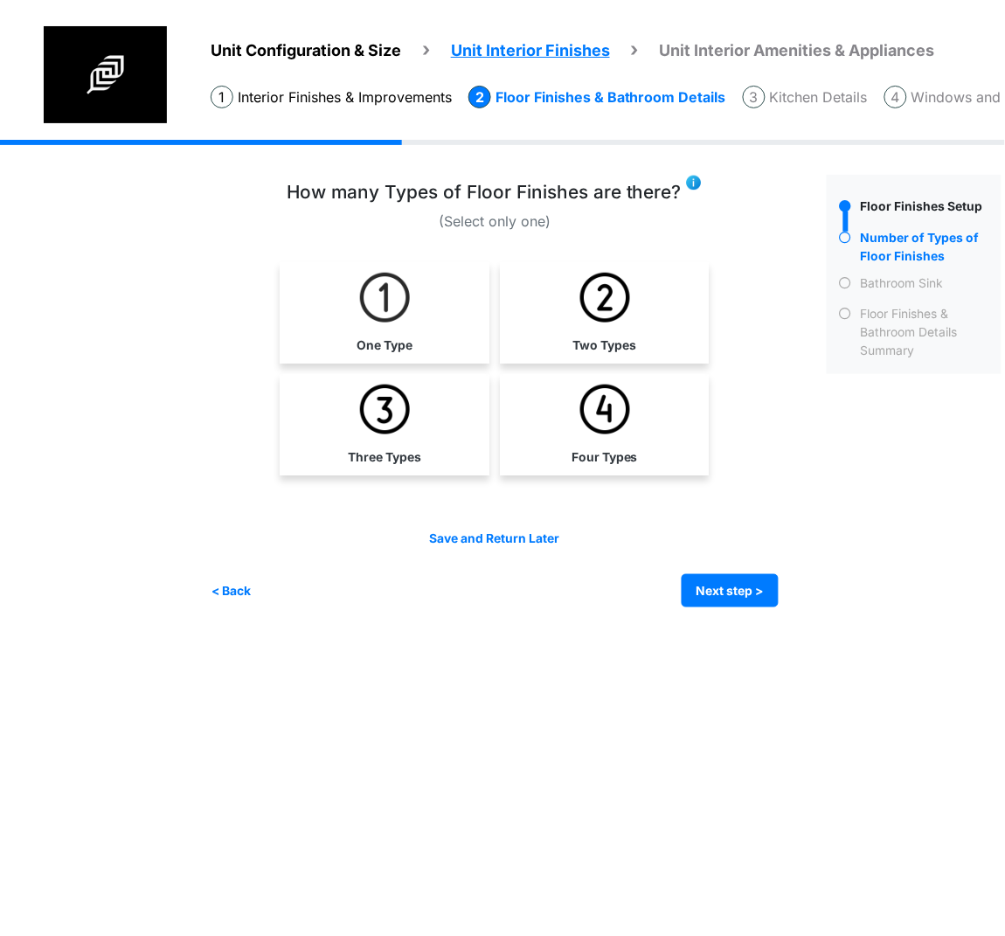
drag, startPoint x: 361, startPoint y: 446, endPoint x: 625, endPoint y: 534, distance: 278.7
click at [361, 448] on label "Three Types" at bounding box center [384, 457] width 73 height 18
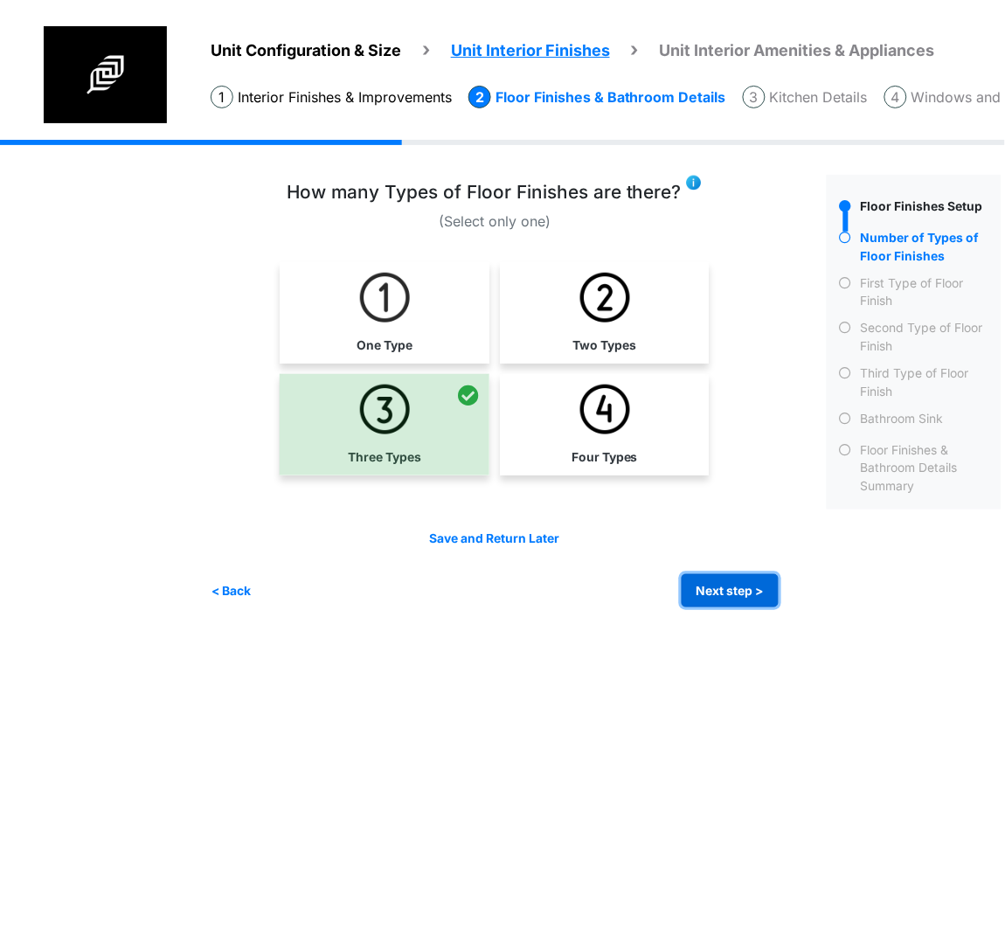
click at [746, 587] on button "Next step >" at bounding box center [729, 591] width 97 height 34
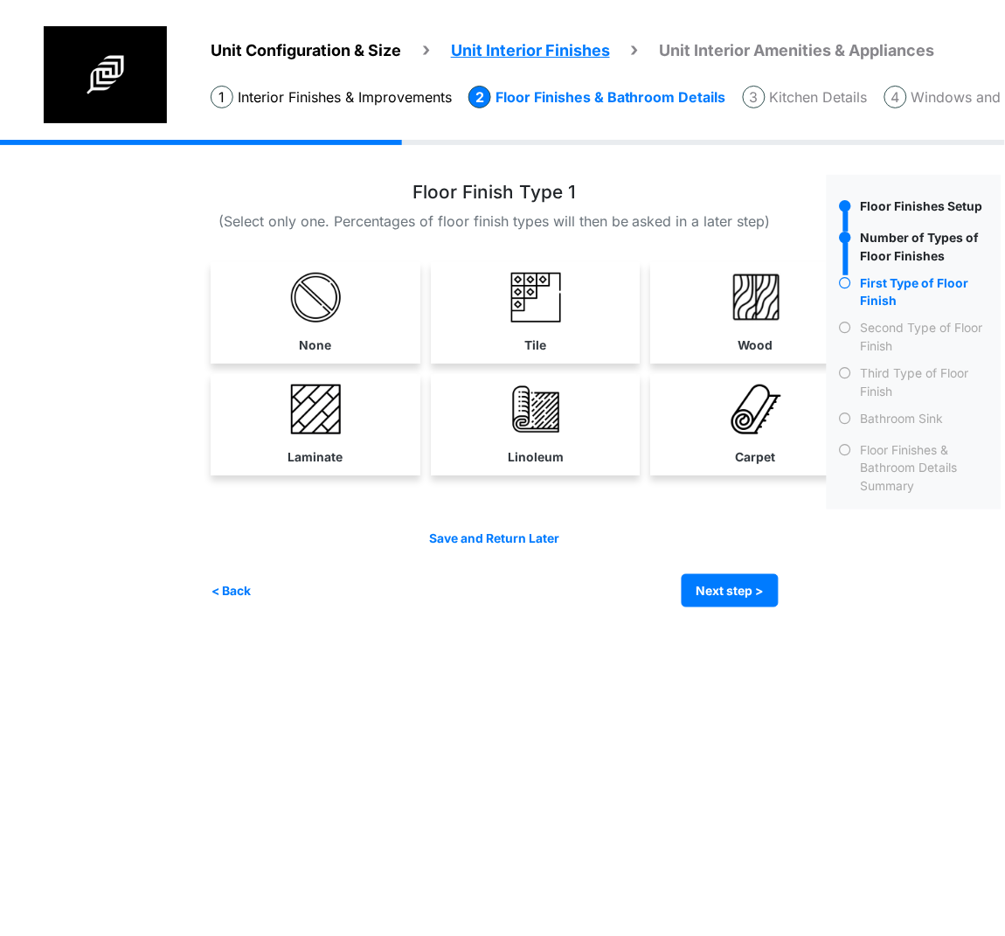
click at [266, 633] on html "Unit Configuration & Size Unit Interior Finishes Unit Interior Amenities & Appl…" at bounding box center [502, 316] width 1005 height 633
click at [350, 446] on link "Laminate" at bounding box center [315, 424] width 203 height 101
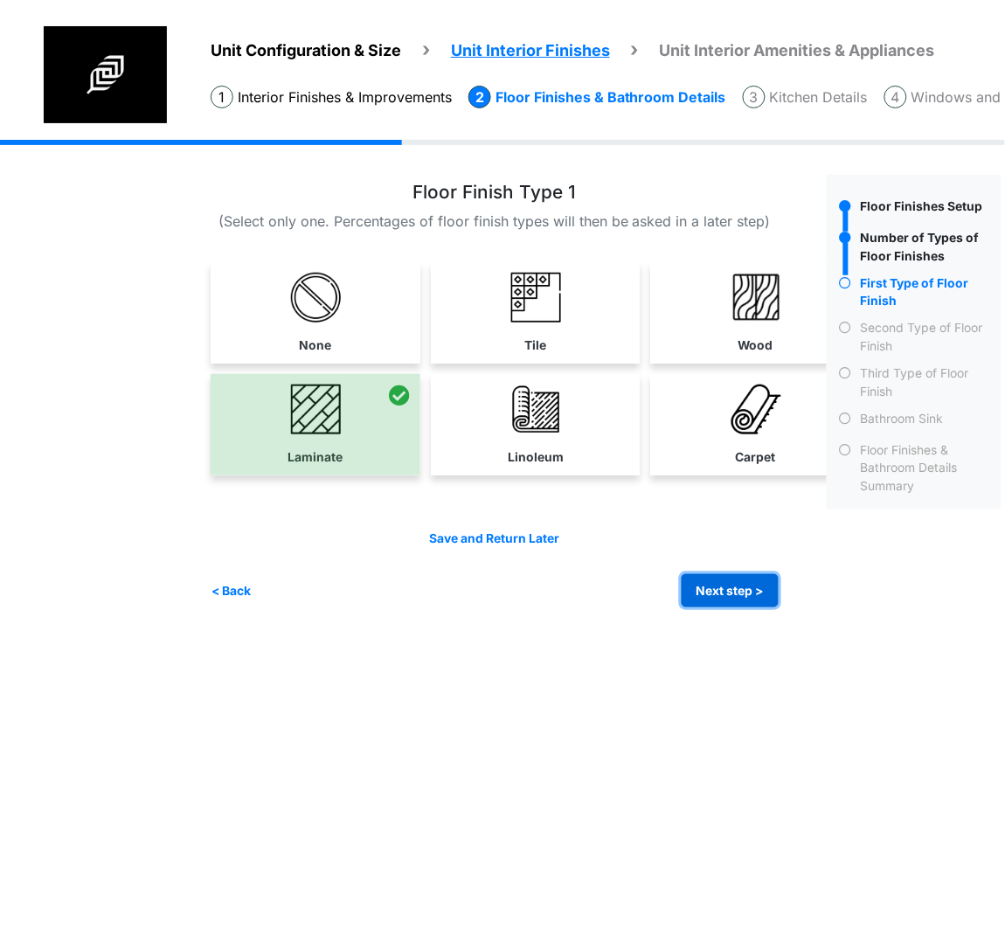
click at [732, 577] on button "Next step >" at bounding box center [729, 591] width 97 height 34
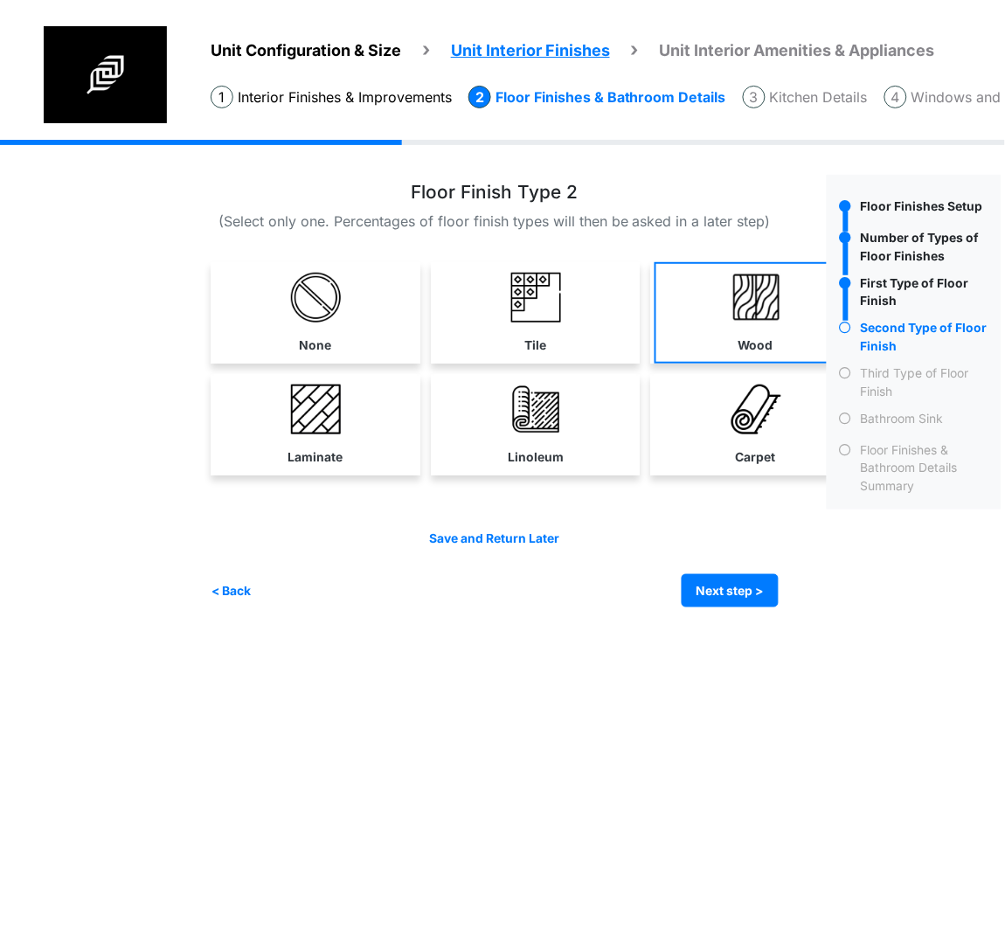
click at [731, 342] on link "Wood" at bounding box center [755, 312] width 203 height 101
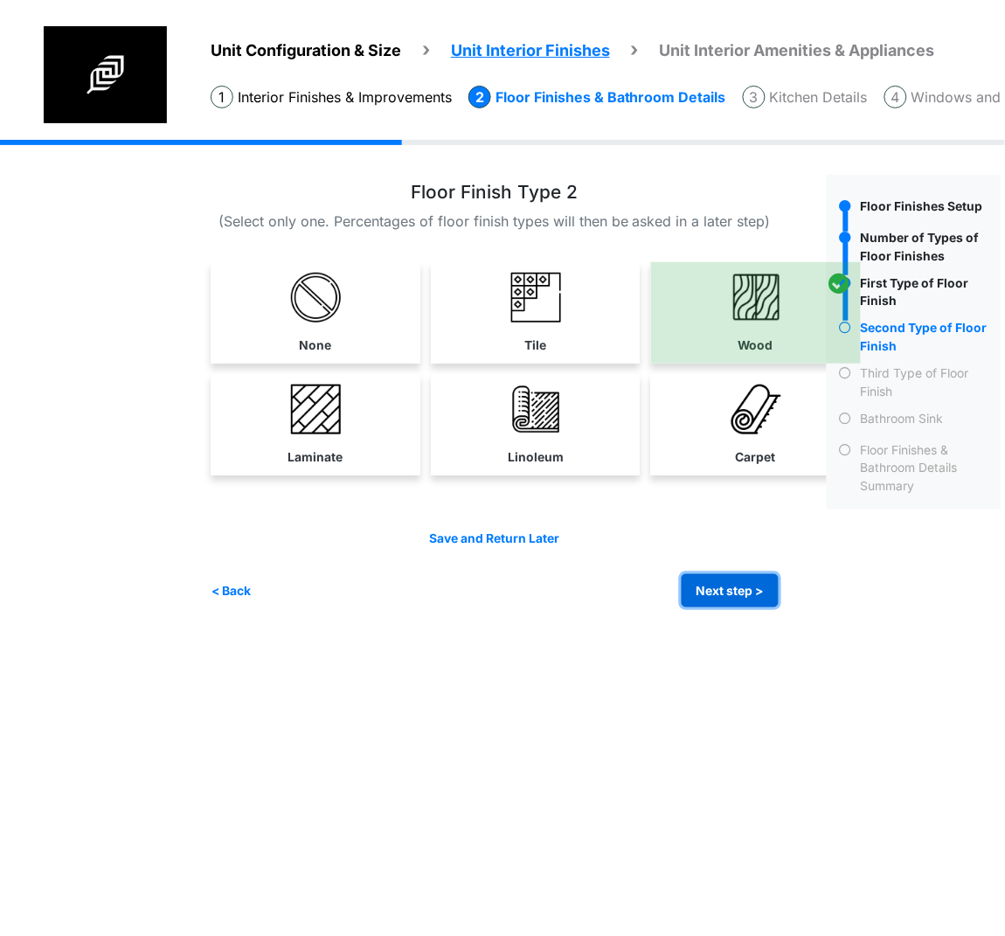
click at [716, 583] on button "Next step >" at bounding box center [729, 591] width 97 height 34
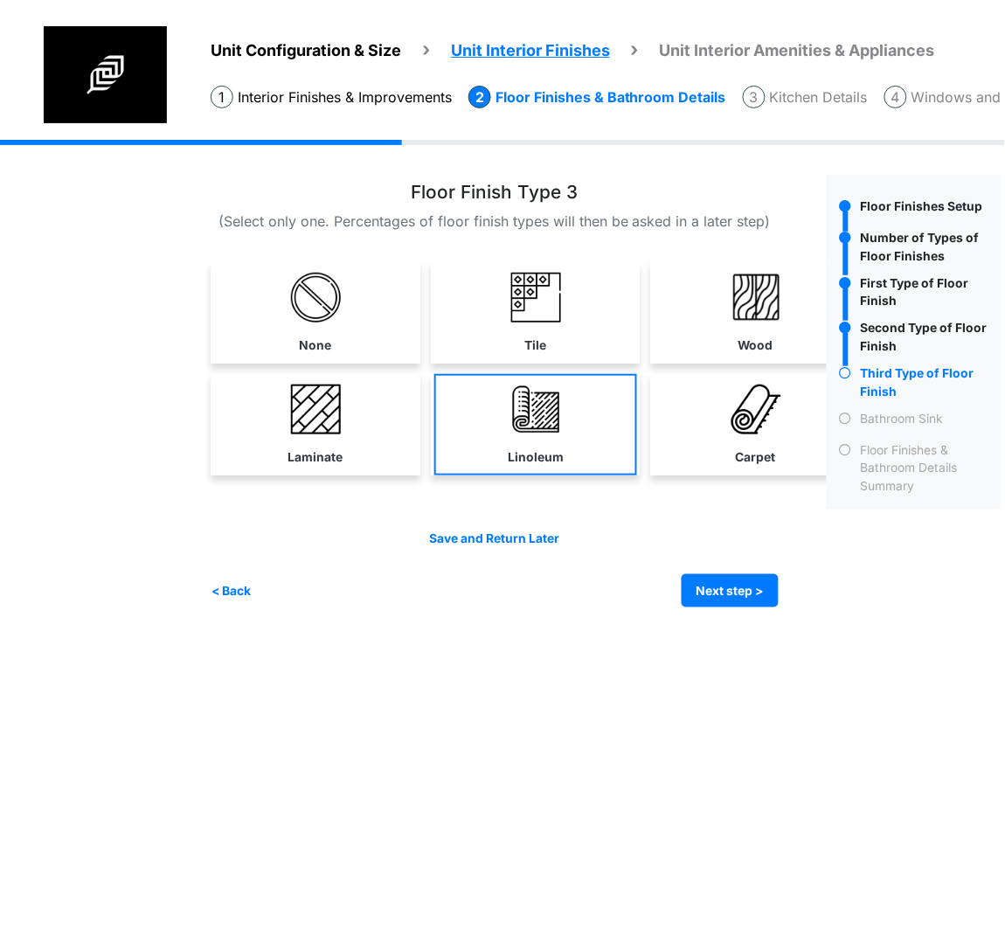
click at [483, 425] on link "Linoleum" at bounding box center [535, 424] width 203 height 101
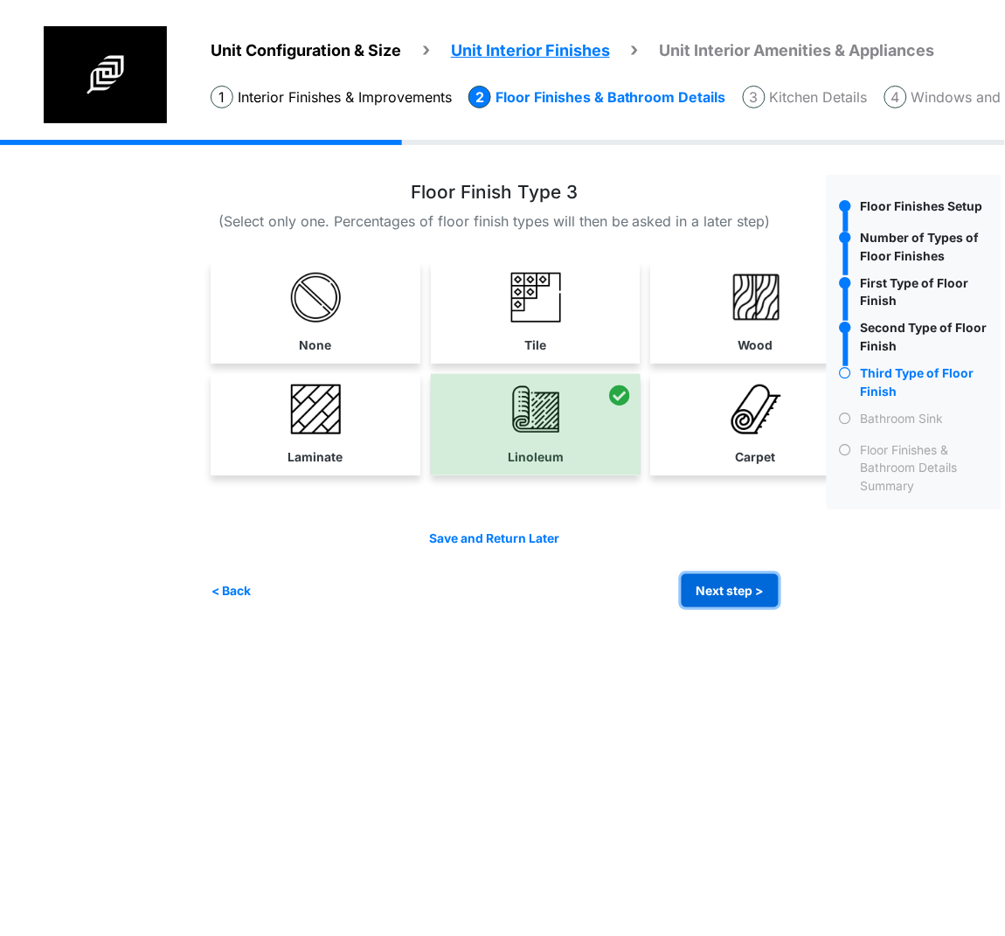
click at [761, 574] on button "Next step >" at bounding box center [729, 591] width 97 height 34
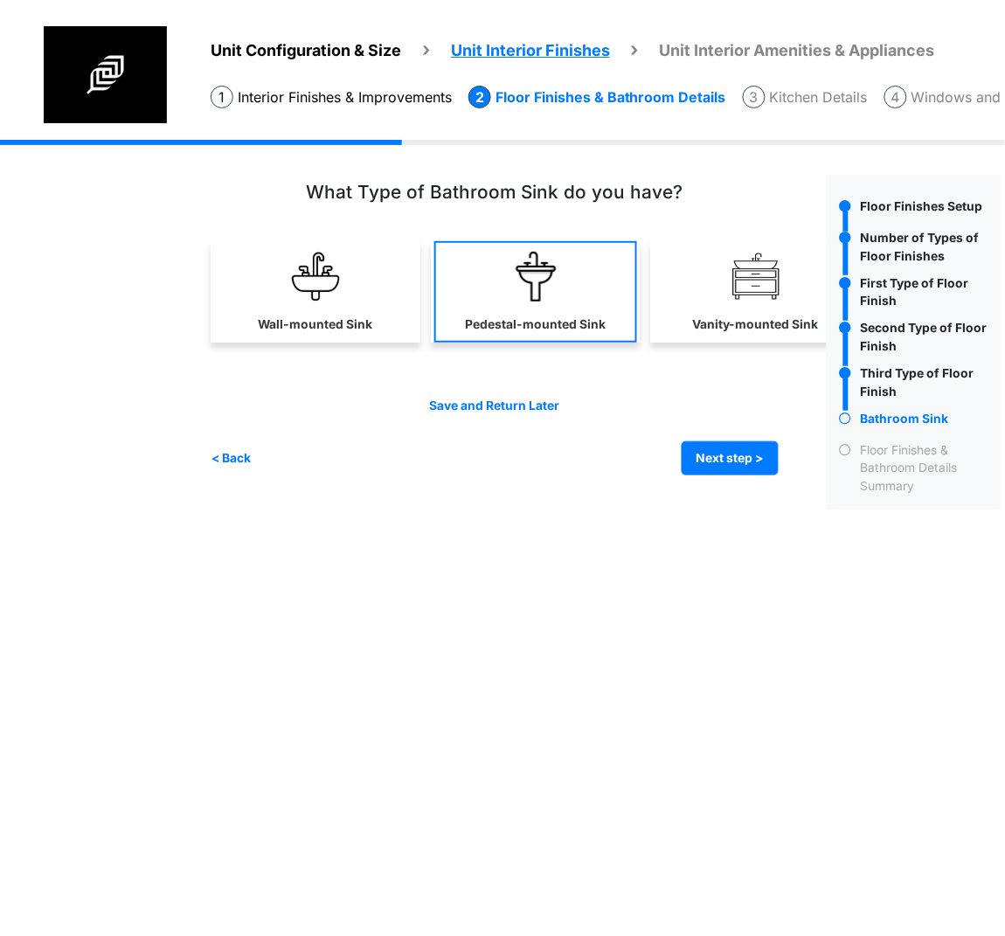
click at [531, 310] on link "Pedestal-mounted Sink" at bounding box center [535, 291] width 203 height 101
select select "*"
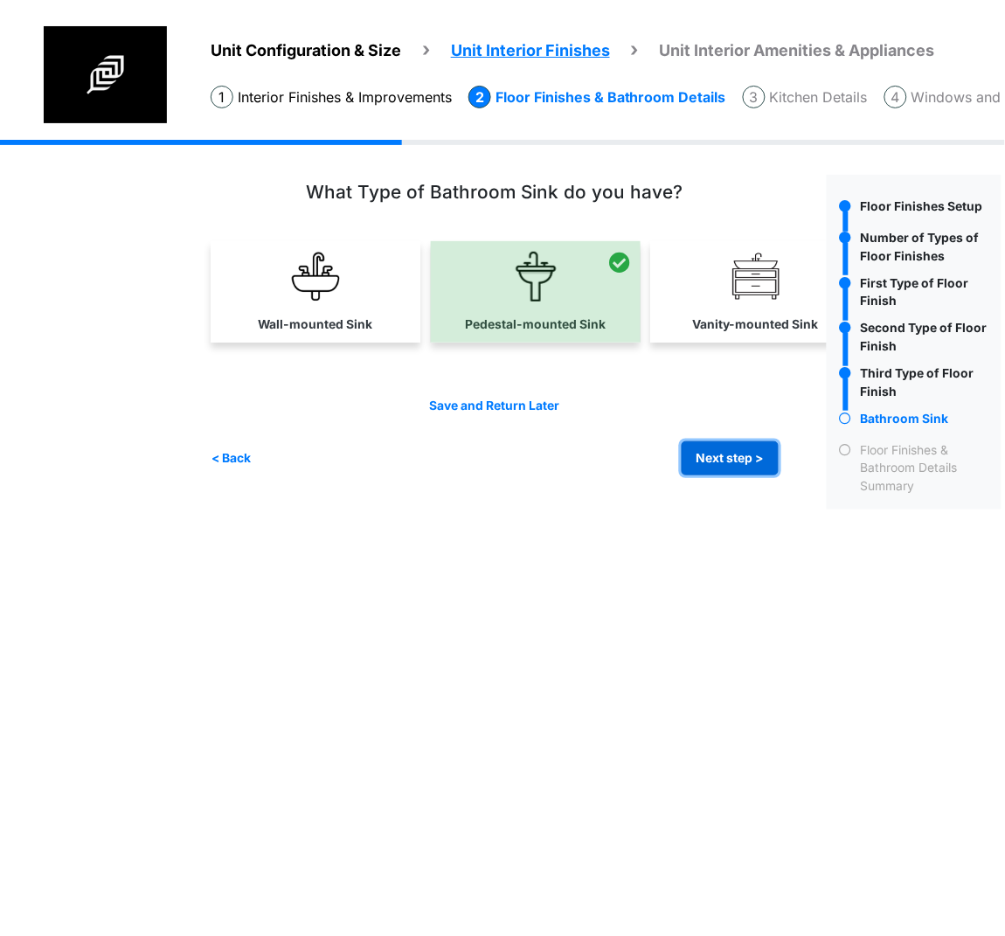
click at [721, 451] on button "Next step >" at bounding box center [729, 458] width 97 height 34
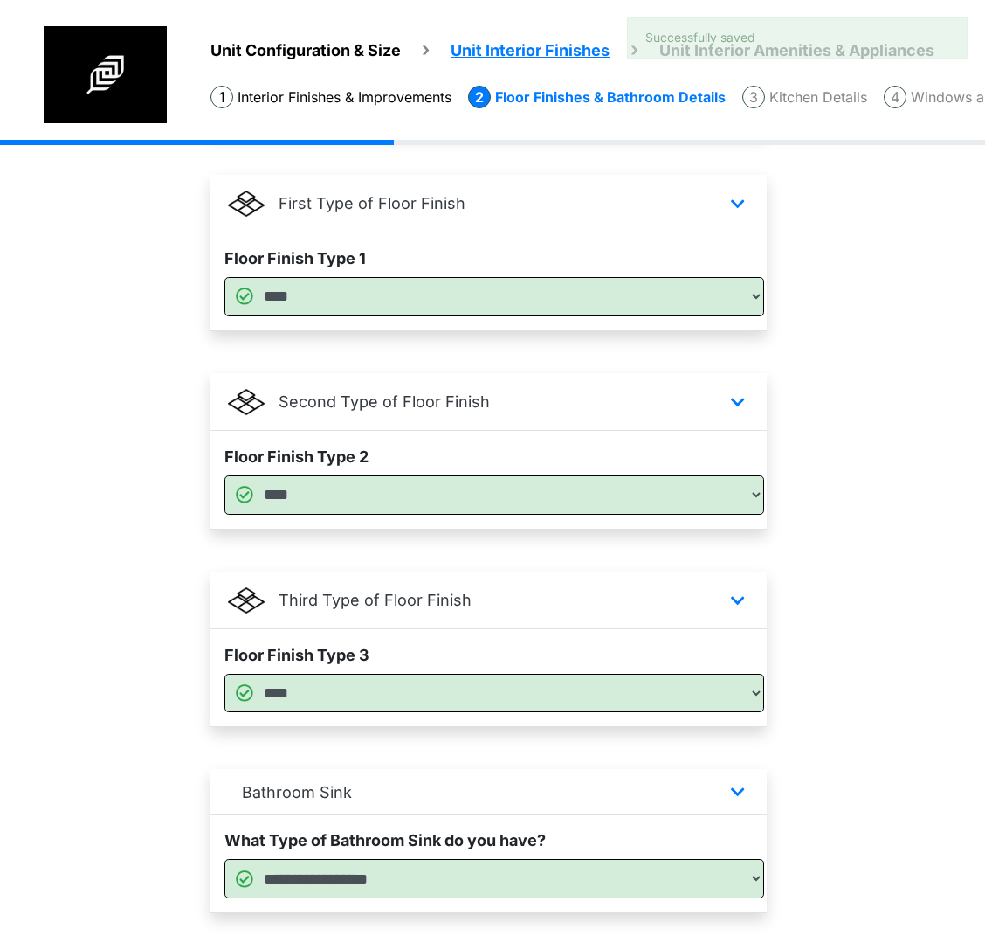
scroll to position [611, 0]
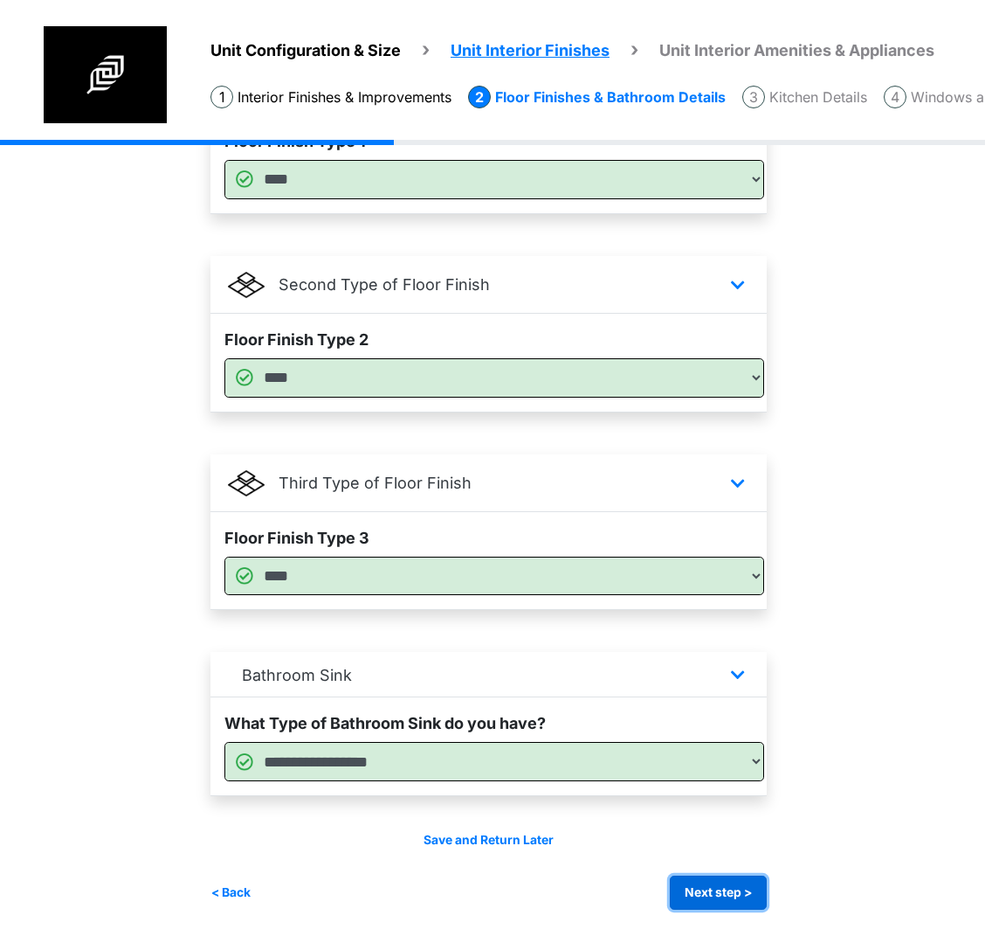
click at [753, 891] on button "Next step >" at bounding box center [718, 892] width 97 height 34
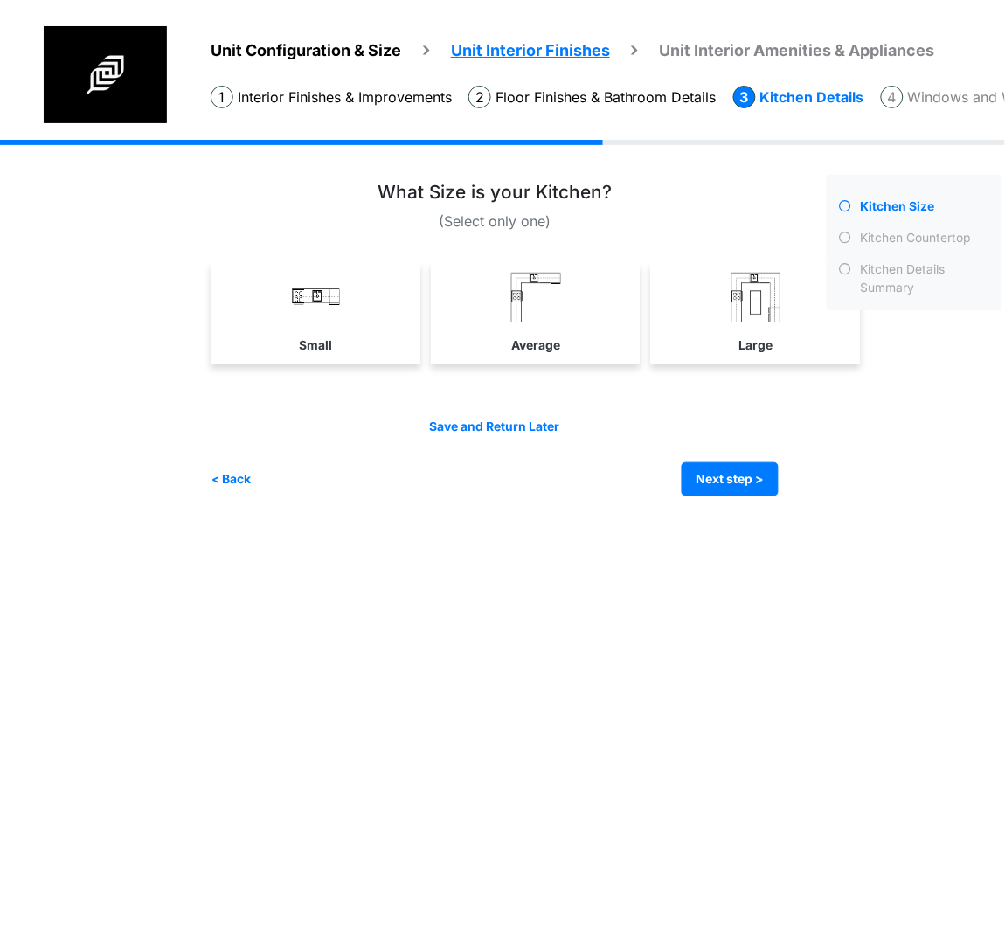
drag, startPoint x: 576, startPoint y: 327, endPoint x: 667, endPoint y: 404, distance: 120.2
click at [576, 326] on link "Average" at bounding box center [535, 312] width 203 height 101
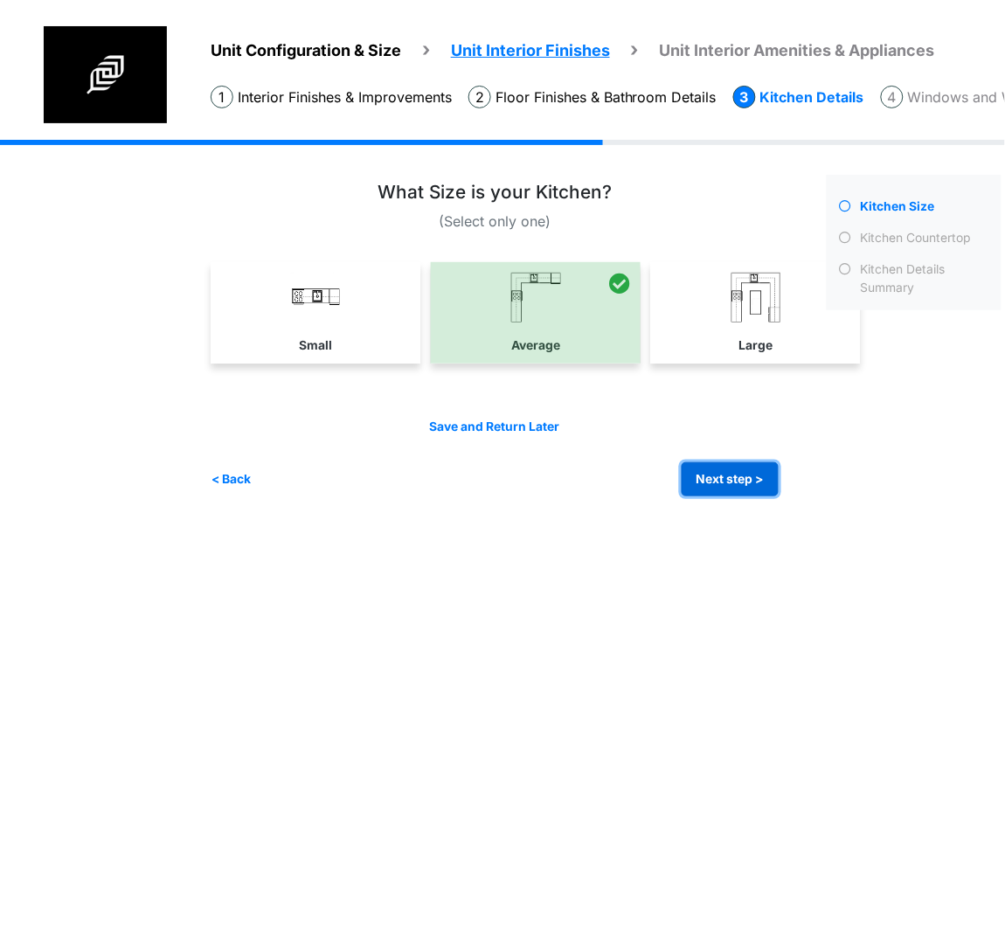
click at [719, 473] on button "Next step >" at bounding box center [729, 479] width 97 height 34
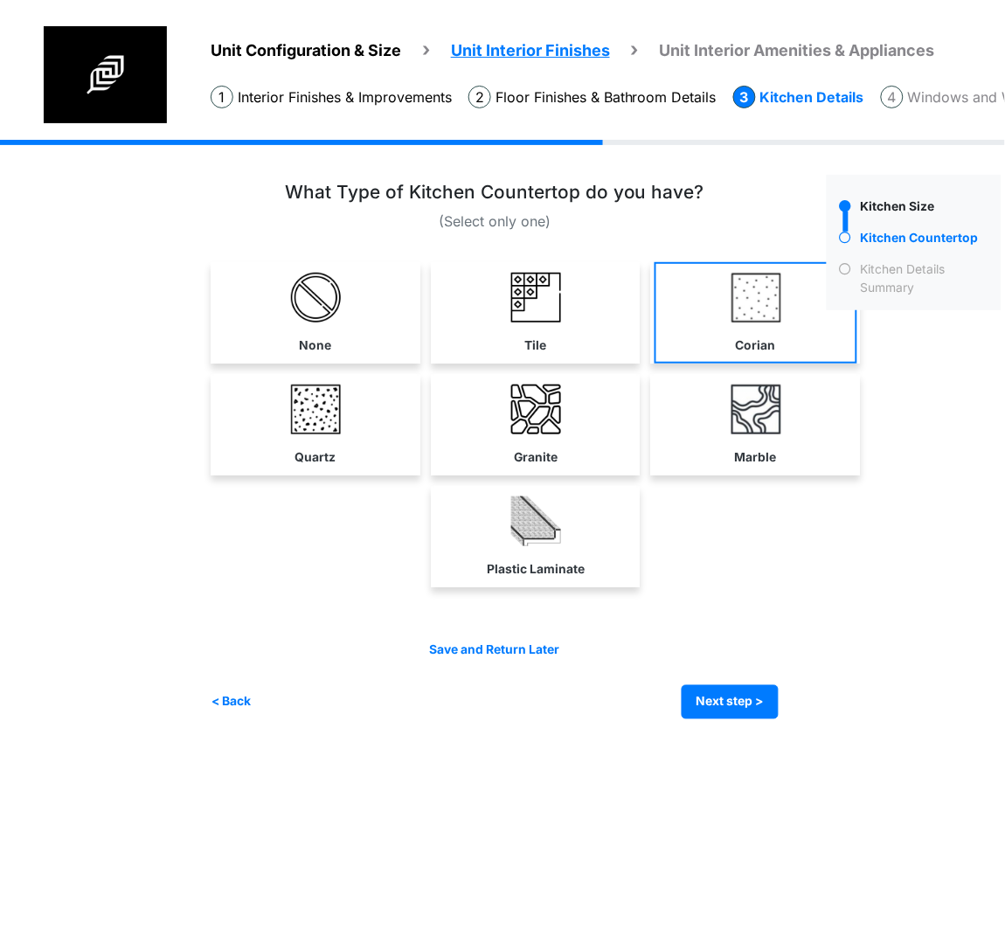
click at [727, 332] on link "Corian" at bounding box center [755, 312] width 203 height 101
select select "*"
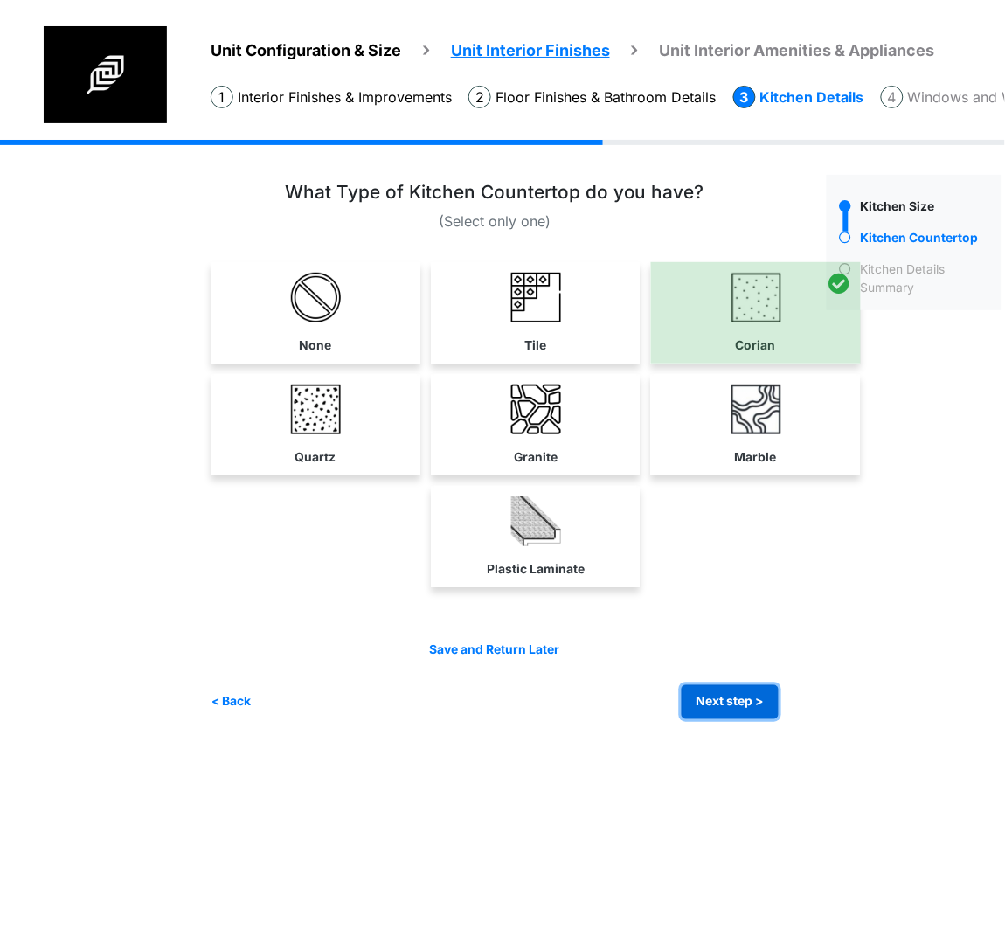
click at [719, 703] on button "Next step >" at bounding box center [729, 702] width 97 height 34
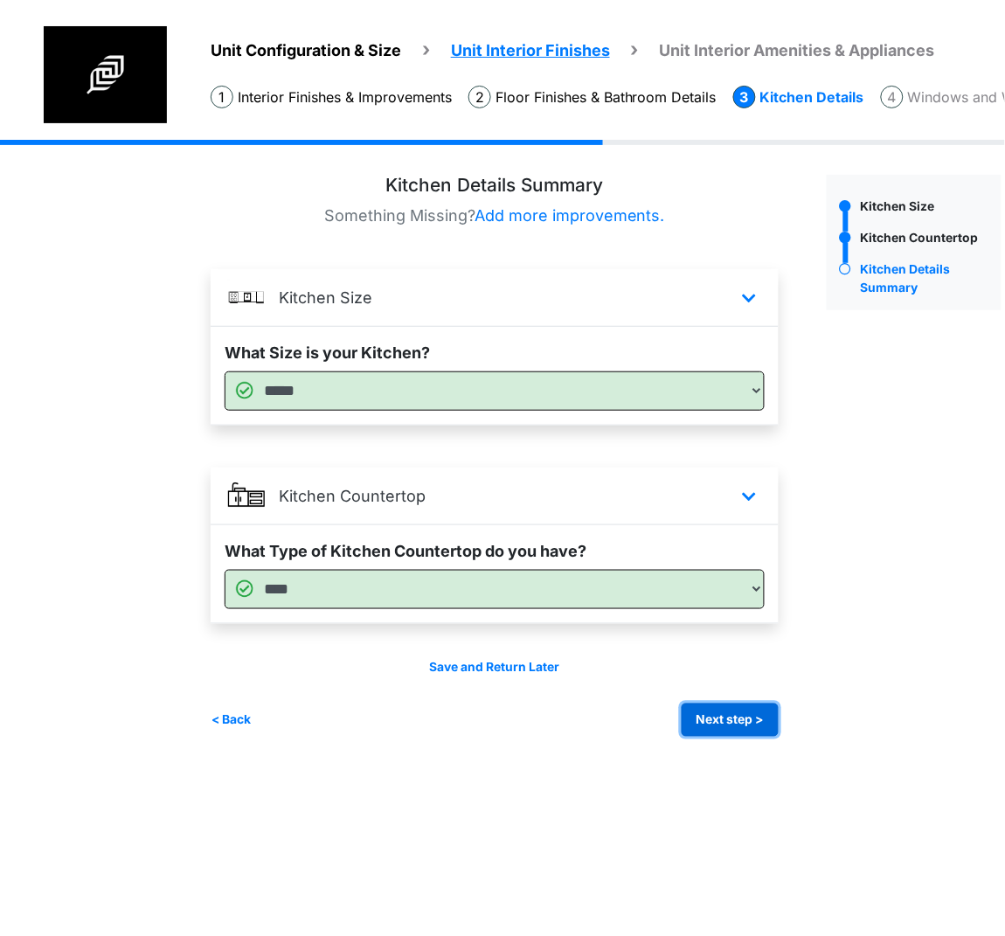
click at [736, 722] on button "Next step >" at bounding box center [729, 720] width 97 height 34
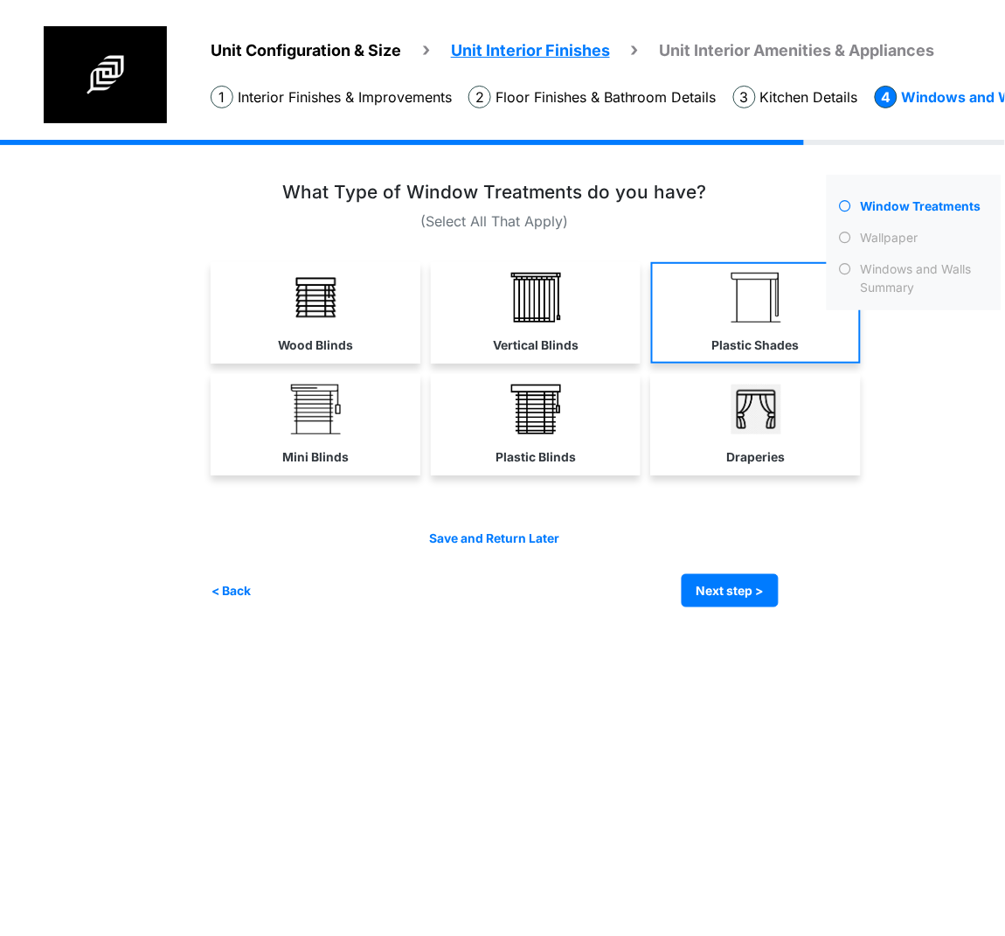
click at [715, 320] on link "Plastic Shades" at bounding box center [756, 312] width 210 height 101
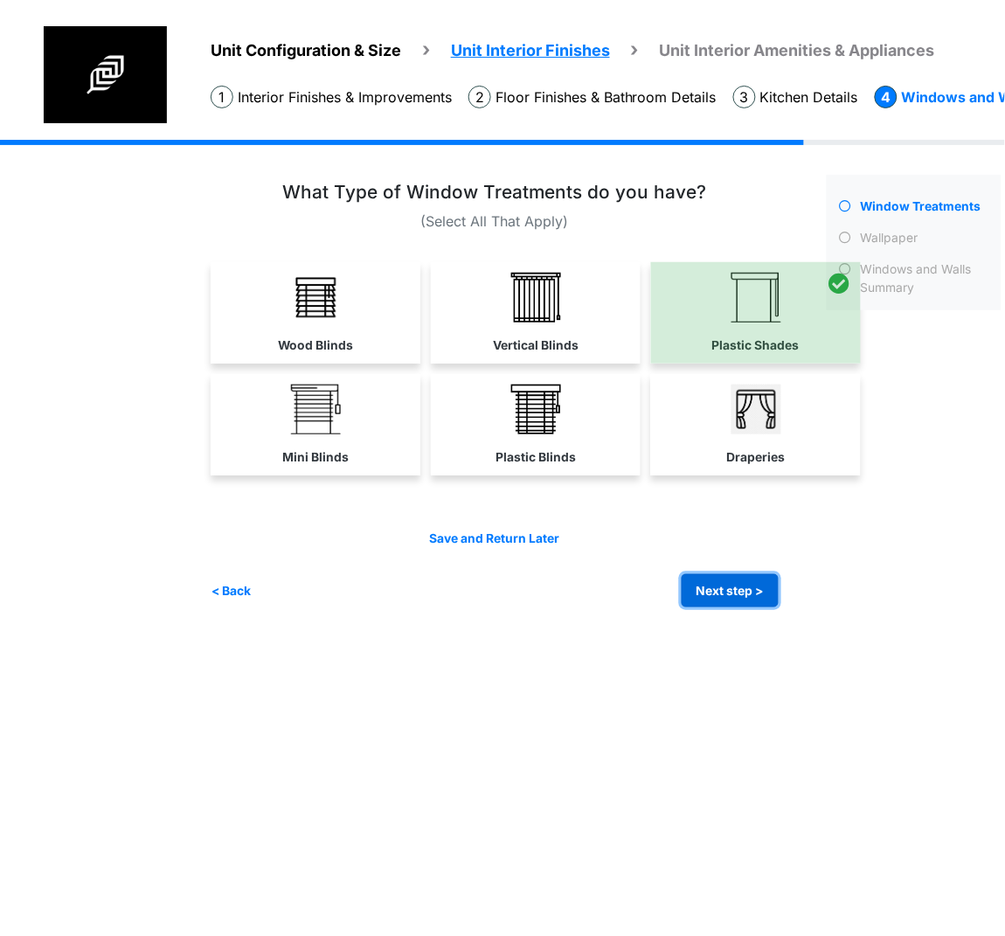
click at [761, 589] on button "Next step >" at bounding box center [729, 591] width 97 height 34
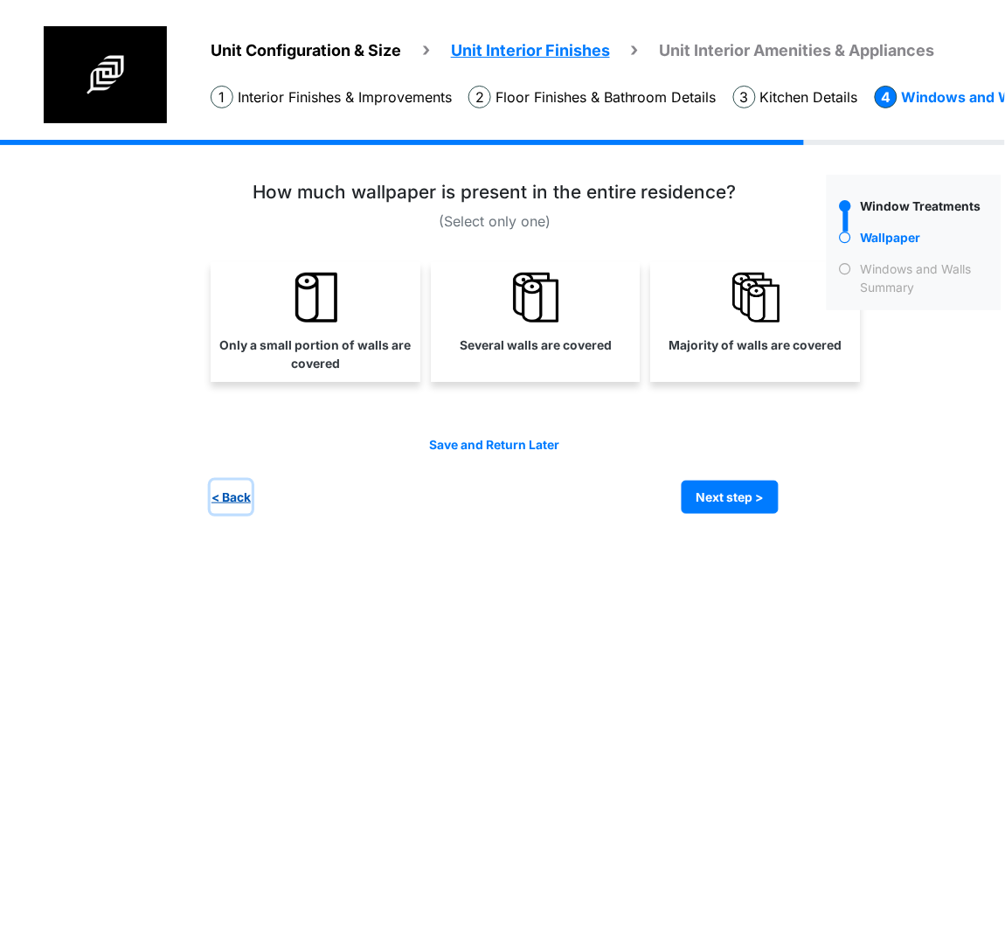
click at [217, 494] on button "< Back" at bounding box center [231, 497] width 41 height 34
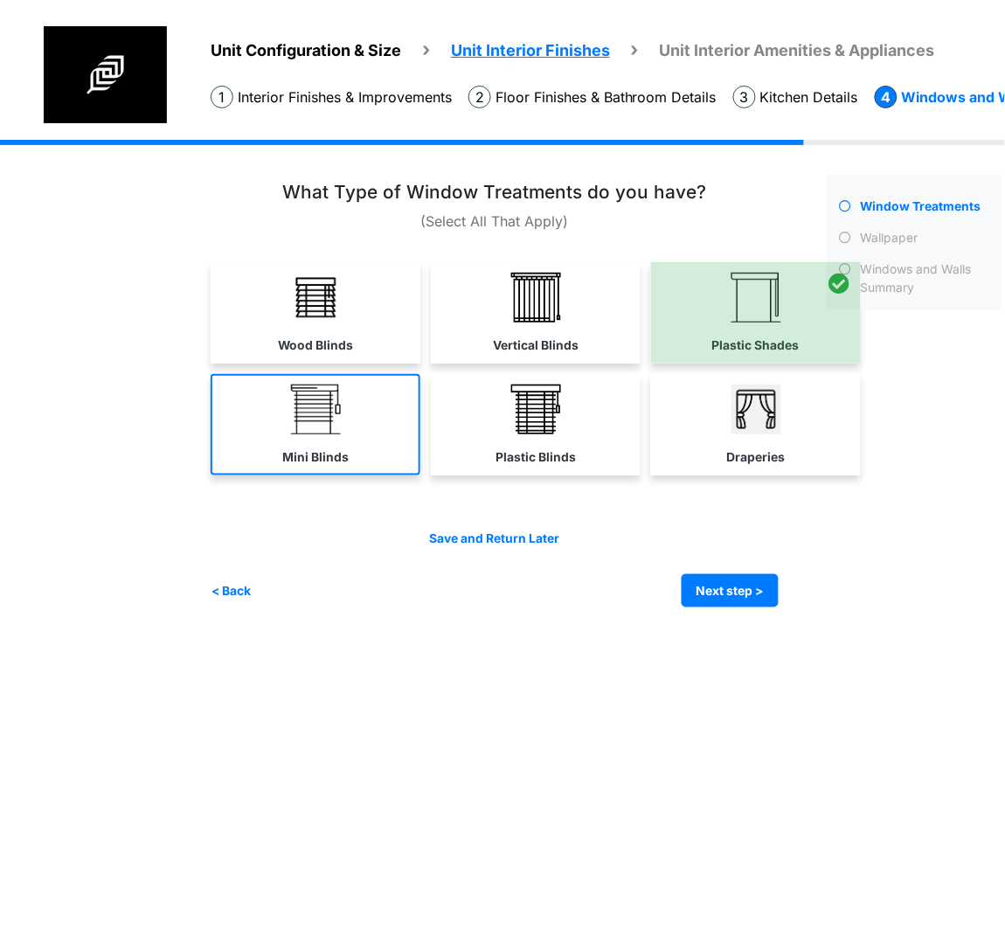
click at [334, 448] on label "Mini Blinds" at bounding box center [315, 457] width 66 height 18
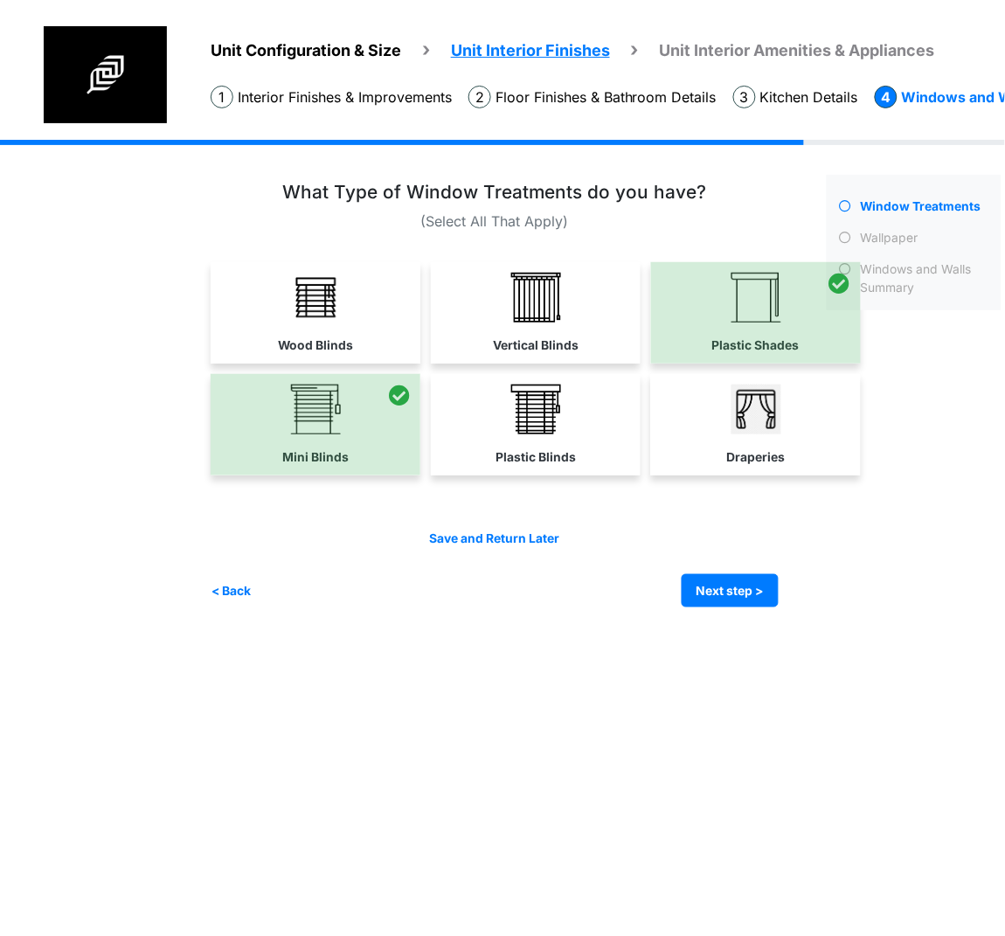
click at [726, 605] on div "Condo Square Footage **** Next step >" at bounding box center [613, 387] width 804 height 494
click at [736, 583] on button "Next step >" at bounding box center [729, 591] width 97 height 34
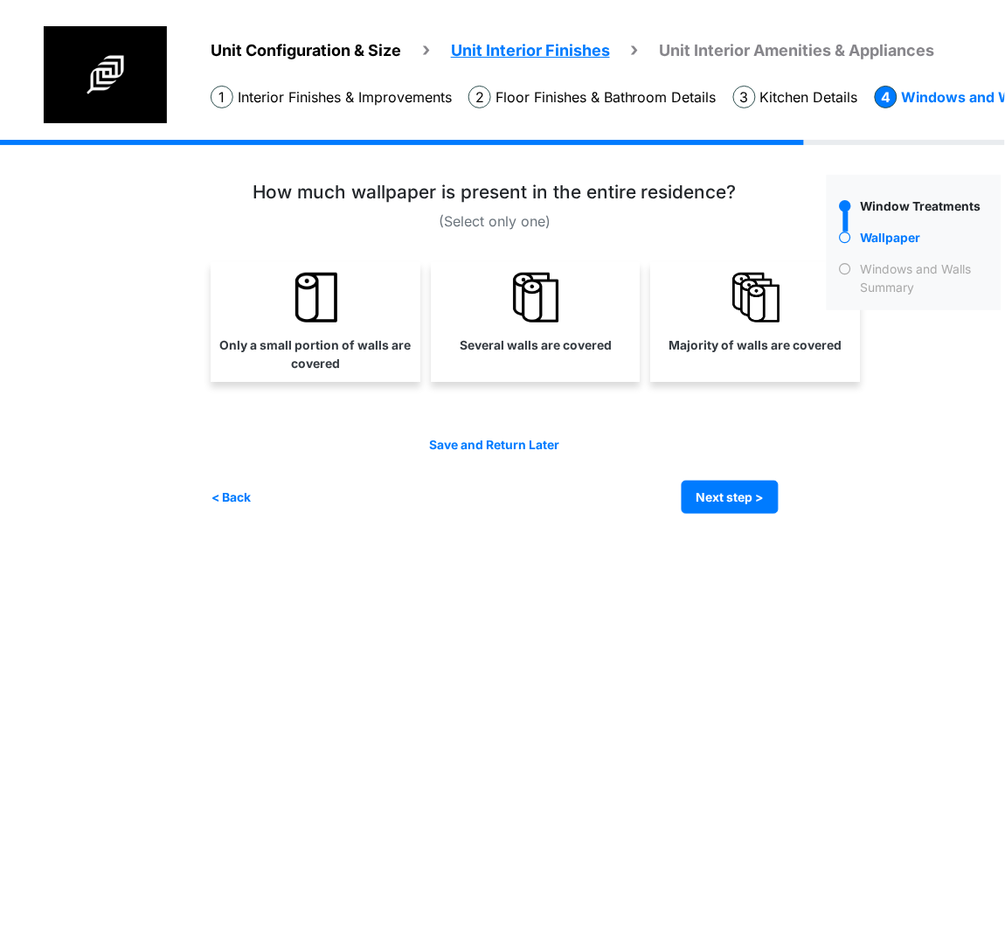
click at [684, 319] on link "Majority of walls are covered" at bounding box center [755, 312] width 203 height 101
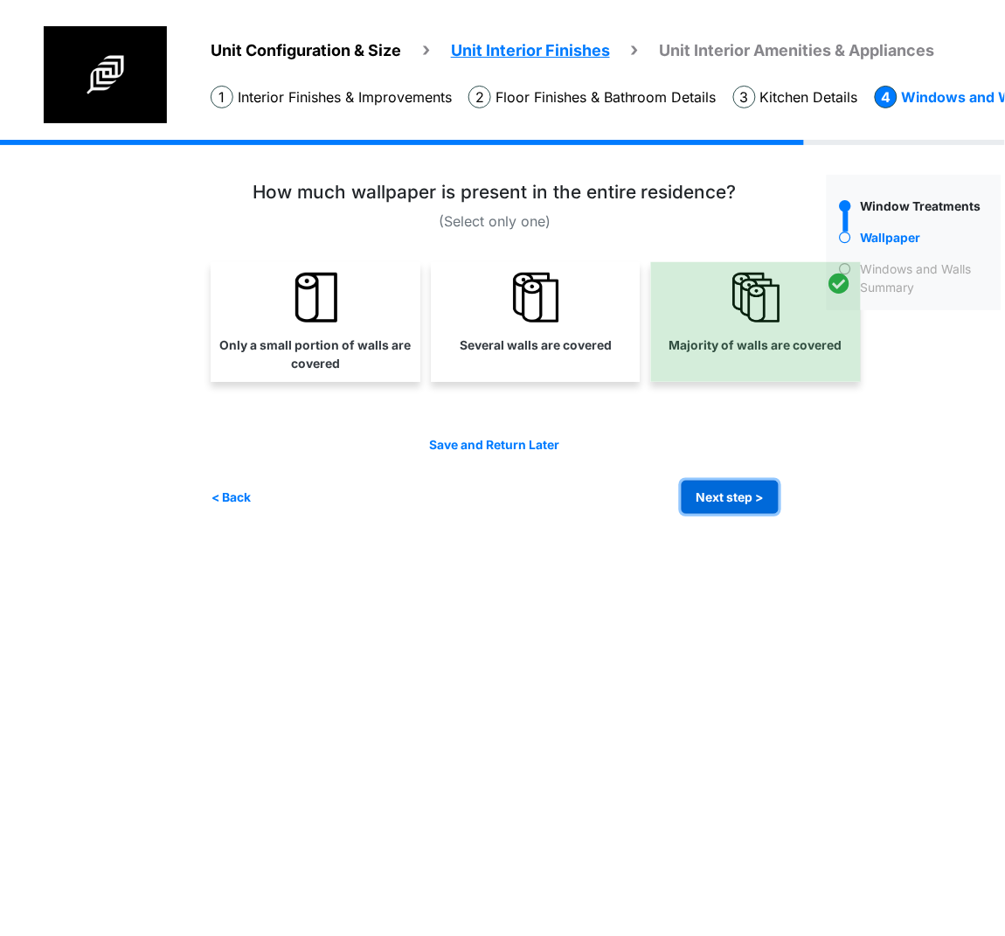
click at [706, 492] on button "Next step >" at bounding box center [729, 497] width 97 height 34
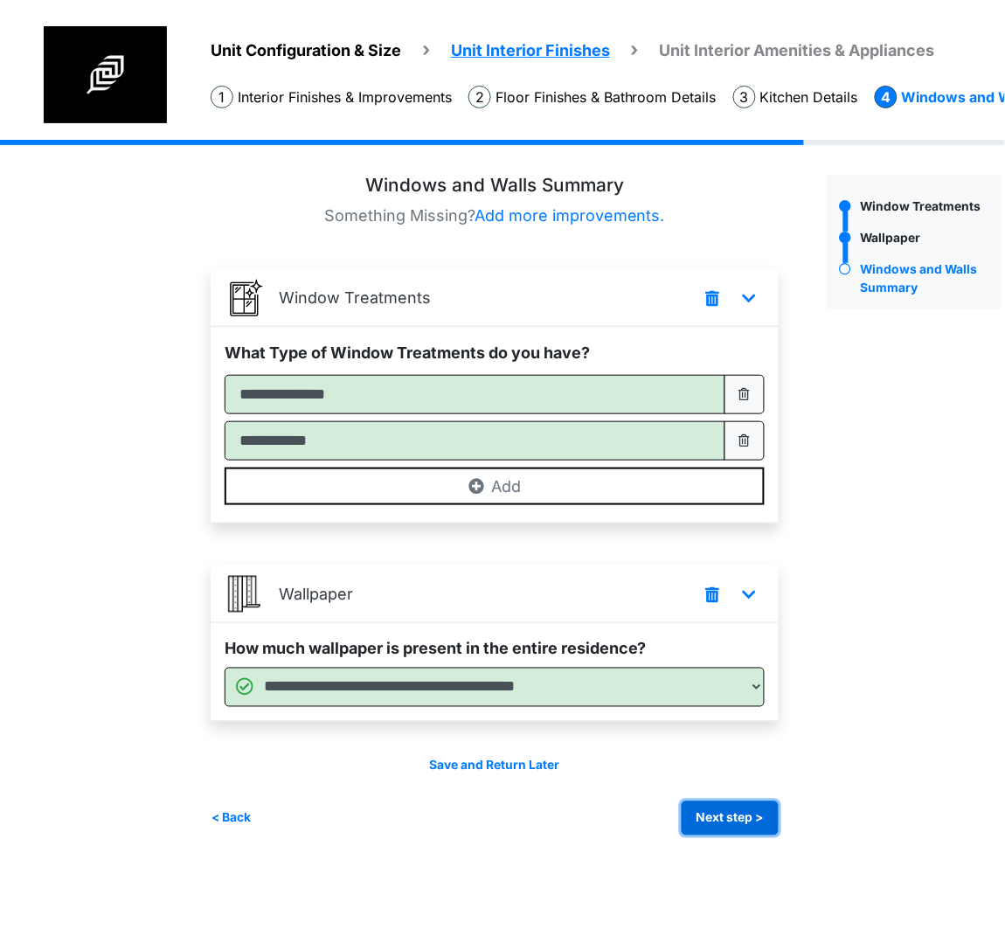
click at [712, 814] on button "Next step >" at bounding box center [729, 818] width 97 height 34
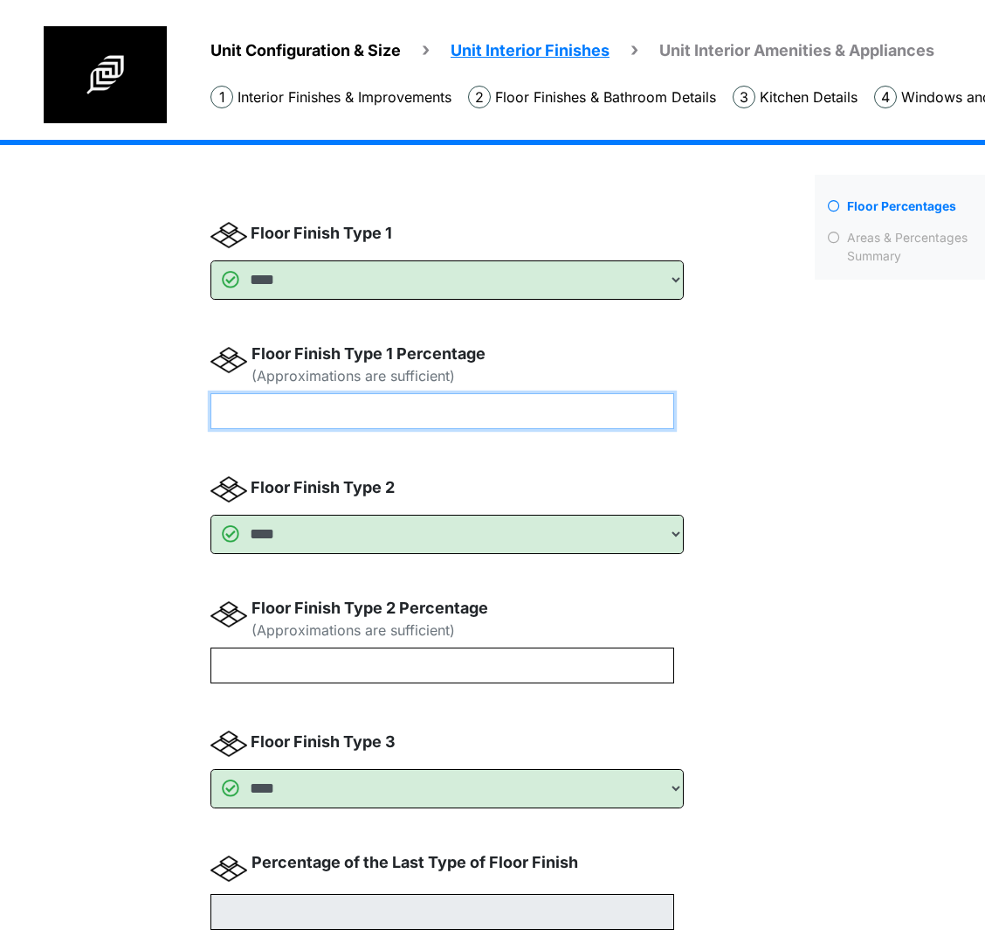
click at [259, 406] on input "number" at bounding box center [443, 411] width 464 height 36
type input "**"
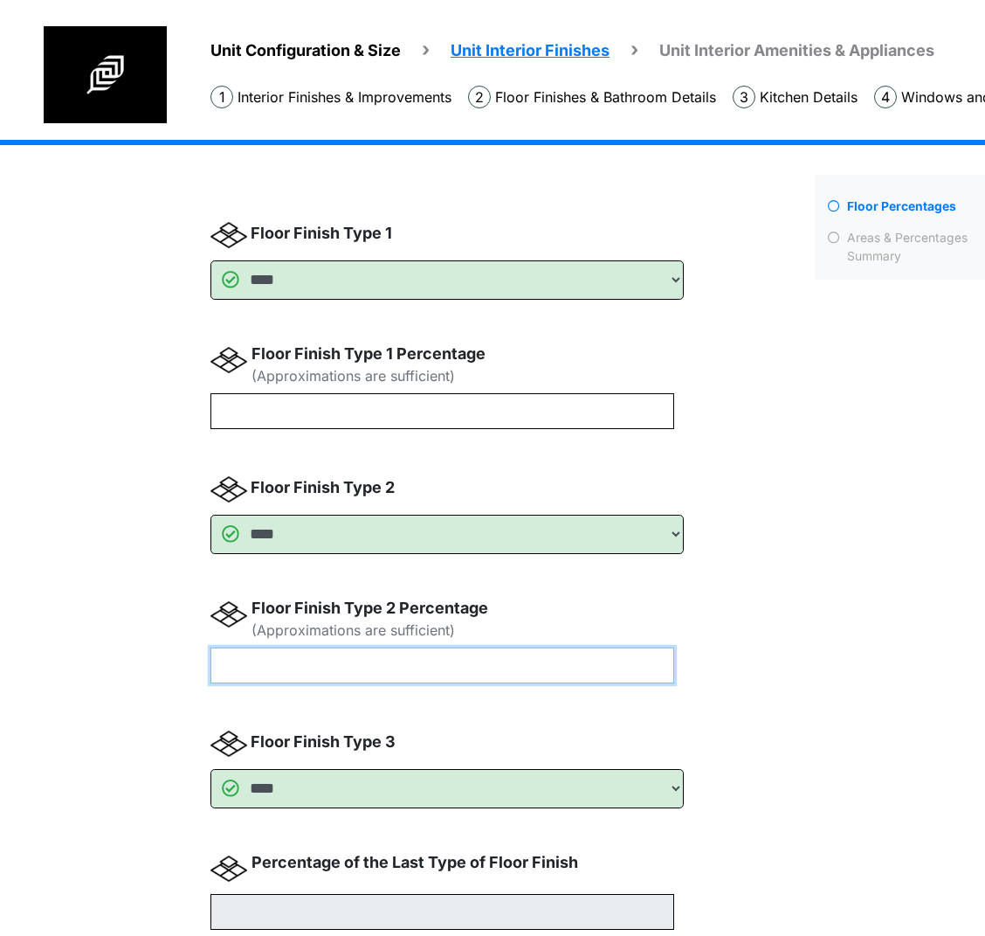
type input "**"
click at [293, 656] on input "number" at bounding box center [443, 665] width 464 height 36
type input "**"
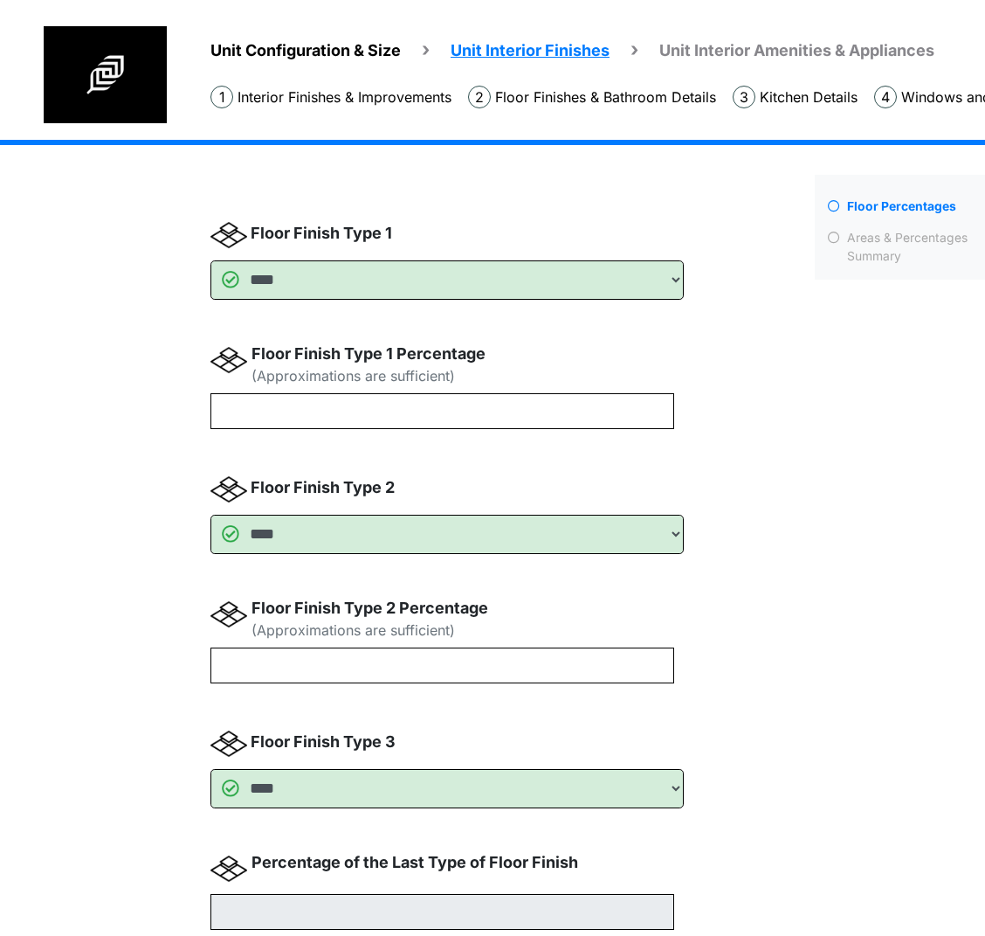
type input "**"
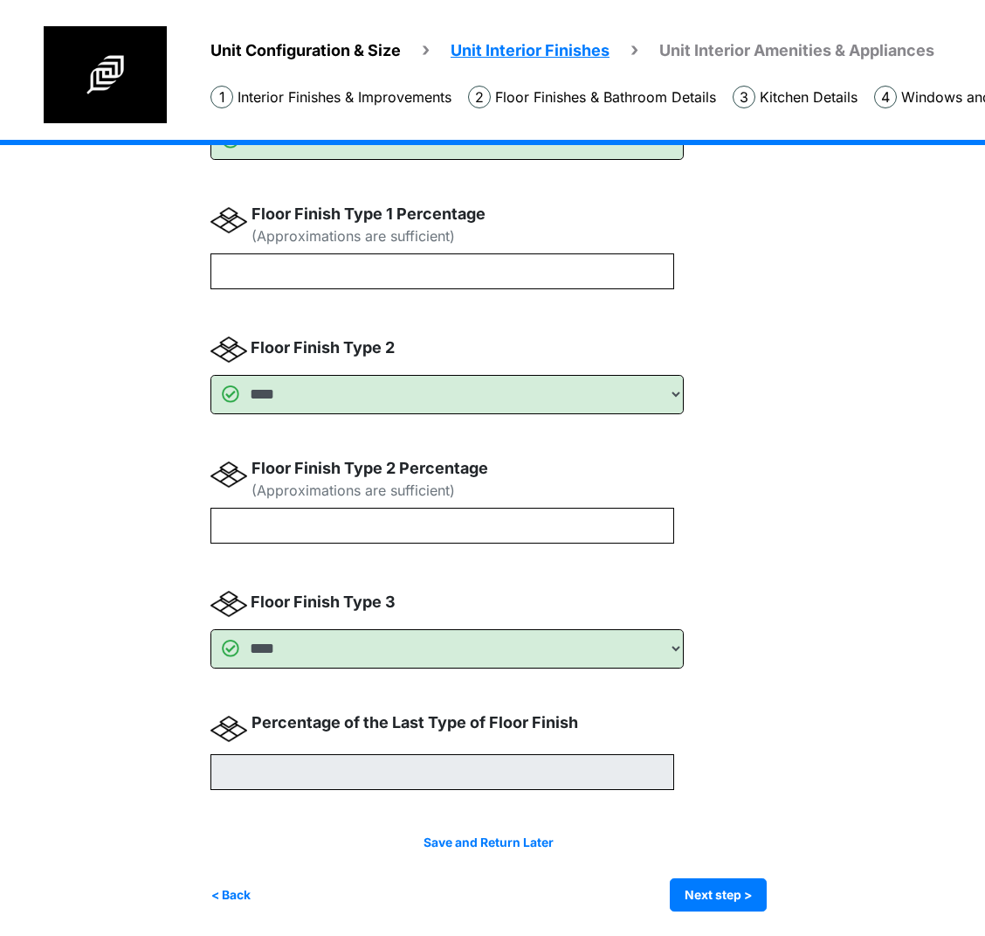
scroll to position [141, 0]
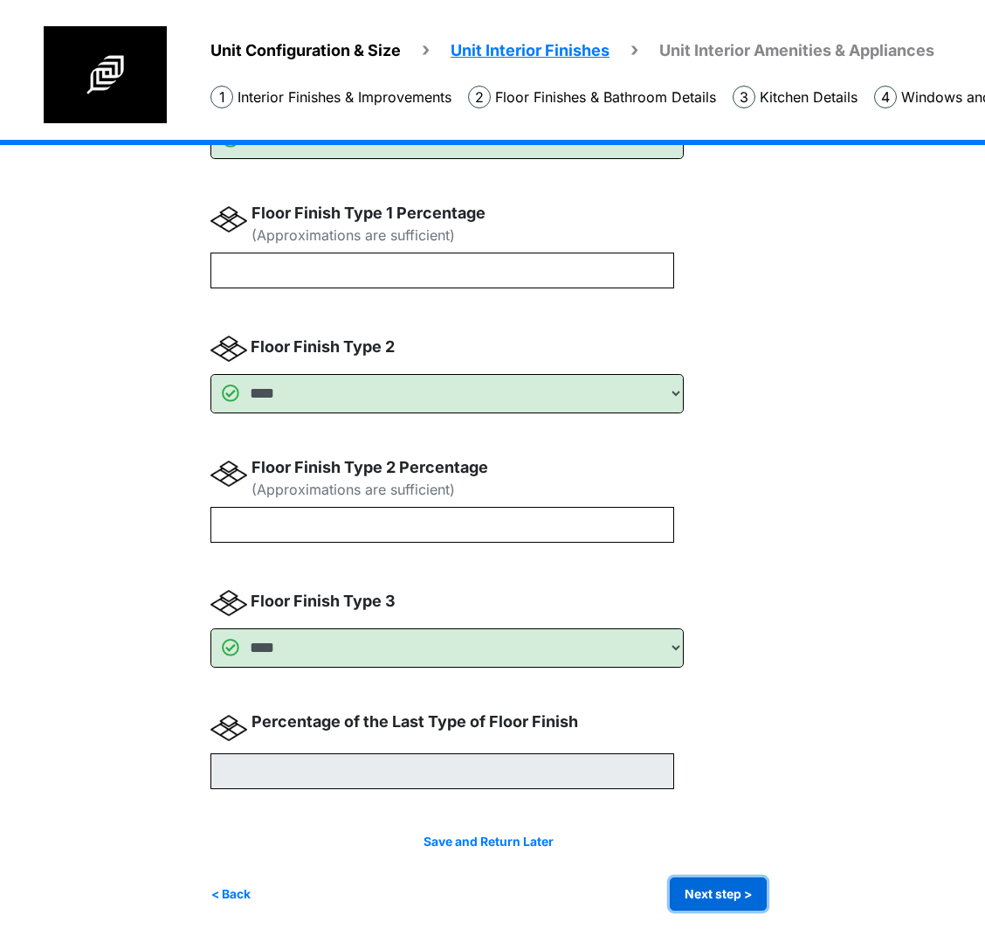
click at [743, 888] on button "Next step >" at bounding box center [718, 894] width 97 height 34
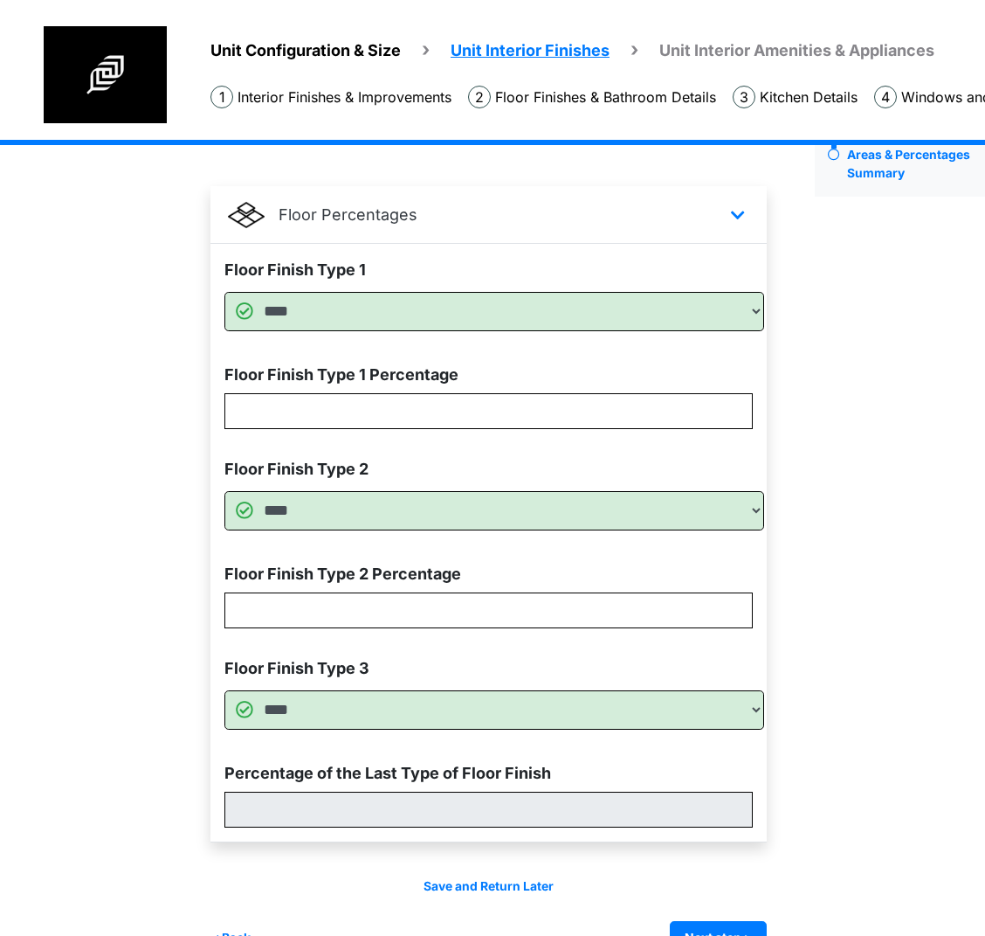
scroll to position [128, 0]
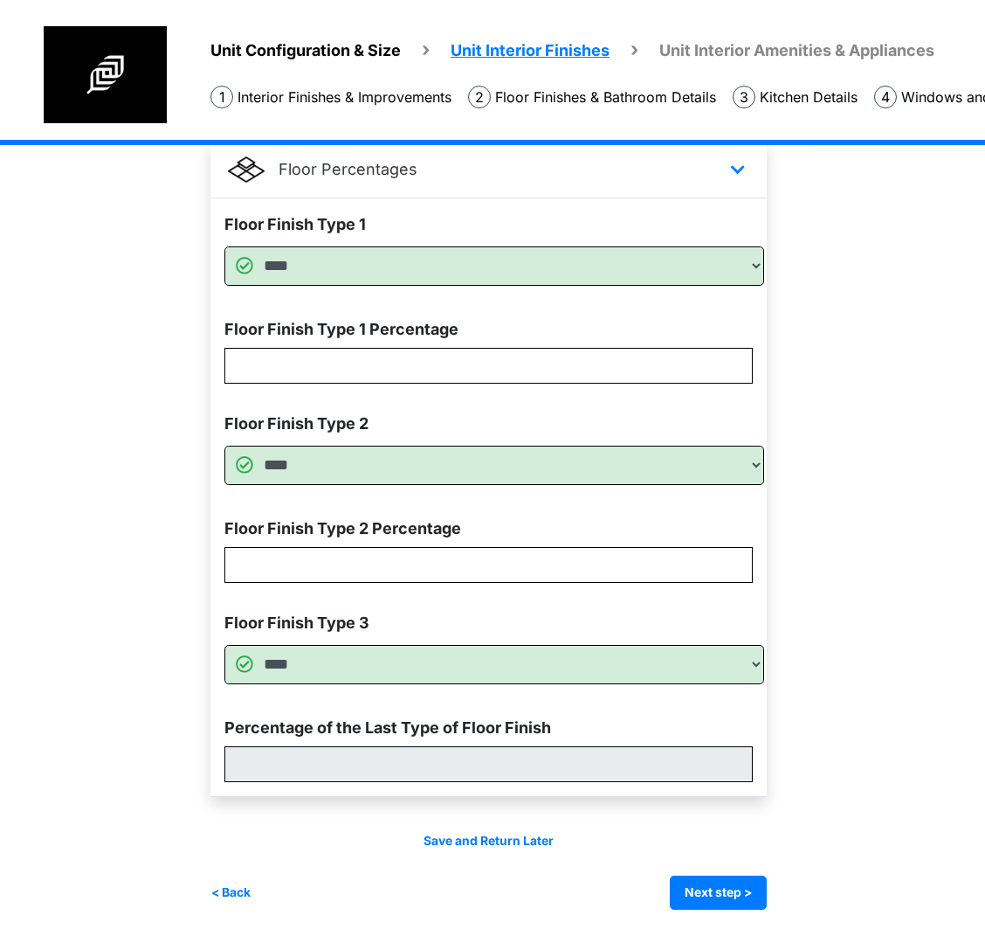
click at [779, 882] on div "Areas & Percentages Summary Something Missing? Add more improvements. Floor Per…" at bounding box center [506, 477] width 591 height 863
click at [750, 893] on button "Next step >" at bounding box center [718, 892] width 97 height 34
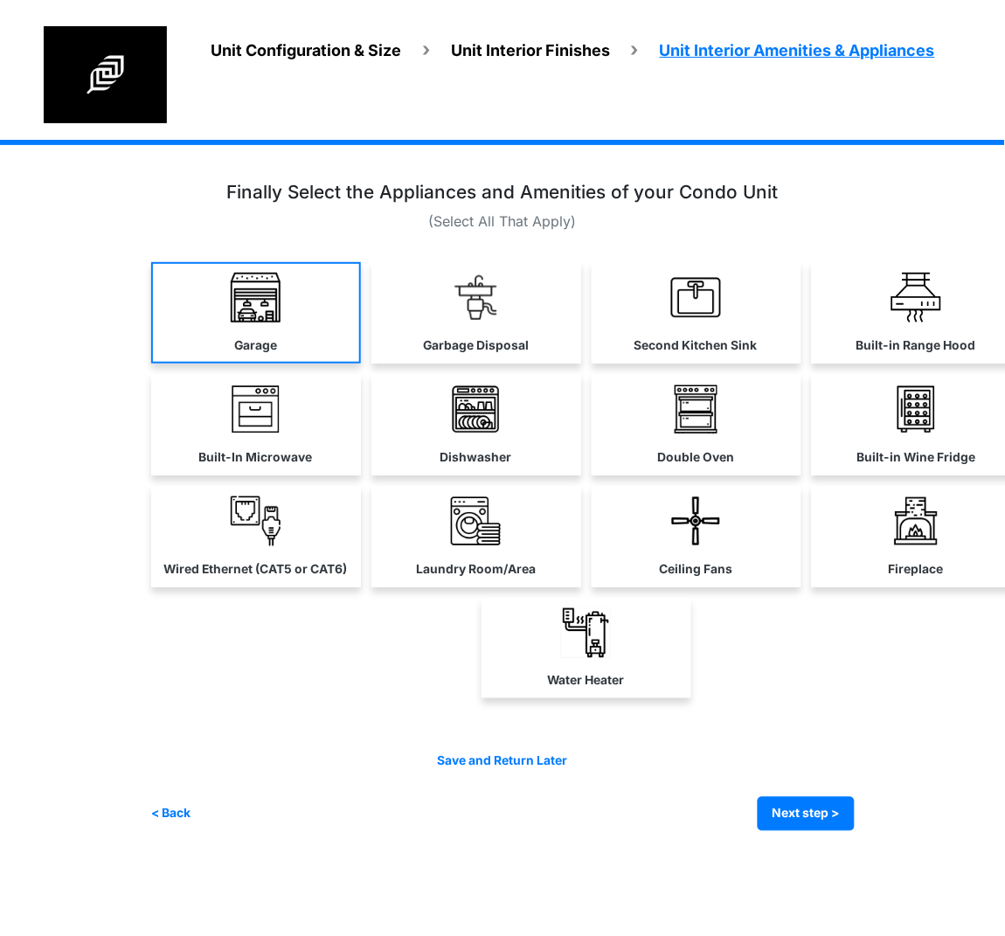
click at [204, 335] on link "Garage" at bounding box center [256, 312] width 210 height 101
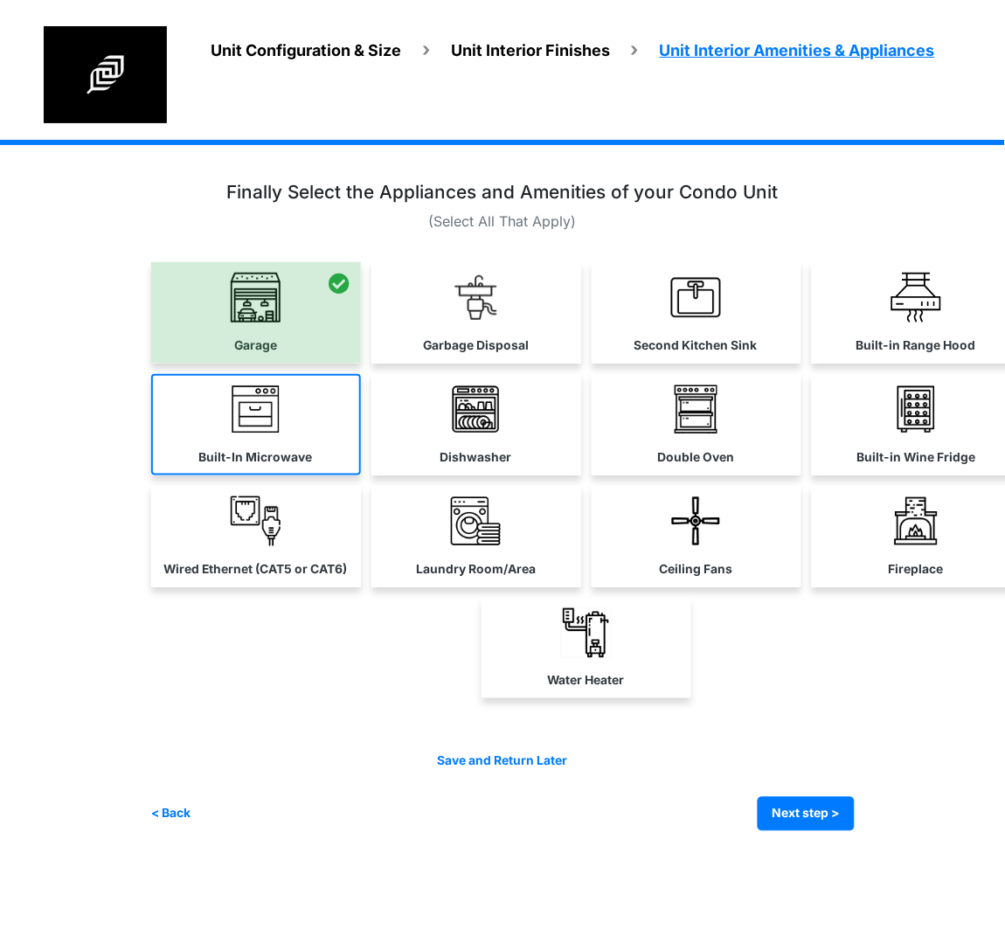
click at [211, 404] on link "Built-In Microwave" at bounding box center [256, 424] width 210 height 101
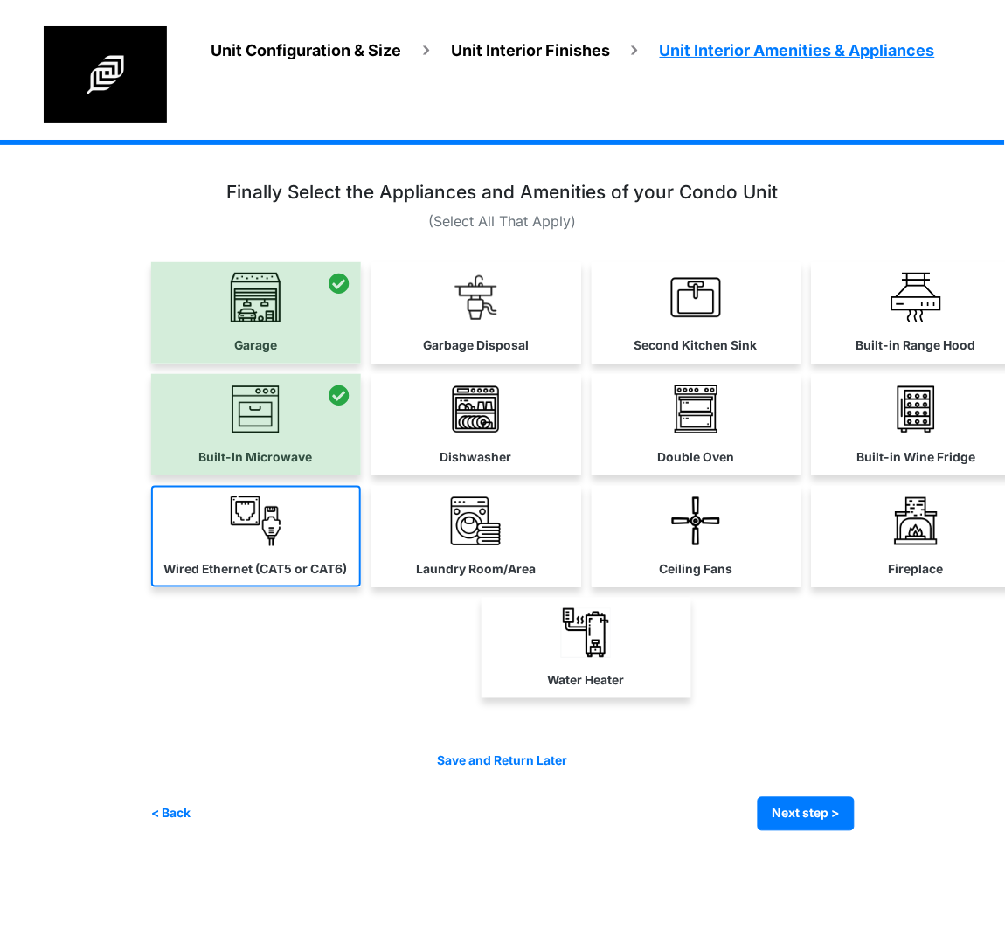
click at [218, 504] on link "Wired Ethernet (CAT5 or CAT6)" at bounding box center [256, 536] width 210 height 101
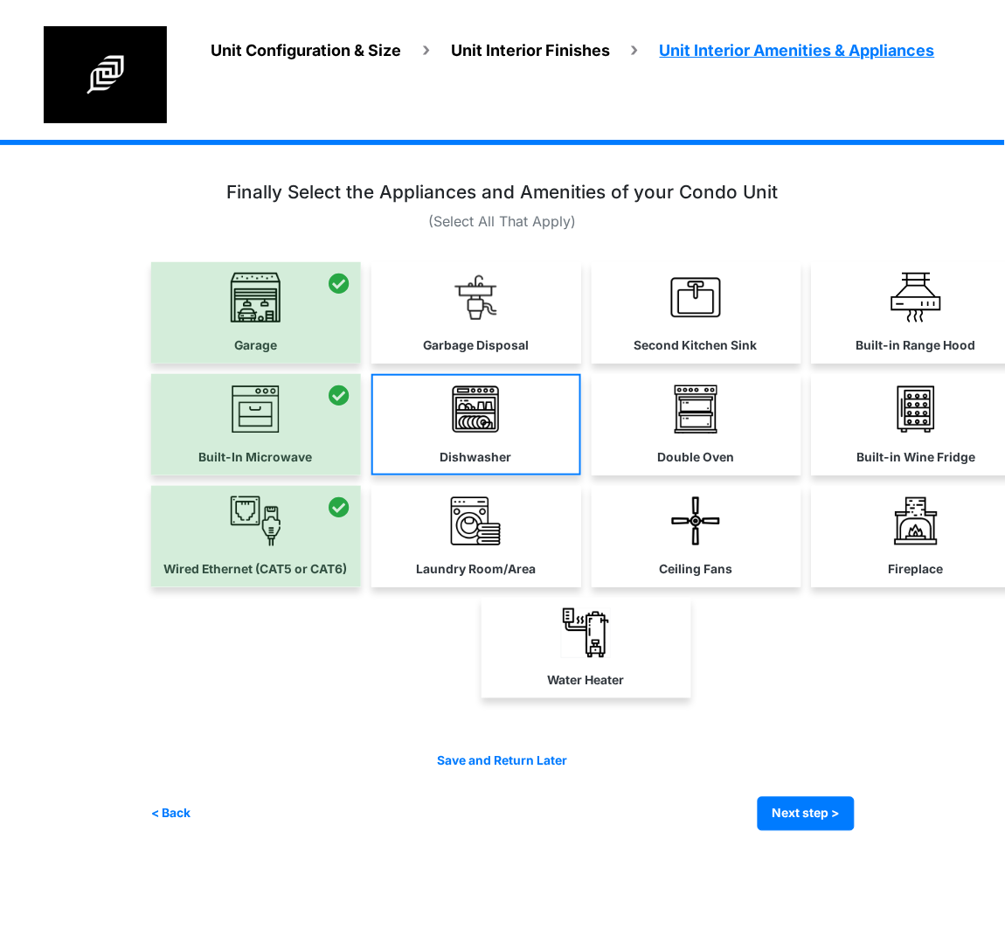
drag, startPoint x: 473, startPoint y: 481, endPoint x: 474, endPoint y: 472, distance: 9.6
click at [473, 482] on div "Garage Dishwasher" at bounding box center [586, 485] width 870 height 446
click at [480, 417] on img at bounding box center [476, 409] width 50 height 50
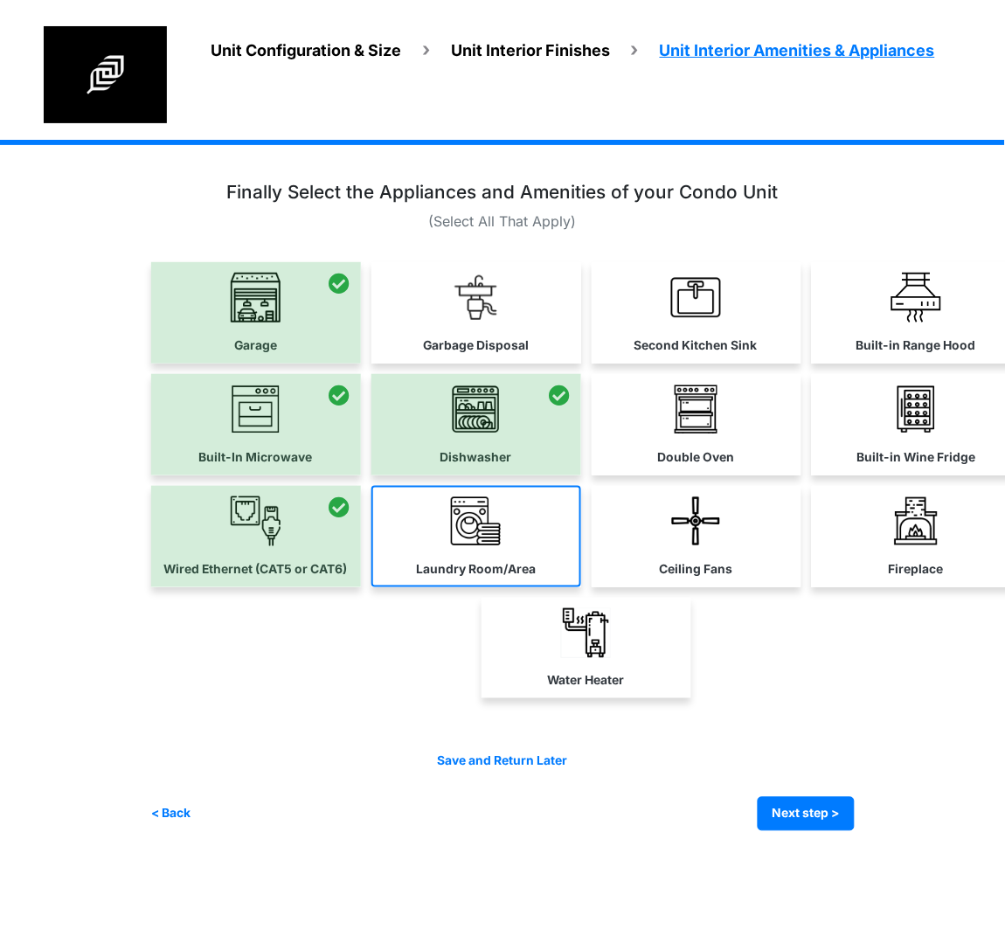
click at [448, 529] on link "Laundry Room/Area" at bounding box center [476, 536] width 210 height 101
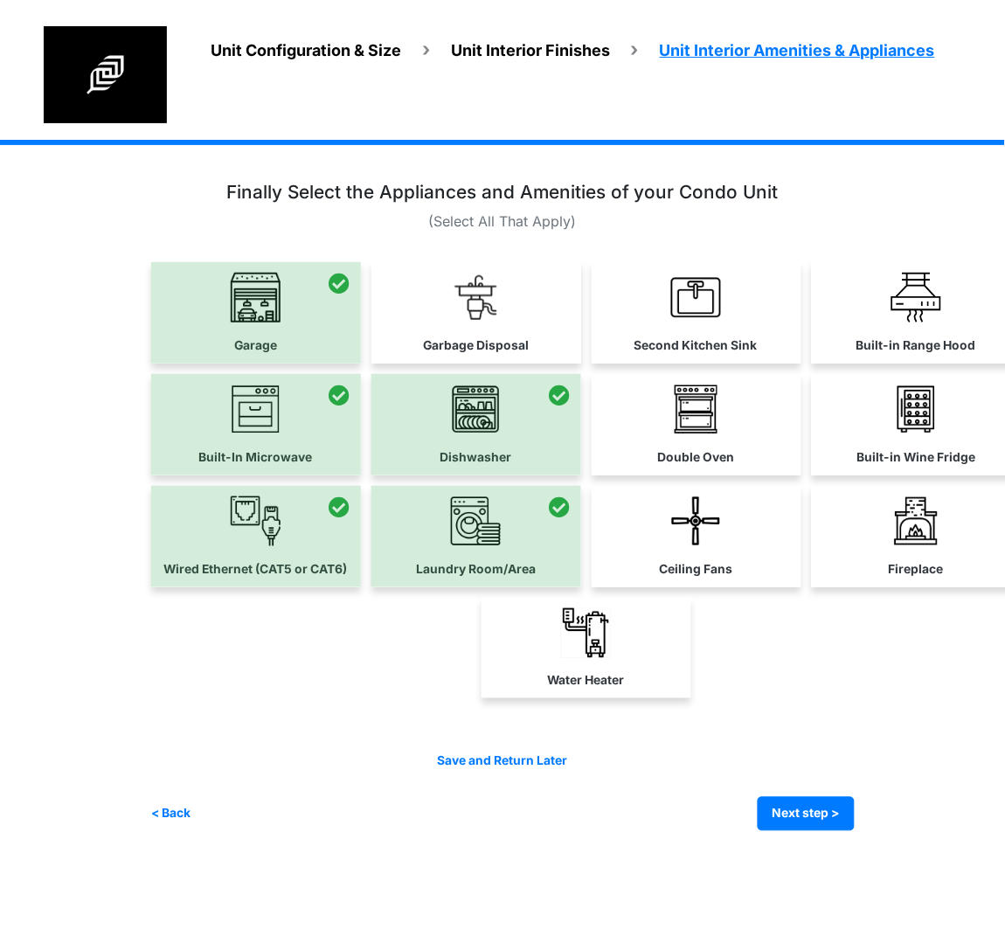
drag, startPoint x: 654, startPoint y: 534, endPoint x: 653, endPoint y: 505, distance: 28.9
click at [656, 535] on link "Ceiling Fans" at bounding box center [696, 536] width 210 height 101
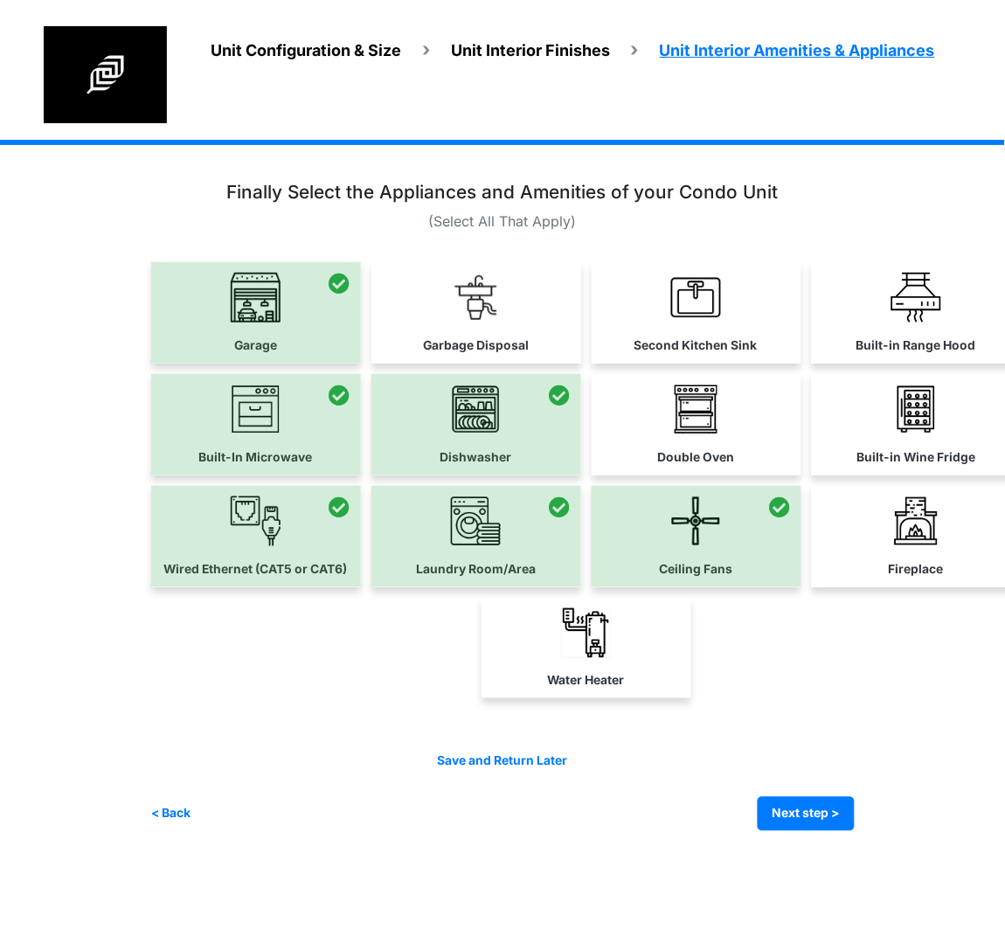
drag, startPoint x: 665, startPoint y: 298, endPoint x: 633, endPoint y: 314, distance: 35.2
click at [662, 301] on link "Second Kitchen Sink" at bounding box center [696, 312] width 210 height 101
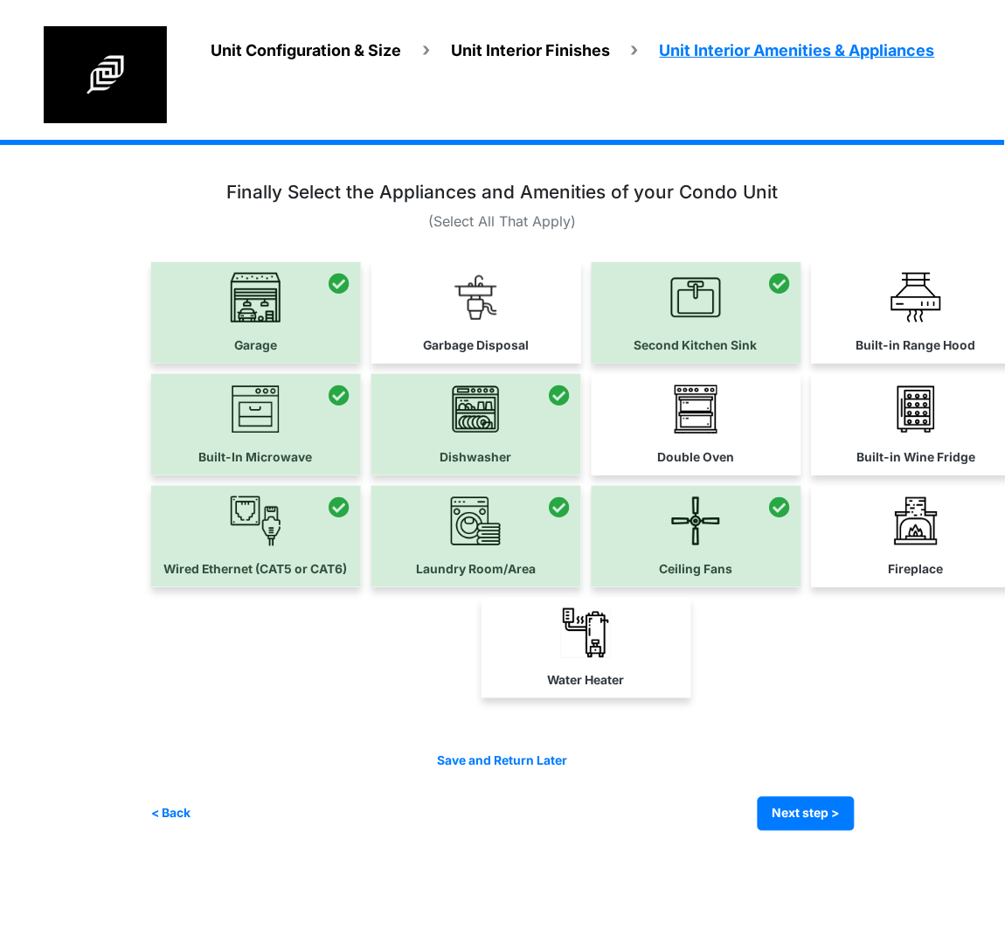
drag, startPoint x: 466, startPoint y: 346, endPoint x: 480, endPoint y: 342, distance: 14.6
click at [466, 345] on label "Garbage Disposal" at bounding box center [476, 345] width 106 height 18
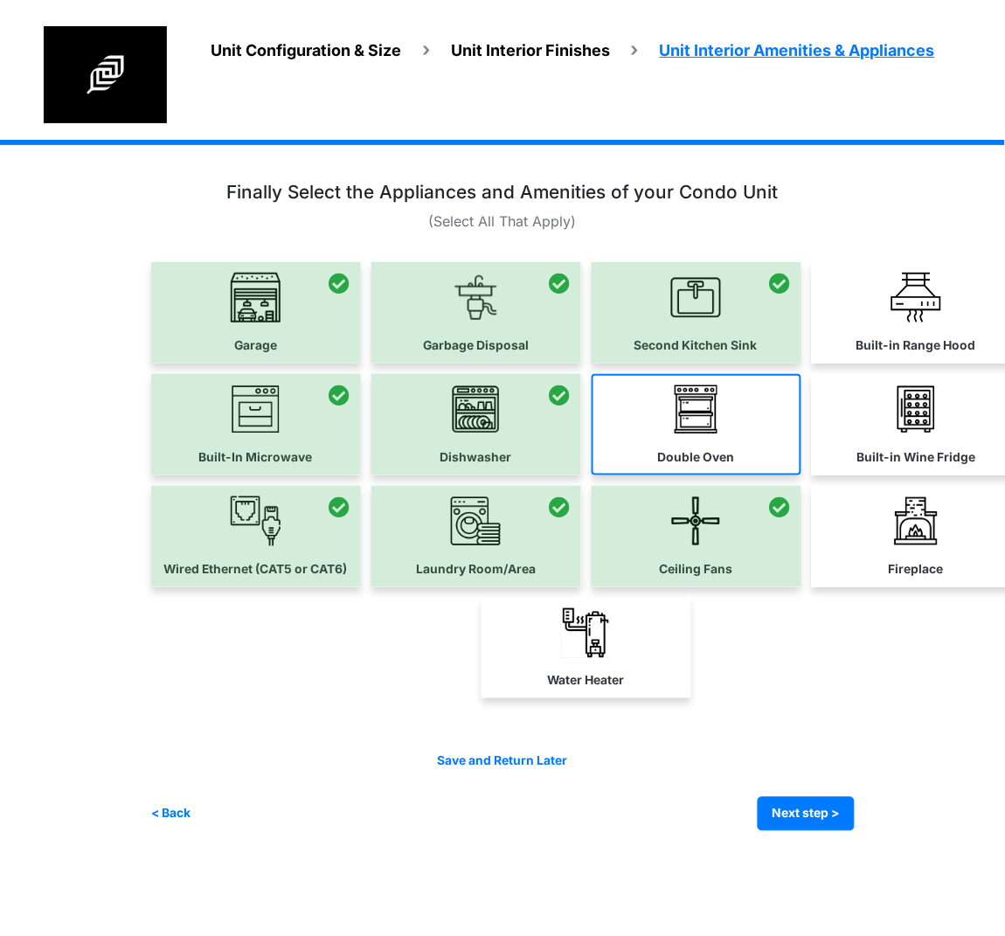
click at [621, 410] on link "Double Oven" at bounding box center [696, 424] width 210 height 101
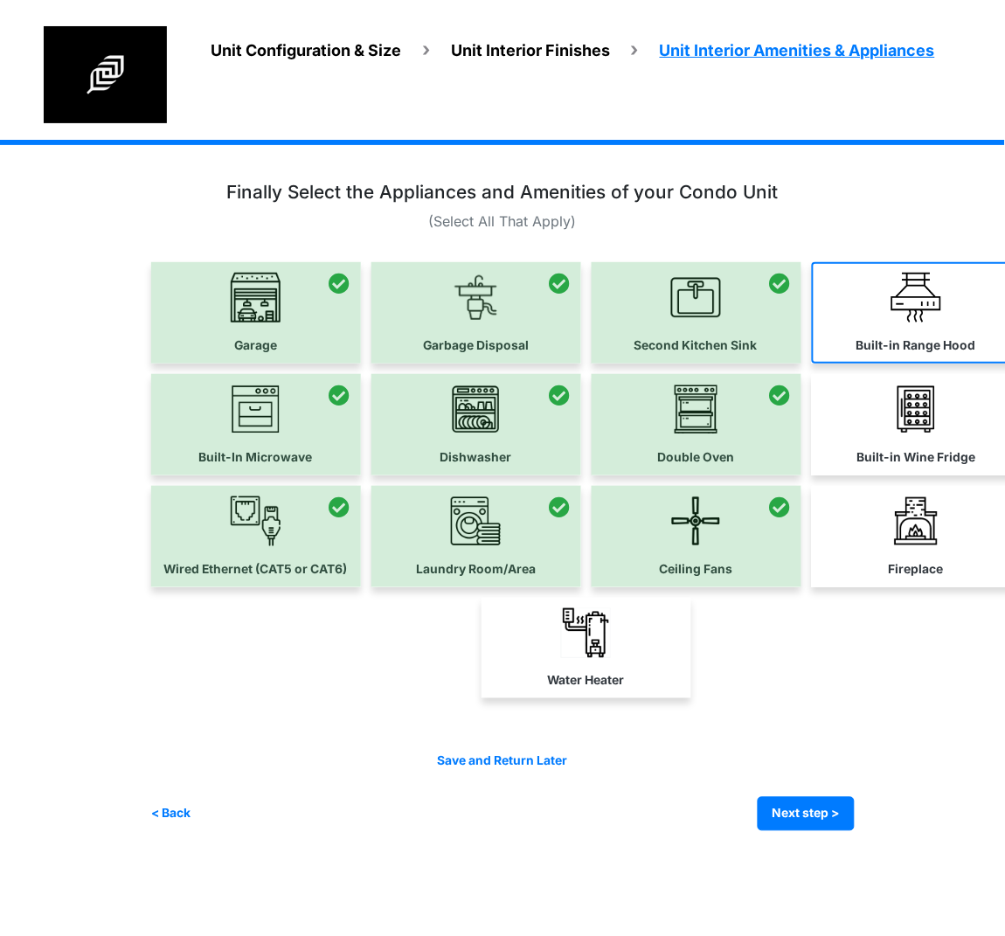
click at [898, 314] on img at bounding box center [916, 298] width 50 height 50
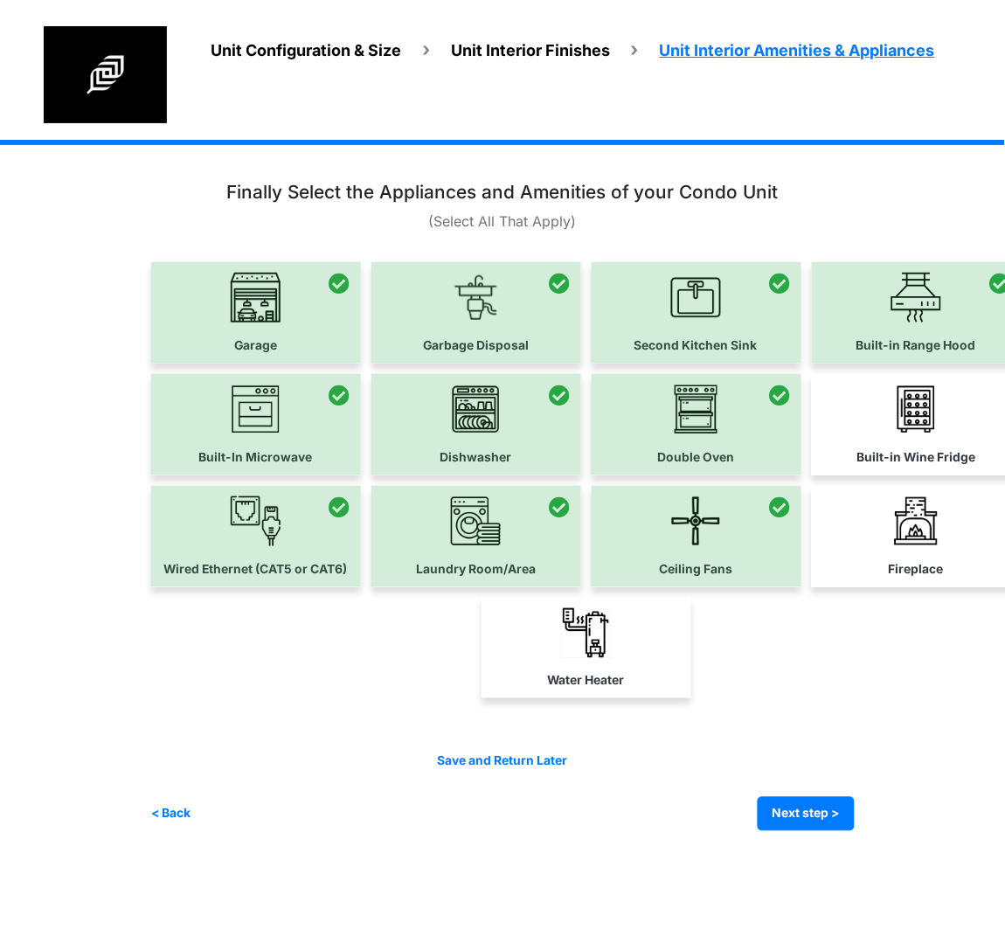
drag, startPoint x: 880, startPoint y: 532, endPoint x: 829, endPoint y: 560, distance: 57.9
click at [879, 532] on link "Fireplace" at bounding box center [917, 536] width 210 height 101
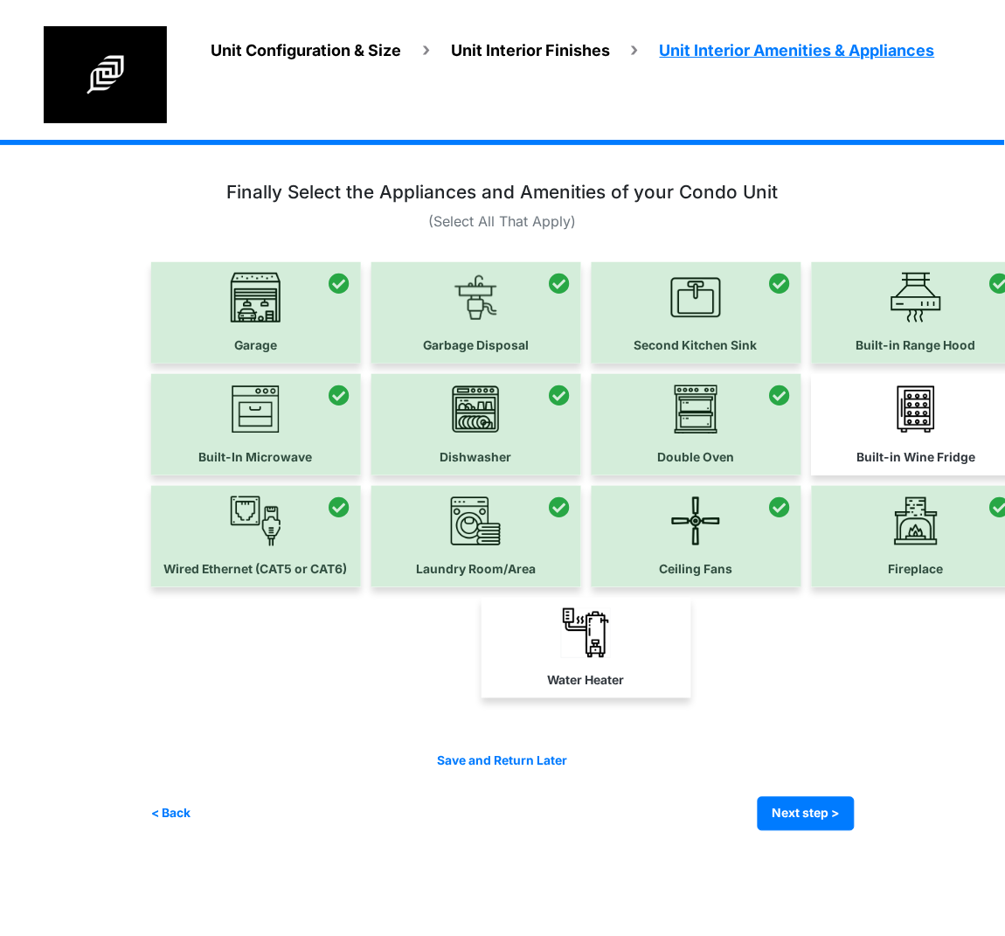
drag, startPoint x: 577, startPoint y: 661, endPoint x: 597, endPoint y: 646, distance: 24.3
click at [577, 661] on link "Water Heater" at bounding box center [586, 648] width 210 height 101
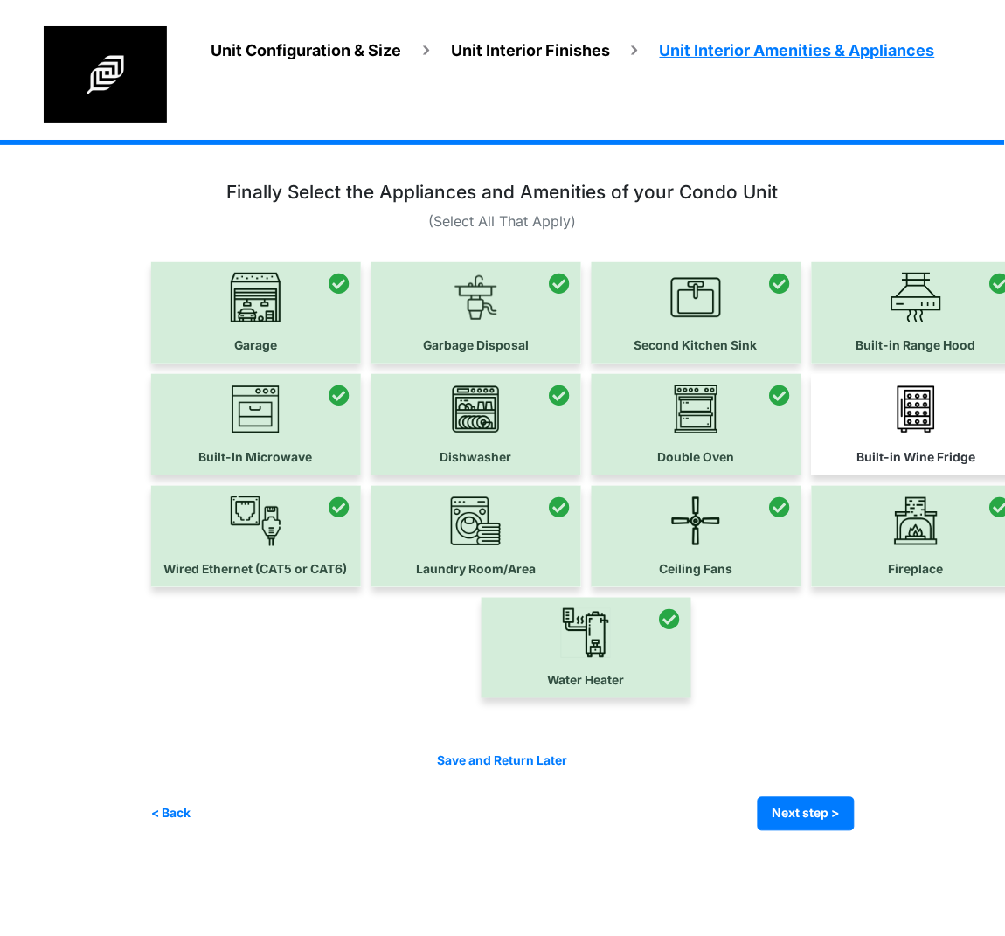
click at [957, 403] on link "Built-in Wine Fridge" at bounding box center [917, 424] width 210 height 101
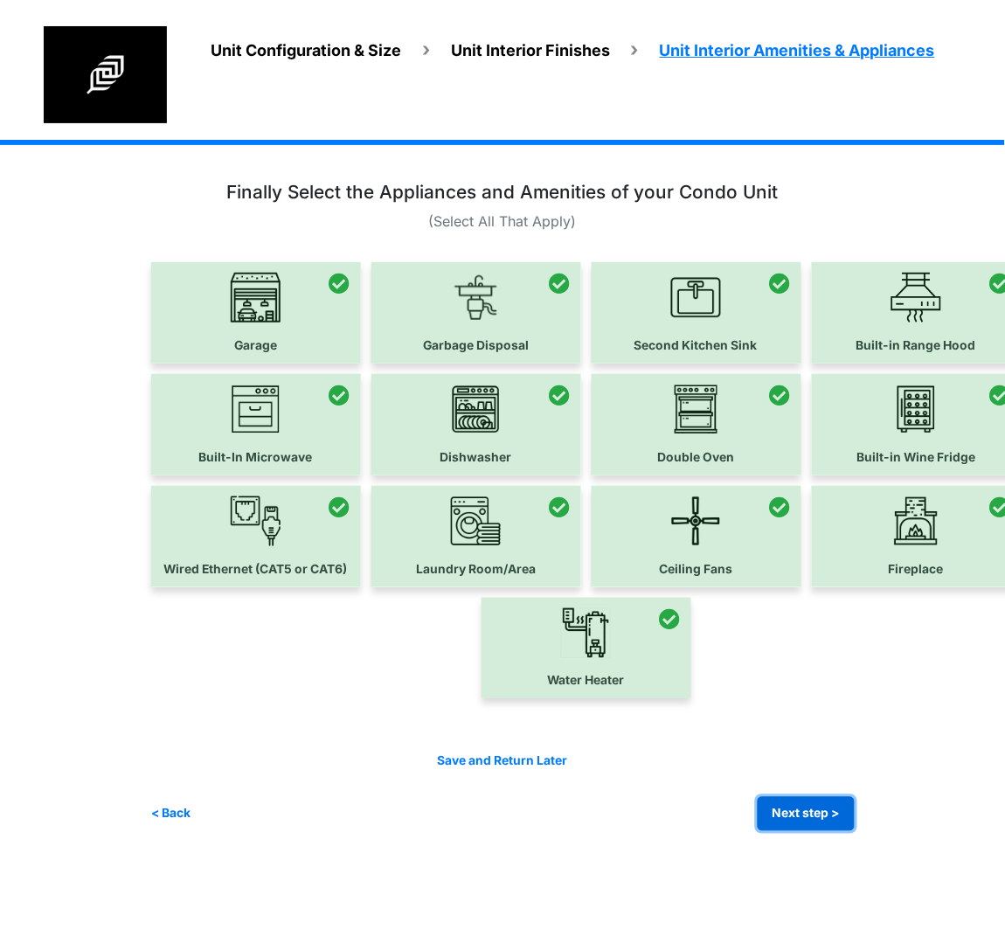
click at [806, 801] on button "Next step >" at bounding box center [805, 814] width 97 height 34
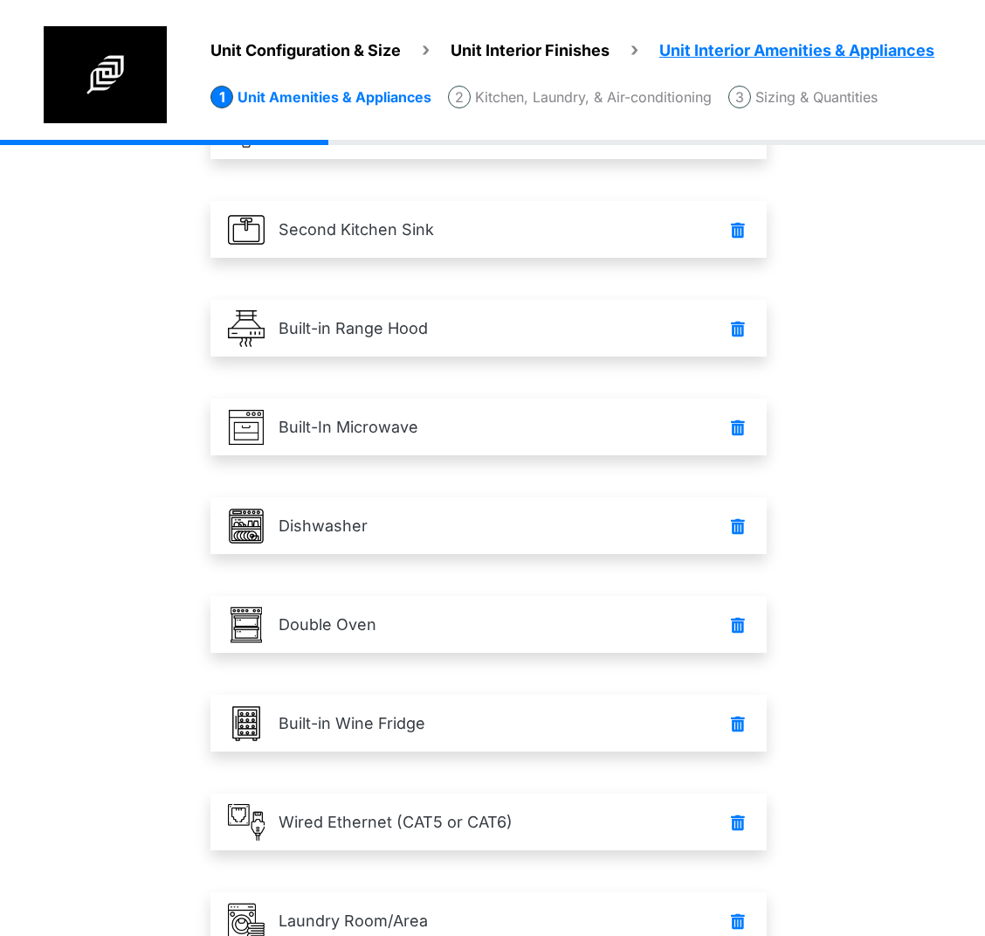
scroll to position [714, 0]
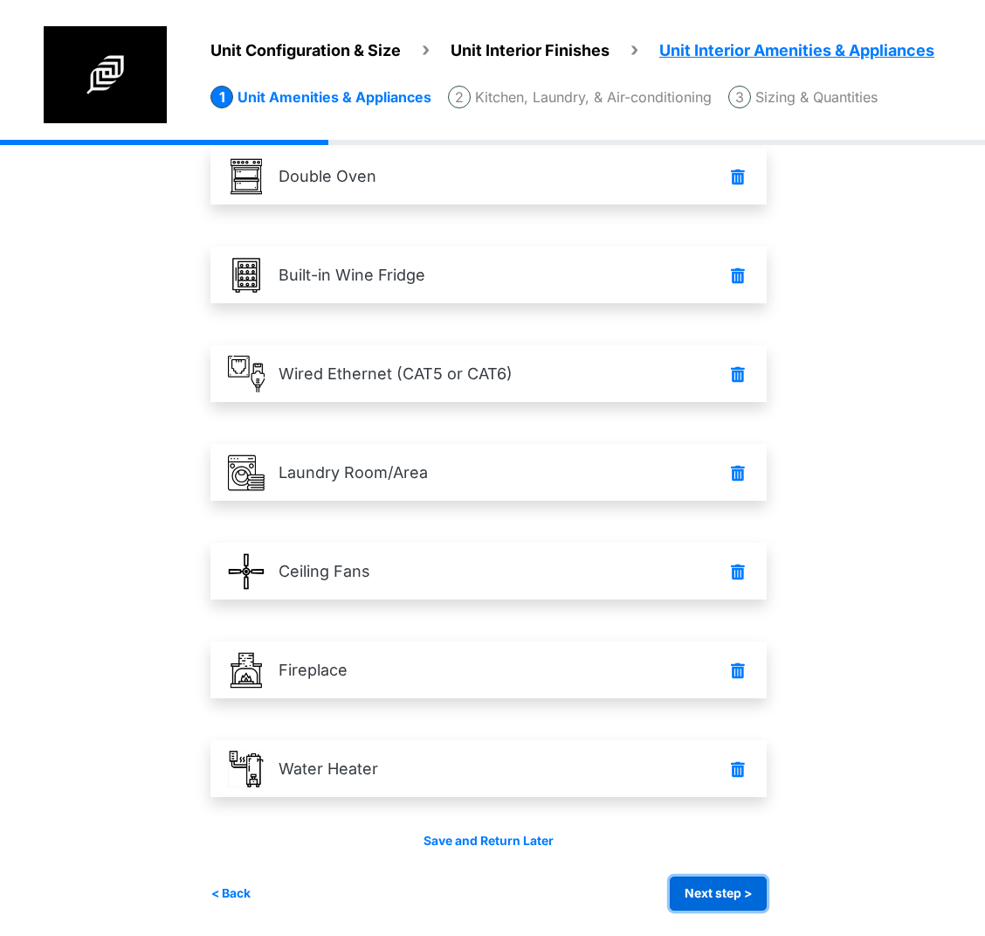
click at [707, 896] on button "Next step >" at bounding box center [718, 893] width 97 height 34
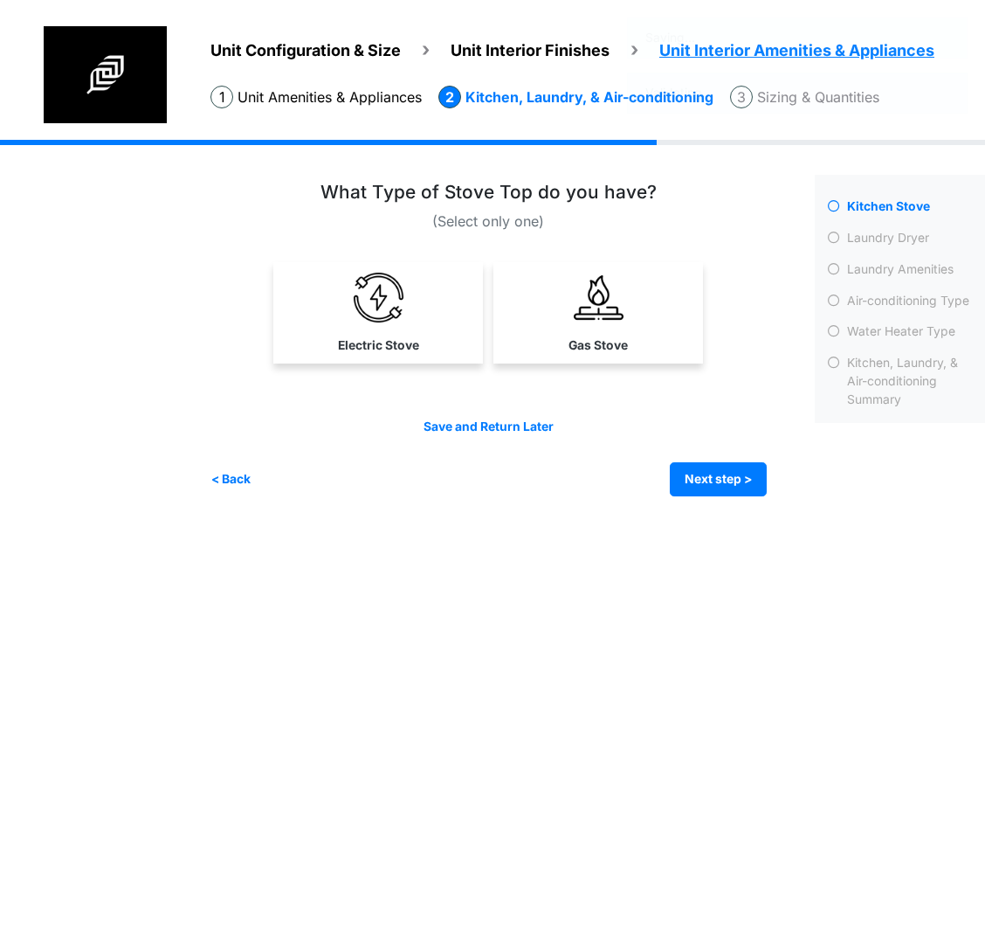
scroll to position [0, 0]
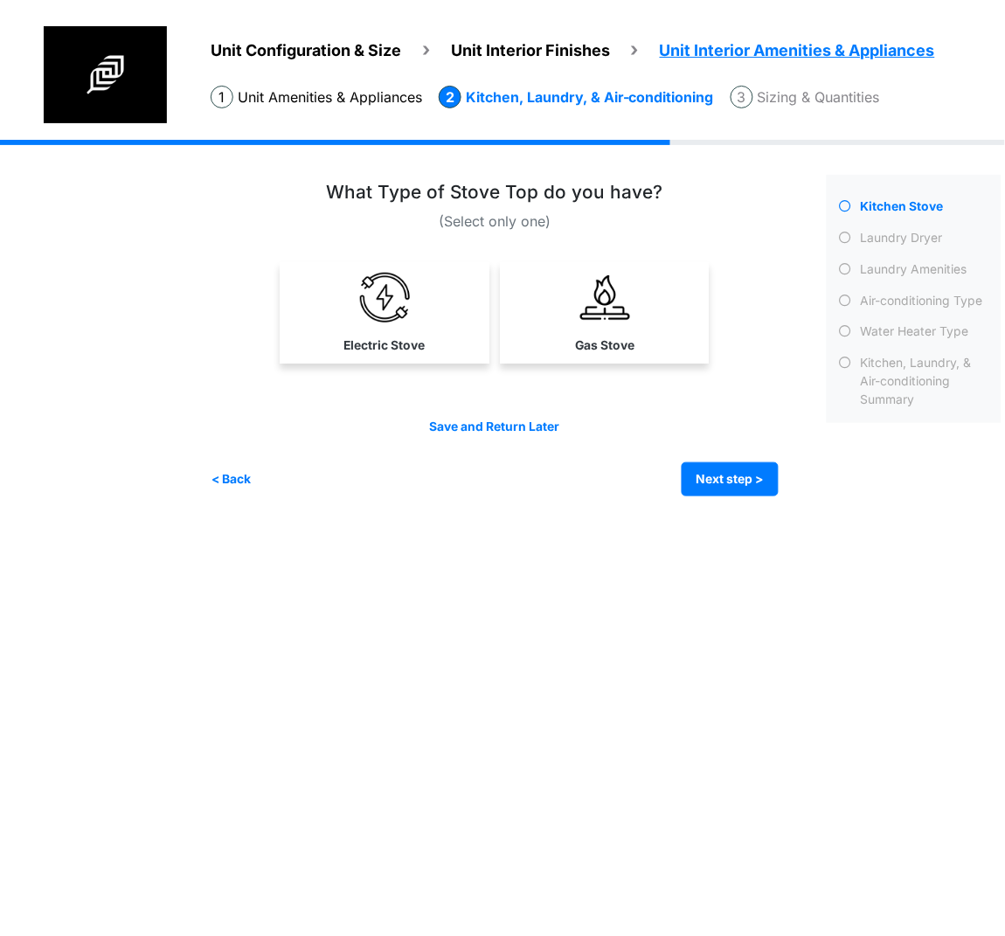
click at [542, 316] on link "Gas Stove" at bounding box center [604, 312] width 203 height 101
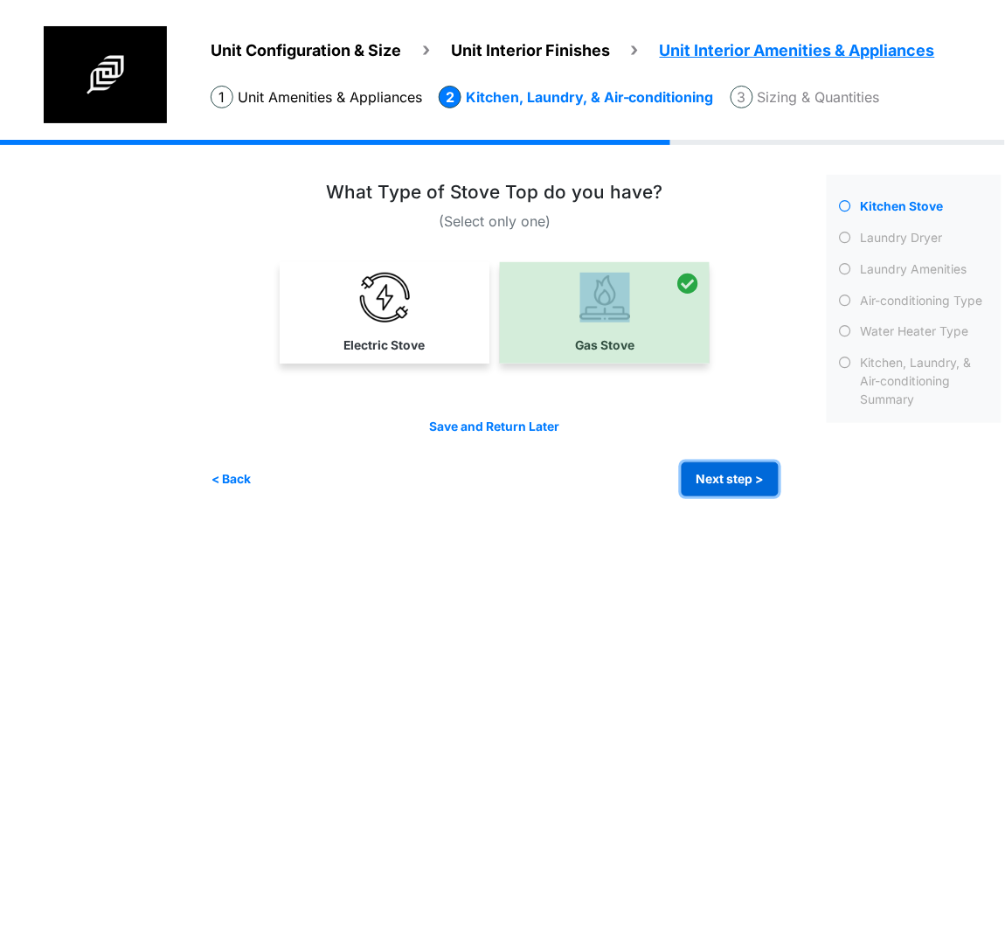
click at [732, 484] on button "Next step >" at bounding box center [729, 479] width 97 height 34
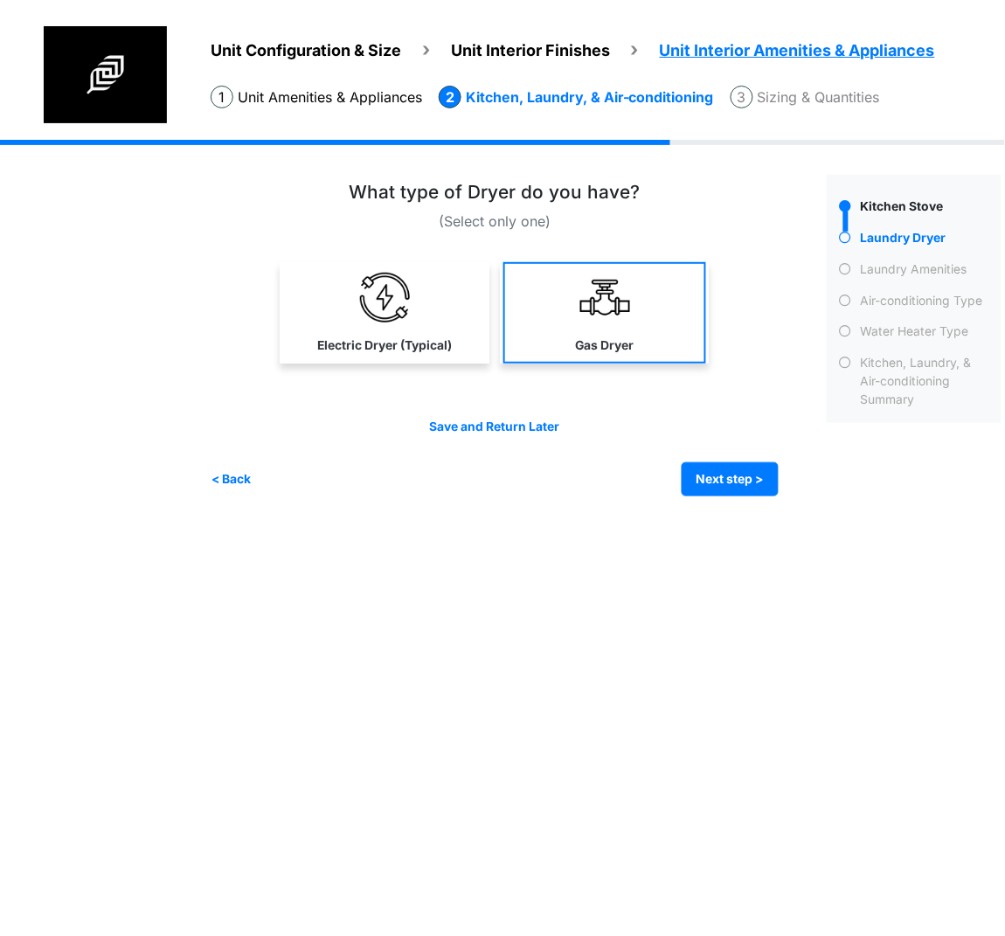
click at [570, 294] on link "Gas Dryer" at bounding box center [604, 312] width 203 height 101
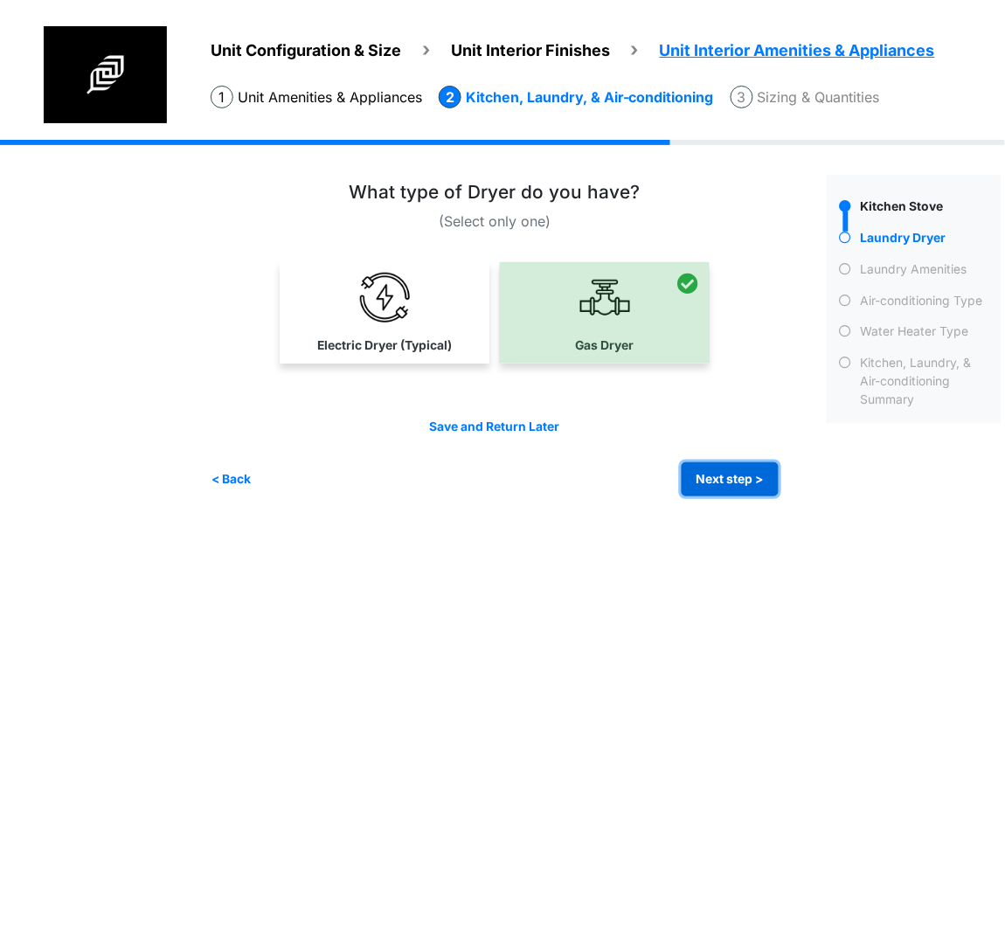
click at [757, 479] on button "Next step >" at bounding box center [729, 479] width 97 height 34
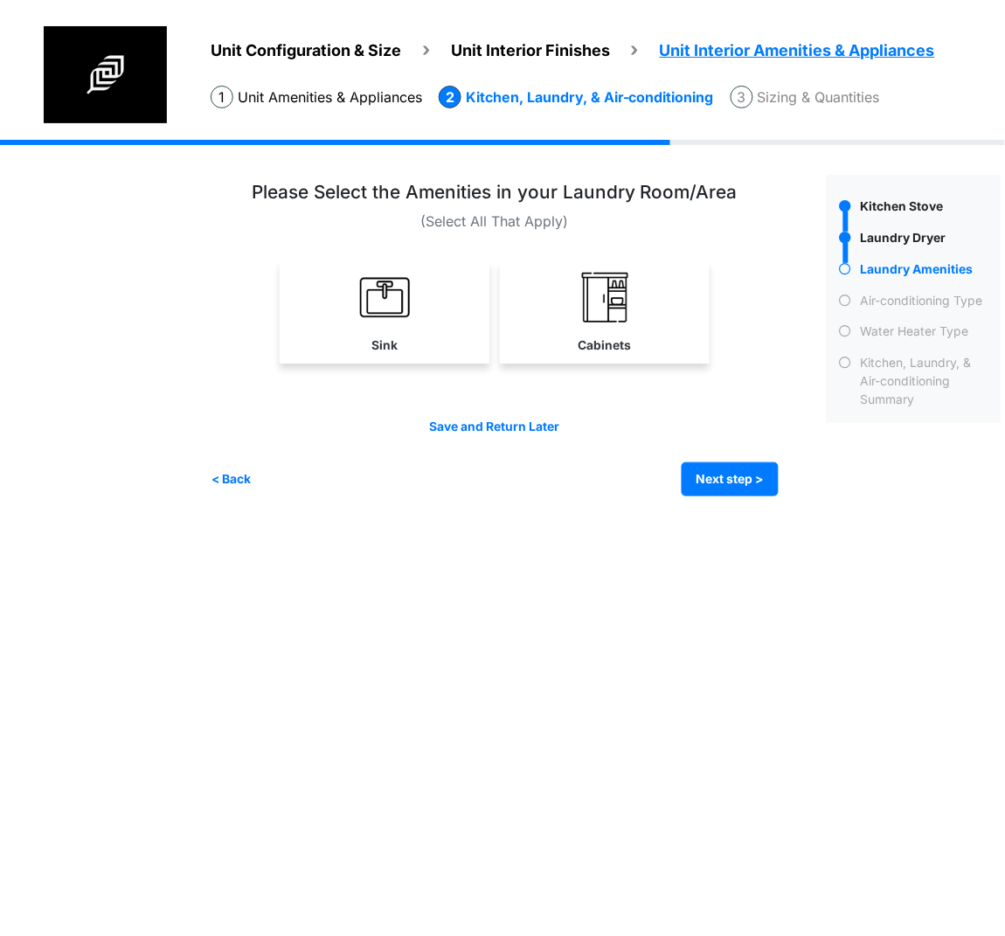
click at [357, 320] on link "Sink" at bounding box center [385, 312] width 210 height 101
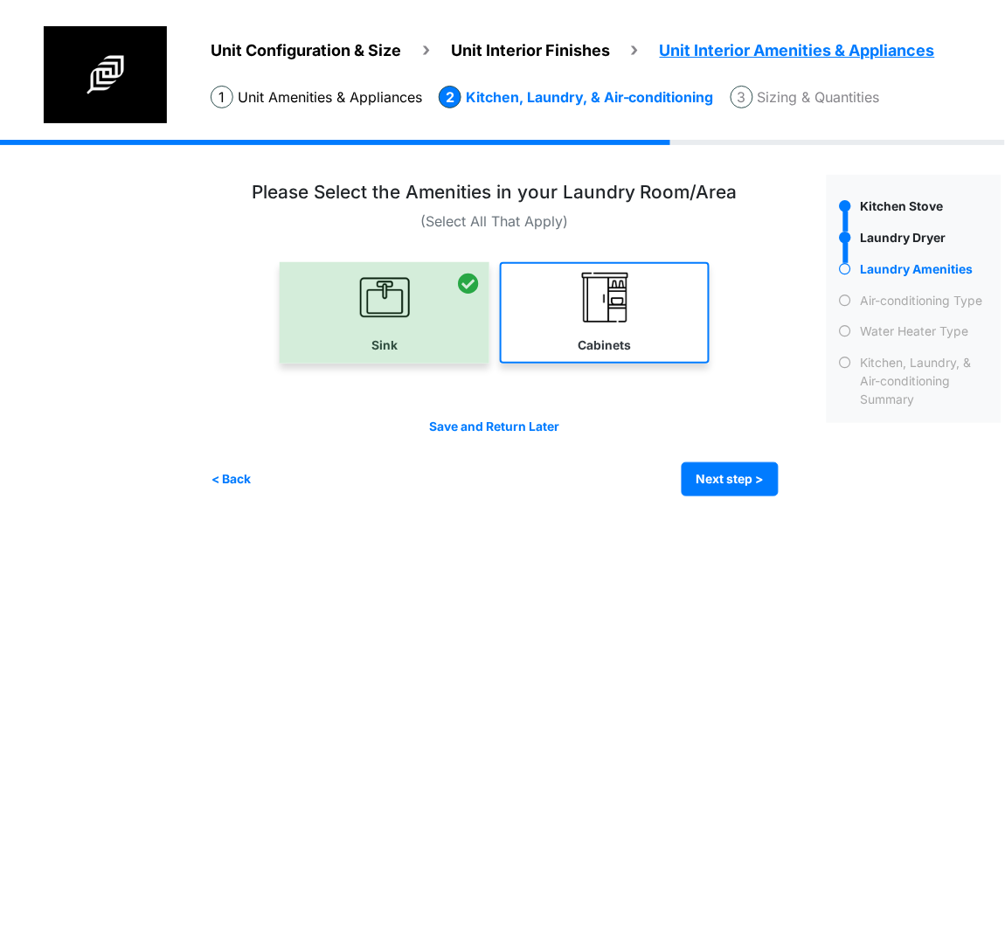
click at [612, 320] on img at bounding box center [605, 298] width 50 height 50
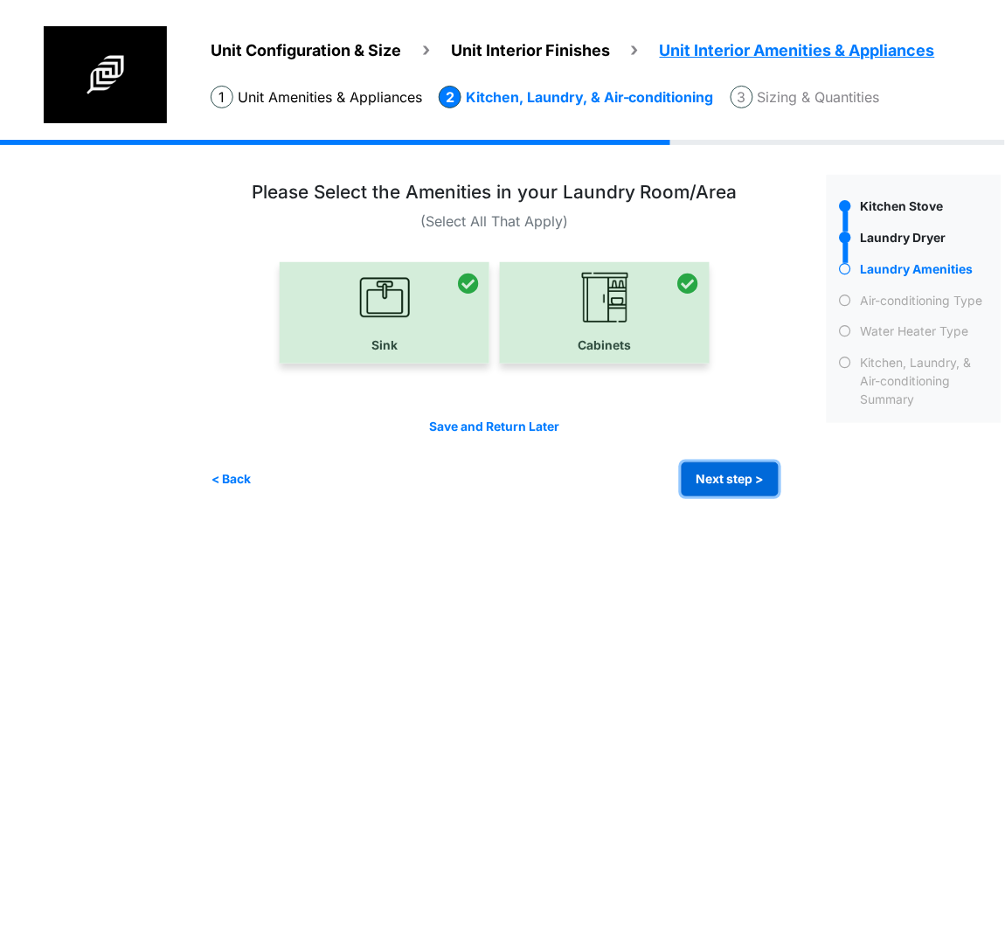
click at [721, 468] on button "Next step >" at bounding box center [729, 479] width 97 height 34
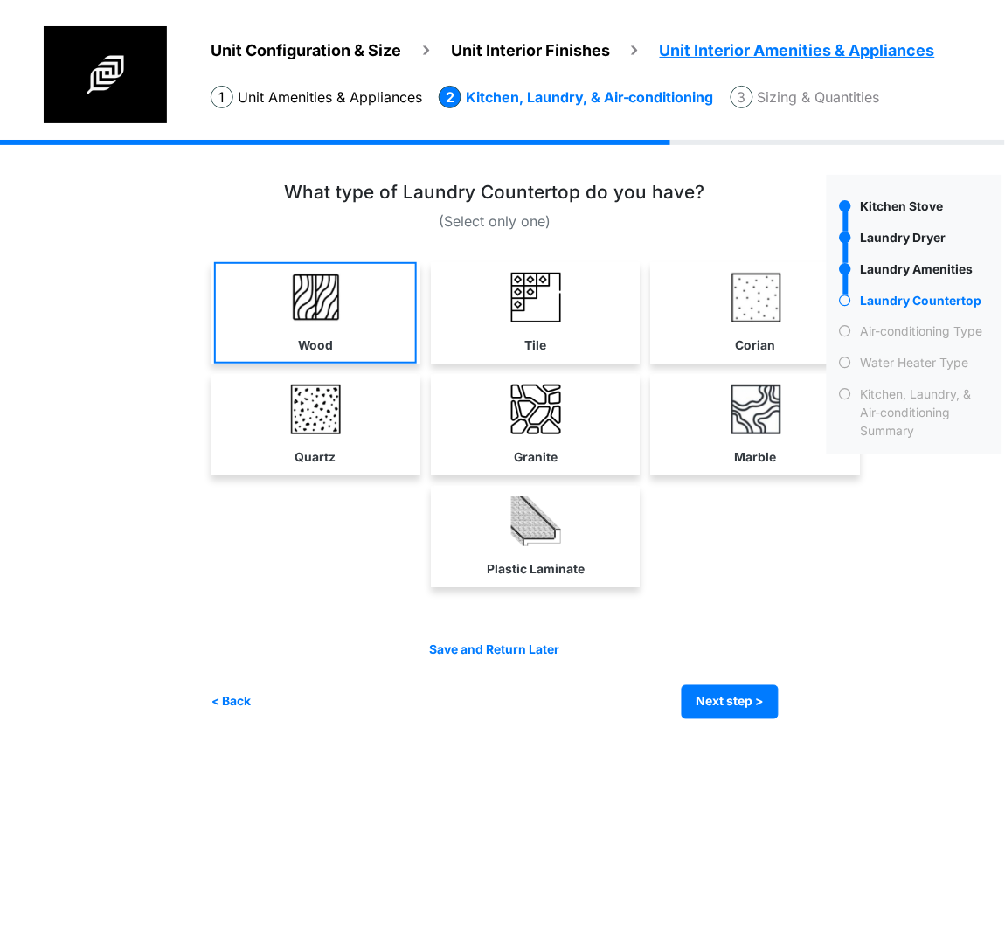
click at [285, 328] on link "Wood" at bounding box center [315, 312] width 203 height 101
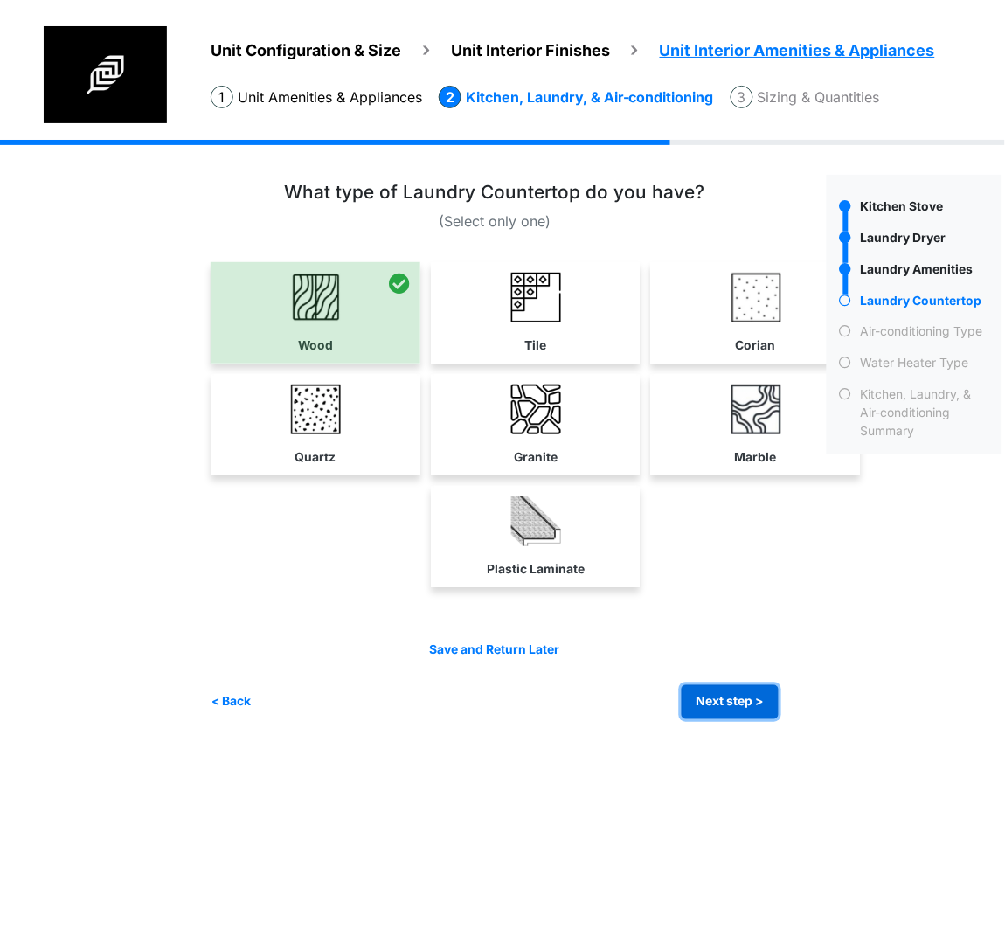
click at [714, 697] on button "Next step >" at bounding box center [729, 702] width 97 height 34
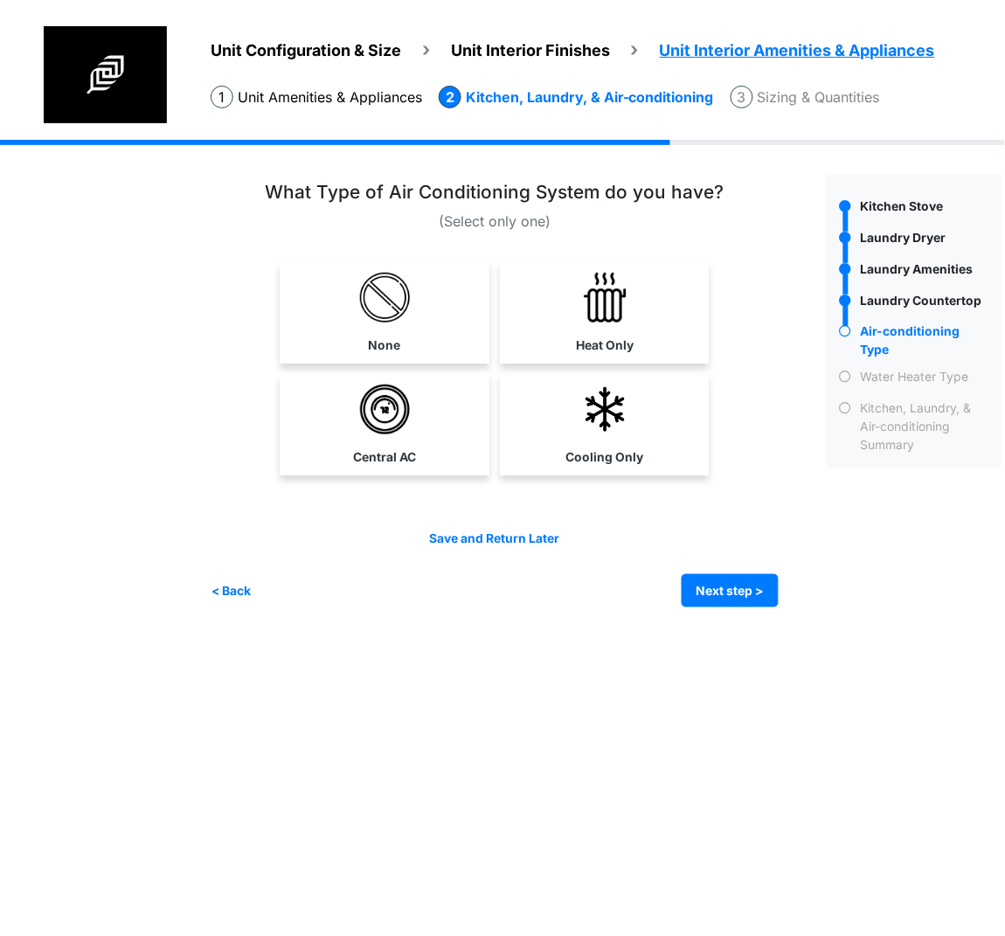
click at [123, 450] on div "Unit Configuration & Size Unit Interior Finishes Unit Interior Amenities & Appl…" at bounding box center [502, 387] width 1005 height 494
click at [563, 299] on link "Heat Only" at bounding box center [604, 312] width 203 height 101
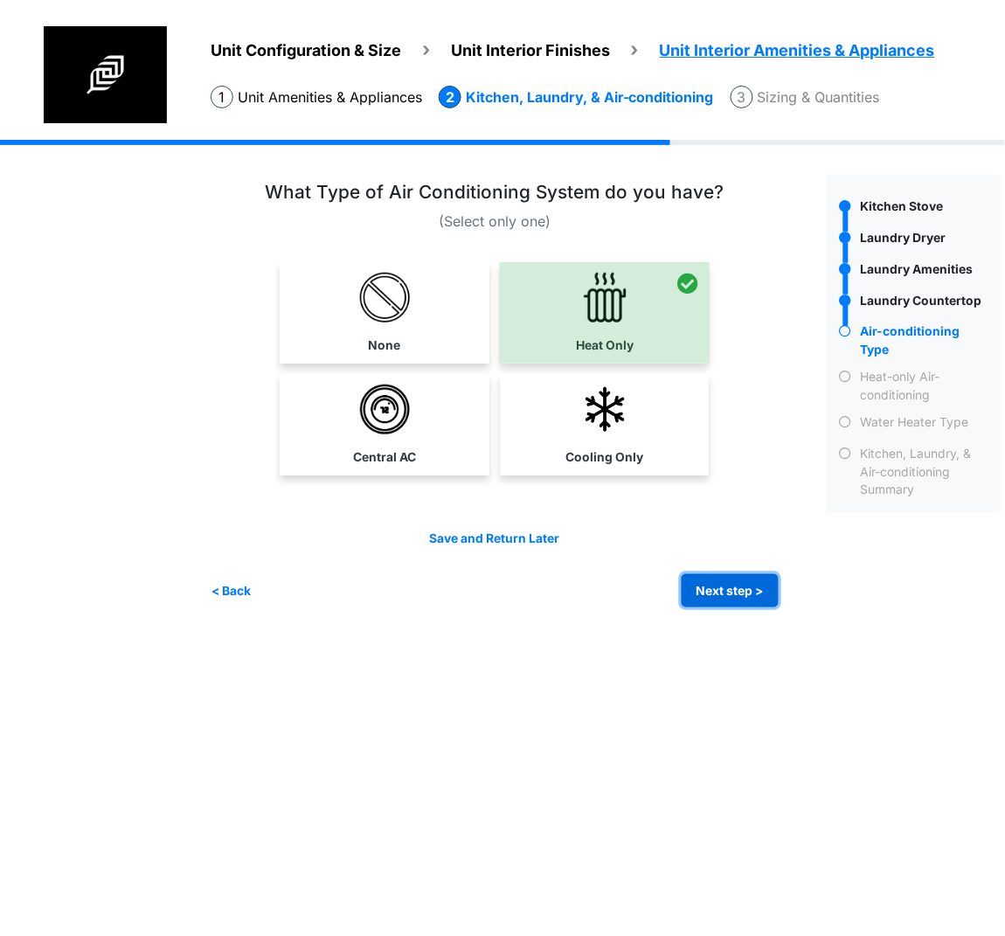
click at [703, 591] on button "Next step >" at bounding box center [729, 591] width 97 height 34
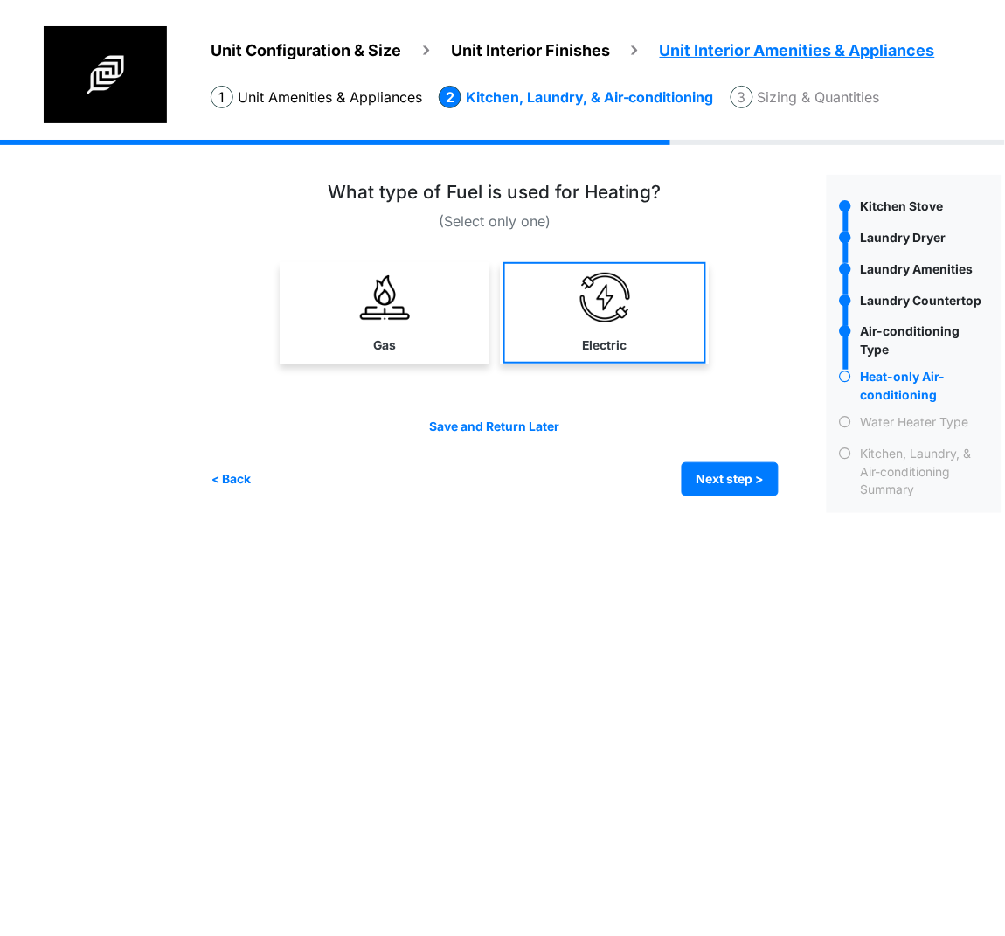
click at [562, 331] on link "Electric" at bounding box center [604, 312] width 203 height 101
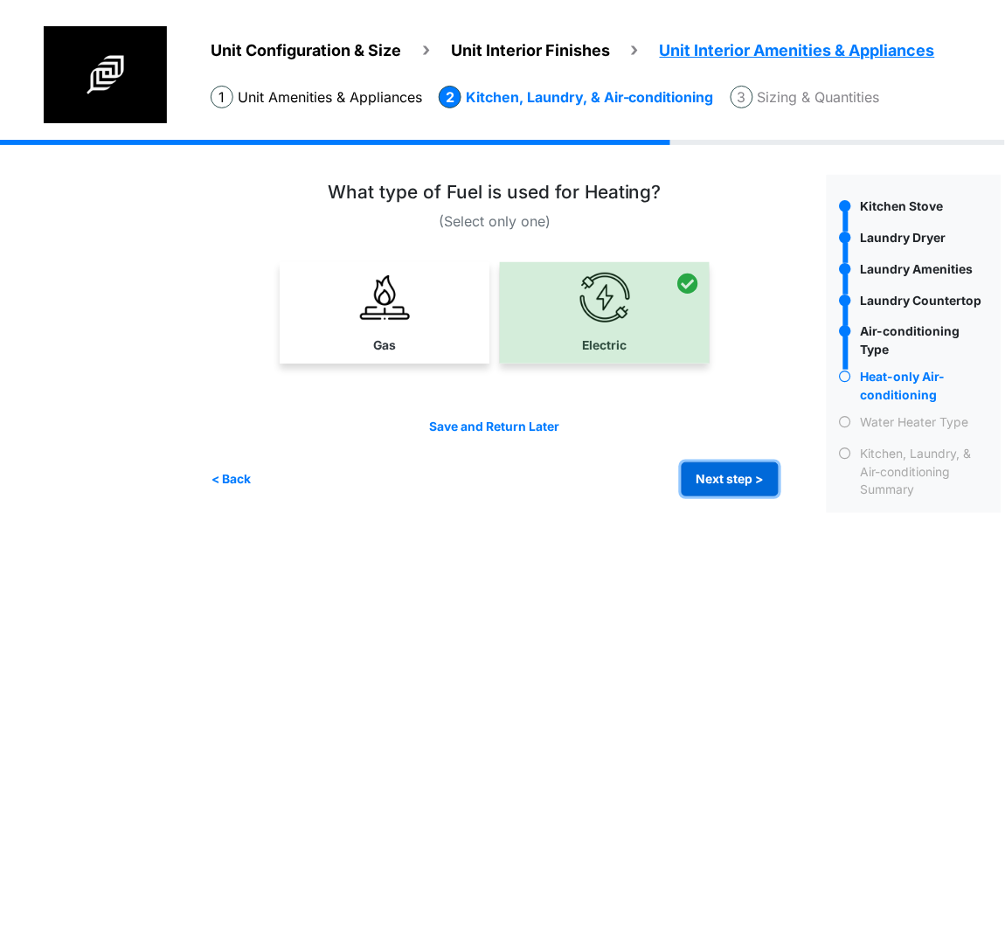
click at [717, 481] on button "Next step >" at bounding box center [729, 479] width 97 height 34
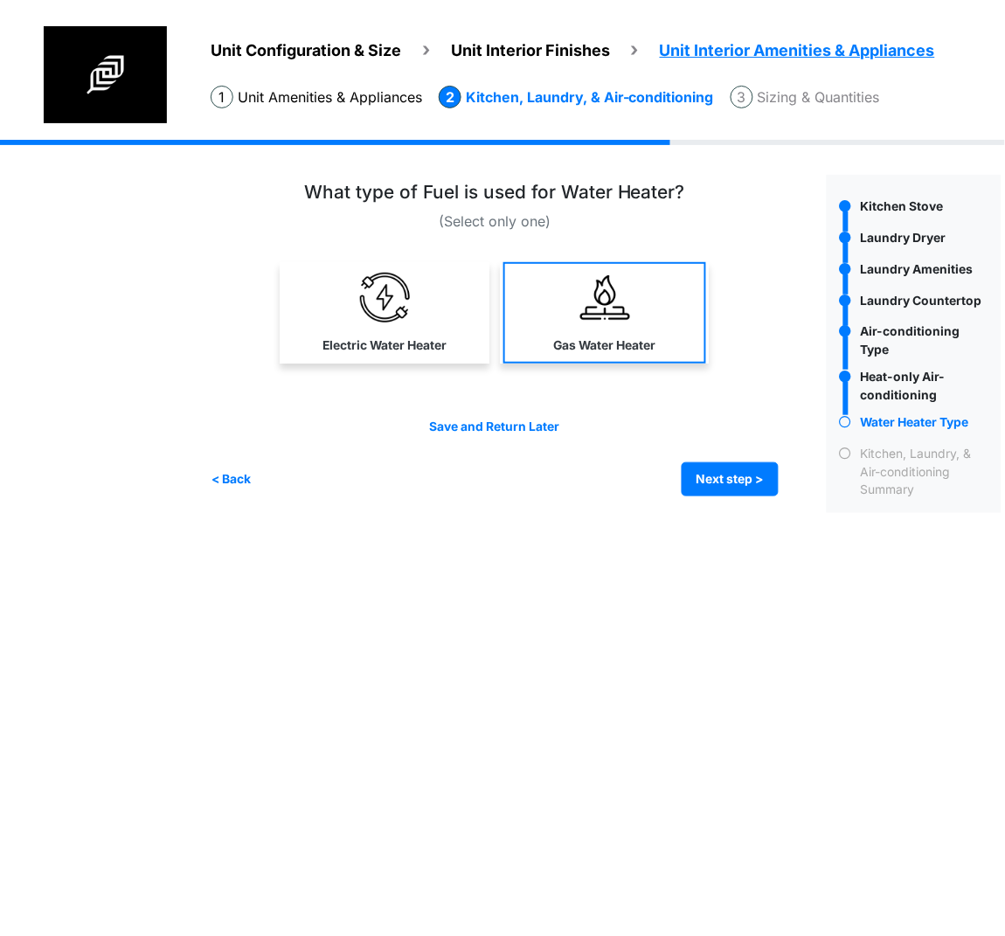
click at [588, 342] on label "Gas Water Heater" at bounding box center [605, 345] width 102 height 18
select select "*"
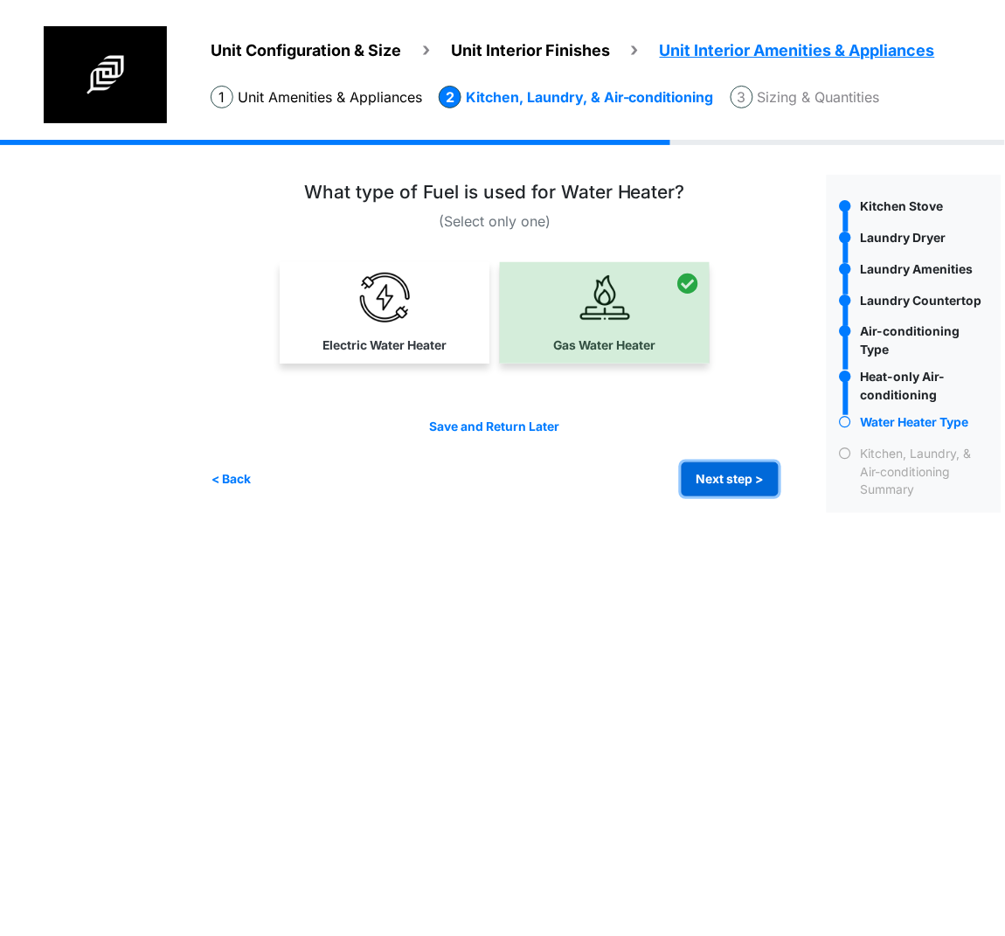
click at [758, 474] on button "Next step >" at bounding box center [729, 479] width 97 height 34
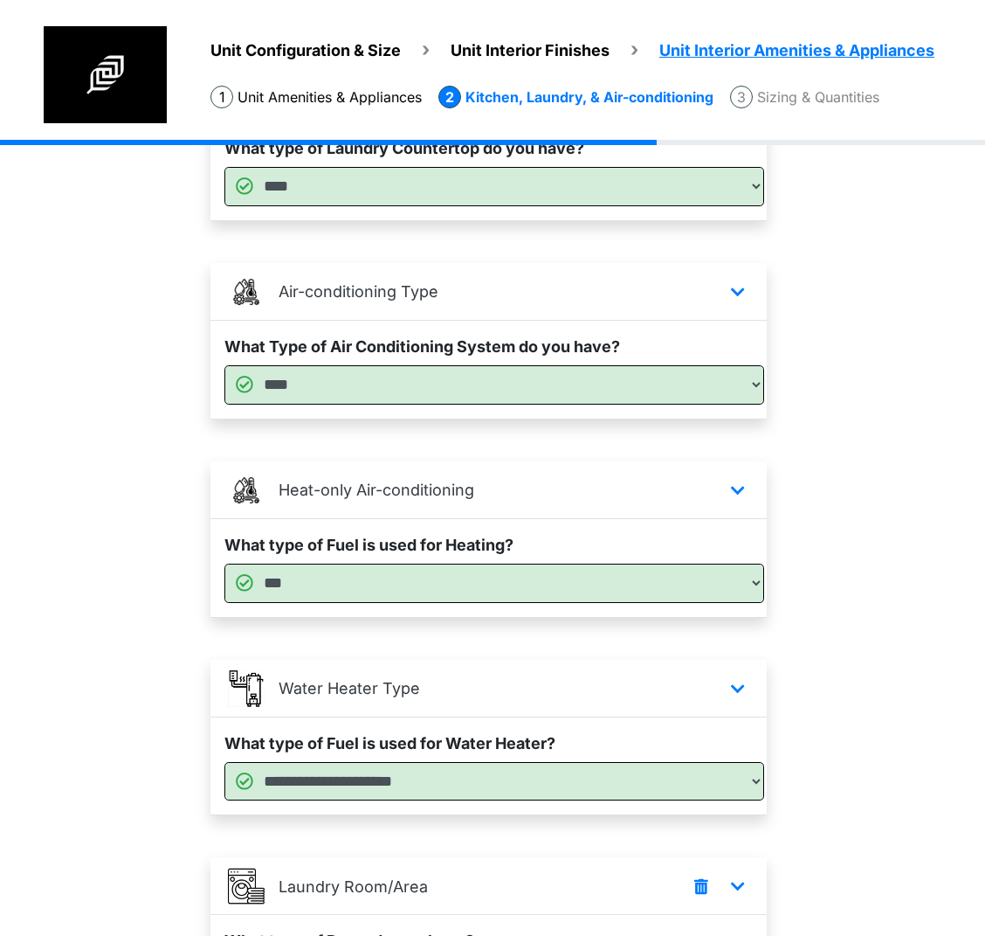
scroll to position [762, 0]
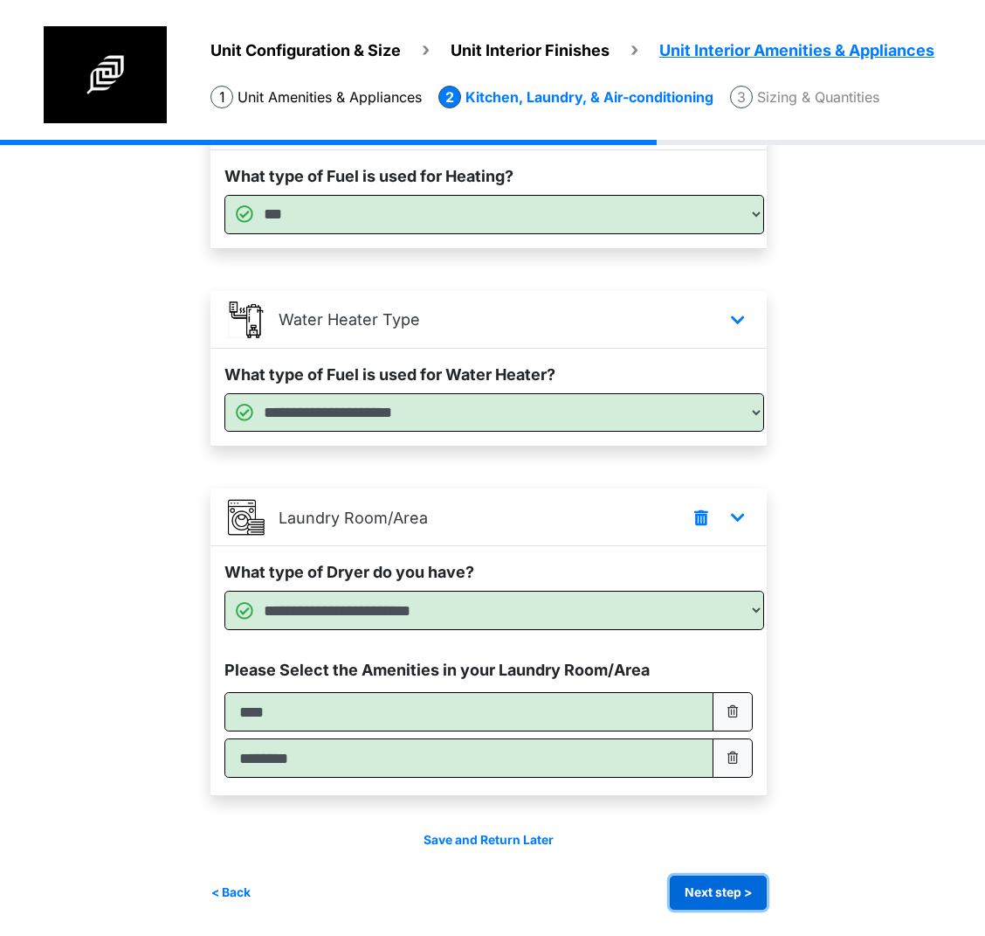
click at [714, 891] on button "Next step >" at bounding box center [718, 892] width 97 height 34
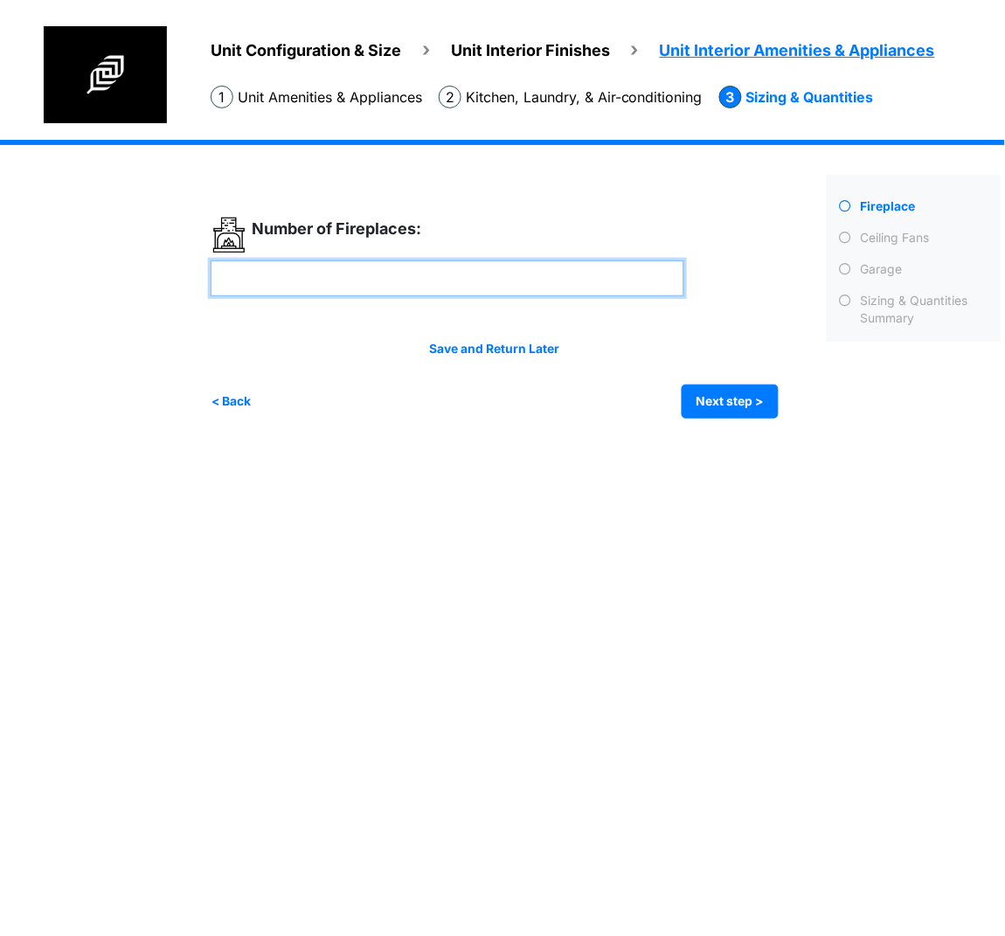
click at [458, 294] on input "number" at bounding box center [447, 278] width 473 height 36
type input "*"
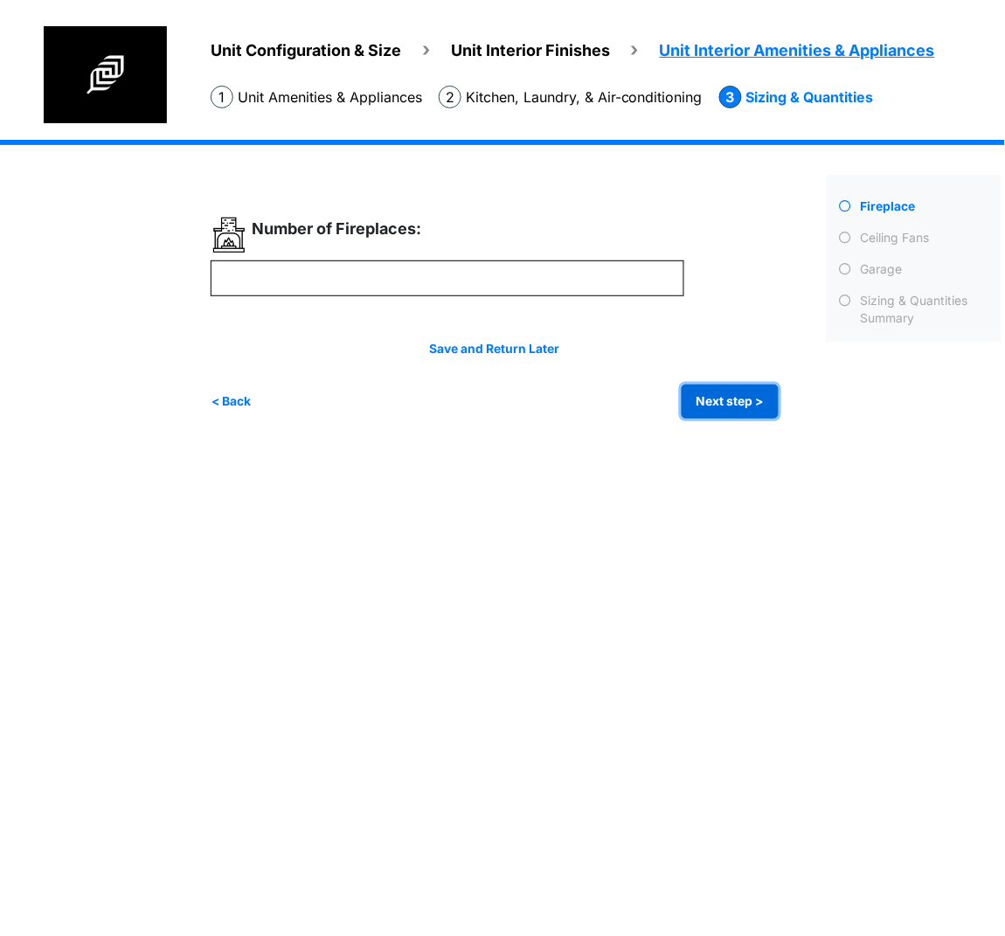
click at [701, 401] on button "Next step >" at bounding box center [729, 401] width 97 height 34
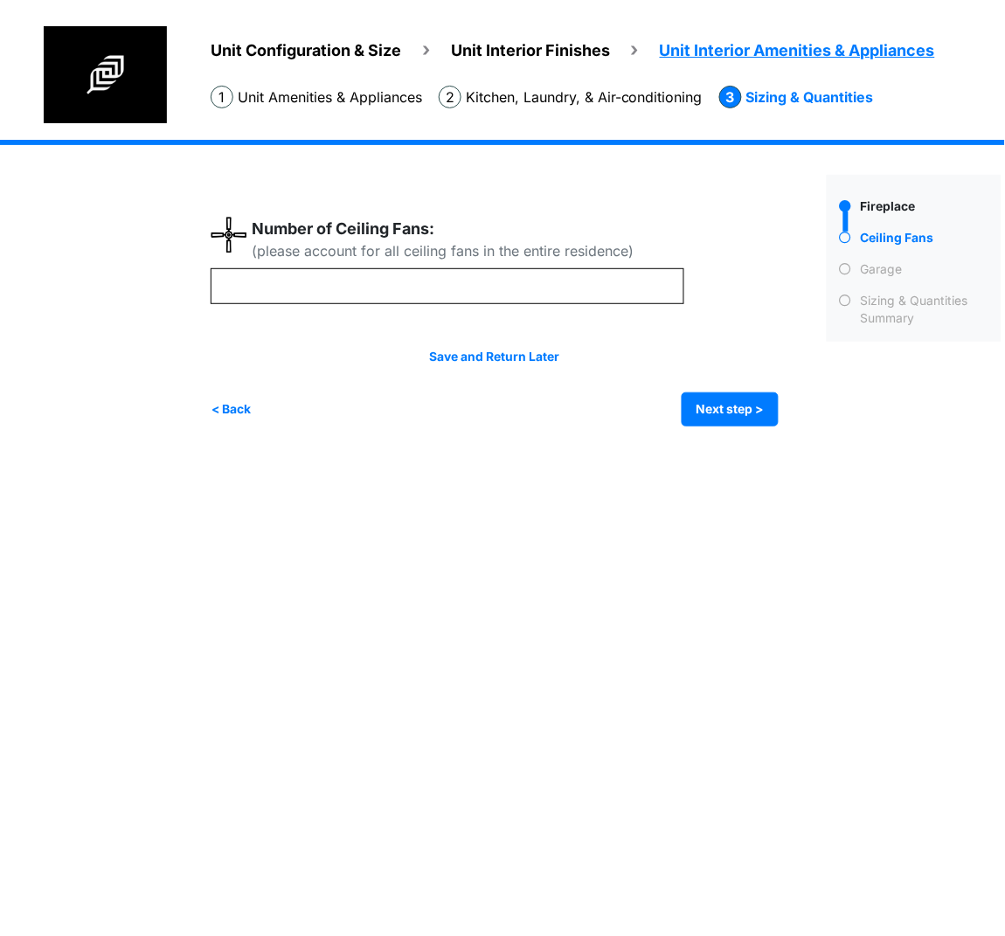
click at [261, 266] on div "Number of Ceiling Fans: (please account for all ceiling fans in the entire resi…" at bounding box center [447, 243] width 473 height 52
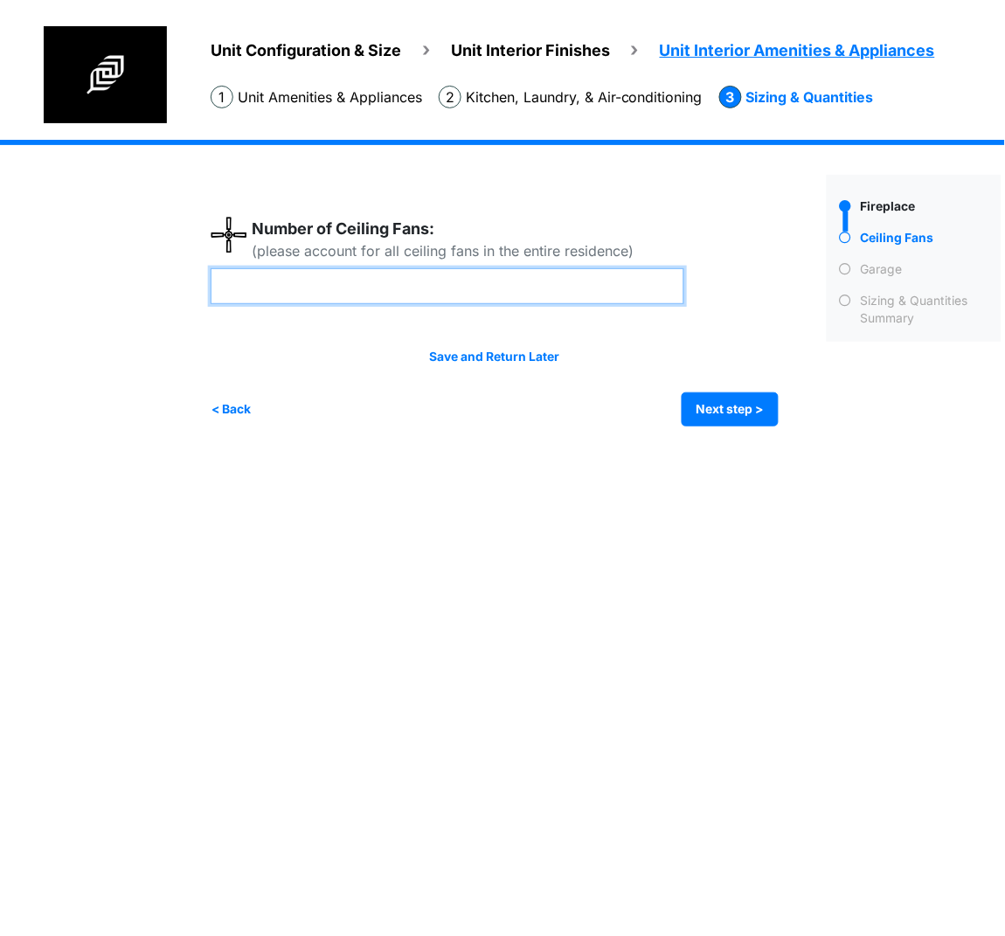
click at [248, 287] on input "number" at bounding box center [447, 286] width 473 height 36
type input "*"
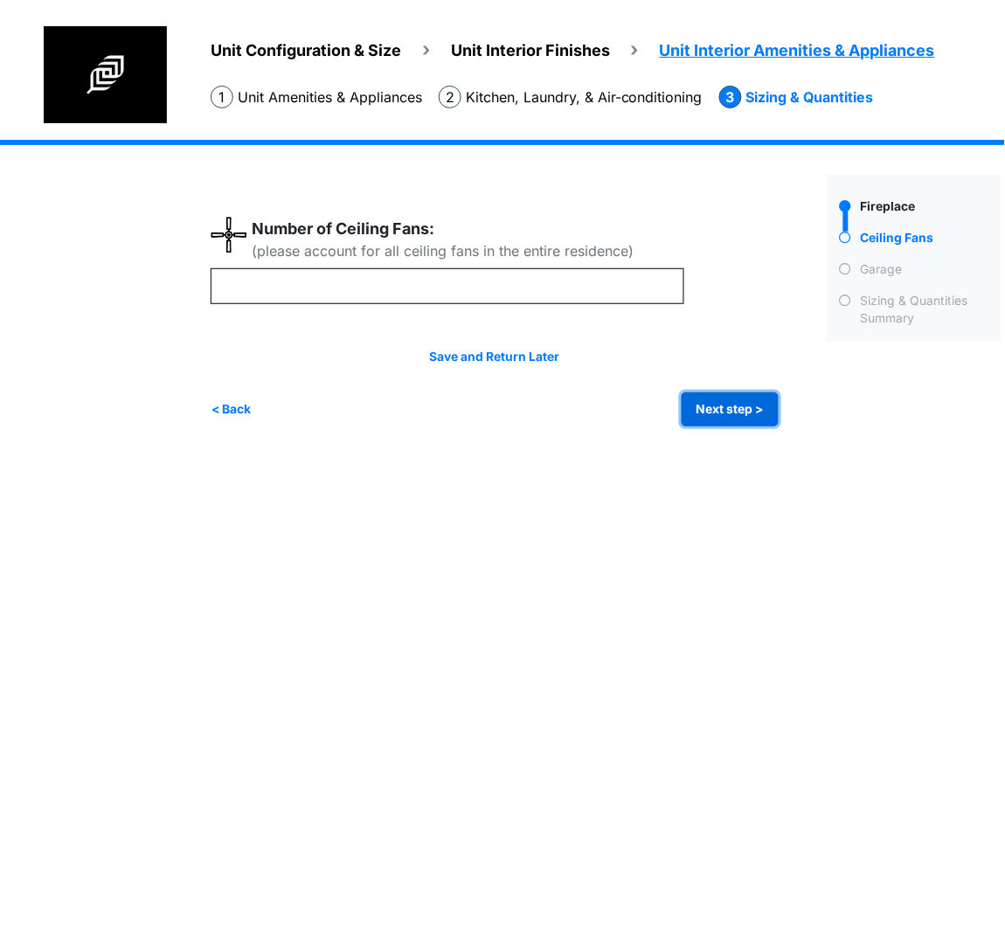
click at [757, 414] on button "Next step >" at bounding box center [729, 409] width 97 height 34
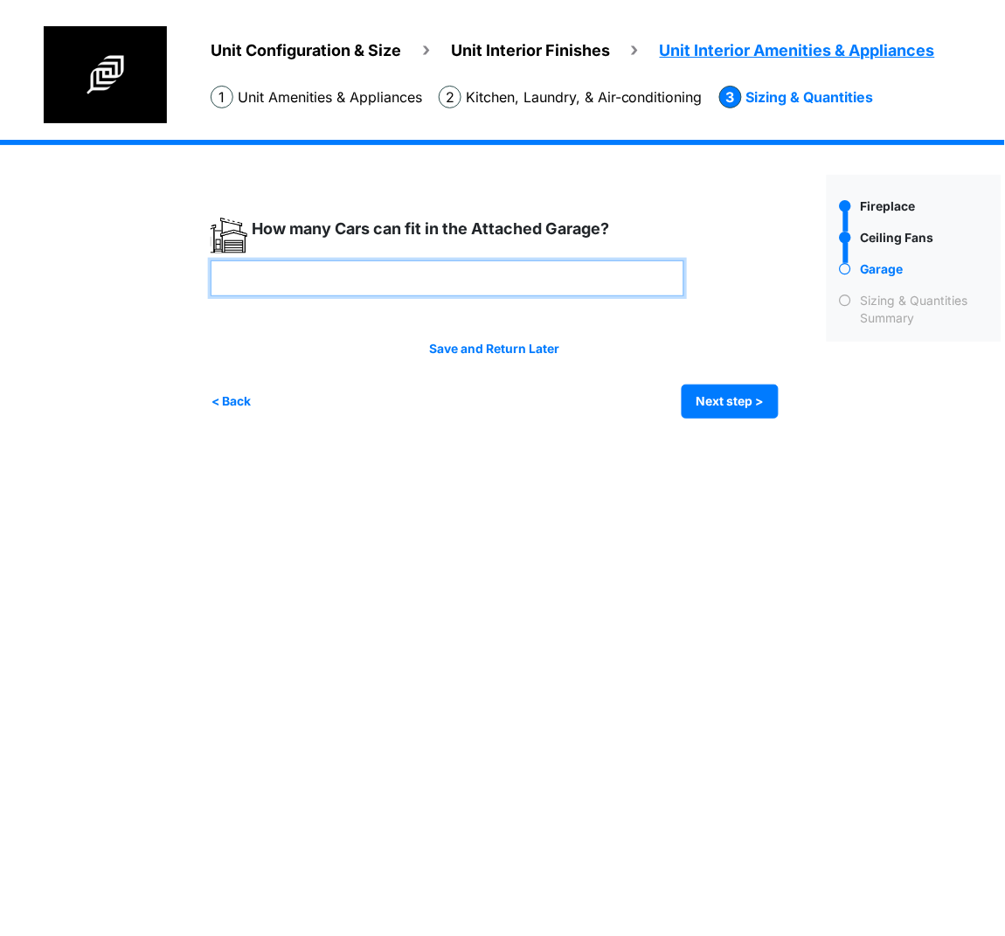
click at [449, 265] on input "number" at bounding box center [447, 278] width 473 height 36
type input "*"
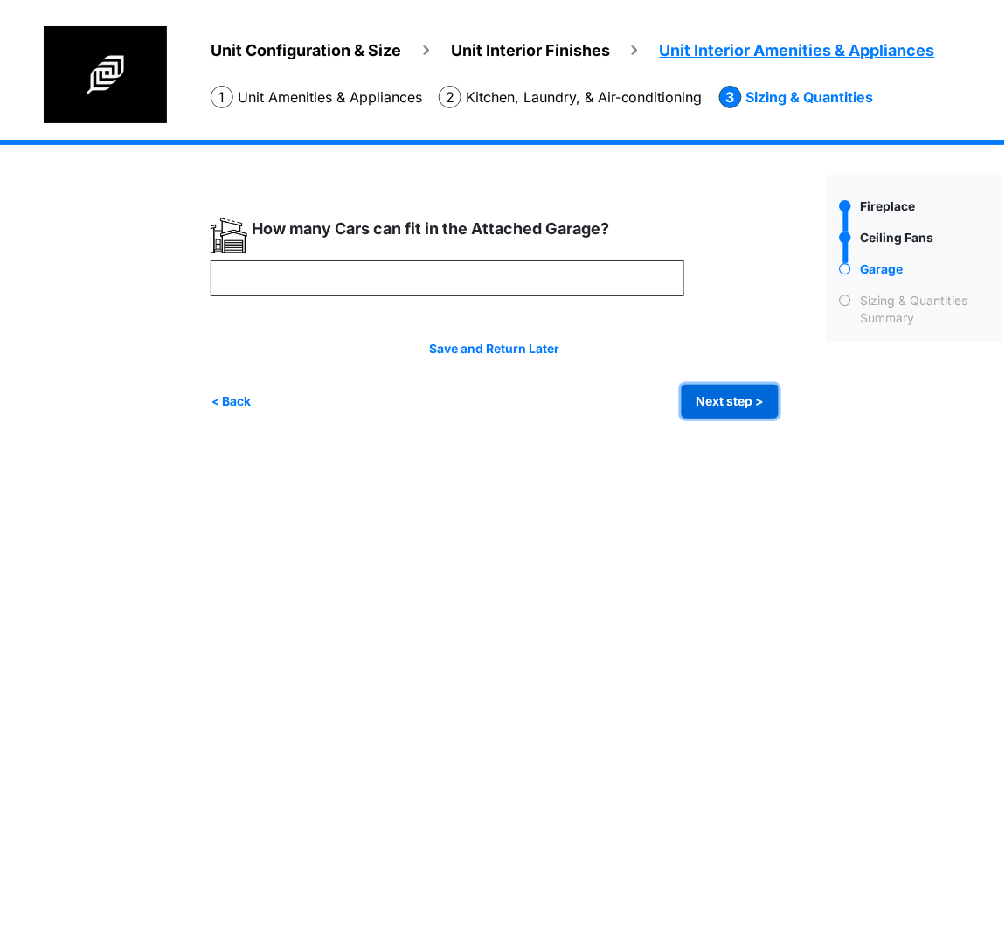
type input "*"
click at [705, 394] on button "Next step >" at bounding box center [729, 401] width 97 height 34
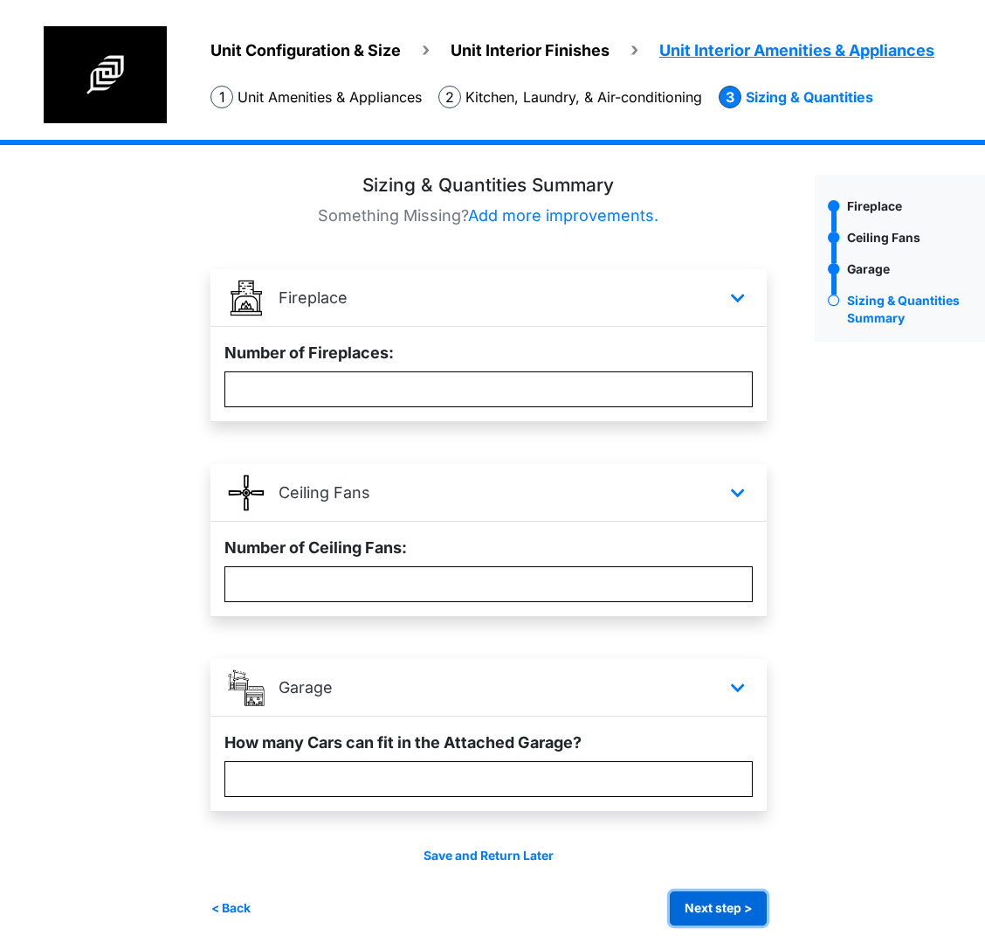
click at [740, 911] on button "Next step >" at bounding box center [718, 908] width 97 height 34
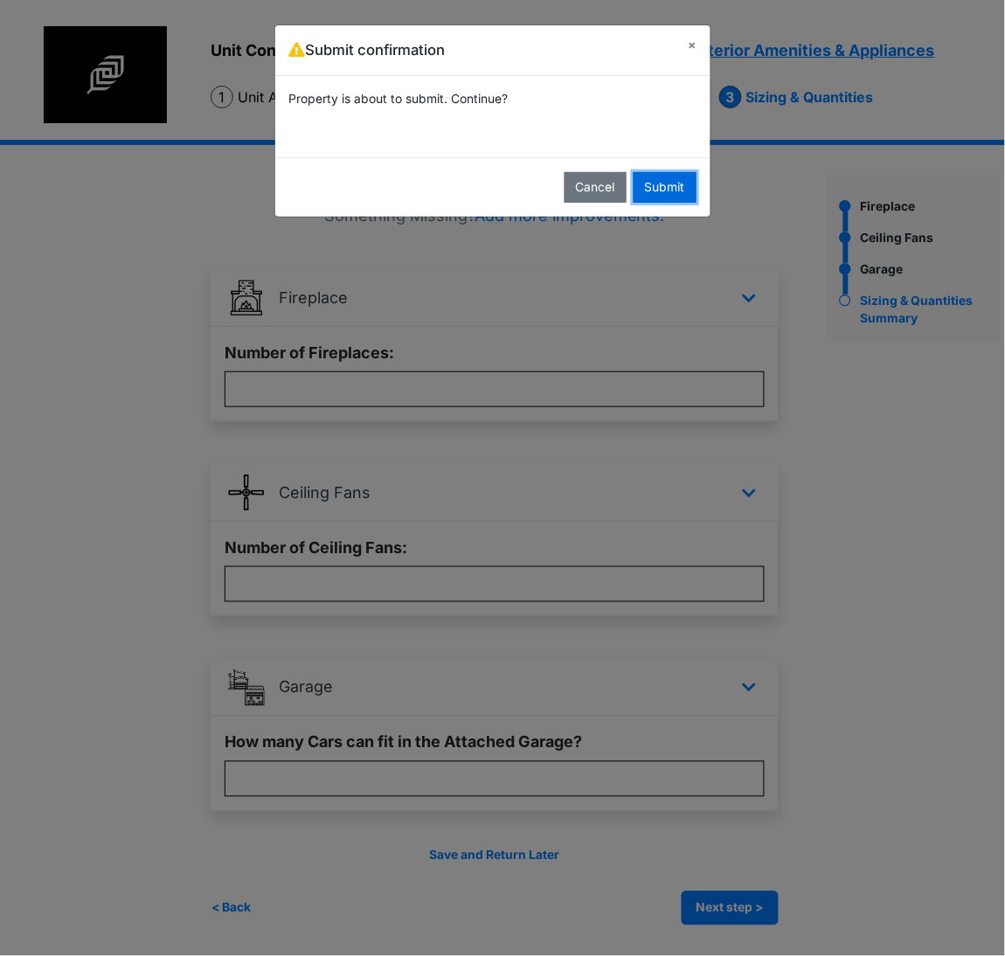
click at [682, 177] on button "Submit" at bounding box center [664, 187] width 63 height 31
